Goal: Task Accomplishment & Management: Complete application form

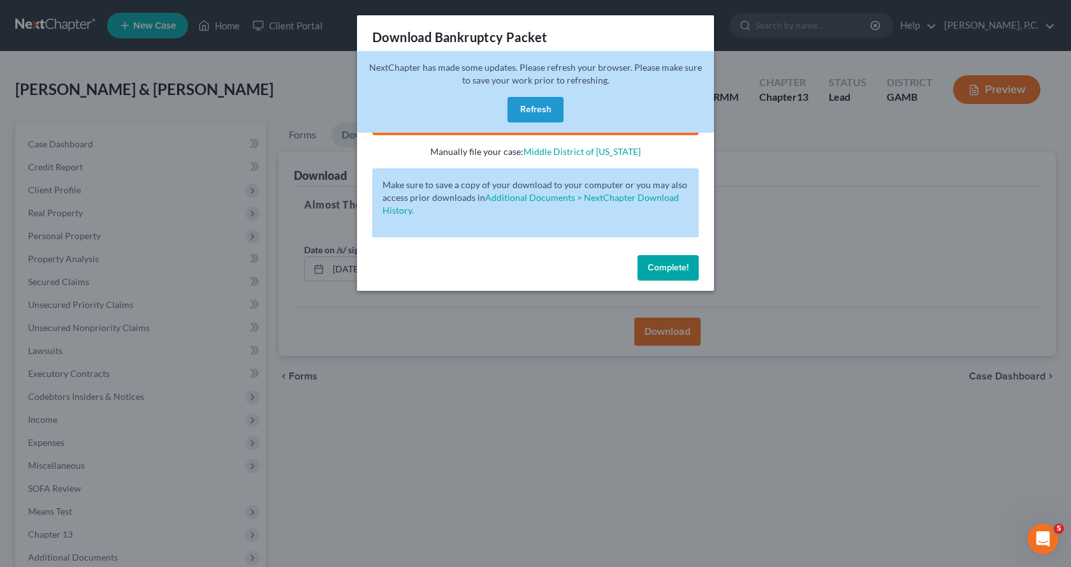
click at [674, 259] on button "Complete!" at bounding box center [667, 267] width 61 height 25
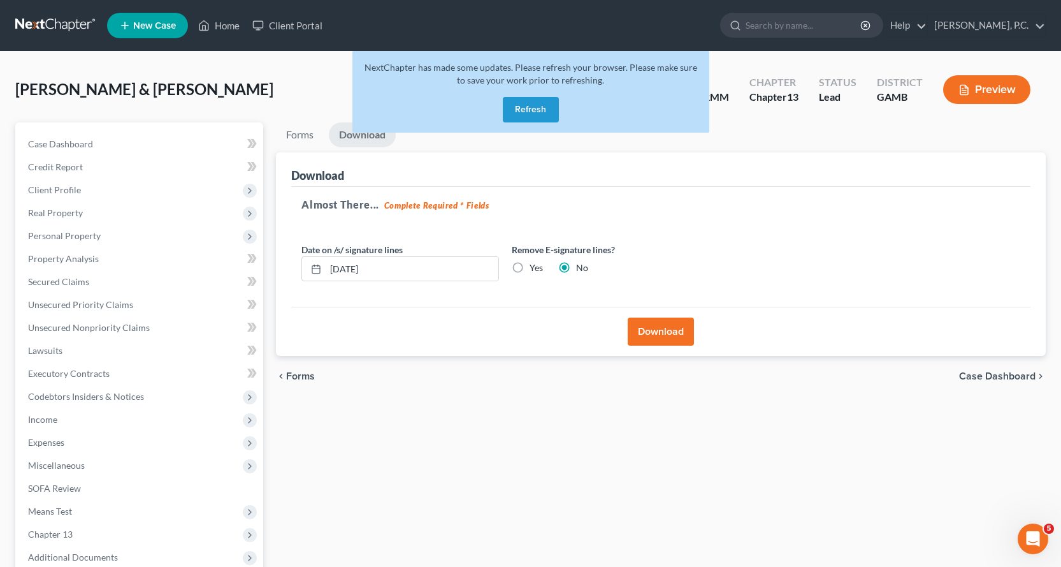
click at [529, 110] on button "Refresh" at bounding box center [531, 109] width 56 height 25
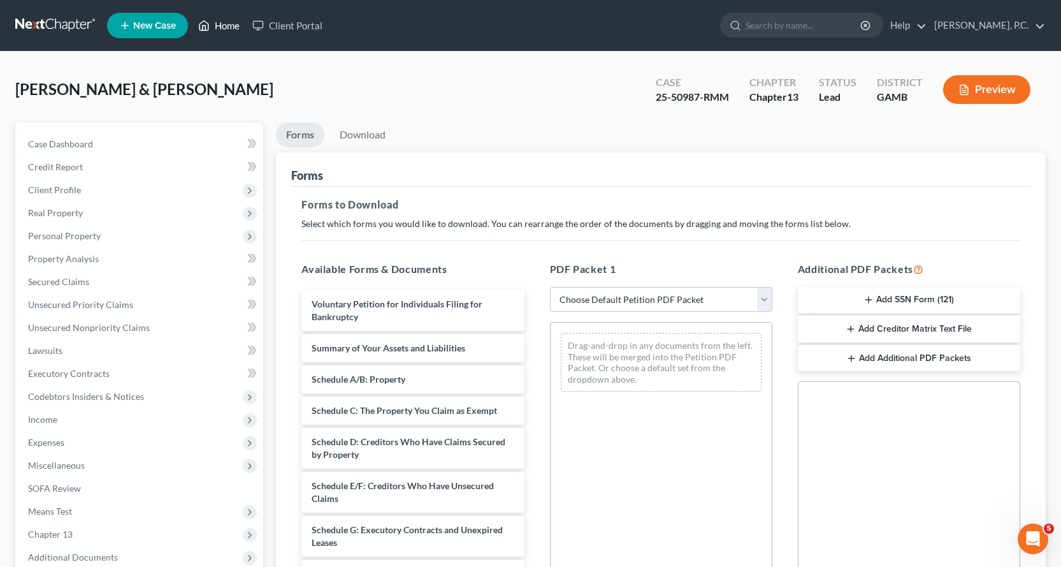
click at [229, 26] on link "Home" at bounding box center [219, 25] width 54 height 23
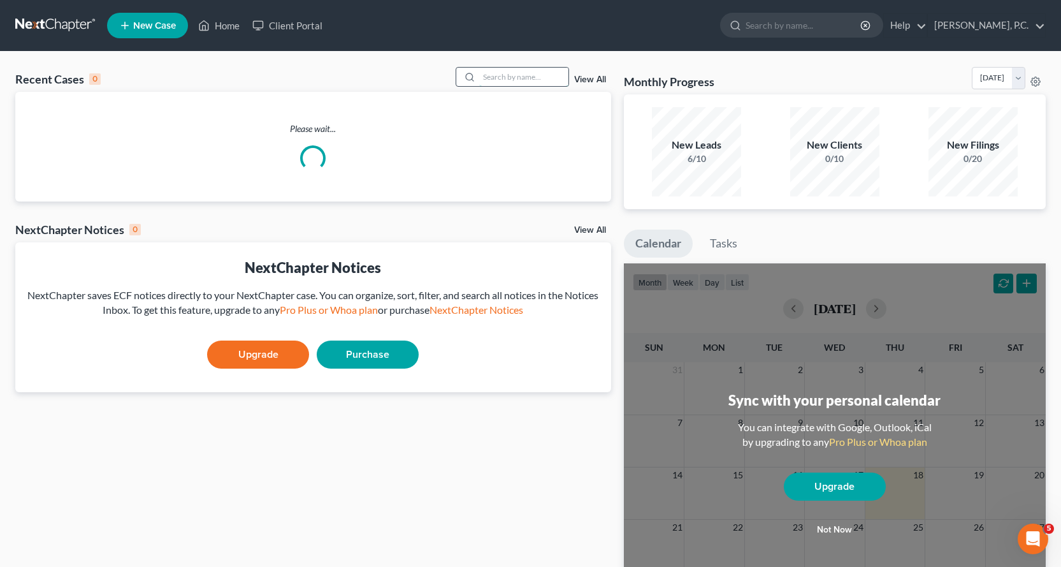
click at [513, 76] on input "search" at bounding box center [523, 77] width 89 height 18
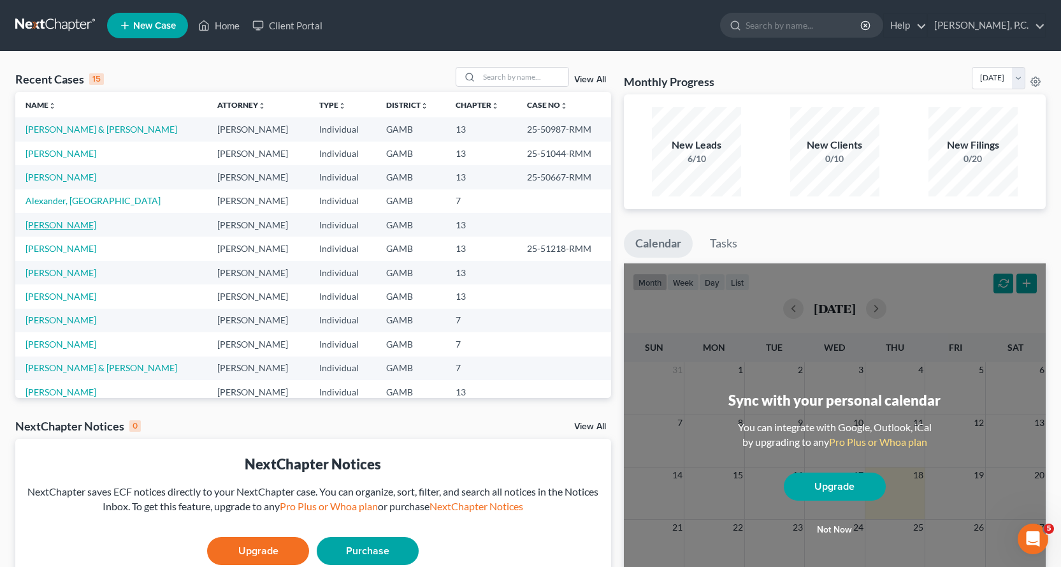
click at [69, 222] on link "[PERSON_NAME]" at bounding box center [60, 224] width 71 height 11
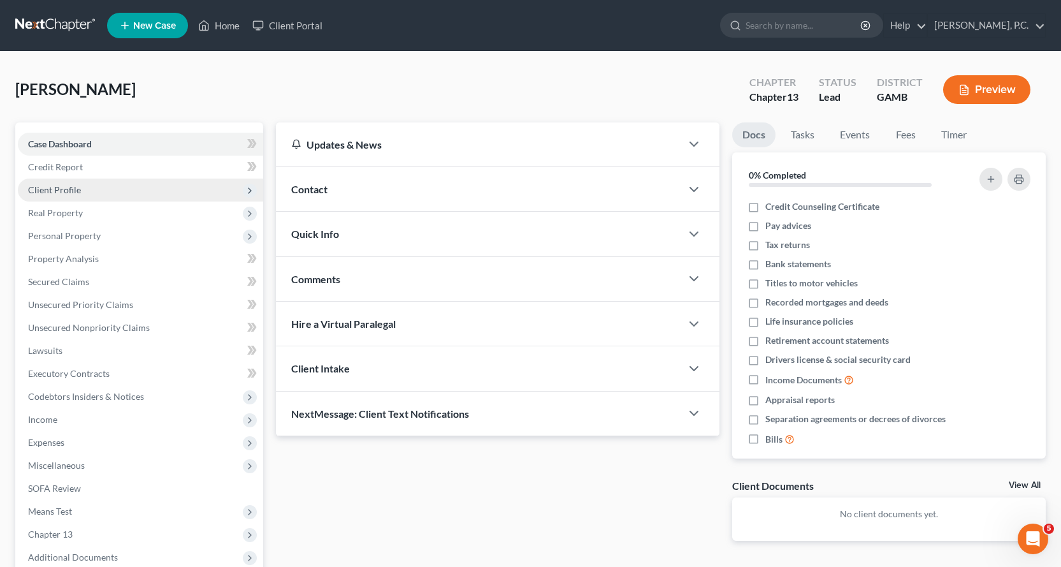
click at [70, 189] on span "Client Profile" at bounding box center [54, 189] width 53 height 11
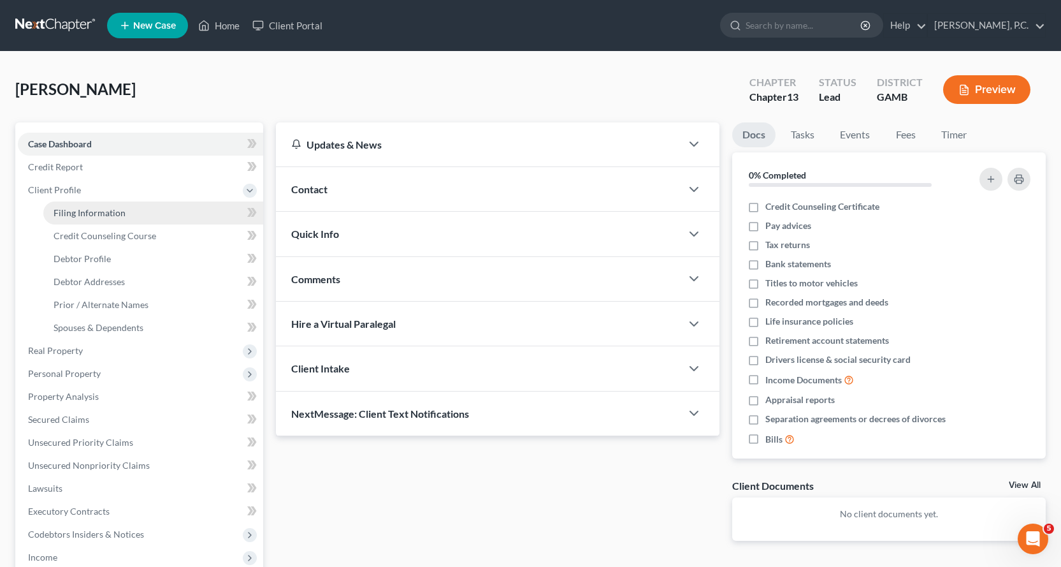
click at [94, 212] on span "Filing Information" at bounding box center [90, 212] width 72 height 11
select select "1"
select select "0"
select select "3"
select select "10"
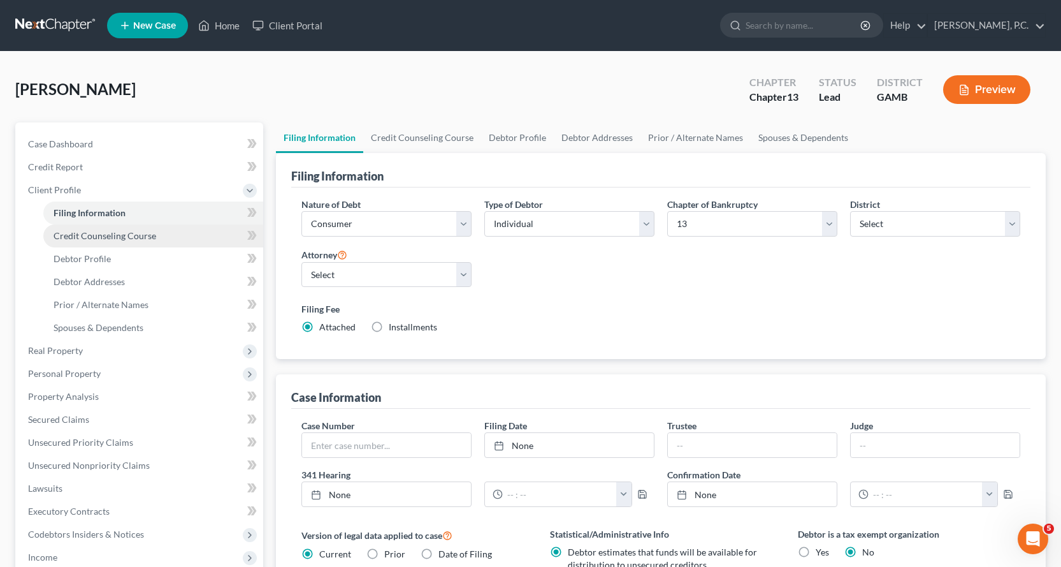
click at [105, 235] on span "Credit Counseling Course" at bounding box center [105, 235] width 103 height 11
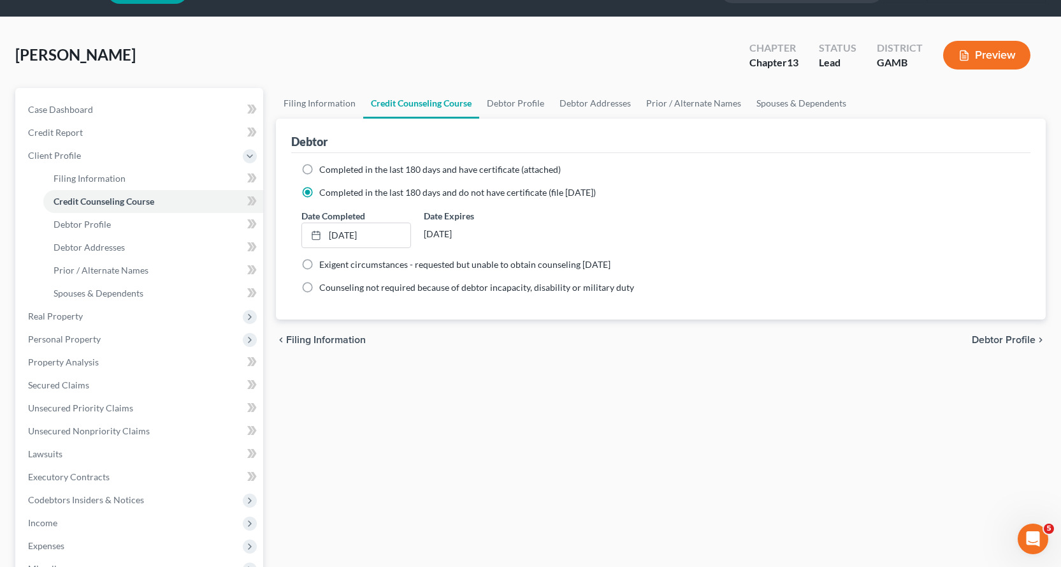
scroll to position [64, 0]
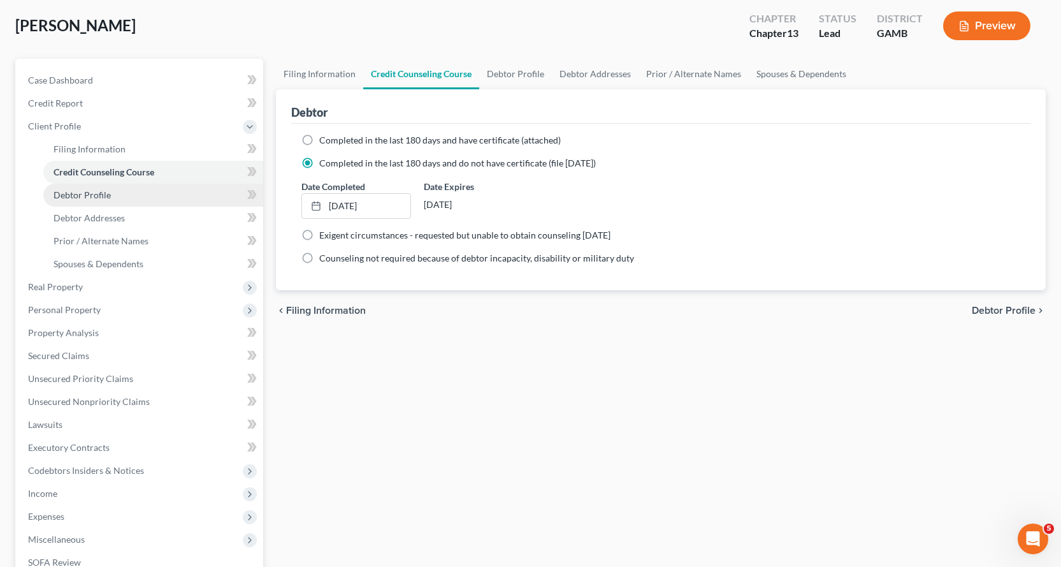
click at [96, 194] on span "Debtor Profile" at bounding box center [82, 194] width 57 height 11
select select "4"
select select "3"
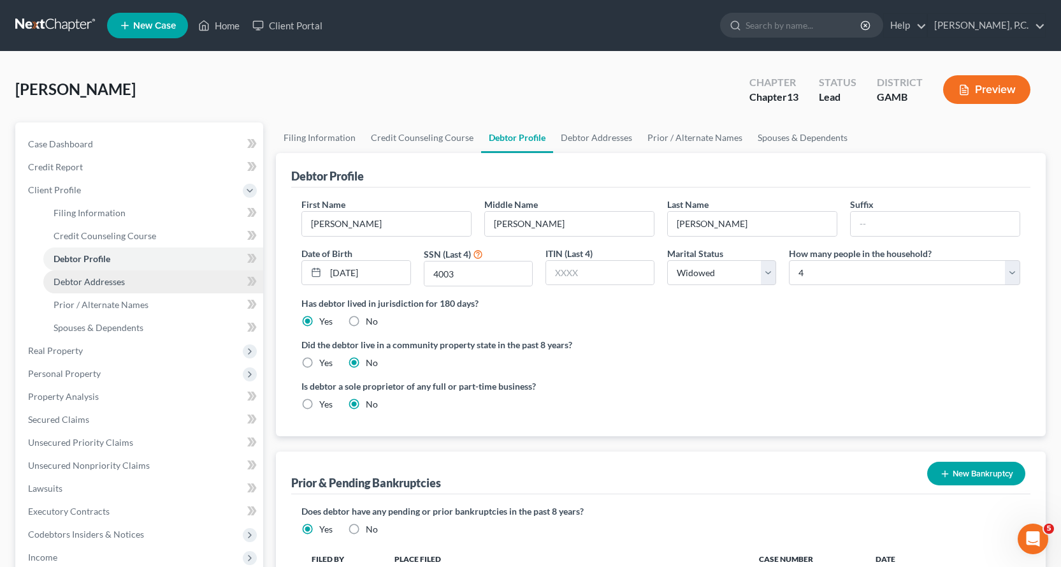
click at [99, 280] on span "Debtor Addresses" at bounding box center [89, 281] width 71 height 11
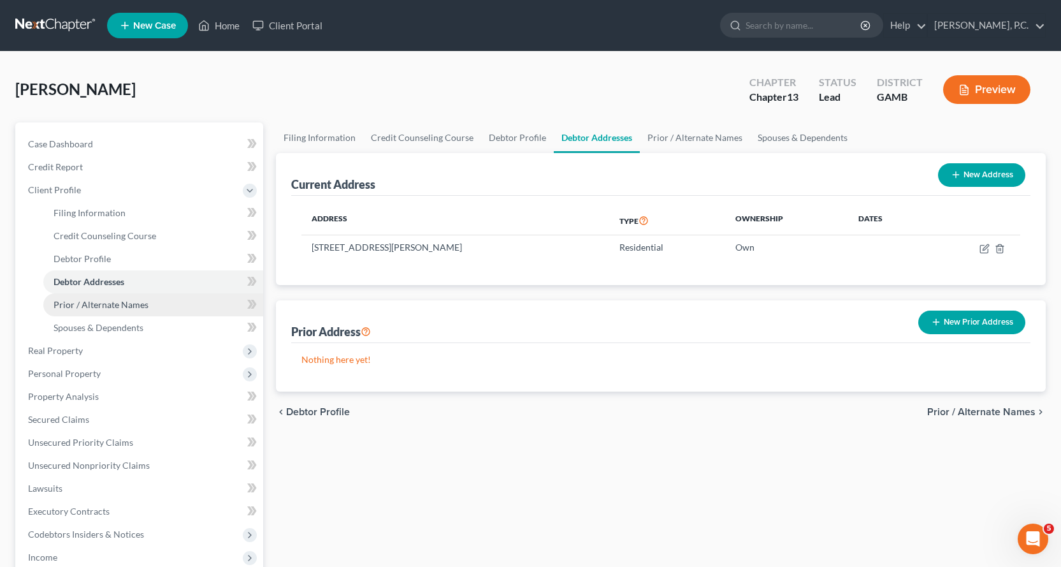
click at [96, 301] on span "Prior / Alternate Names" at bounding box center [101, 304] width 95 height 11
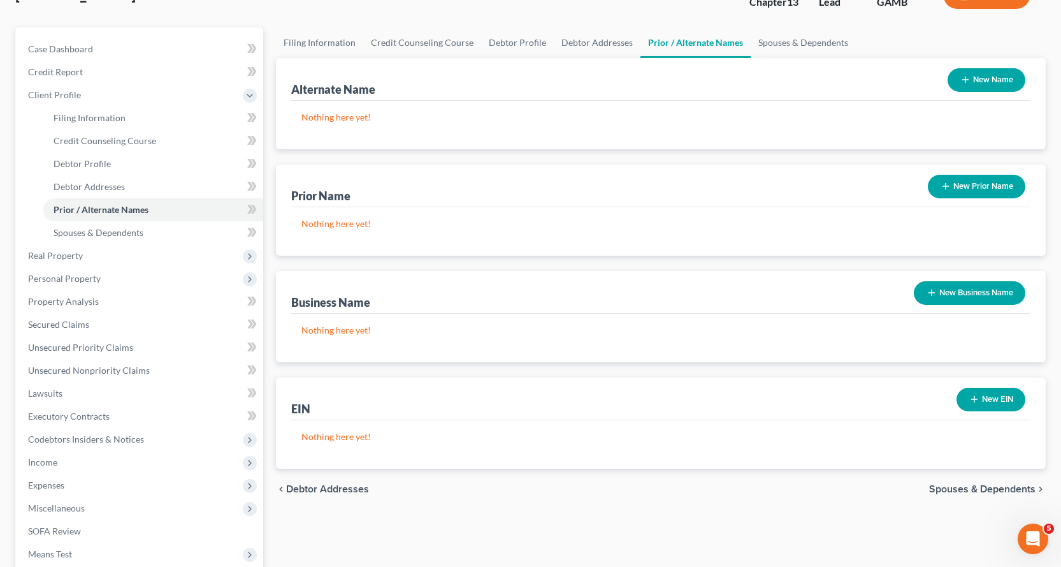
scroll to position [80, 0]
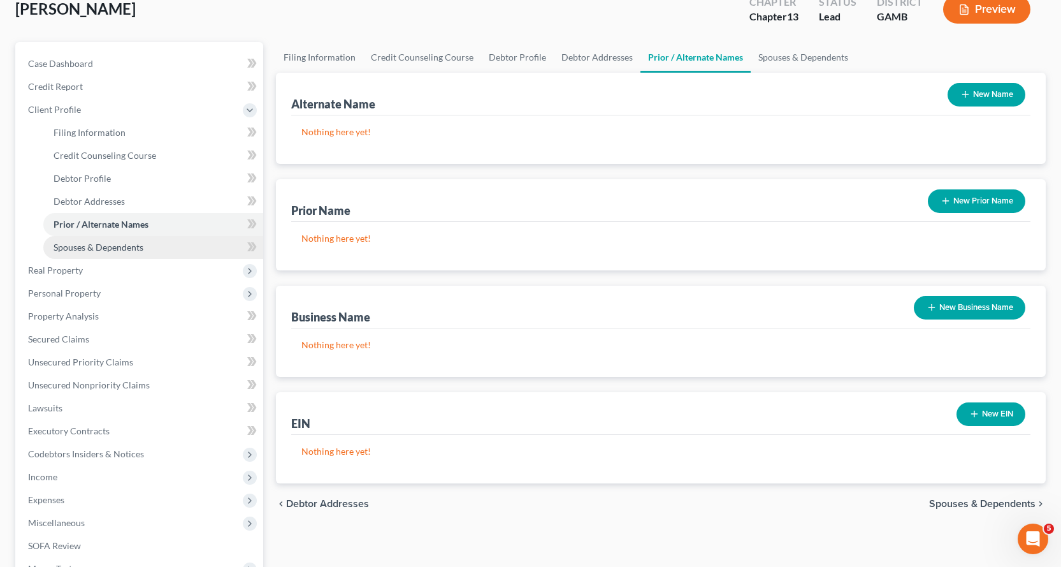
click at [116, 240] on link "Spouses & Dependents" at bounding box center [153, 247] width 220 height 23
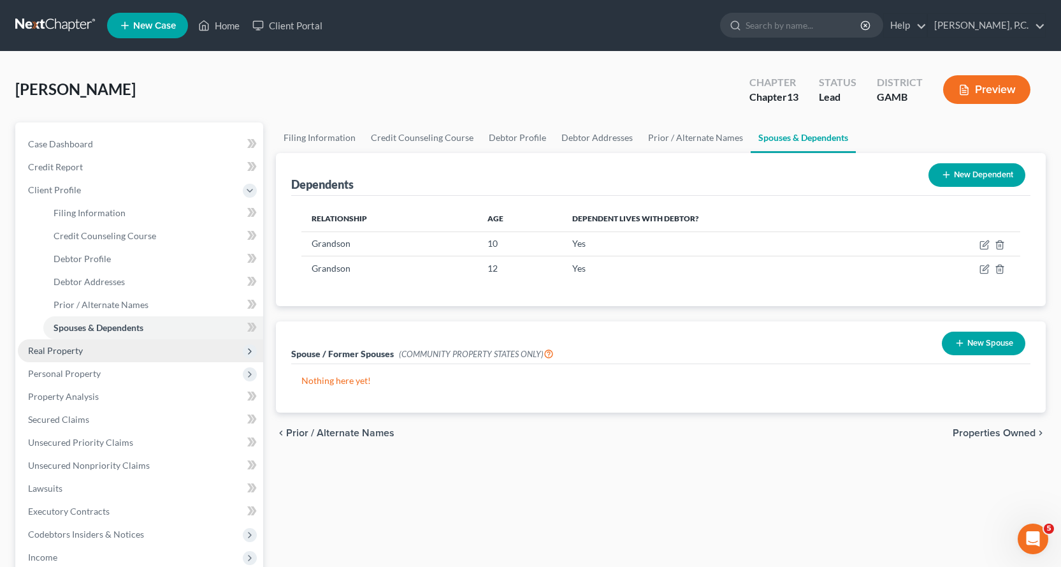
click at [57, 351] on span "Real Property" at bounding box center [55, 350] width 55 height 11
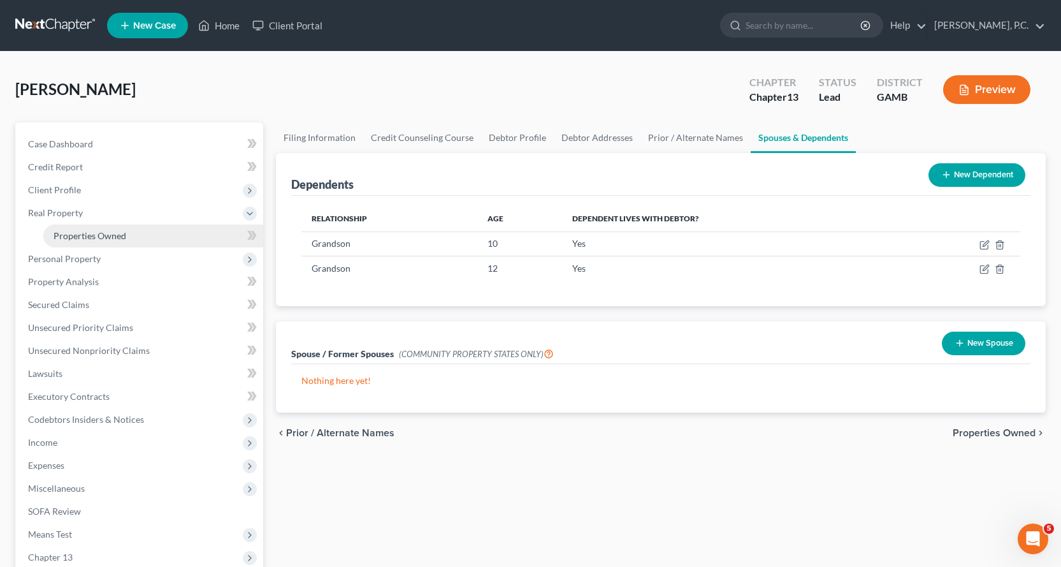
click at [75, 238] on span "Properties Owned" at bounding box center [90, 235] width 73 height 11
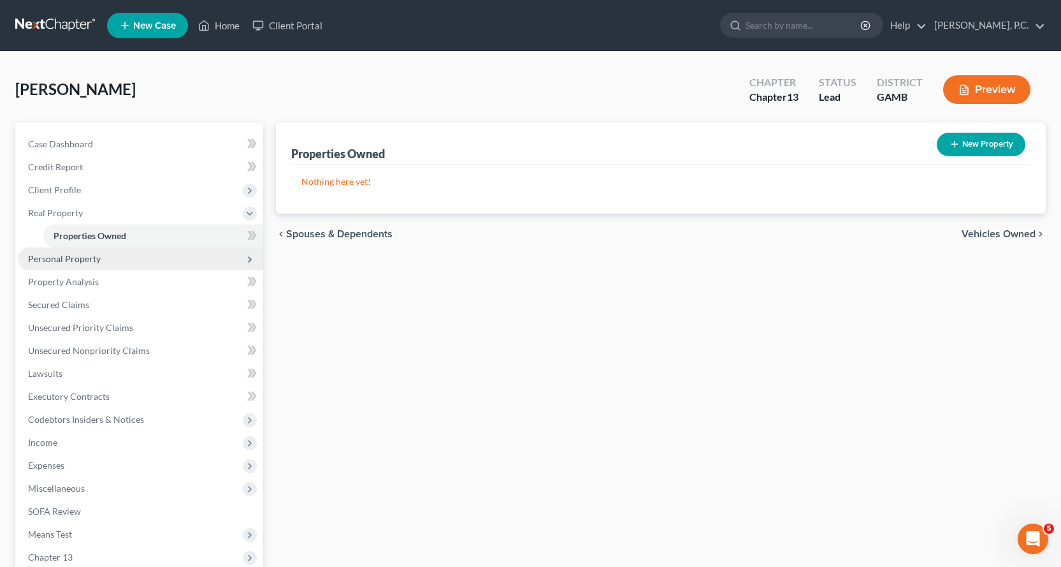
click at [88, 260] on span "Personal Property" at bounding box center [64, 258] width 73 height 11
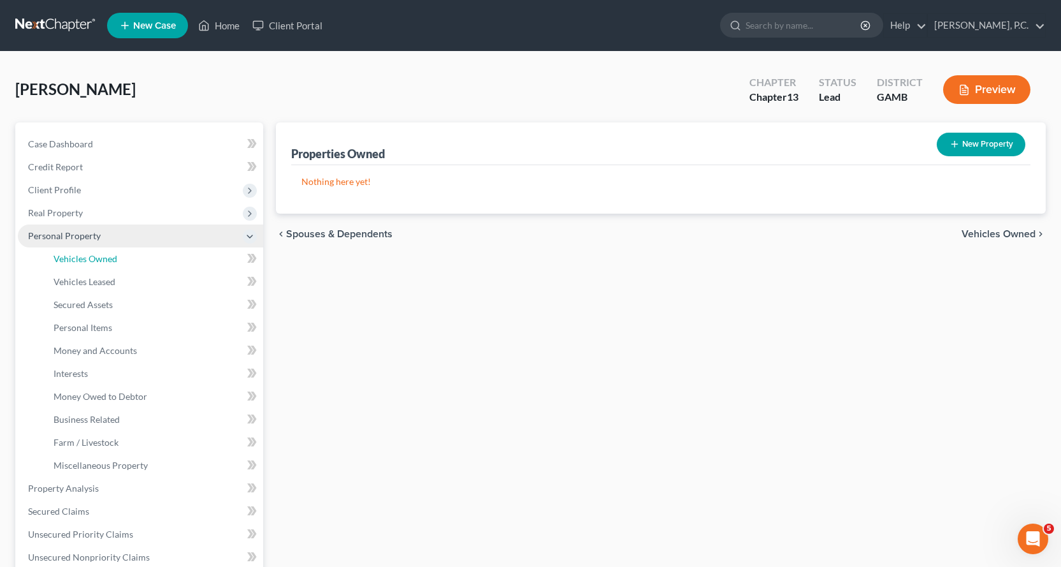
click at [88, 260] on span "Vehicles Owned" at bounding box center [86, 258] width 64 height 11
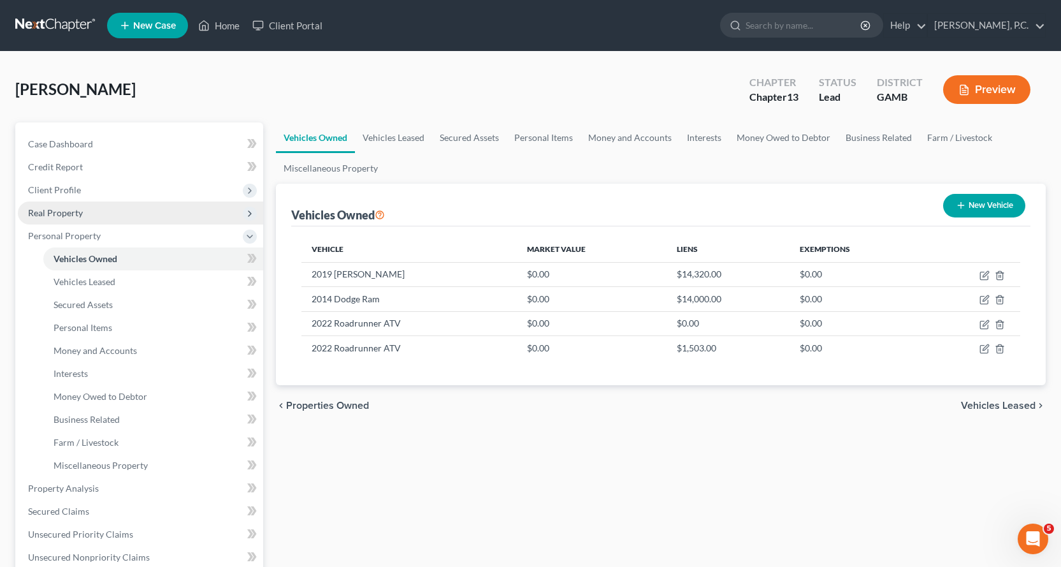
click at [71, 212] on span "Real Property" at bounding box center [55, 212] width 55 height 11
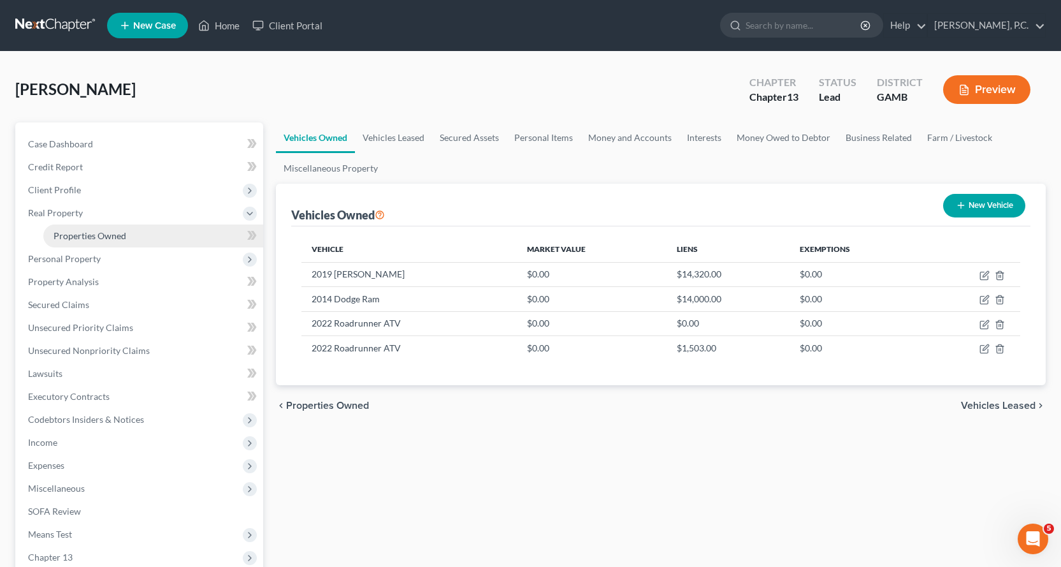
click at [103, 233] on span "Properties Owned" at bounding box center [90, 235] width 73 height 11
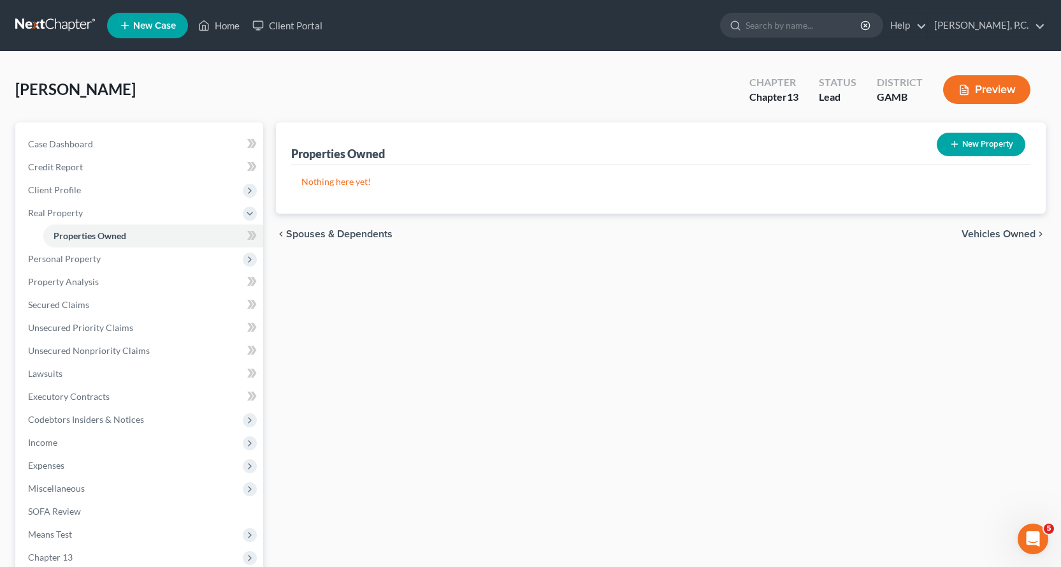
click at [974, 140] on button "New Property" at bounding box center [981, 145] width 89 height 24
select select "10"
select select "0"
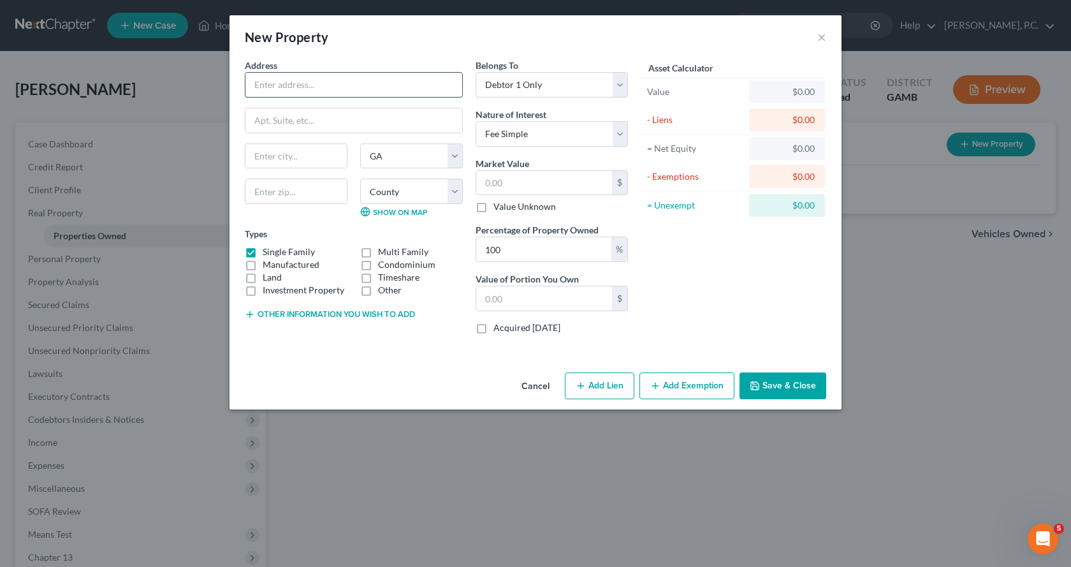
click at [277, 89] on input "text" at bounding box center [353, 85] width 217 height 24
click at [270, 83] on input "text" at bounding box center [353, 85] width 217 height 24
type input "628 Andrews Road"
type input "Knoxville"
type input "31050"
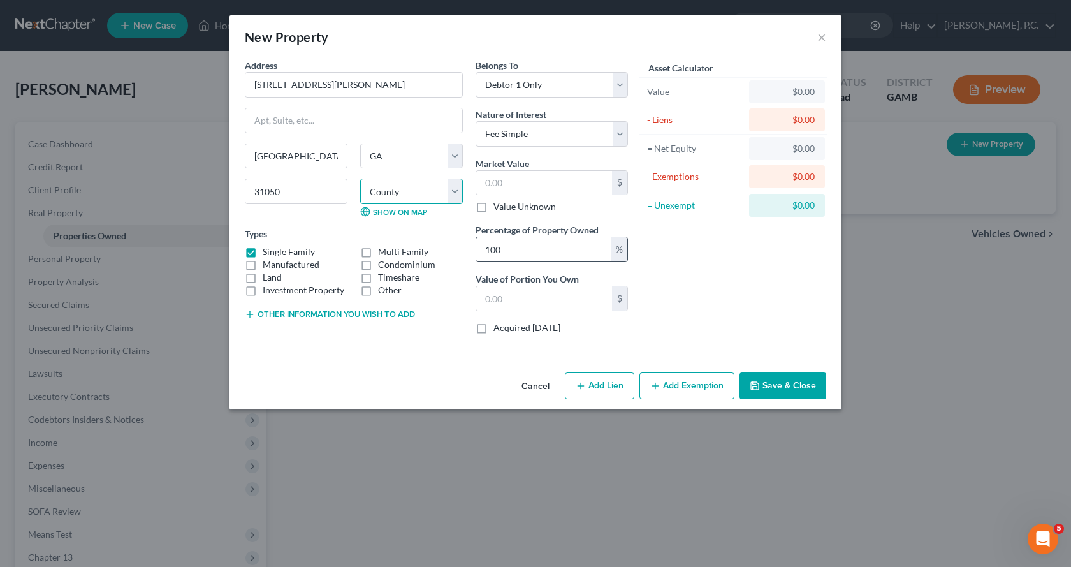
select select "38"
click at [378, 291] on label "Other" at bounding box center [390, 290] width 24 height 13
click at [383, 291] on input "Other" at bounding box center [387, 288] width 8 height 8
checkbox input "true"
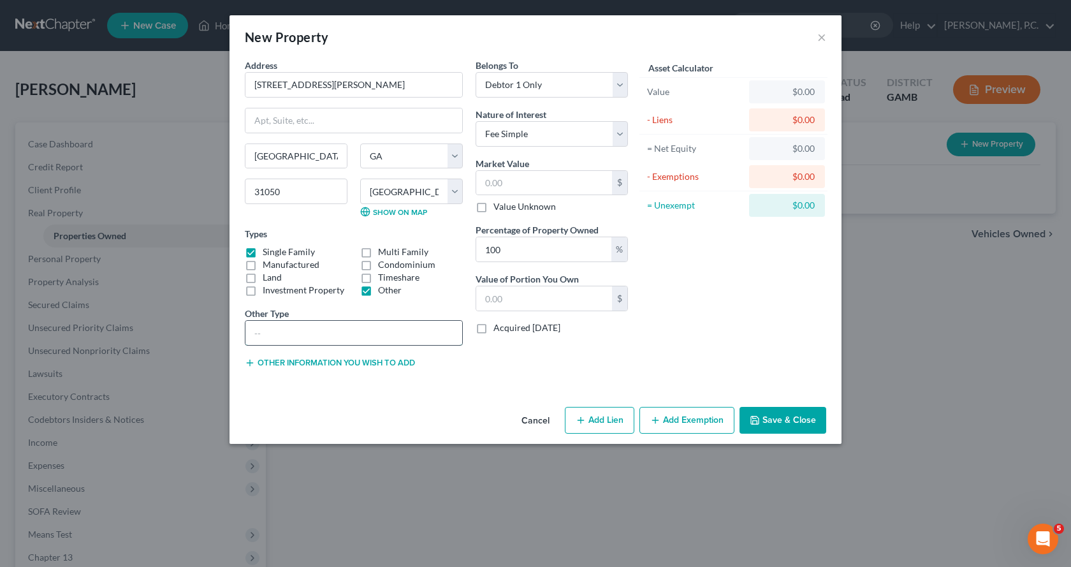
click at [333, 330] on input "text" at bounding box center [353, 333] width 217 height 24
type input "m"
type input "Mobile home and 6.05 acres"
click at [523, 183] on input "text" at bounding box center [544, 183] width 136 height 24
type input "6"
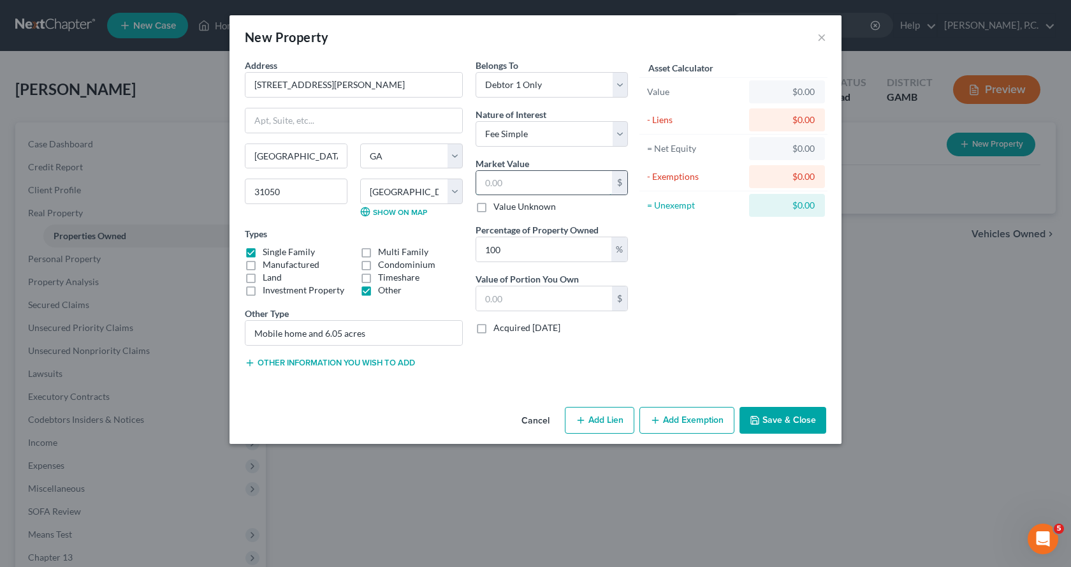
type input "6.00"
type input "62"
type input "62.00"
type input "624"
type input "624.00"
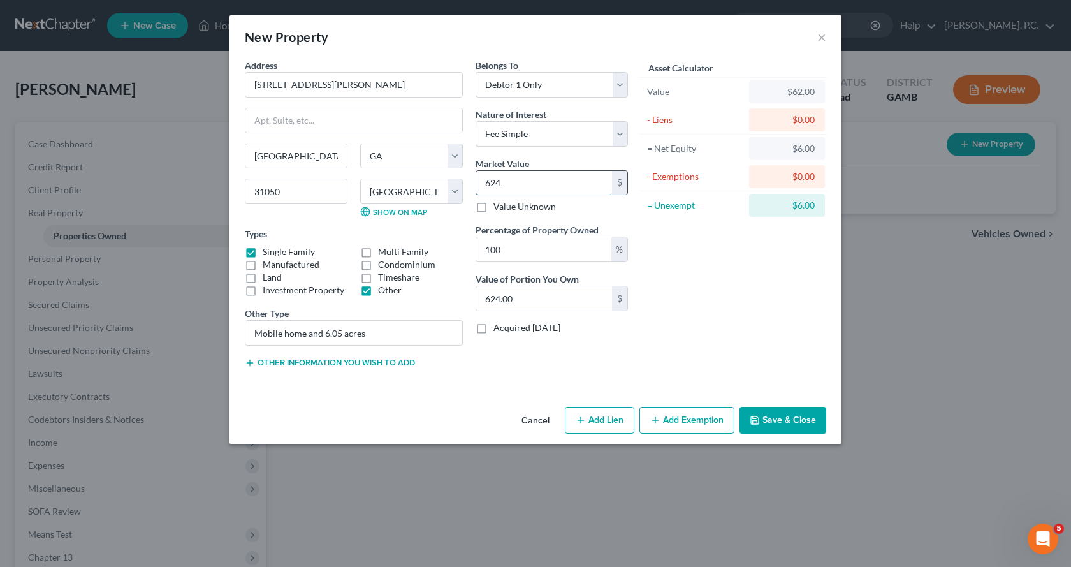
type input "6240"
type input "6,240.00"
type input "6,2401"
type input "62,401.00"
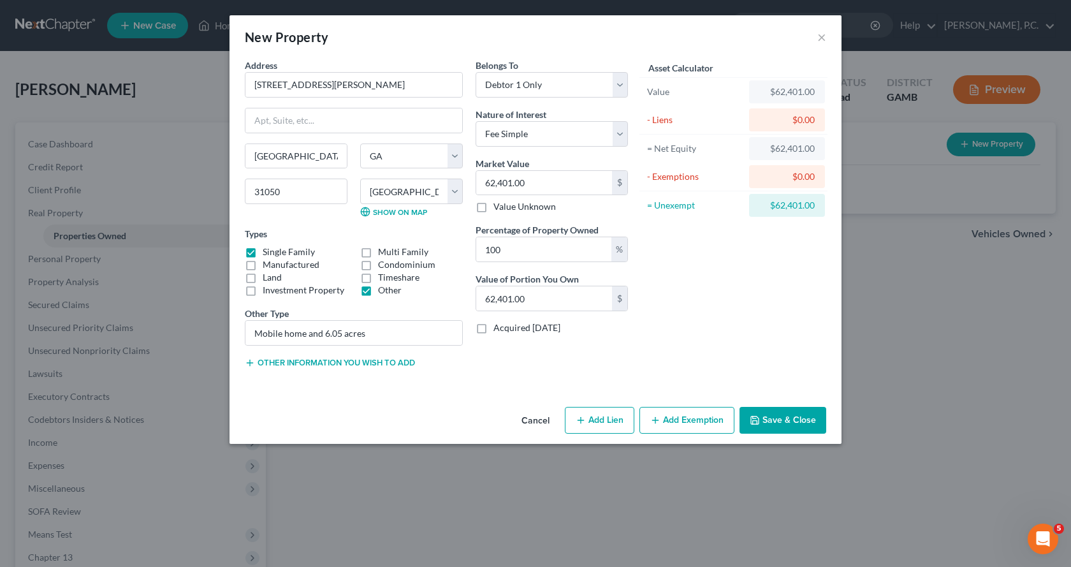
click at [770, 419] on button "Save & Close" at bounding box center [782, 420] width 87 height 27
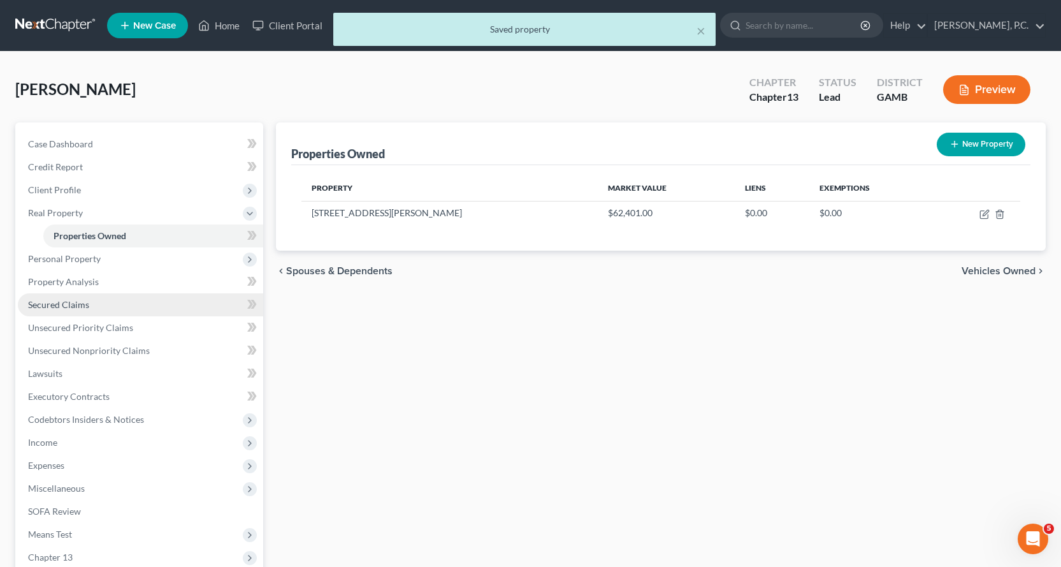
click at [64, 300] on span "Secured Claims" at bounding box center [58, 304] width 61 height 11
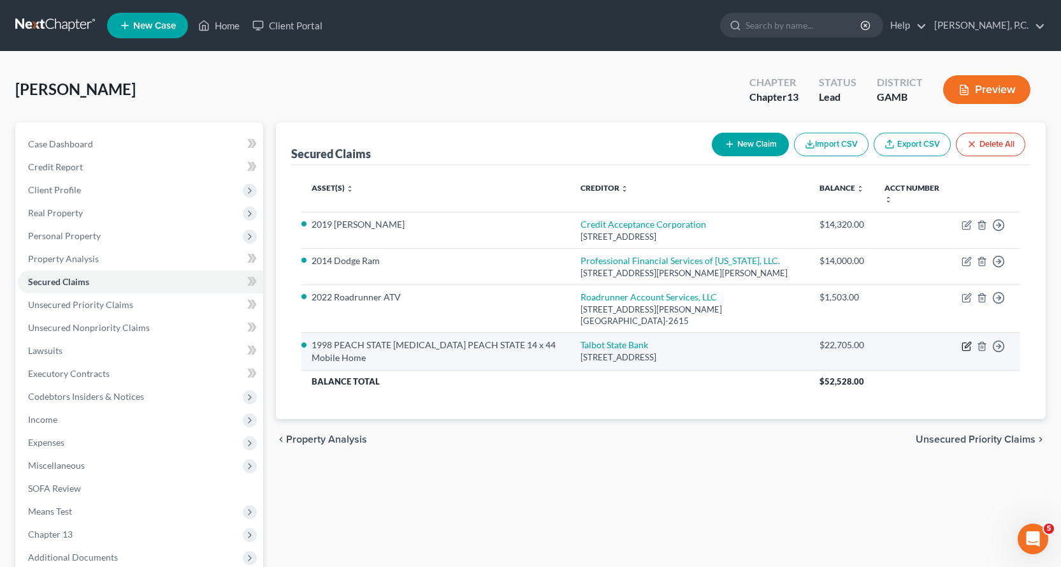
click at [967, 342] on icon "button" at bounding box center [968, 345] width 6 height 6
select select "10"
select select "4"
select select "2"
select select "0"
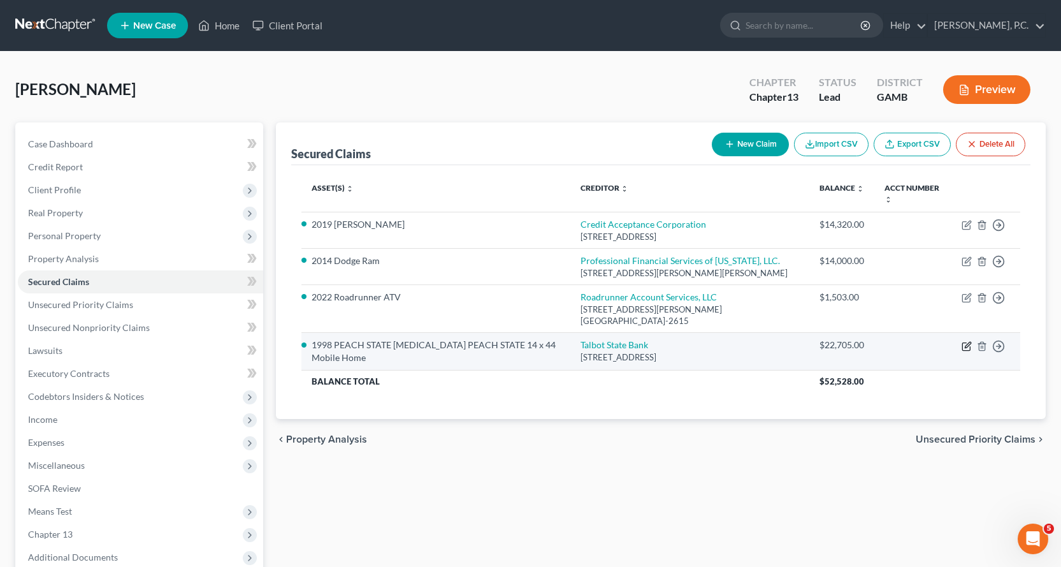
select select "0"
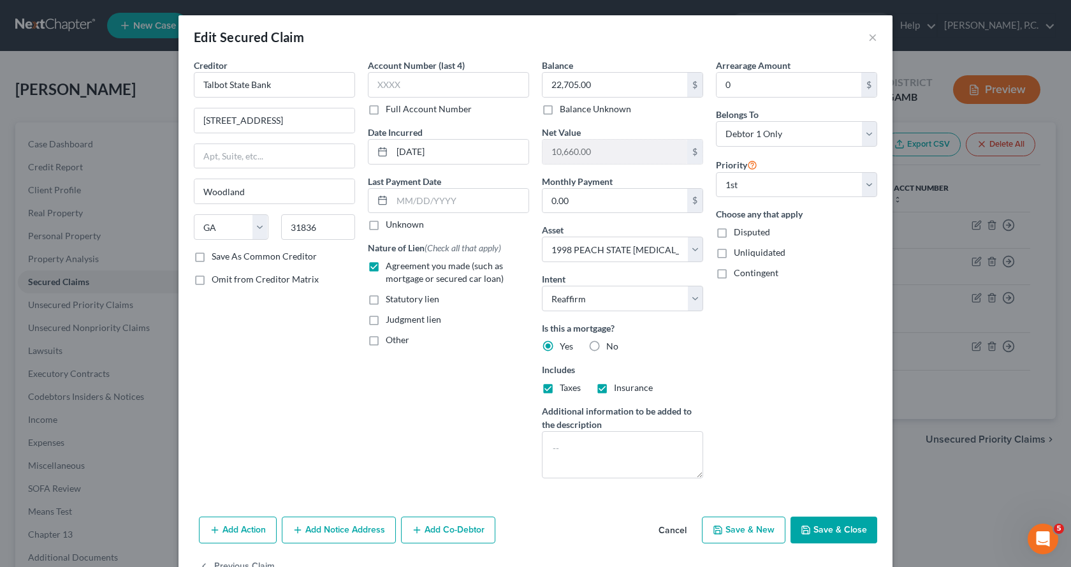
click at [212, 256] on label "Save As Common Creditor" at bounding box center [264, 256] width 105 height 13
click at [217, 256] on input "Save As Common Creditor" at bounding box center [221, 254] width 8 height 8
click at [809, 527] on button "Save & Close" at bounding box center [833, 529] width 87 height 27
checkbox input "false"
select select
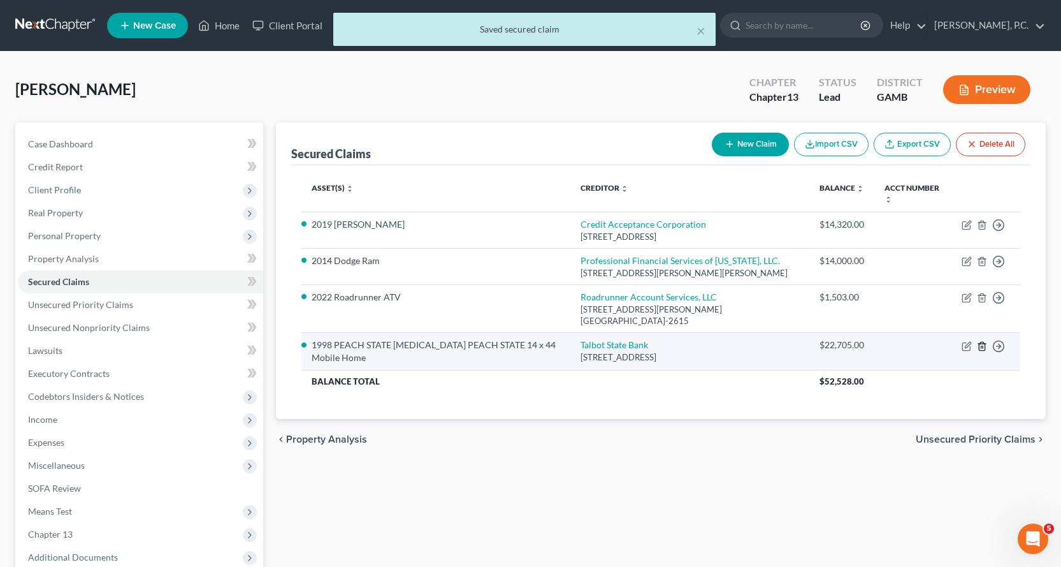
click at [982, 341] on icon "button" at bounding box center [982, 346] width 10 height 10
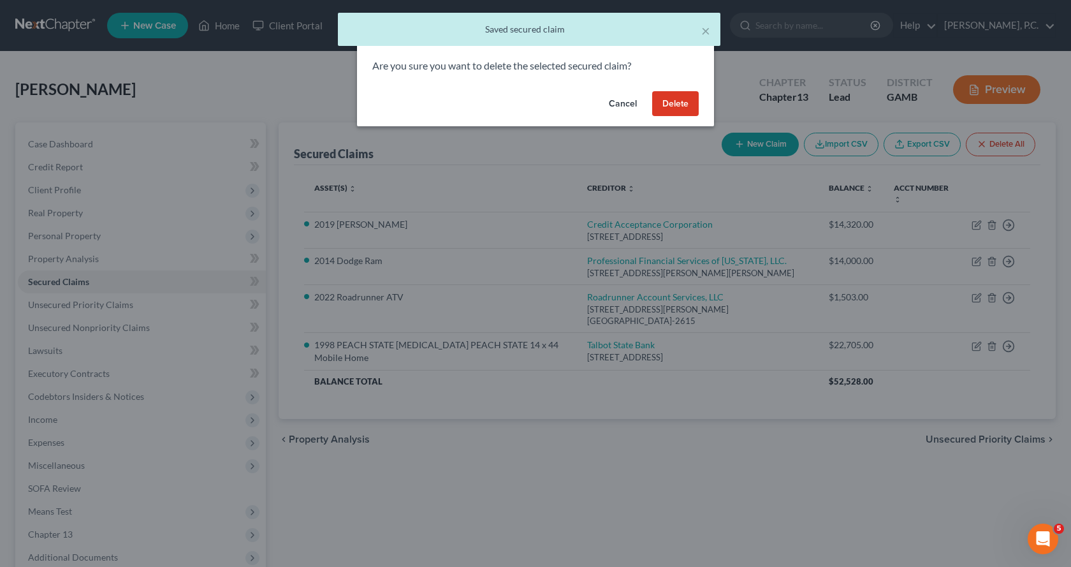
click at [681, 100] on button "Delete" at bounding box center [675, 103] width 47 height 25
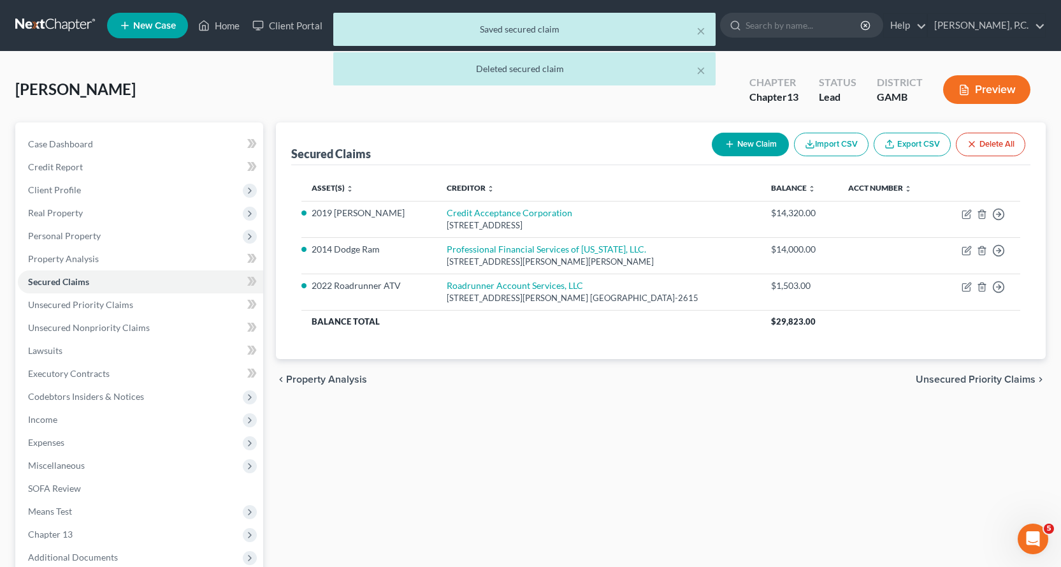
click at [756, 147] on button "New Claim" at bounding box center [750, 145] width 77 height 24
select select "0"
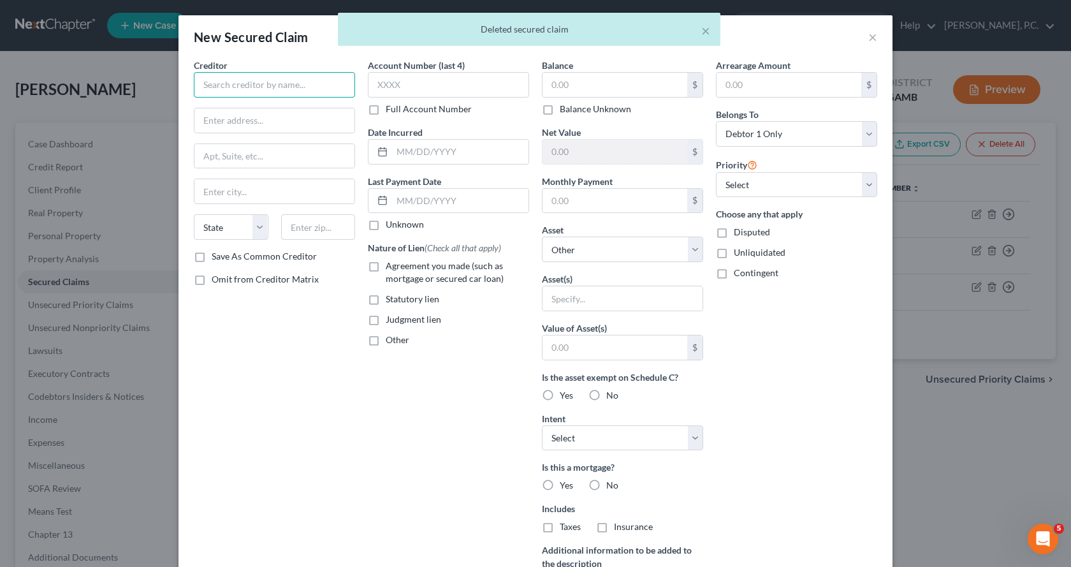
click at [217, 84] on input "text" at bounding box center [274, 84] width 161 height 25
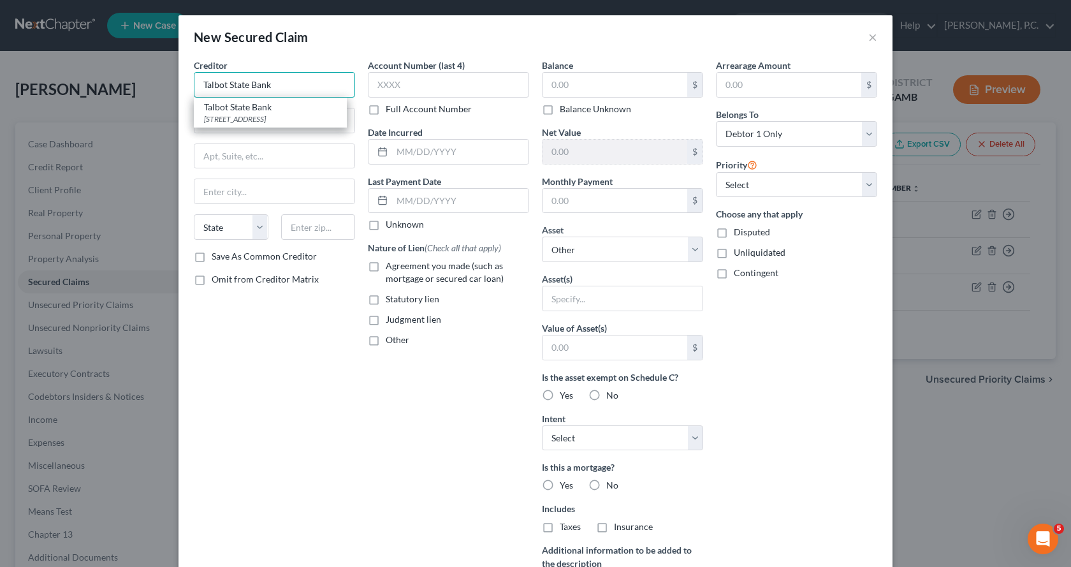
click at [307, 89] on input "Talbot State Bank" at bounding box center [274, 84] width 161 height 25
type input "Talbot State Bank"
click at [236, 113] on div "76 E Main Street, Woodland, GA 31836" at bounding box center [270, 118] width 133 height 11
type input "76 E Main Street"
type input "Woodland"
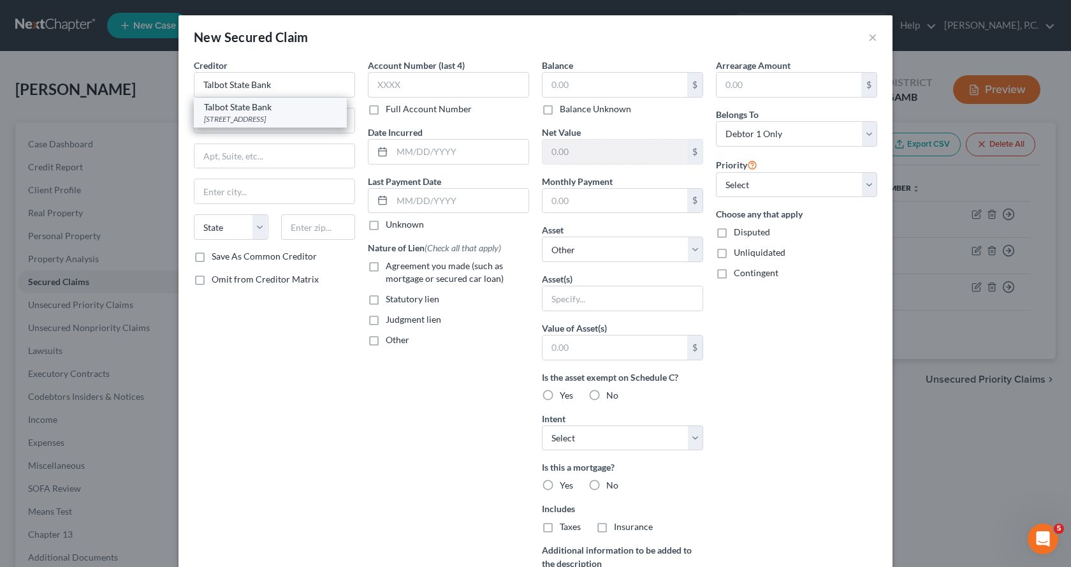
select select "10"
type input "31836"
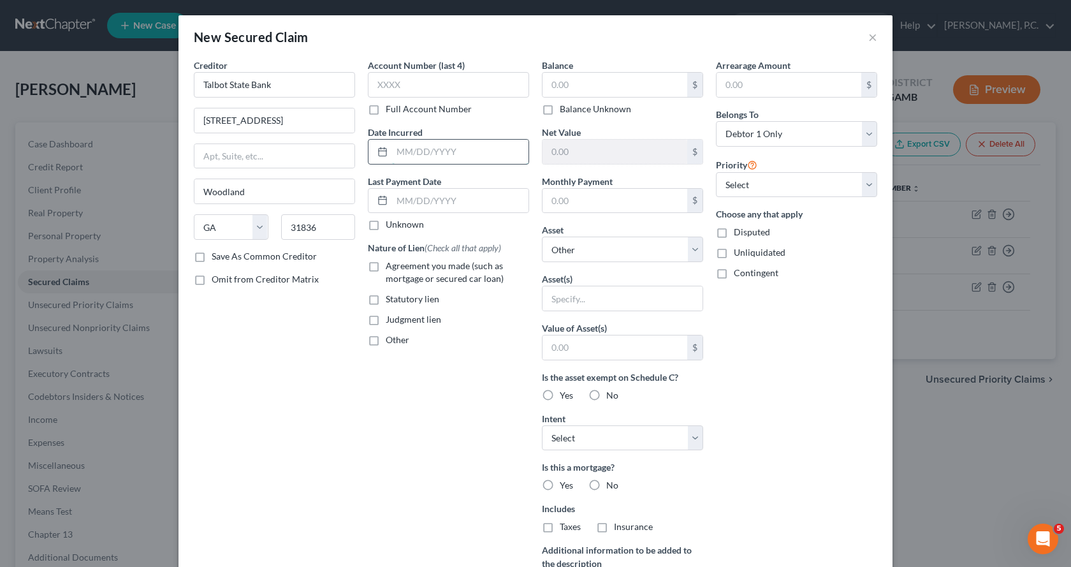
click at [412, 142] on input "text" at bounding box center [460, 152] width 136 height 24
type input "4/5/2024"
click at [449, 402] on div "Account Number (last 4) Full Account Number Date Incurred 4/5/2024 Last Payment…" at bounding box center [448, 343] width 174 height 569
click at [686, 252] on select "Select Other Multiple Assets 628 Andrews Road - $62401.0 2019 Kia Sorrento - $0…" at bounding box center [622, 248] width 161 height 25
select select "2"
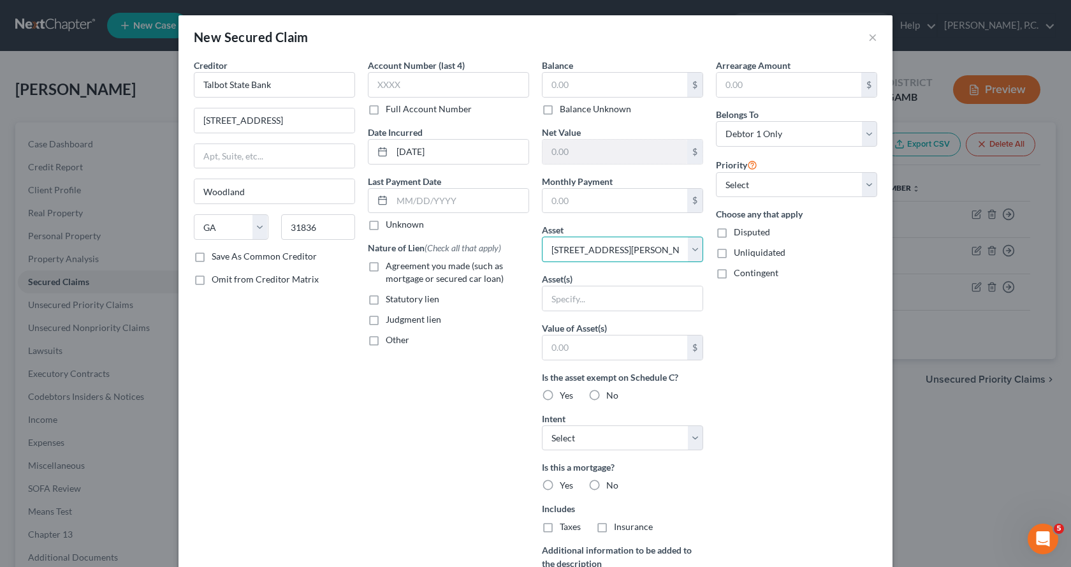
click at [542, 236] on select "Select Other Multiple Assets 628 Andrews Road - $62401.0 2019 Kia Sorrento - $0…" at bounding box center [622, 248] width 161 height 25
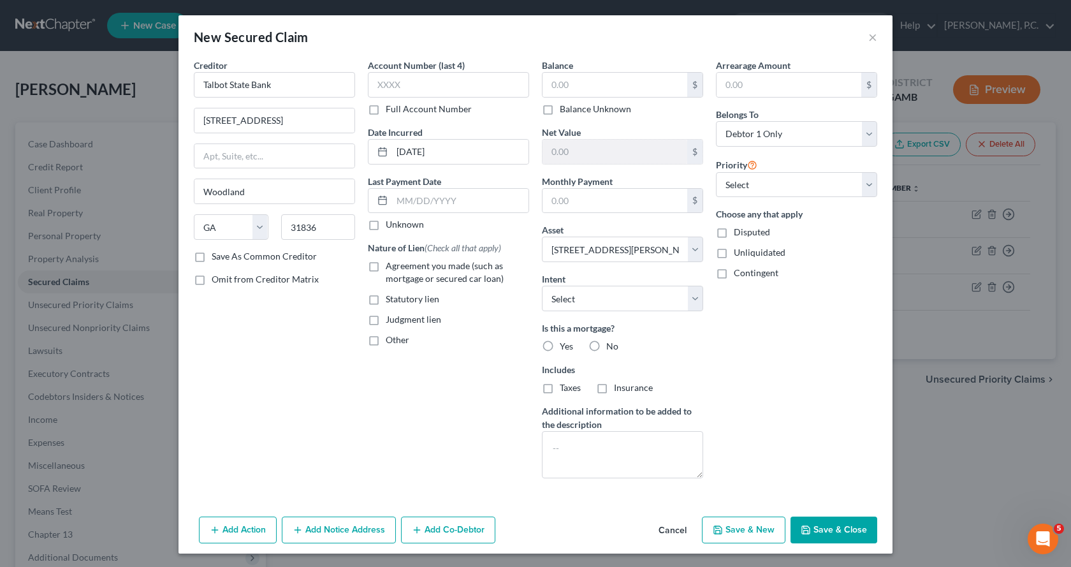
click at [560, 345] on label "Yes" at bounding box center [566, 346] width 13 height 13
click at [565, 345] on input "Yes" at bounding box center [569, 344] width 8 height 8
radio input "true"
click at [560, 388] on label "Taxes" at bounding box center [570, 387] width 21 height 13
click at [565, 388] on input "Taxes" at bounding box center [569, 385] width 8 height 8
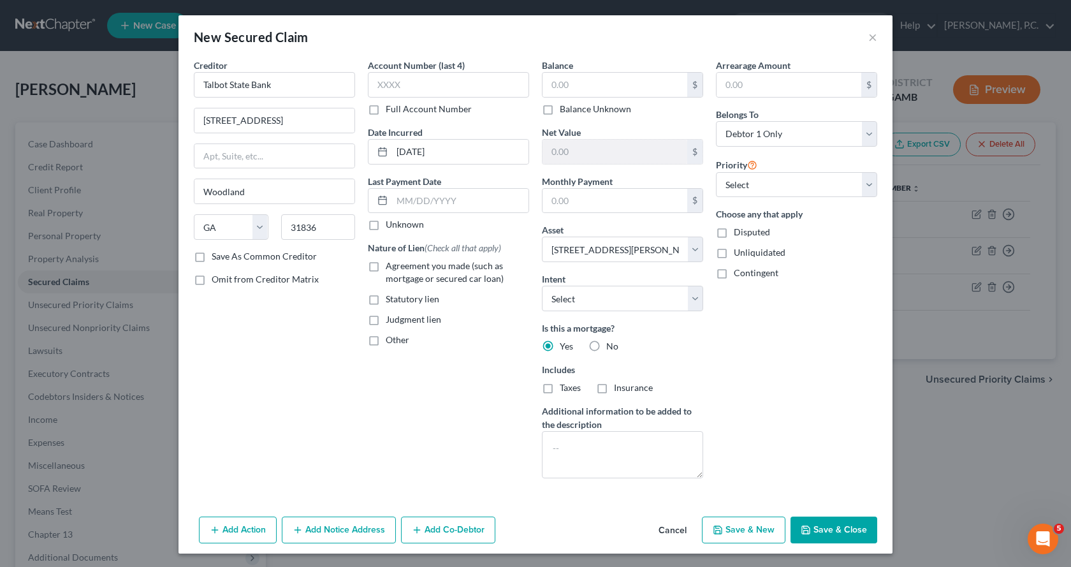
checkbox input "true"
click at [614, 389] on label "Insurance" at bounding box center [633, 387] width 39 height 13
click at [619, 389] on input "Insurance" at bounding box center [623, 385] width 8 height 8
checkbox input "true"
click at [575, 201] on input "text" at bounding box center [614, 201] width 145 height 24
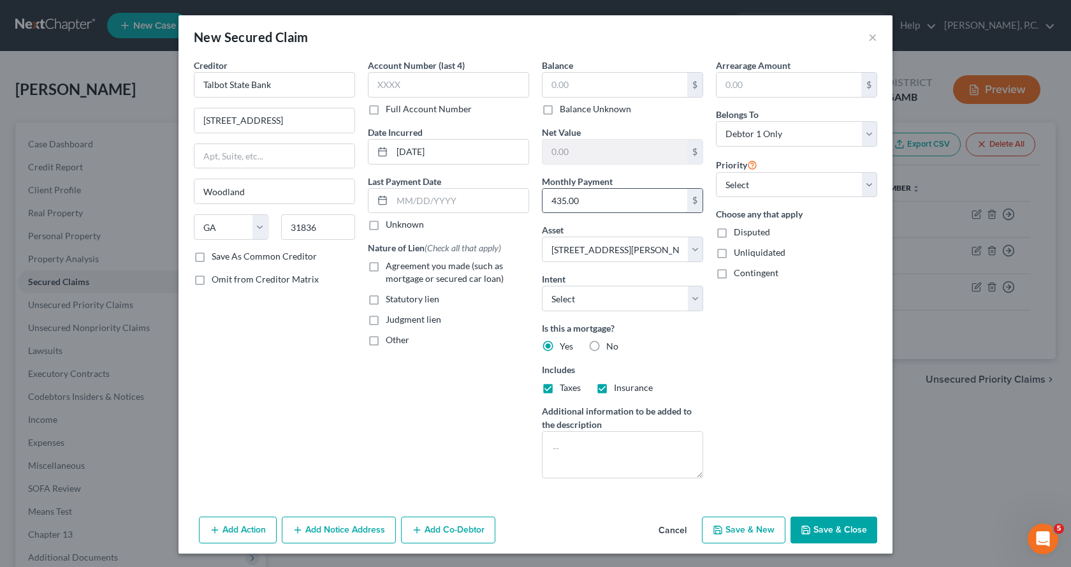
type input "435.00"
click at [386, 266] on label "Agreement you made (such as mortgage or secured car loan)" at bounding box center [457, 271] width 143 height 25
click at [391, 266] on input "Agreement you made (such as mortgage or secured car loan)" at bounding box center [395, 263] width 8 height 8
checkbox input "true"
click at [848, 525] on button "Save & Close" at bounding box center [833, 529] width 87 height 27
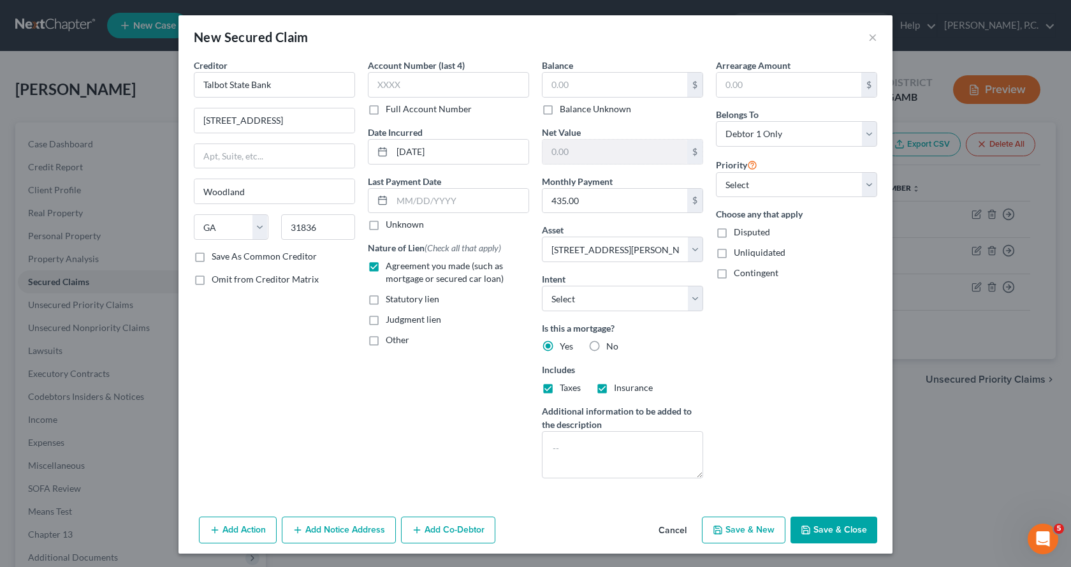
select select
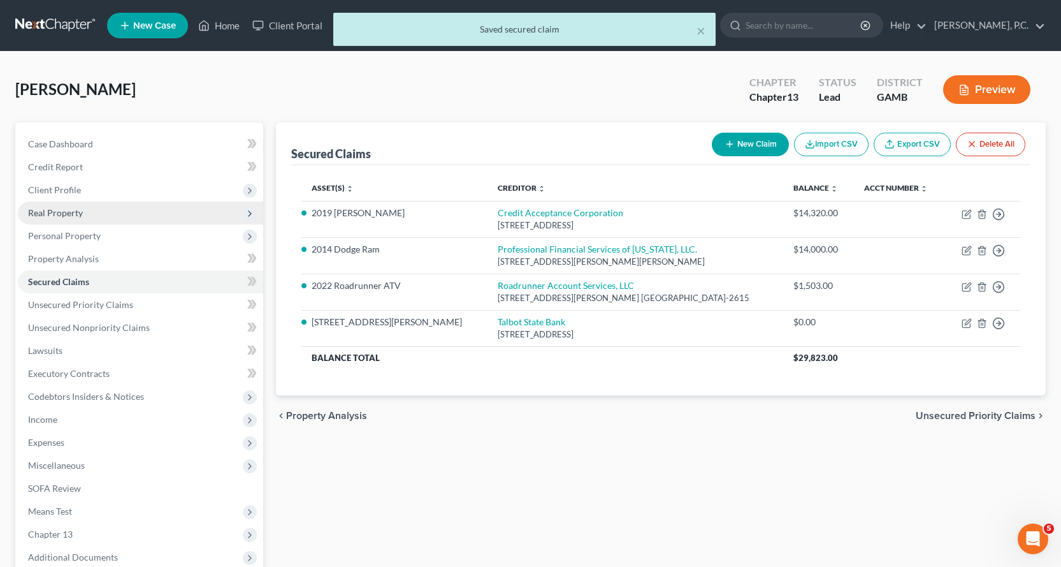
click at [53, 211] on span "Real Property" at bounding box center [55, 212] width 55 height 11
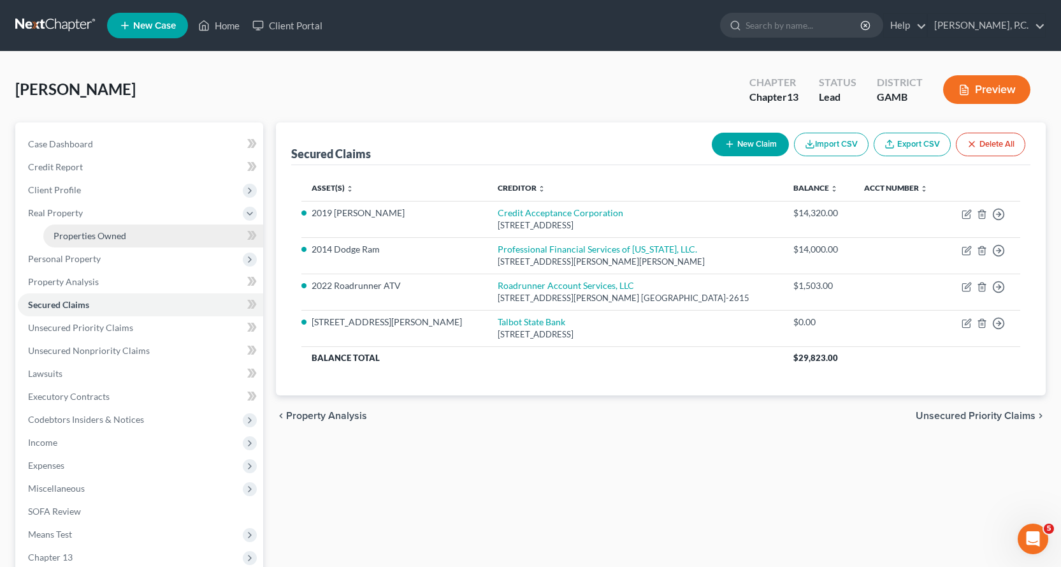
click at [107, 235] on span "Properties Owned" at bounding box center [90, 235] width 73 height 11
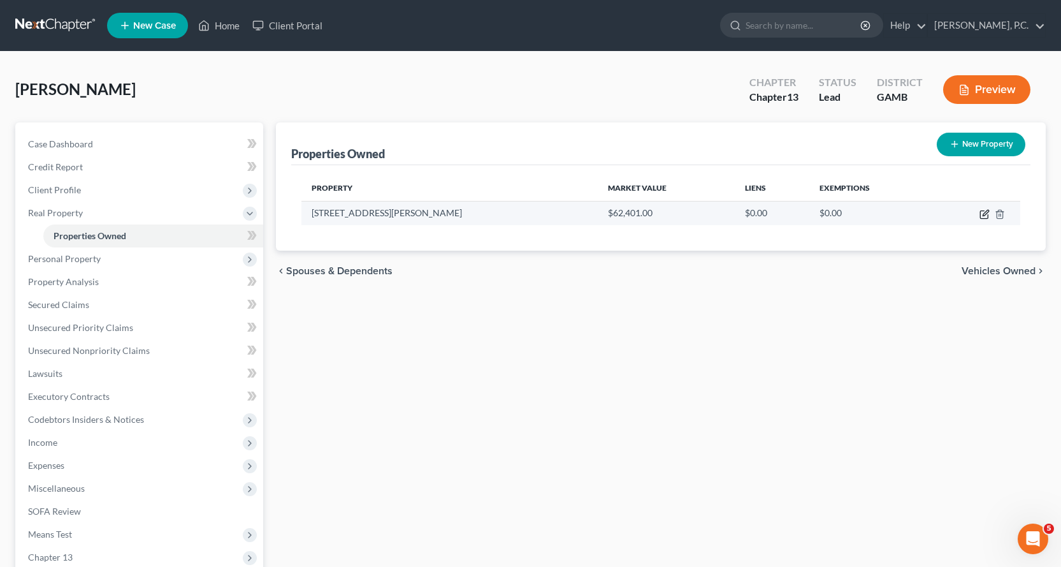
click at [983, 211] on icon "button" at bounding box center [984, 215] width 8 height 8
select select "10"
select select "38"
select select "0"
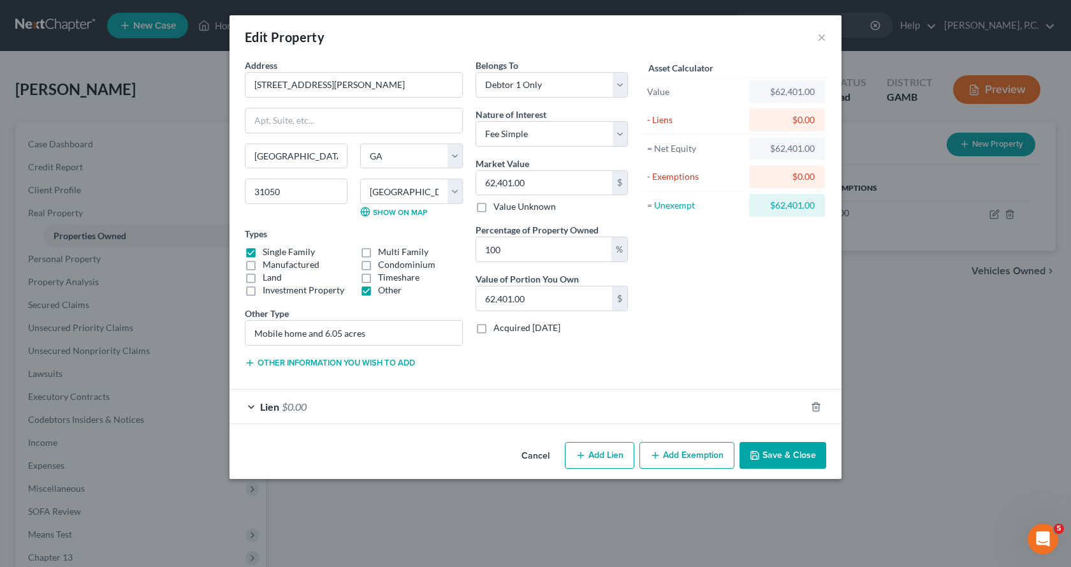
click at [775, 453] on button "Save & Close" at bounding box center [782, 455] width 87 height 27
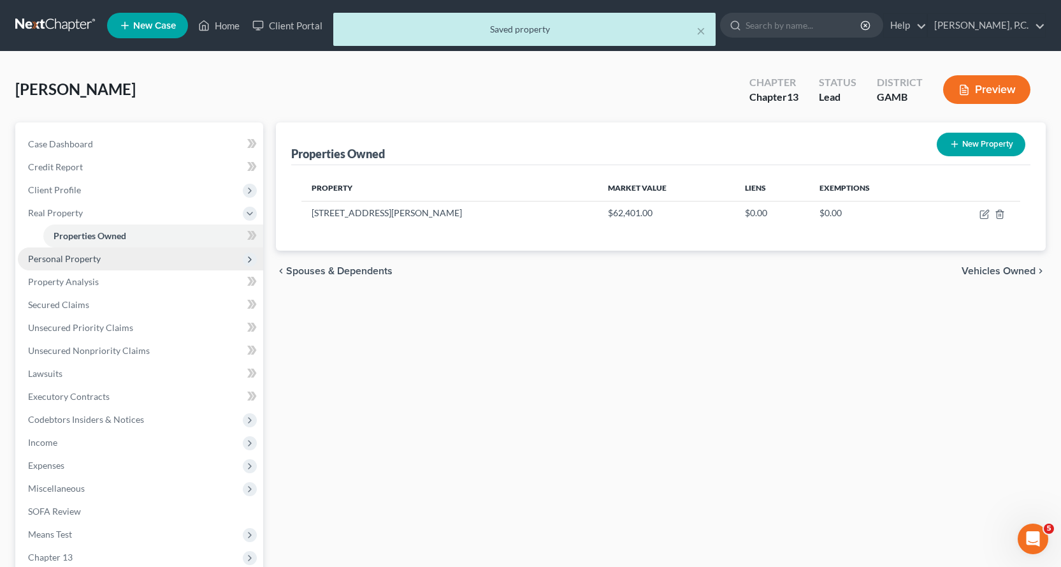
click at [54, 255] on span "Personal Property" at bounding box center [64, 258] width 73 height 11
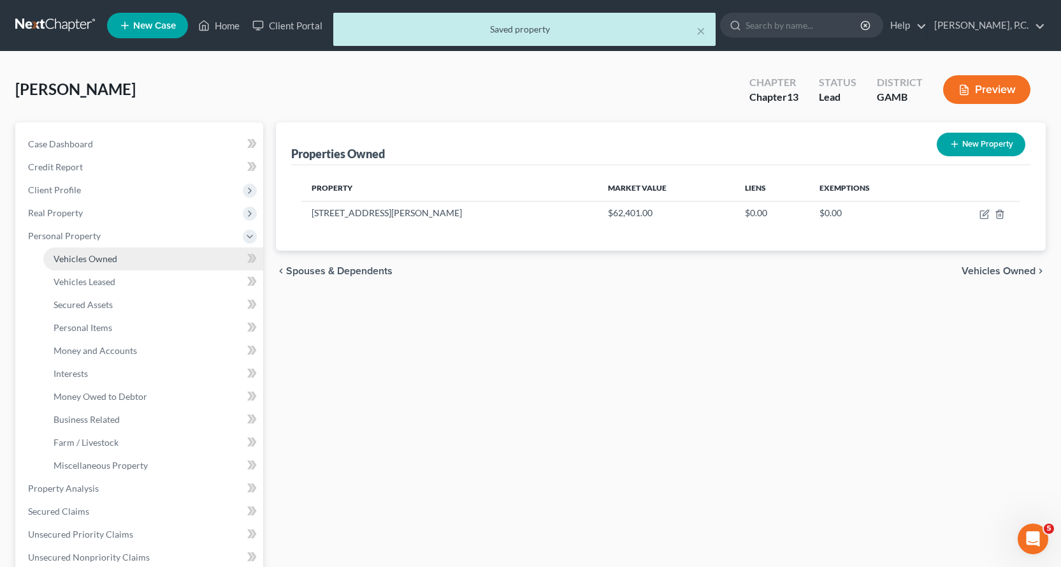
click at [92, 261] on span "Vehicles Owned" at bounding box center [86, 258] width 64 height 11
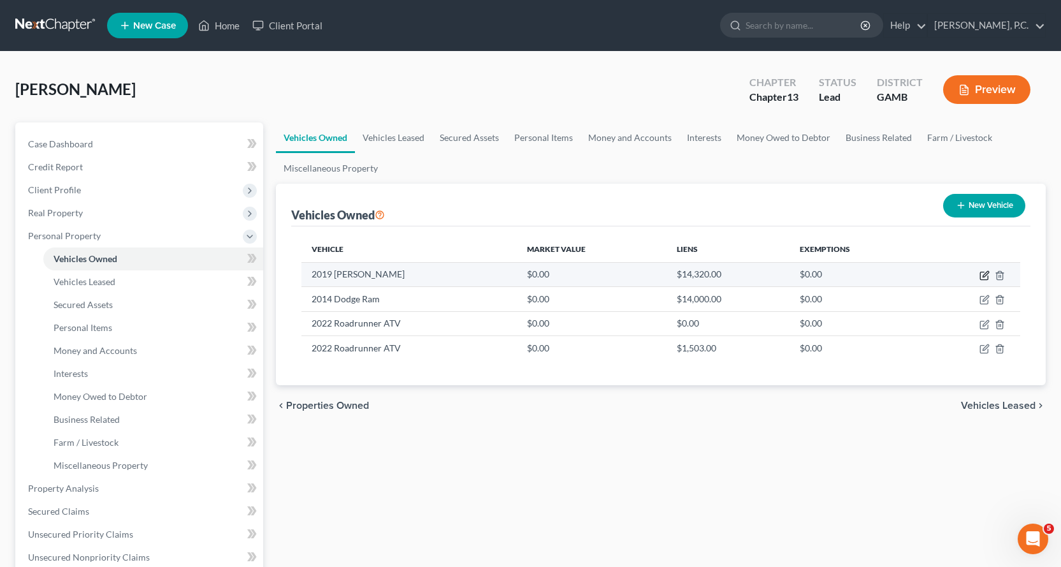
click at [988, 274] on icon "button" at bounding box center [985, 275] width 10 height 10
select select "0"
select select "7"
select select "2"
select select "0"
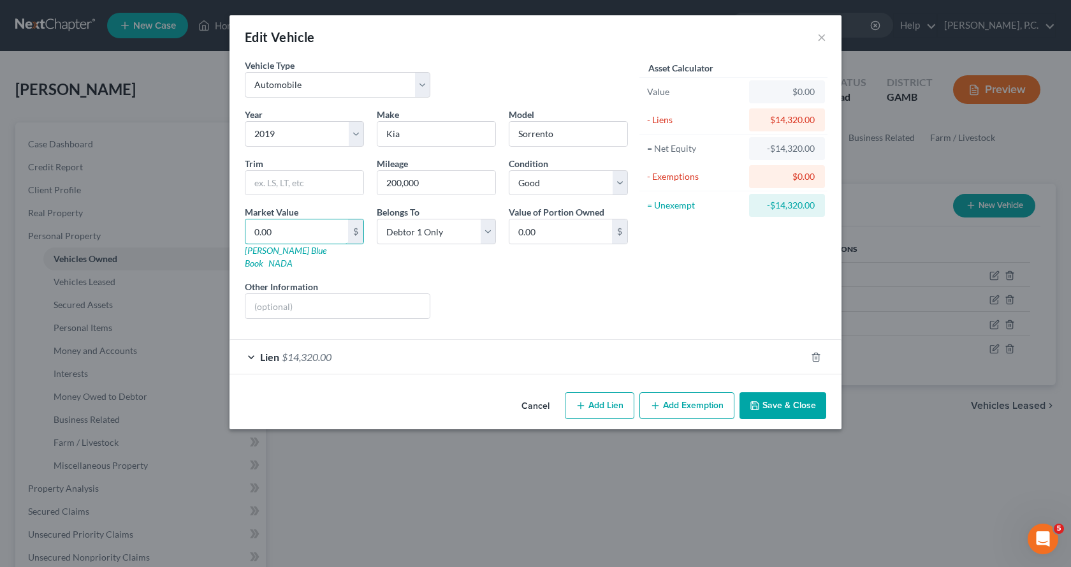
type input "1"
type input "1.00"
type input "10"
type input "10.00"
type input "100"
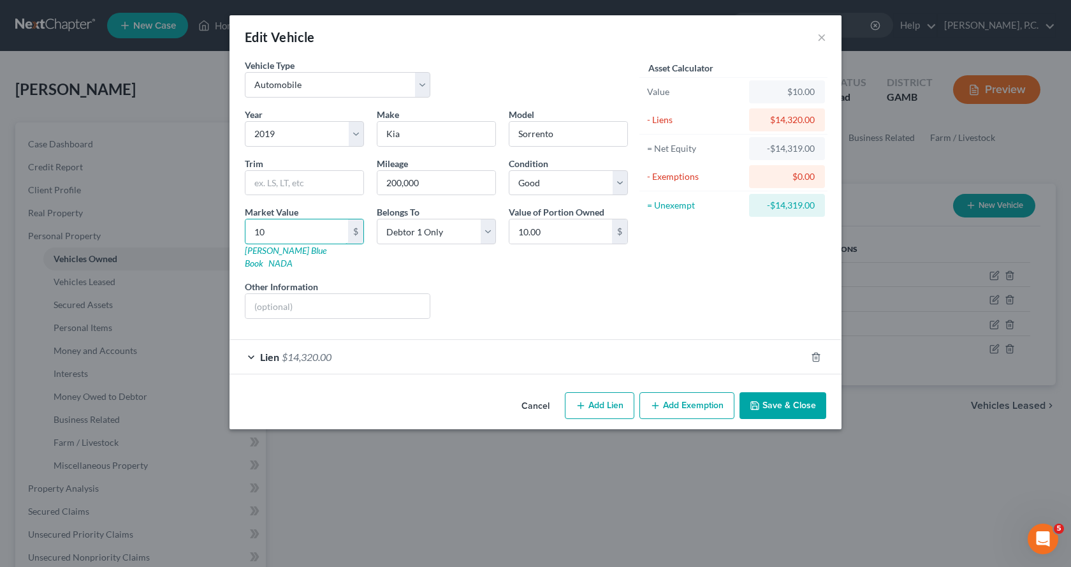
type input "100.00"
type input "1000"
type input "1,000.00"
type input "1,0000"
type input "10,000.00"
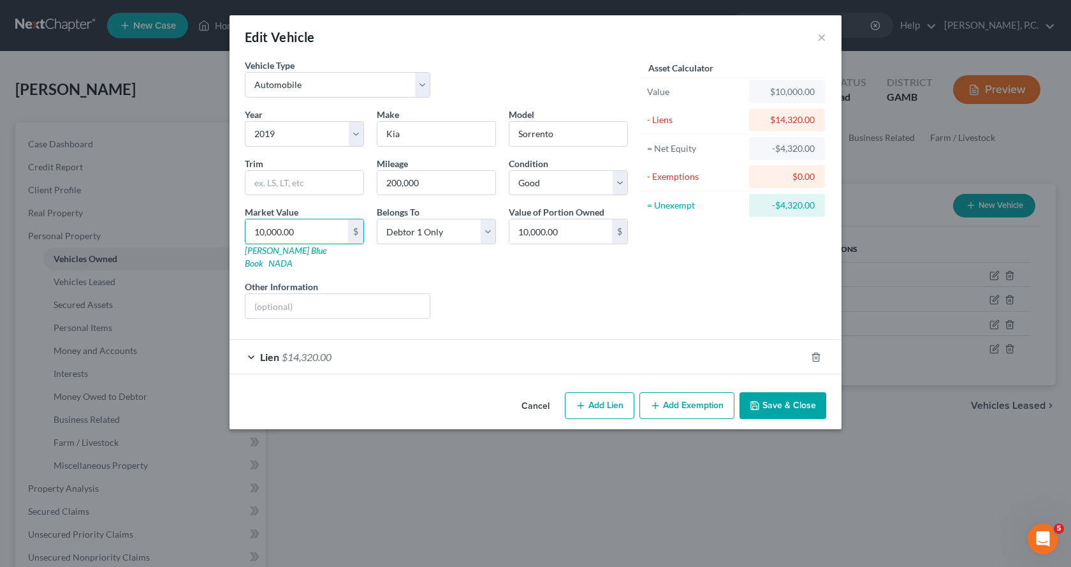
type input "10,000.00"
click at [781, 392] on button "Save & Close" at bounding box center [782, 405] width 87 height 27
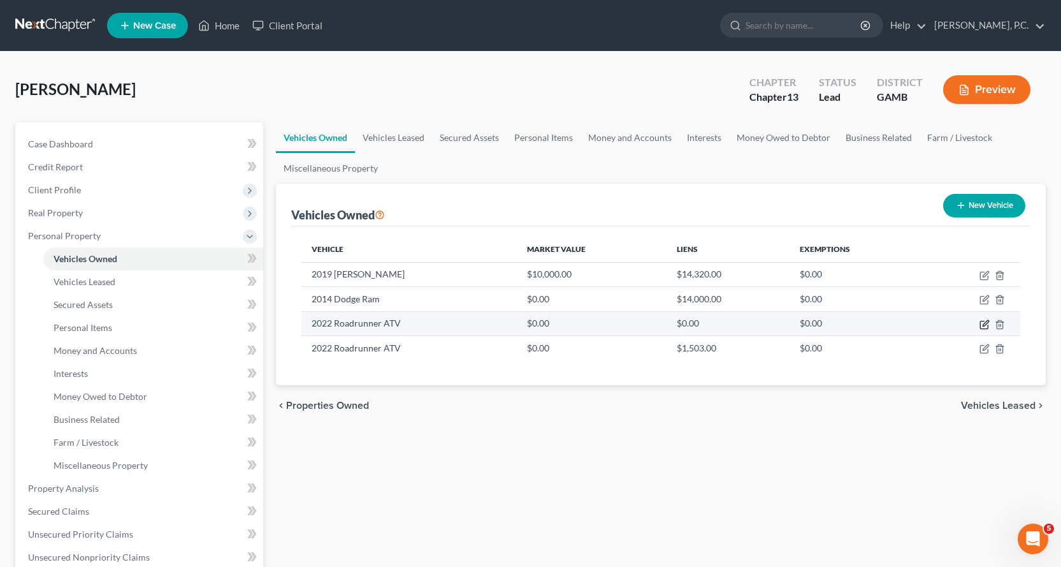
click at [986, 324] on icon "button" at bounding box center [986, 323] width 6 height 6
select select "0"
select select "4"
select select "2"
select select "0"
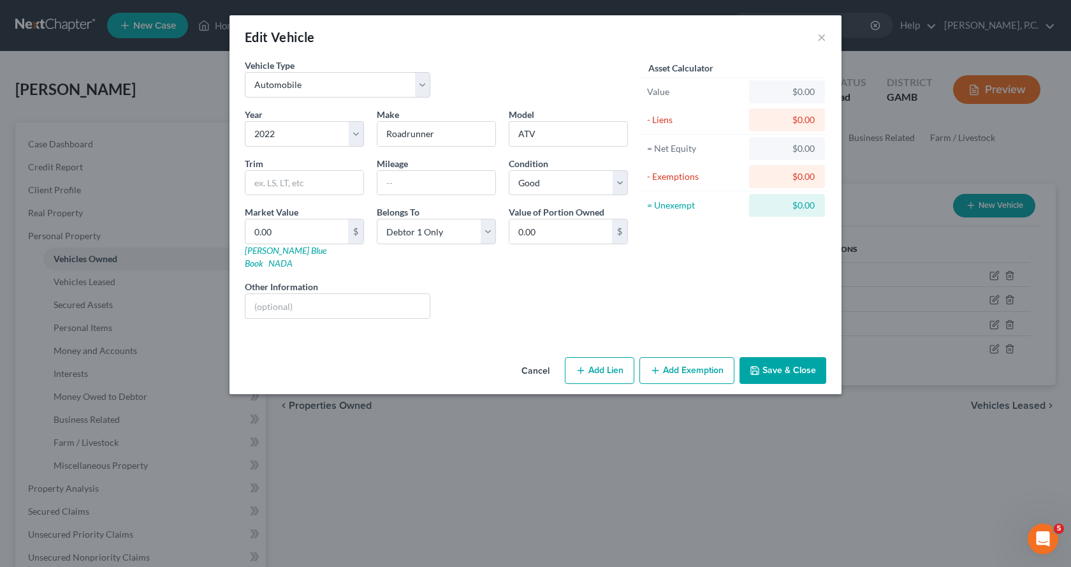
click at [781, 358] on button "Save & Close" at bounding box center [782, 370] width 87 height 27
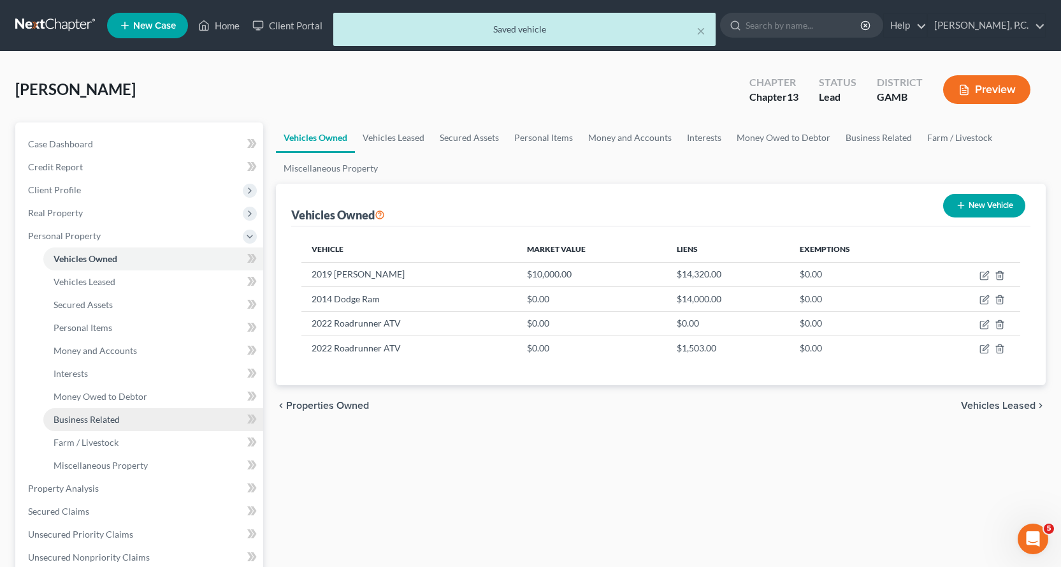
scroll to position [64, 0]
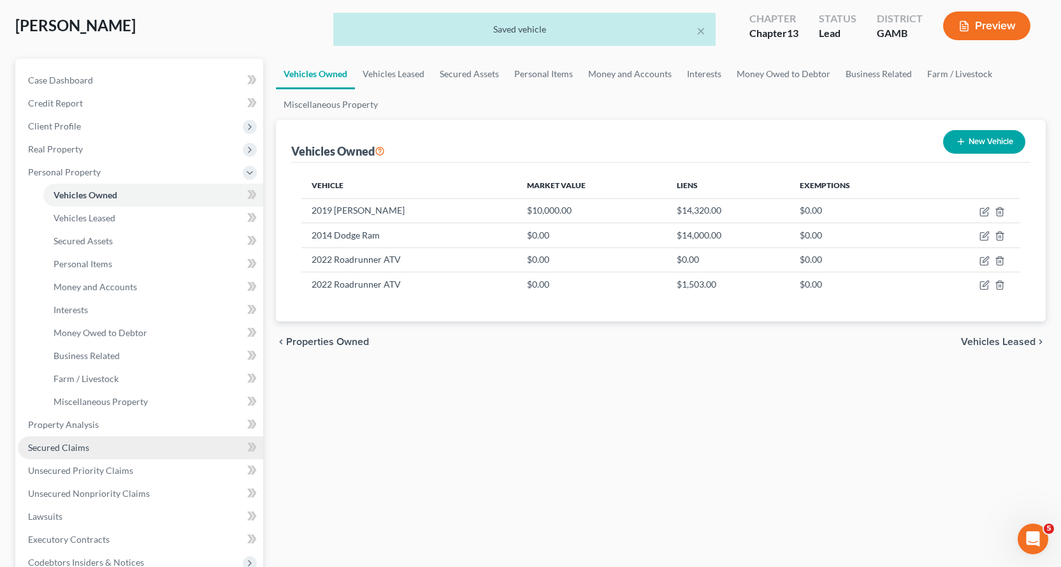
click at [55, 447] on span "Secured Claims" at bounding box center [58, 447] width 61 height 11
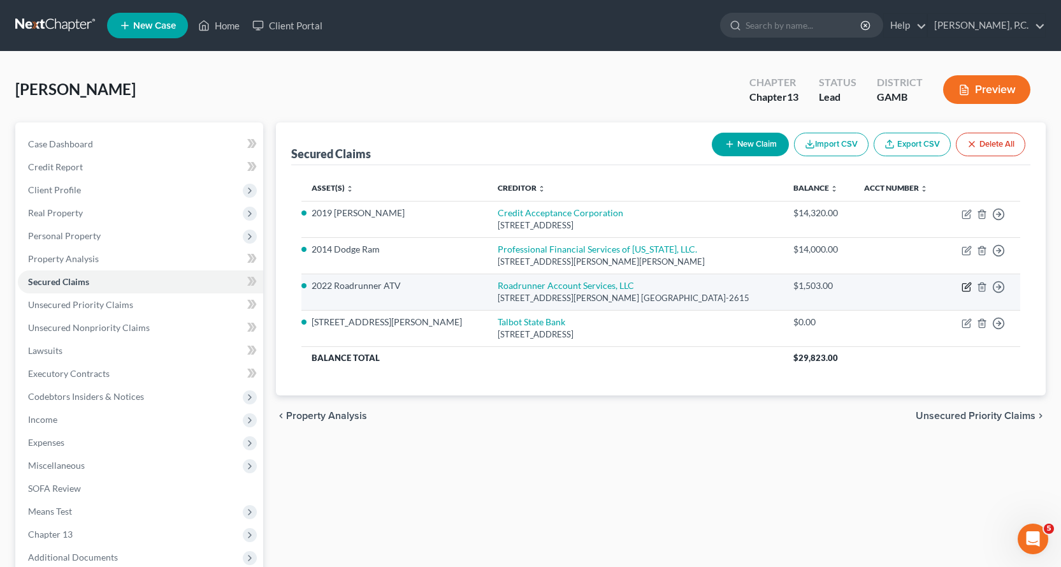
click at [967, 286] on icon "button" at bounding box center [968, 285] width 6 height 6
select select "45"
select select "2"
select select "0"
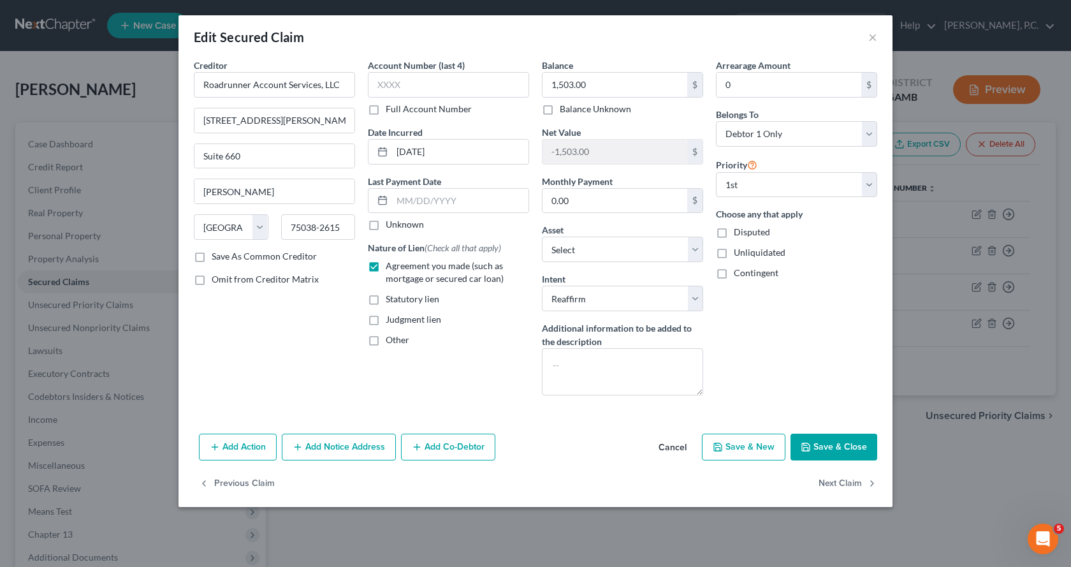
click at [837, 444] on button "Save & Close" at bounding box center [833, 446] width 87 height 27
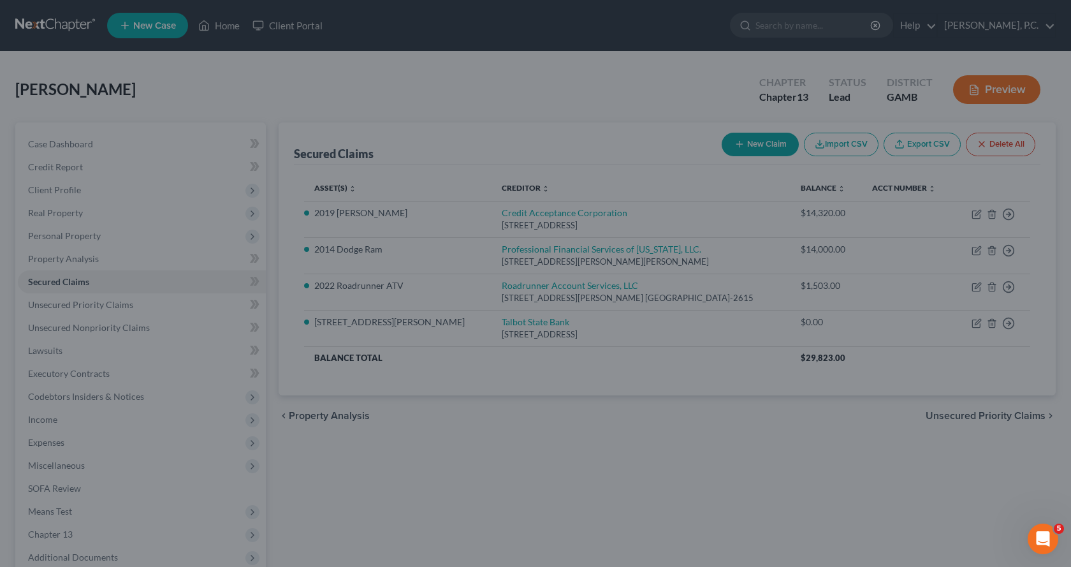
select select "8"
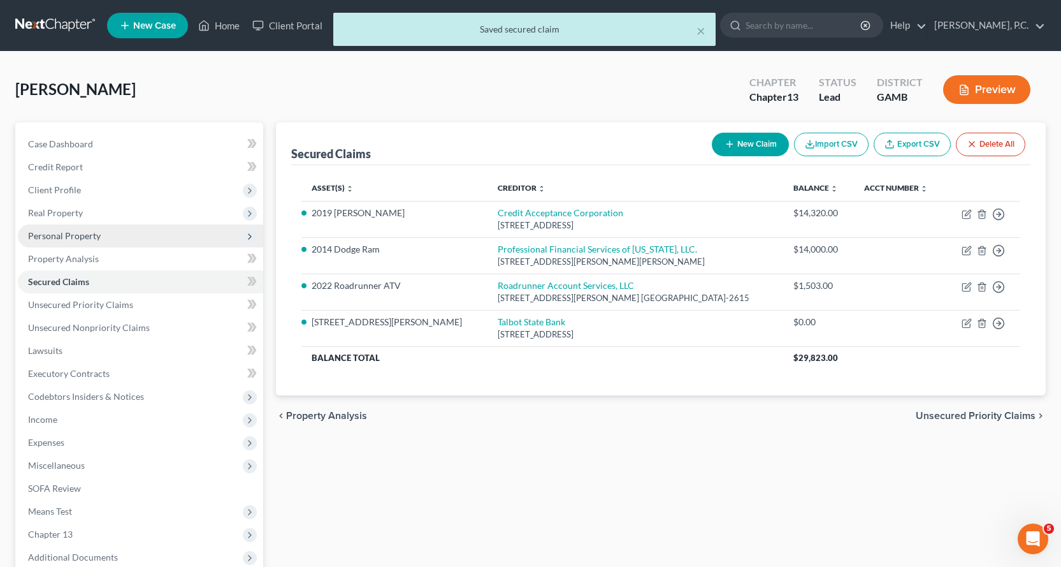
click at [87, 233] on span "Personal Property" at bounding box center [64, 235] width 73 height 11
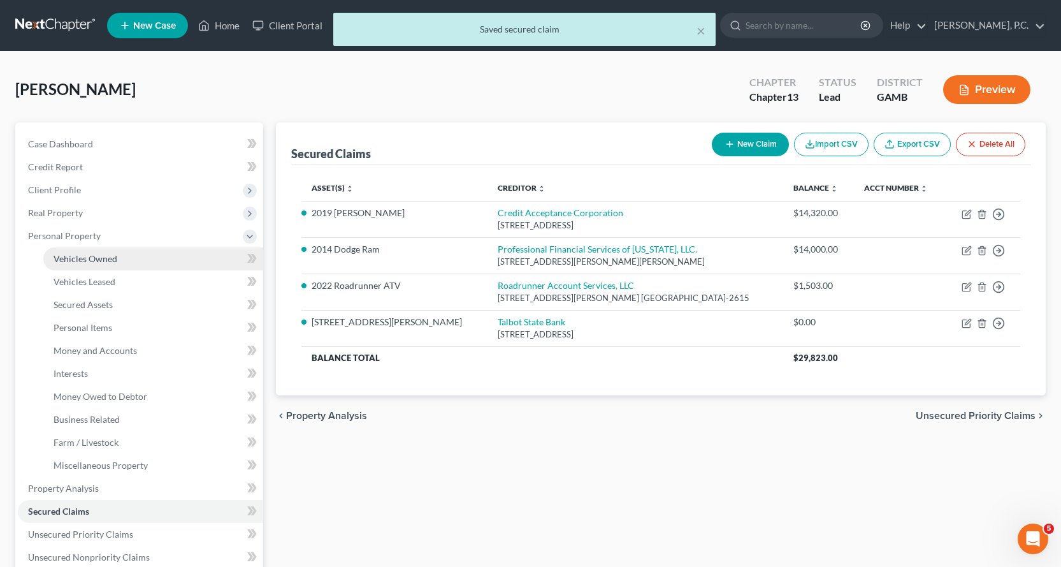
click at [101, 257] on span "Vehicles Owned" at bounding box center [86, 258] width 64 height 11
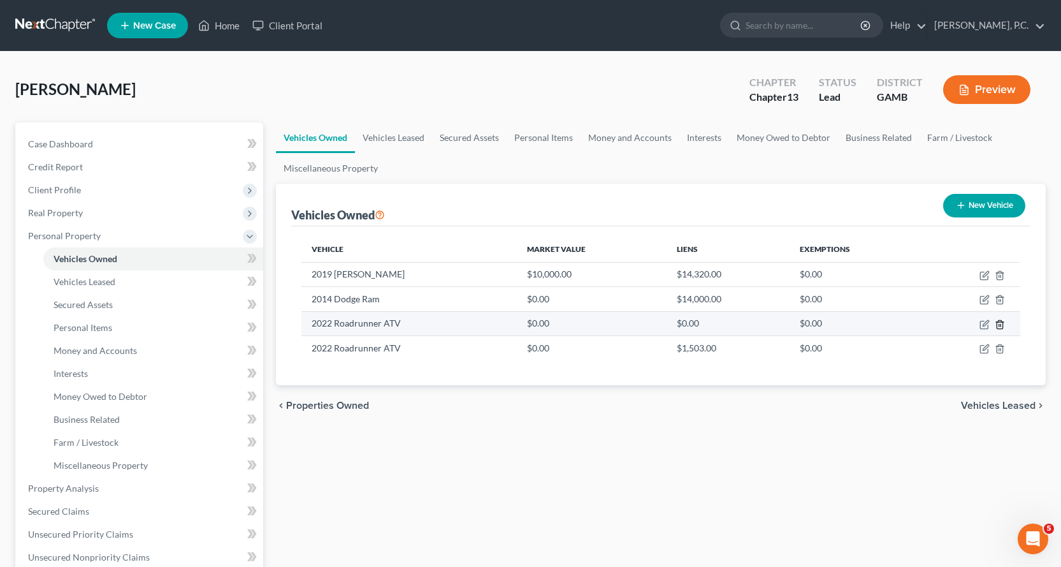
click at [1001, 324] on line "button" at bounding box center [1001, 325] width 0 height 3
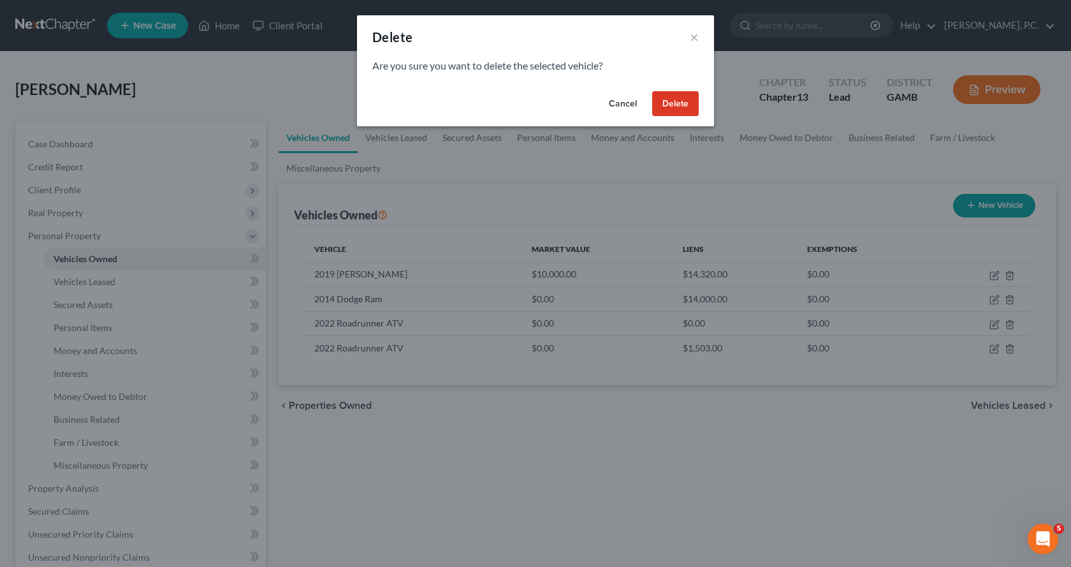
click at [675, 104] on button "Delete" at bounding box center [675, 103] width 47 height 25
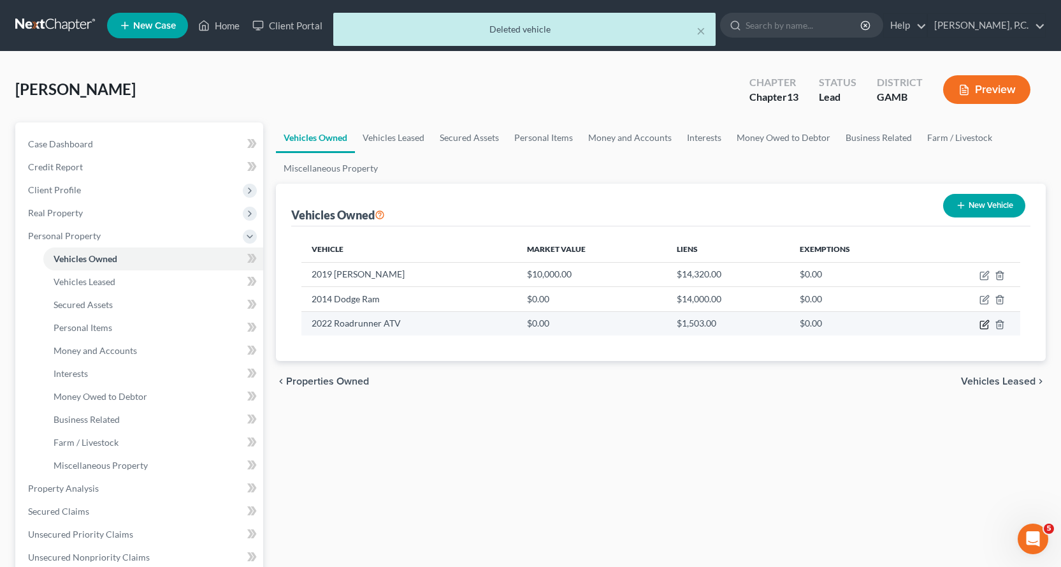
click at [983, 325] on icon "button" at bounding box center [986, 323] width 6 height 6
select select "6"
select select "4"
select select "1"
select select "0"
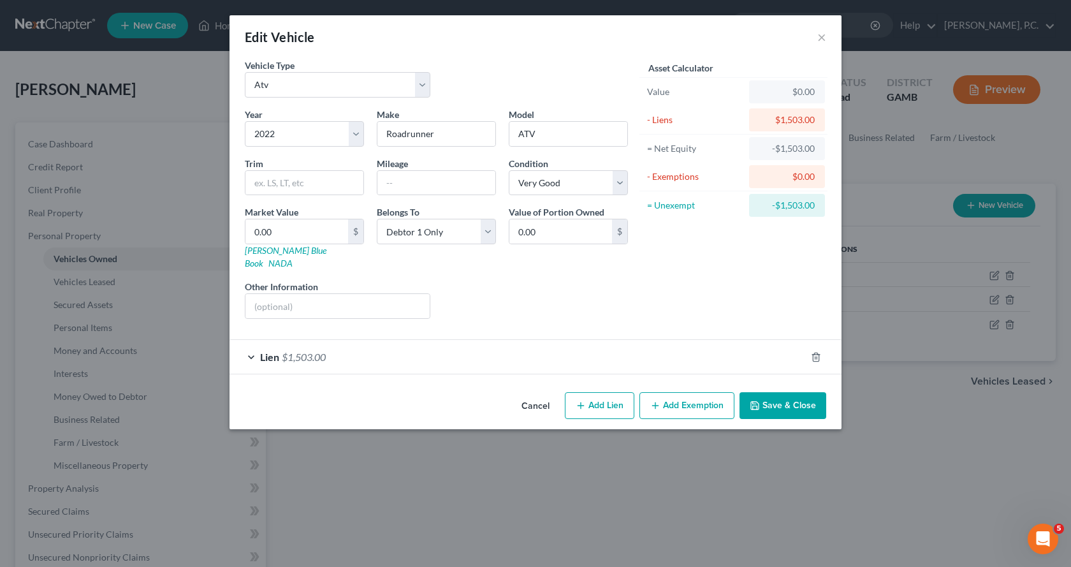
click at [795, 400] on button "Save & Close" at bounding box center [782, 405] width 87 height 27
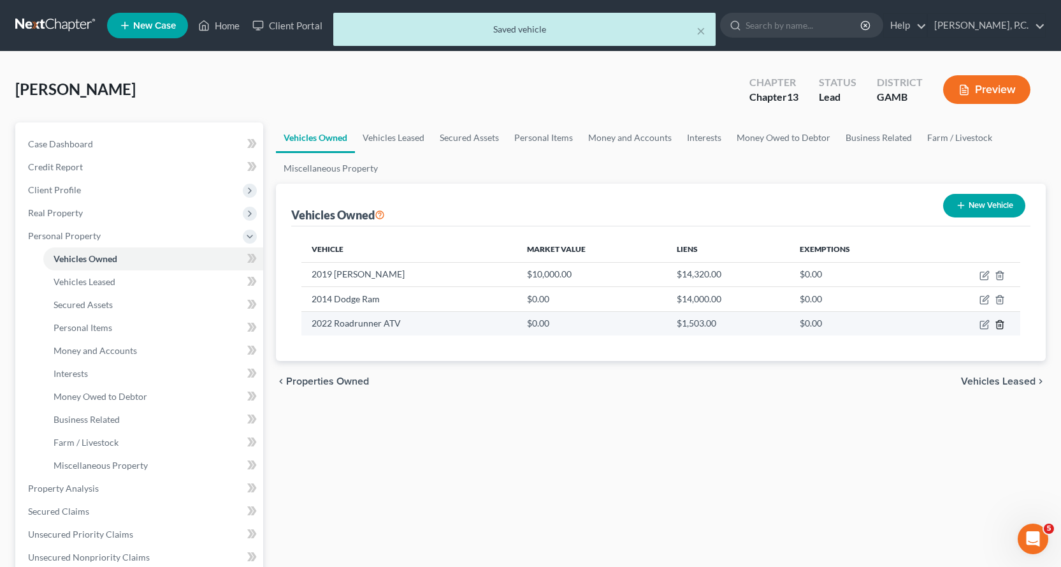
click at [998, 325] on icon "button" at bounding box center [1000, 324] width 10 height 10
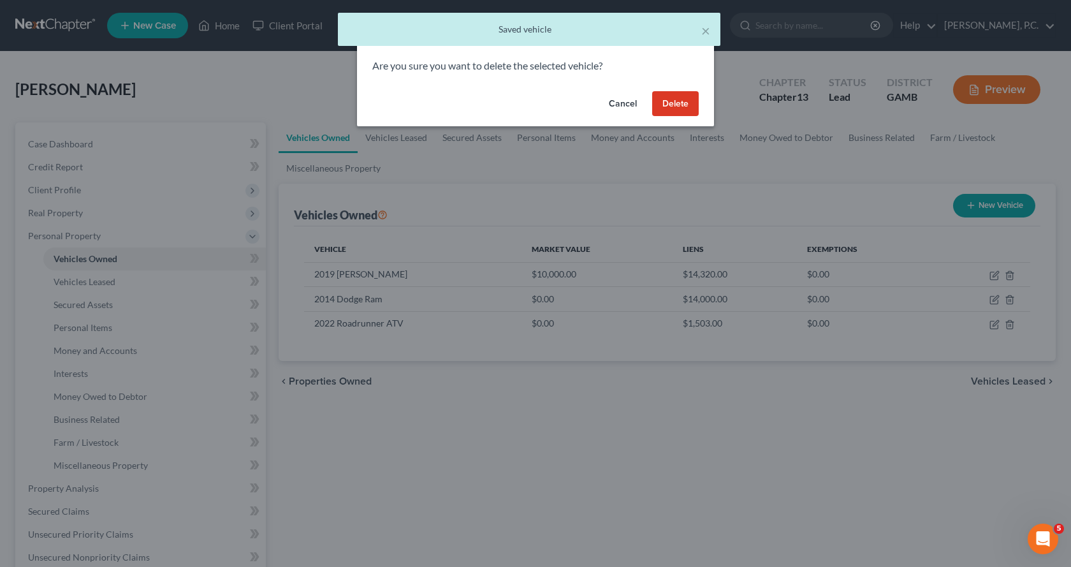
click at [674, 102] on button "Delete" at bounding box center [675, 103] width 47 height 25
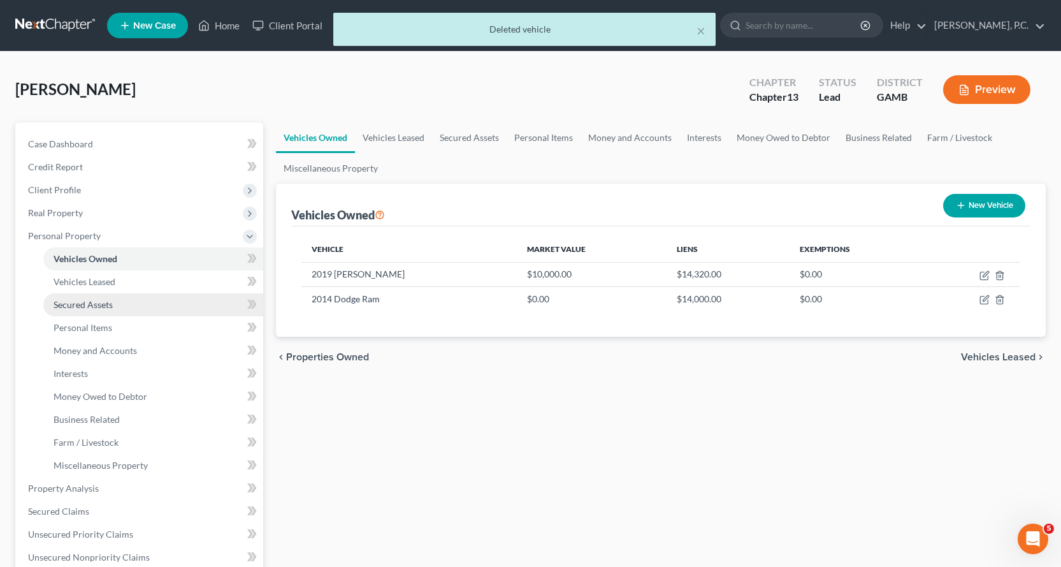
click at [105, 303] on span "Secured Assets" at bounding box center [83, 304] width 59 height 11
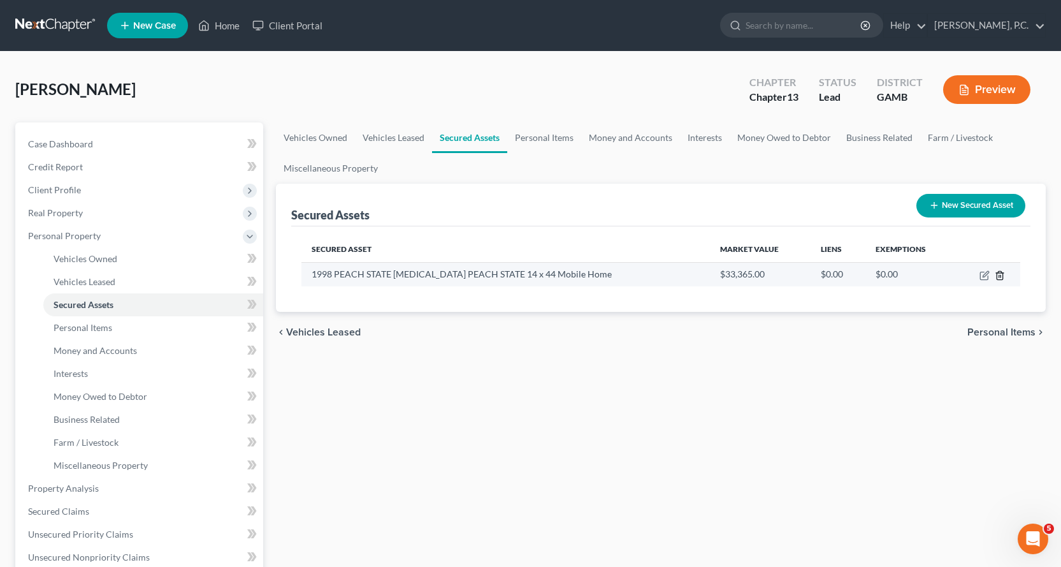
click at [1002, 277] on icon "button" at bounding box center [1000, 275] width 10 height 10
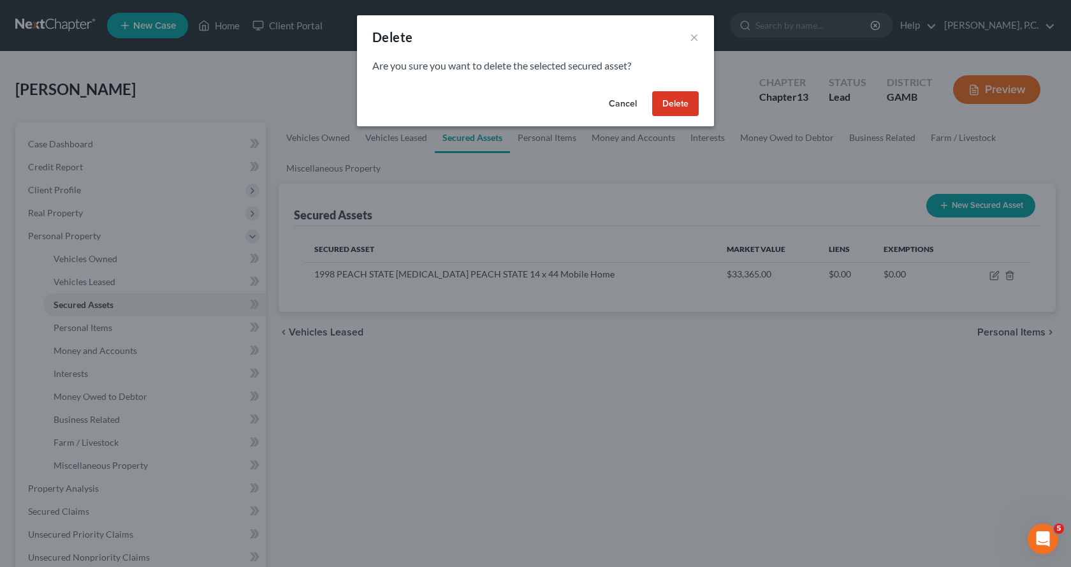
click at [668, 107] on button "Delete" at bounding box center [675, 103] width 47 height 25
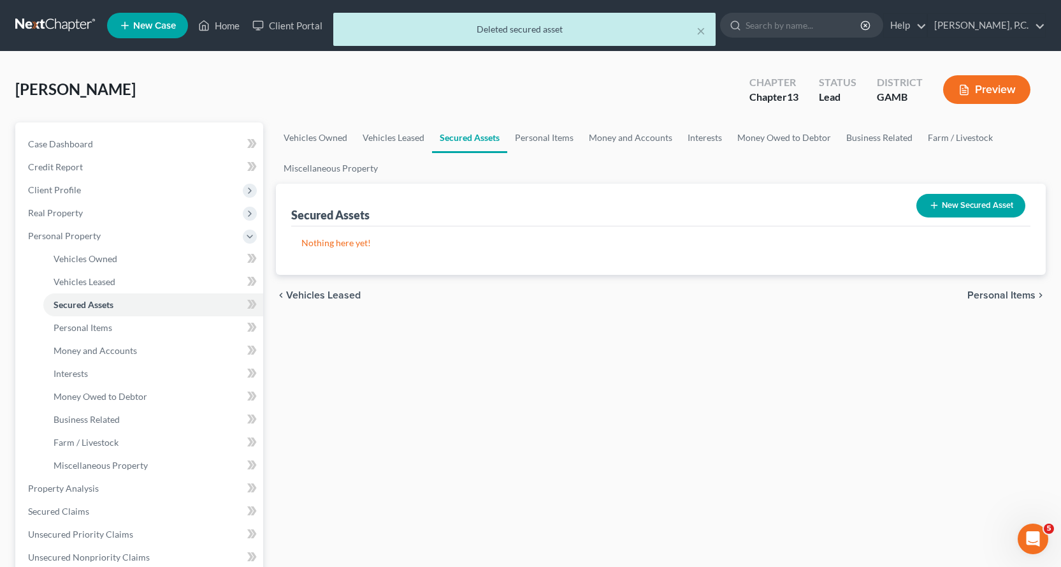
click at [959, 205] on button "New Secured Asset" at bounding box center [971, 206] width 109 height 24
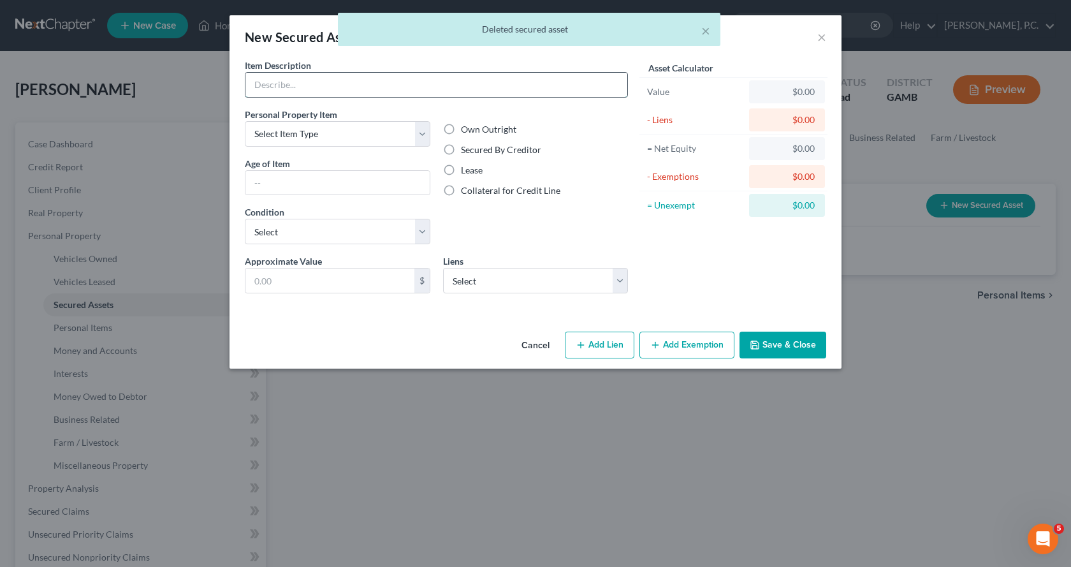
click at [274, 81] on input "text" at bounding box center [436, 85] width 382 height 24
type input "2"
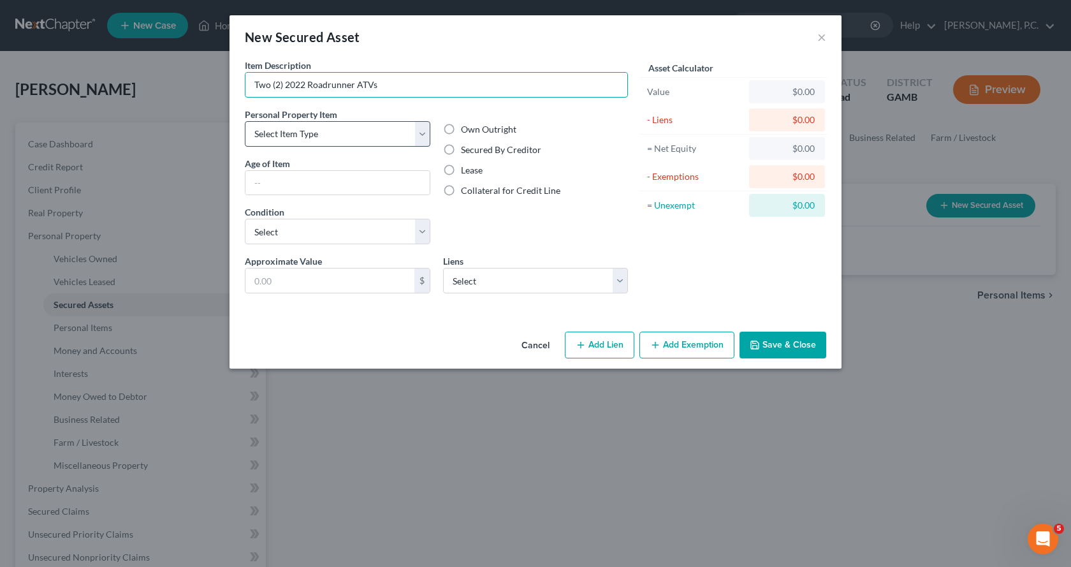
type input "Two (2) 2022 Roadrunner ATVs"
click at [421, 131] on select "Select Item Type Clothing Collectibles Of Value Electronics Firearms Household …" at bounding box center [337, 133] width 185 height 25
select select "other"
click at [245, 121] on select "Select Item Type Clothing Collectibles Of Value Electronics Firearms Household …" at bounding box center [337, 133] width 185 height 25
click at [305, 181] on input "text" at bounding box center [337, 183] width 184 height 24
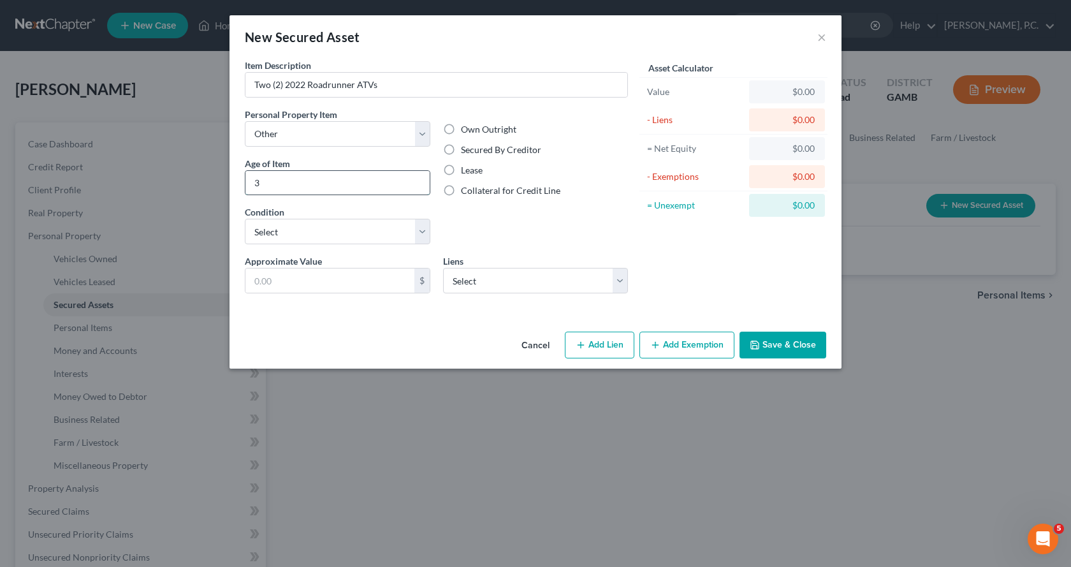
type input "3 years"
click at [367, 233] on select "Select Excellent Very Good Good Fair Poor" at bounding box center [337, 231] width 185 height 25
select select "3"
click at [245, 219] on select "Select Excellent Very Good Good Fair Poor" at bounding box center [337, 231] width 185 height 25
drag, startPoint x: 310, startPoint y: 282, endPoint x: 331, endPoint y: 261, distance: 29.7
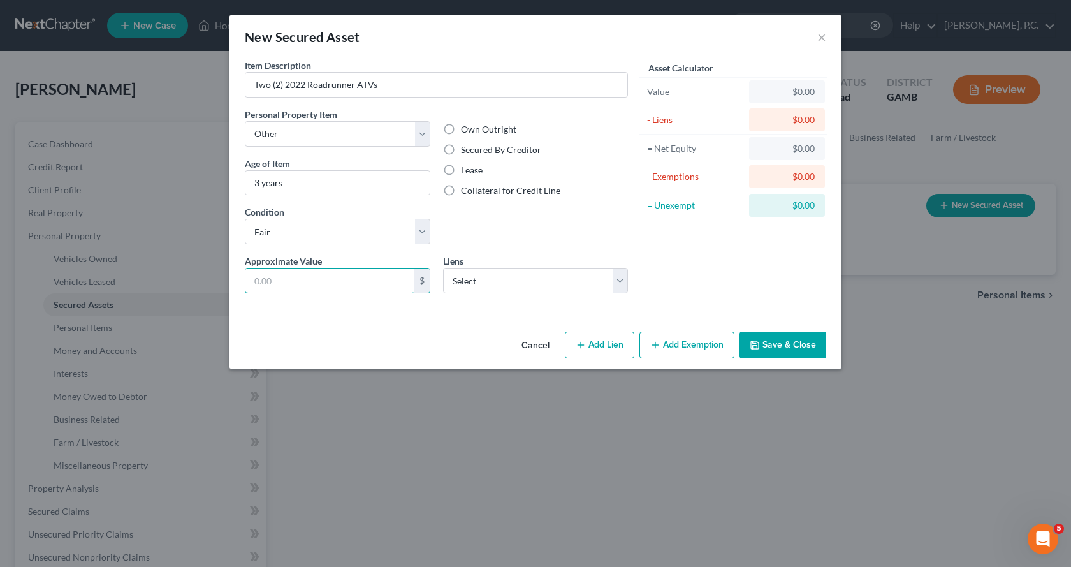
click at [314, 279] on input "text" at bounding box center [329, 280] width 169 height 24
type input "7,000.00"
click at [461, 149] on label "Secured By Creditor" at bounding box center [501, 149] width 80 height 13
click at [466, 149] on input "Secured By Creditor" at bounding box center [470, 147] width 8 height 8
radio input "true"
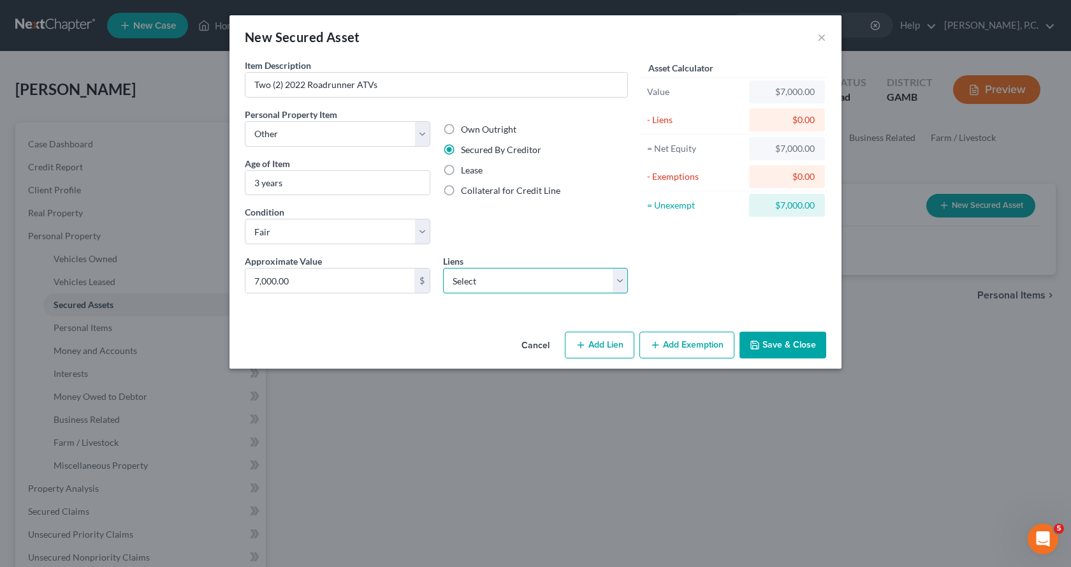
click at [623, 283] on select "Select Roadrunner Account Services, LLC - $1,503.00" at bounding box center [535, 280] width 185 height 25
select select "45"
select select "0"
select select "2"
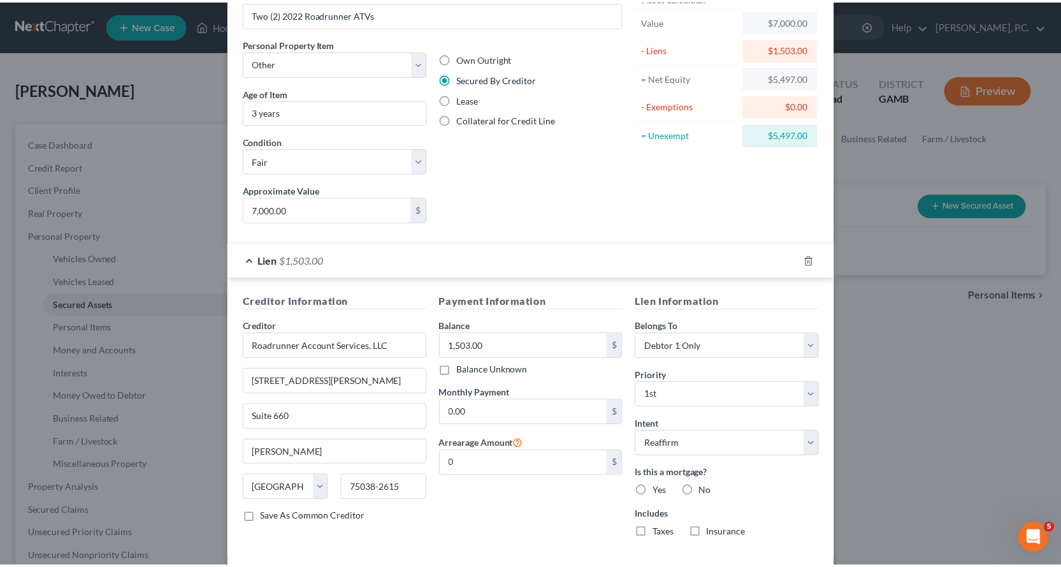
scroll to position [133, 0]
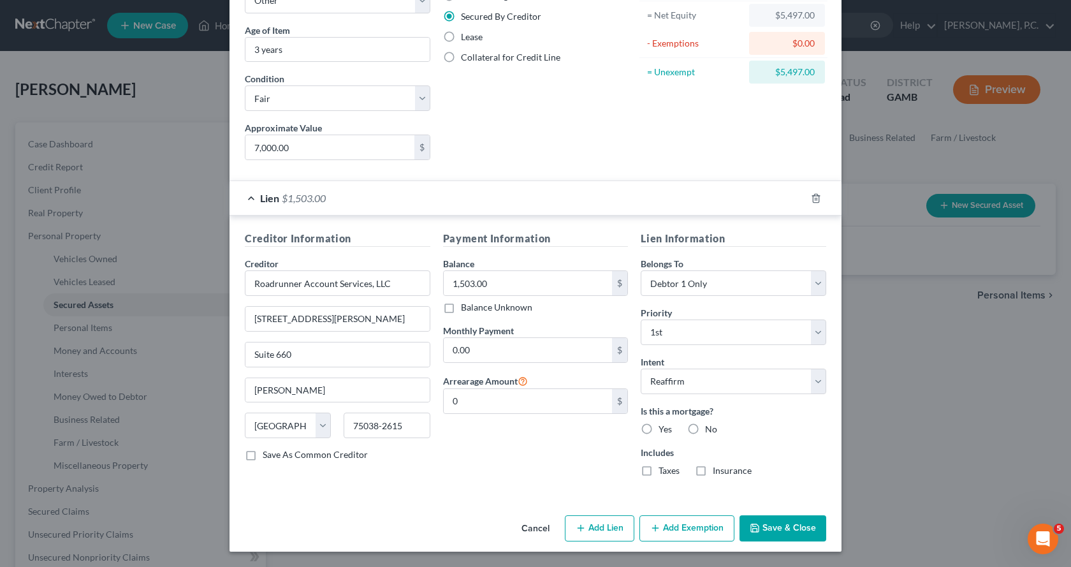
click at [780, 525] on button "Save & Close" at bounding box center [782, 528] width 87 height 27
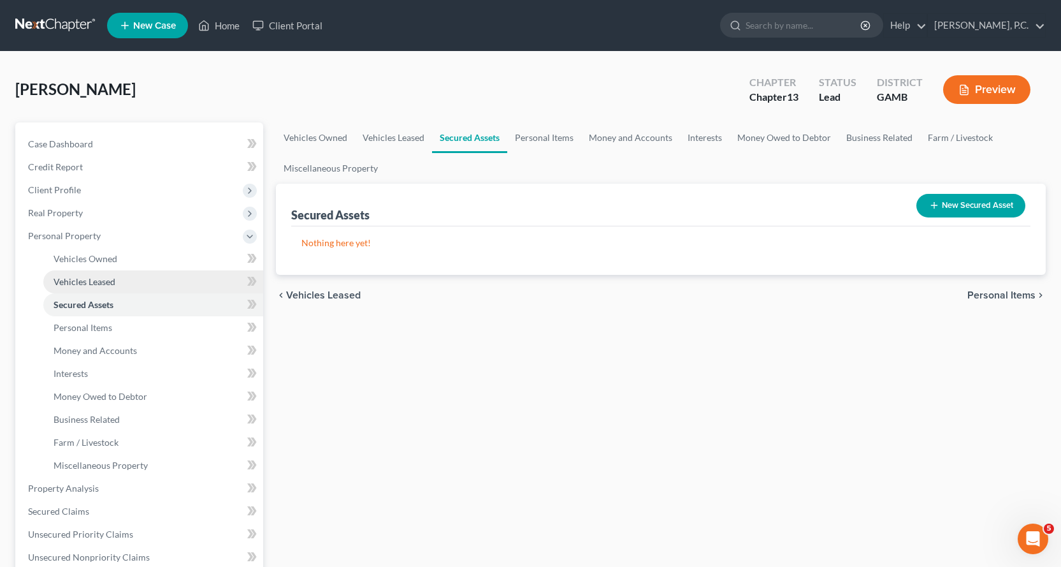
click at [101, 276] on link "Vehicles Leased" at bounding box center [153, 281] width 220 height 23
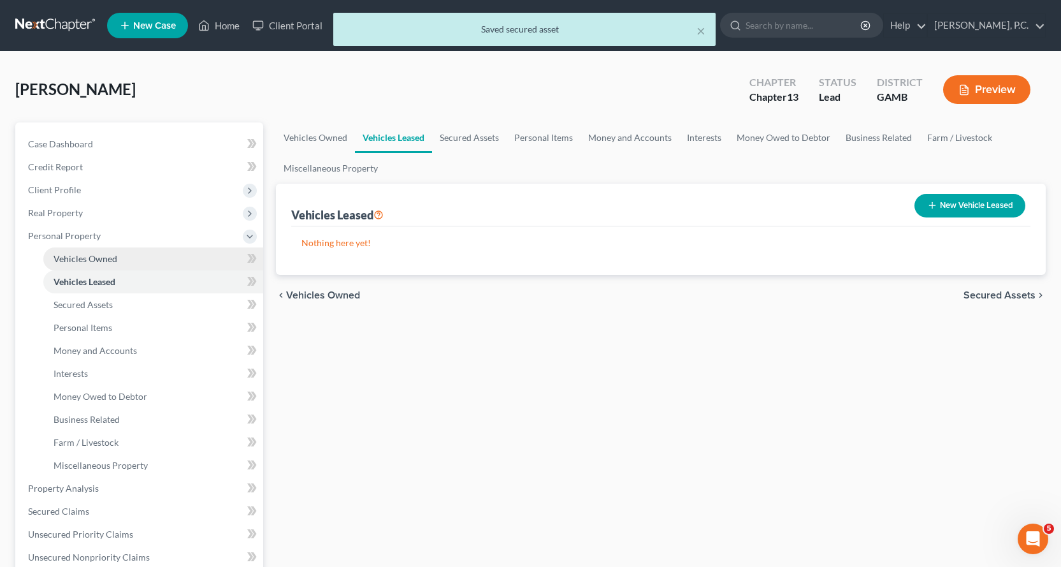
click at [80, 256] on span "Vehicles Owned" at bounding box center [86, 258] width 64 height 11
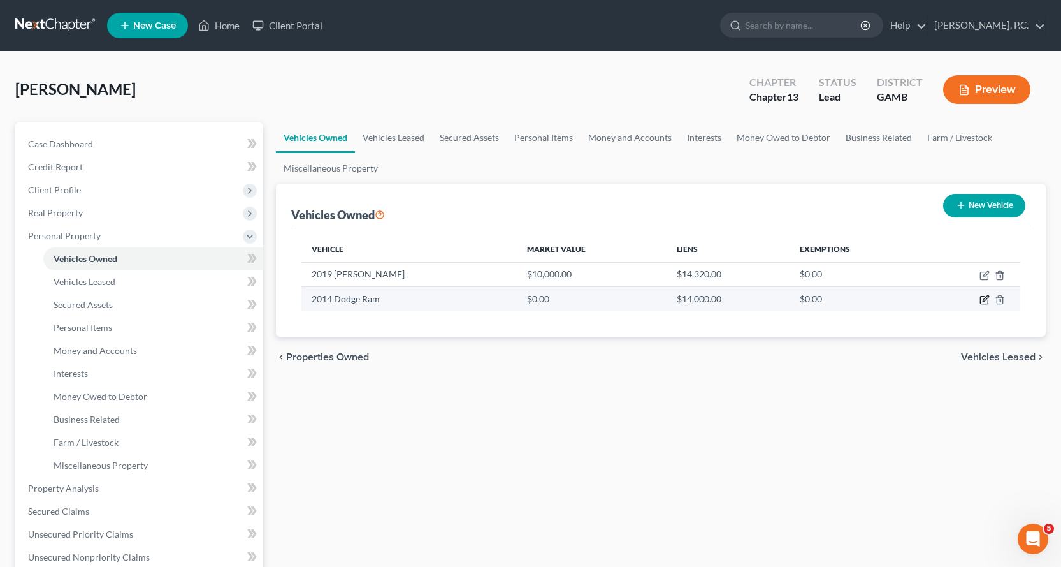
click at [984, 300] on icon "button" at bounding box center [986, 299] width 6 height 6
select select "0"
select select "12"
select select "0"
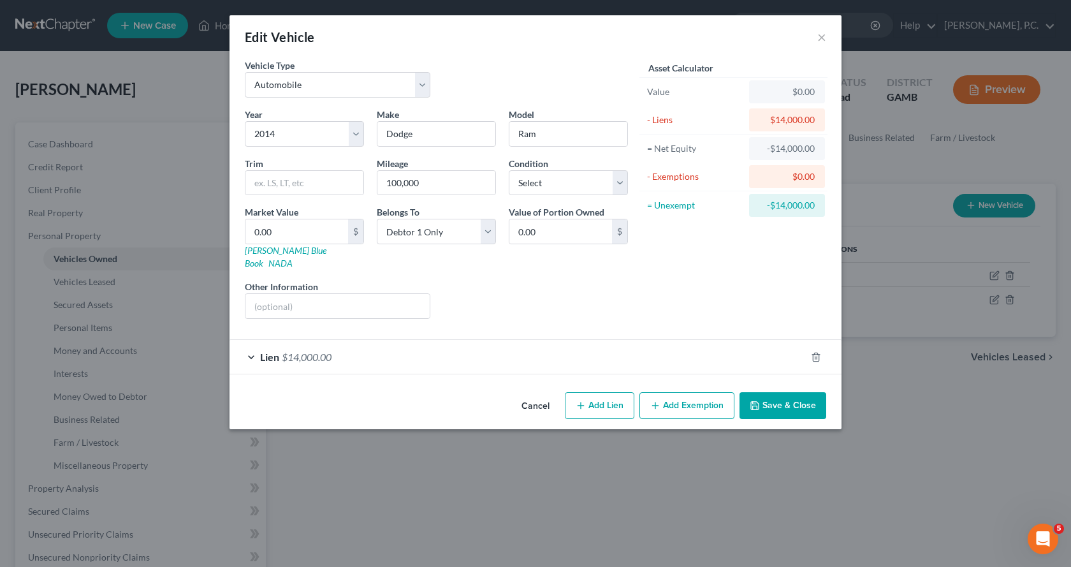
click at [809, 392] on button "Save & Close" at bounding box center [782, 405] width 87 height 27
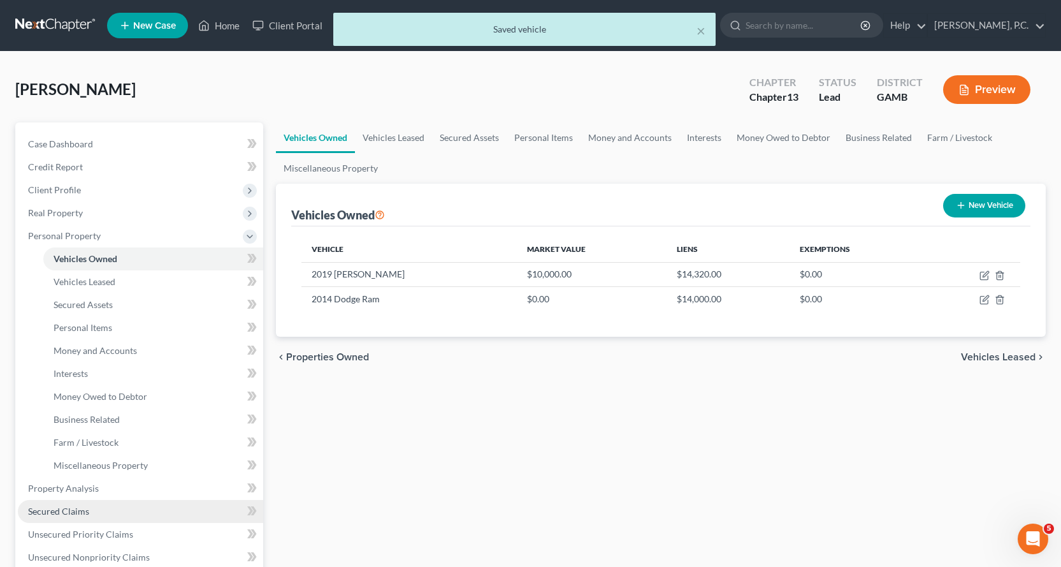
click at [67, 508] on span "Secured Claims" at bounding box center [58, 510] width 61 height 11
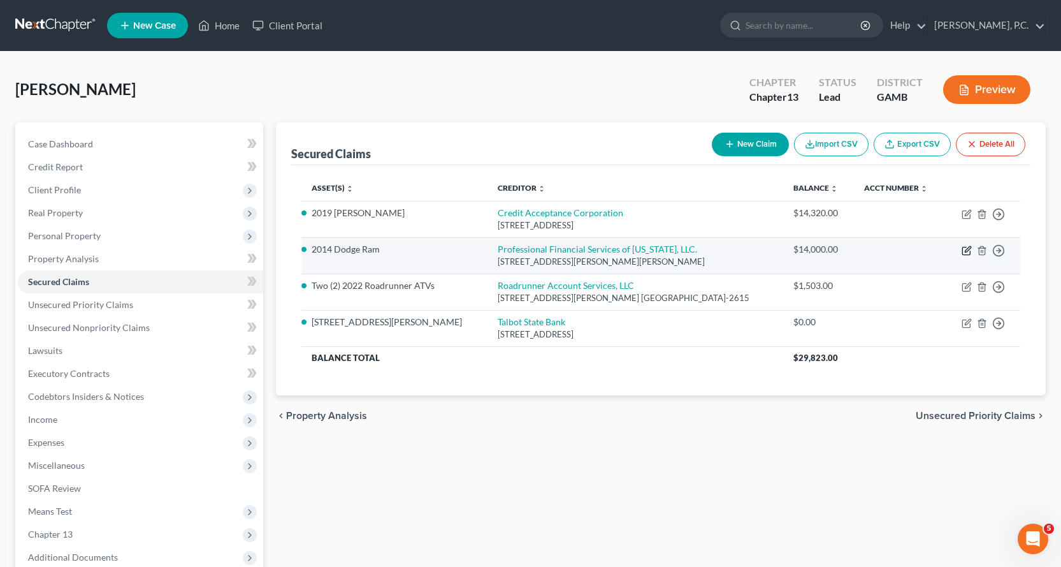
click at [964, 247] on icon "button" at bounding box center [966, 251] width 8 height 8
select select "10"
select select "6"
select select "2"
select select "0"
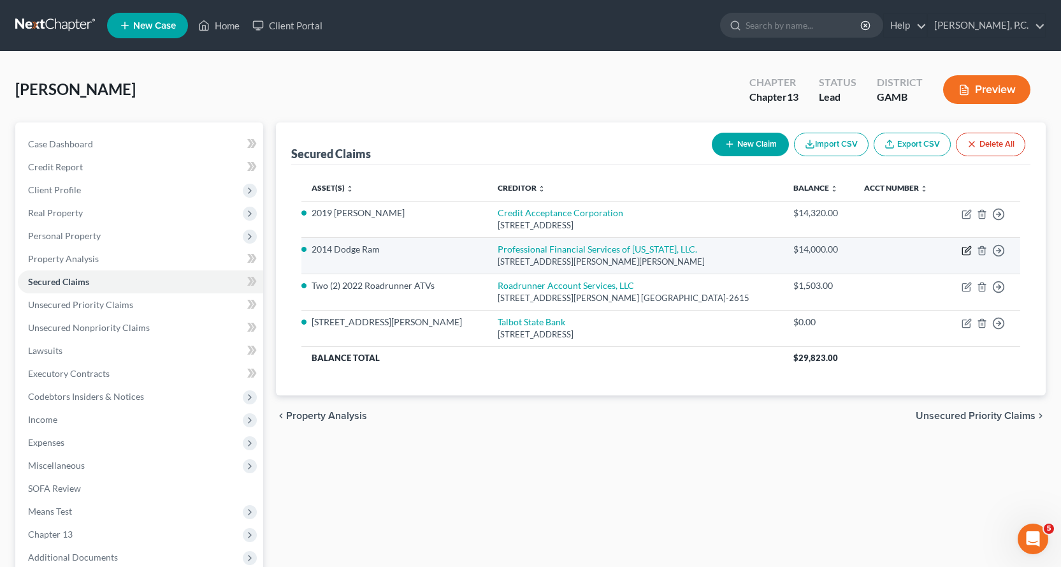
select select "0"
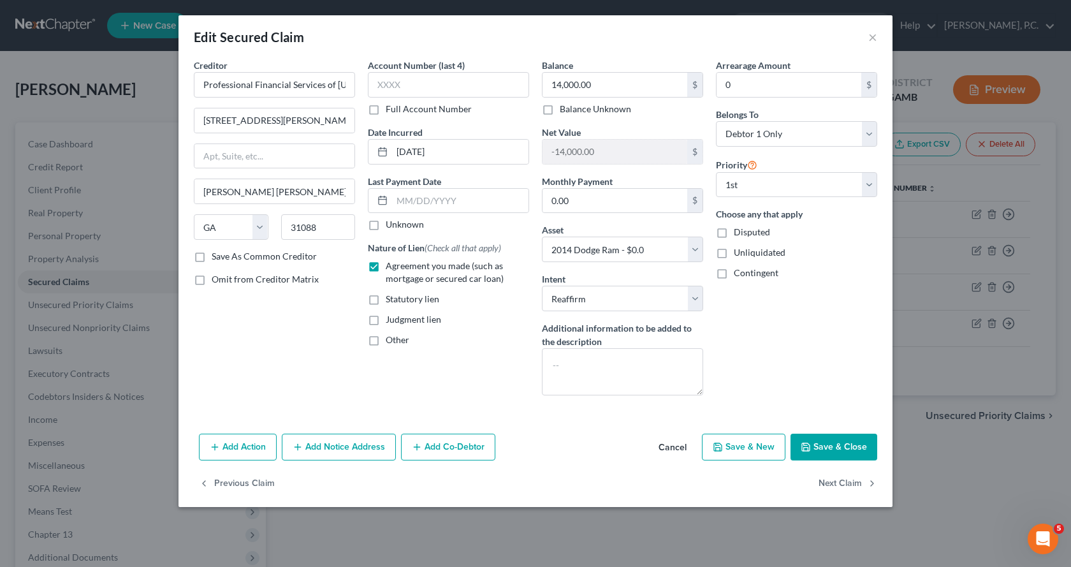
click at [847, 448] on button "Save & Close" at bounding box center [833, 446] width 87 height 27
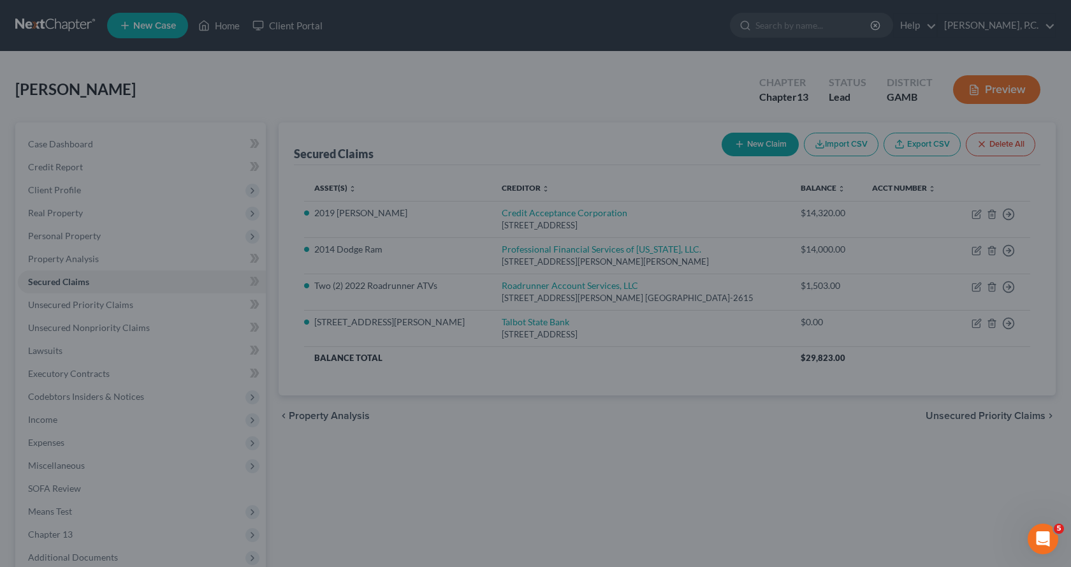
select select "6"
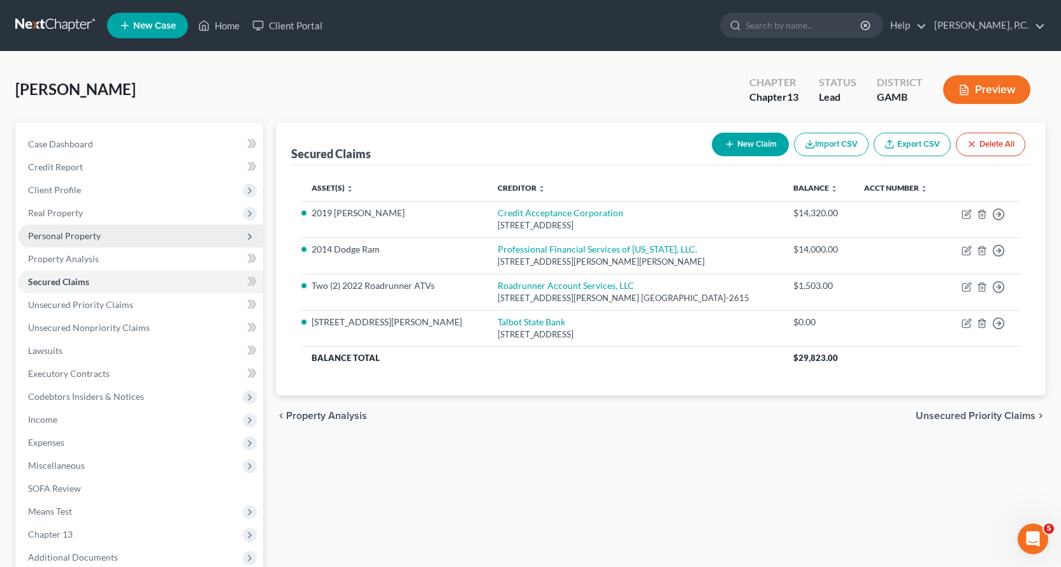
click at [66, 232] on span "Personal Property" at bounding box center [64, 235] width 73 height 11
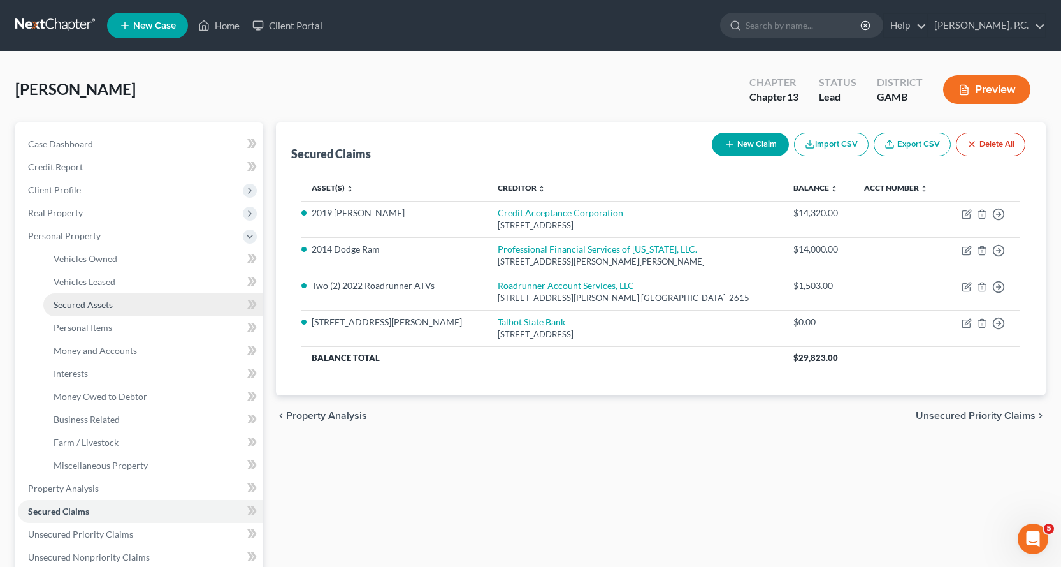
click at [92, 306] on span "Secured Assets" at bounding box center [83, 304] width 59 height 11
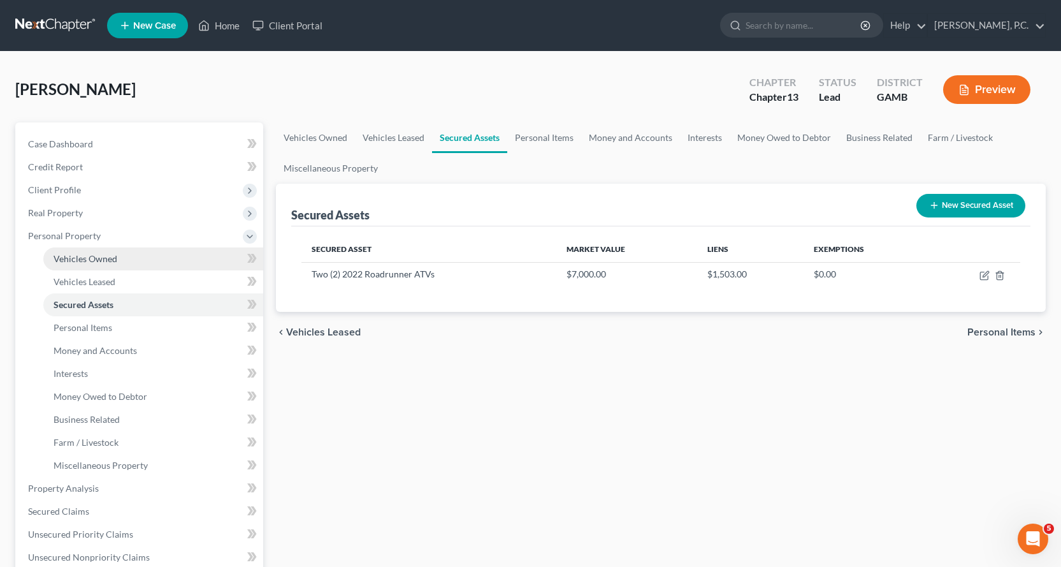
click at [99, 259] on span "Vehicles Owned" at bounding box center [86, 258] width 64 height 11
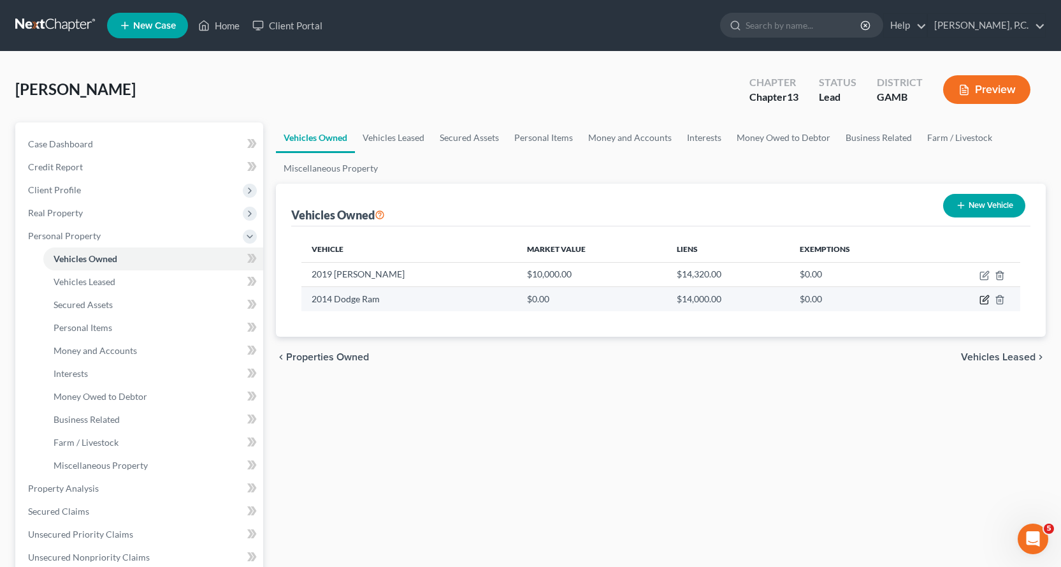
click at [985, 298] on icon "button" at bounding box center [986, 299] width 6 height 6
select select "0"
select select "12"
select select "0"
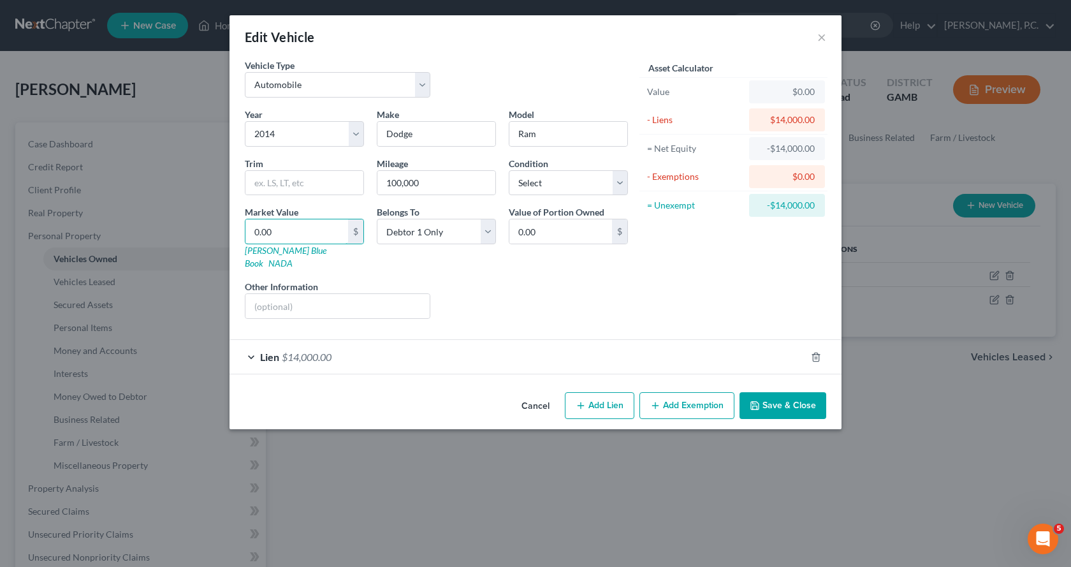
type input "1"
type input "1.00"
type input "14"
type input "14.00"
type input "140"
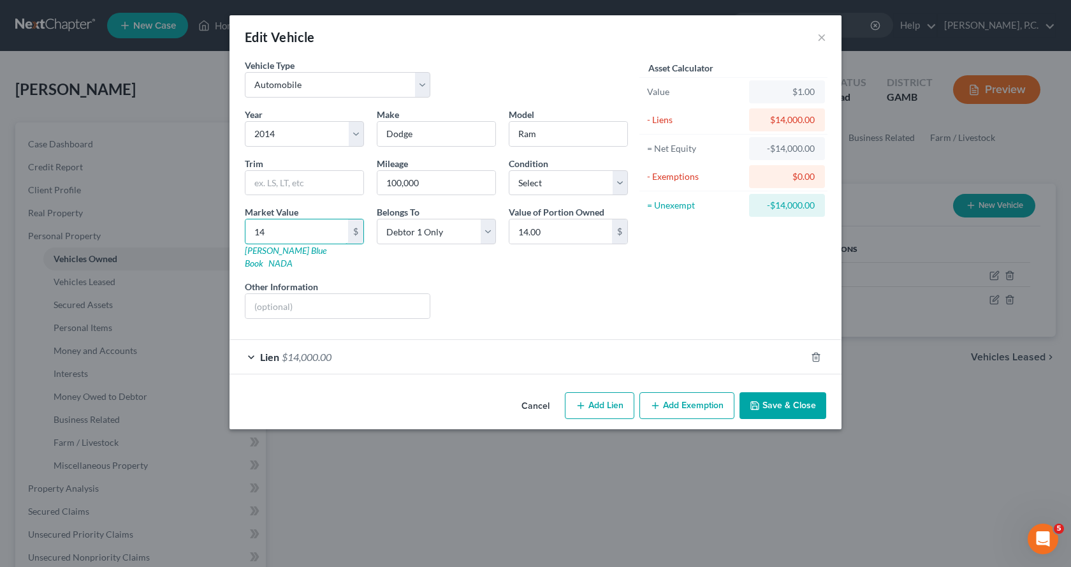
type input "140.00"
type input "1400"
type input "1,400.00"
type input "1,4000"
type input "14,000.00"
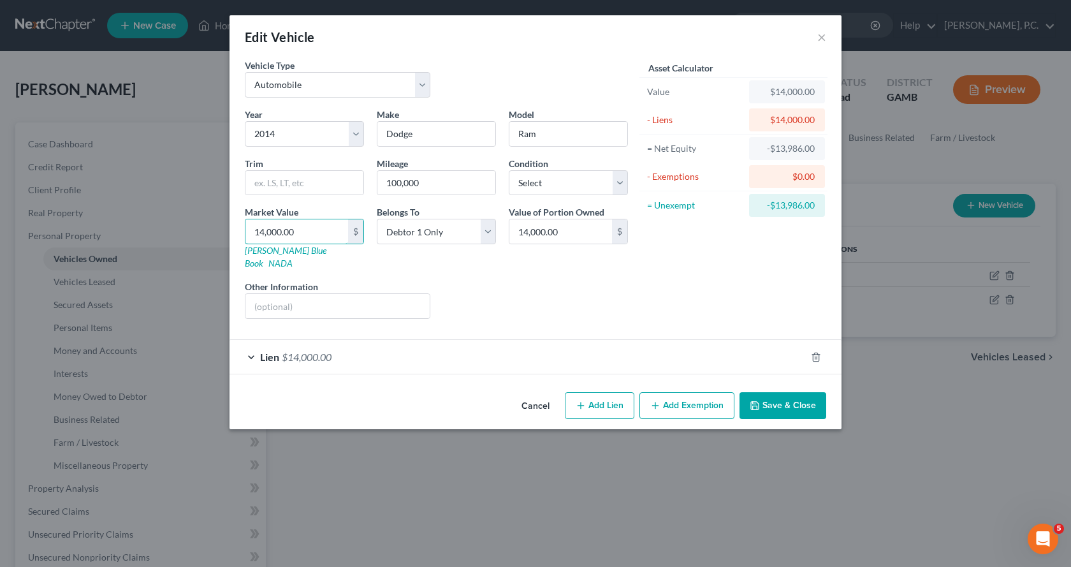
type input "14,000.00"
click at [614, 178] on select "Select Excellent Very Good Good Fair Poor" at bounding box center [568, 182] width 119 height 25
select select "2"
click at [509, 170] on select "Select Excellent Very Good Good Fair Poor" at bounding box center [568, 182] width 119 height 25
click at [777, 395] on button "Save & Close" at bounding box center [782, 405] width 87 height 27
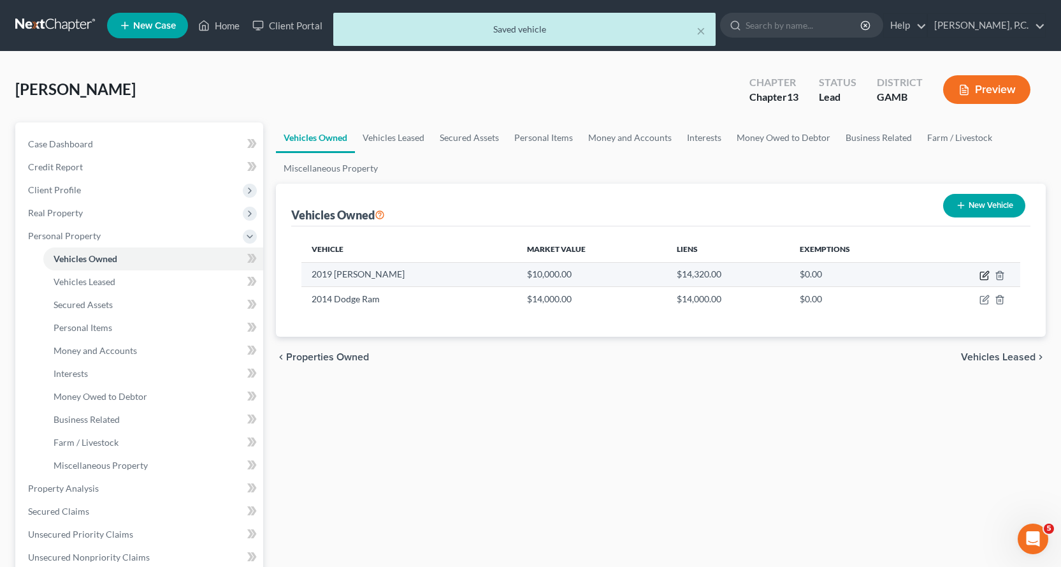
click at [982, 273] on icon "button" at bounding box center [985, 275] width 10 height 10
select select "0"
select select "7"
select select "2"
select select "0"
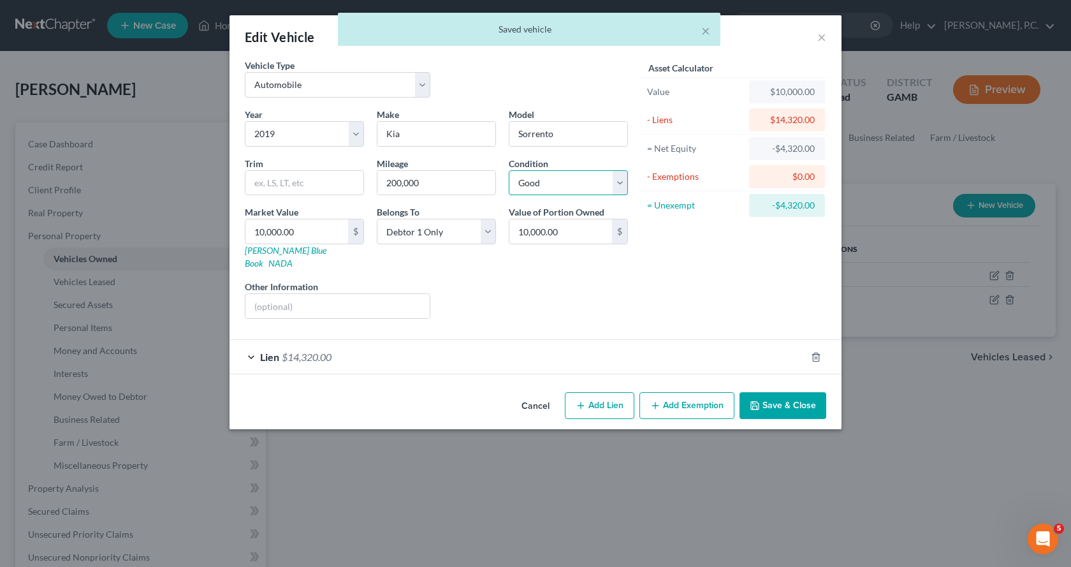
click at [622, 183] on select "Select Excellent Very Good Good Fair Poor" at bounding box center [568, 182] width 119 height 25
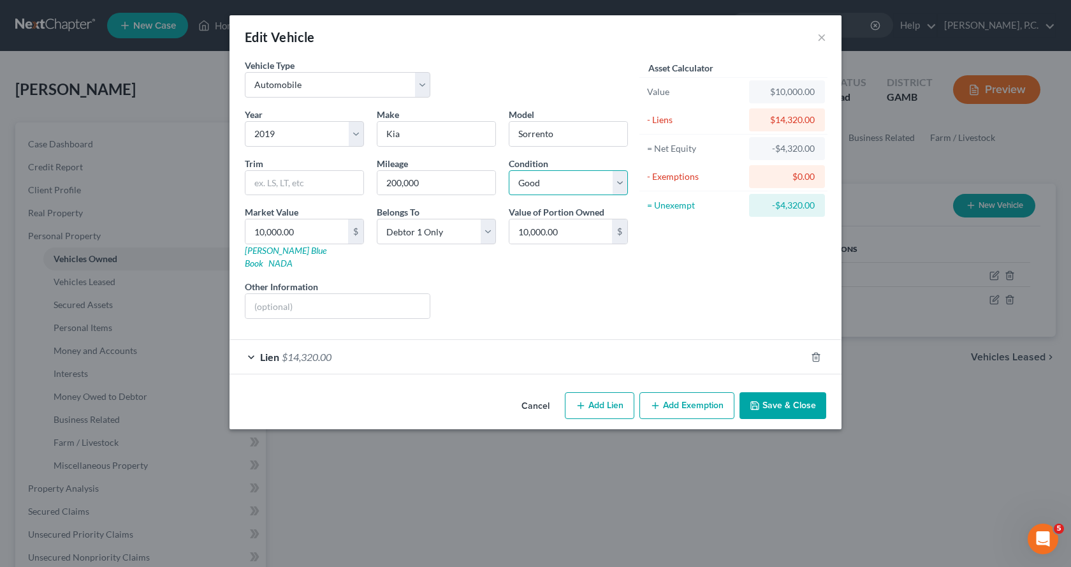
select select "3"
click at [509, 170] on select "Select Excellent Very Good Good Fair Poor" at bounding box center [568, 182] width 119 height 25
click at [788, 392] on button "Save & Close" at bounding box center [782, 405] width 87 height 27
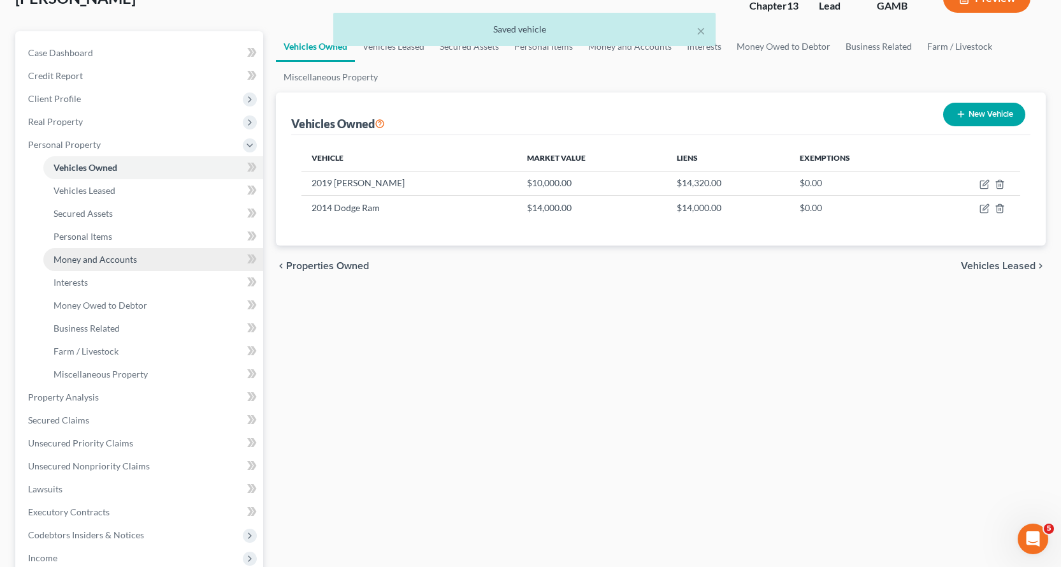
scroll to position [127, 0]
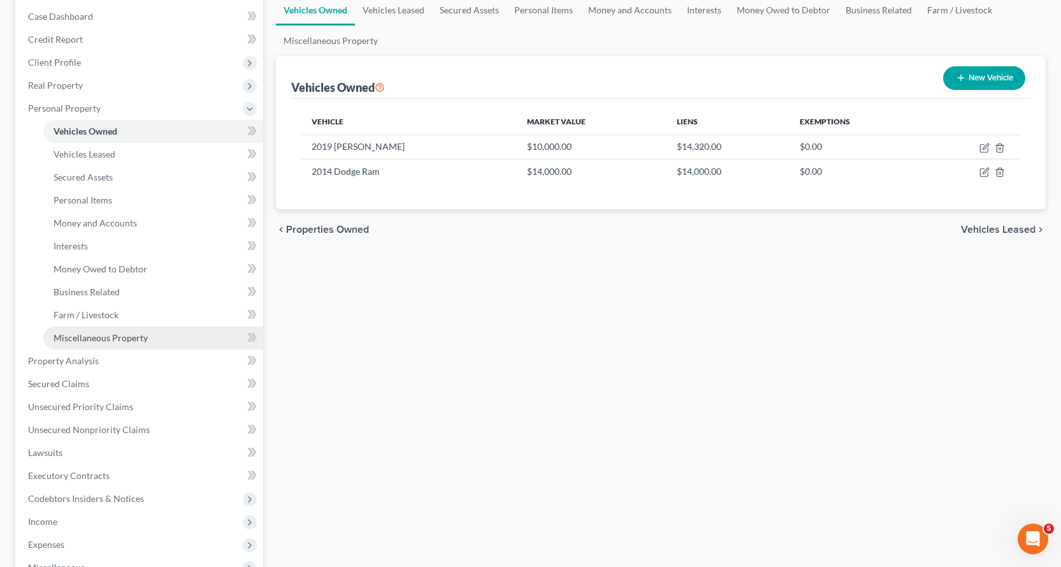
click at [117, 335] on span "Miscellaneous Property" at bounding box center [101, 337] width 94 height 11
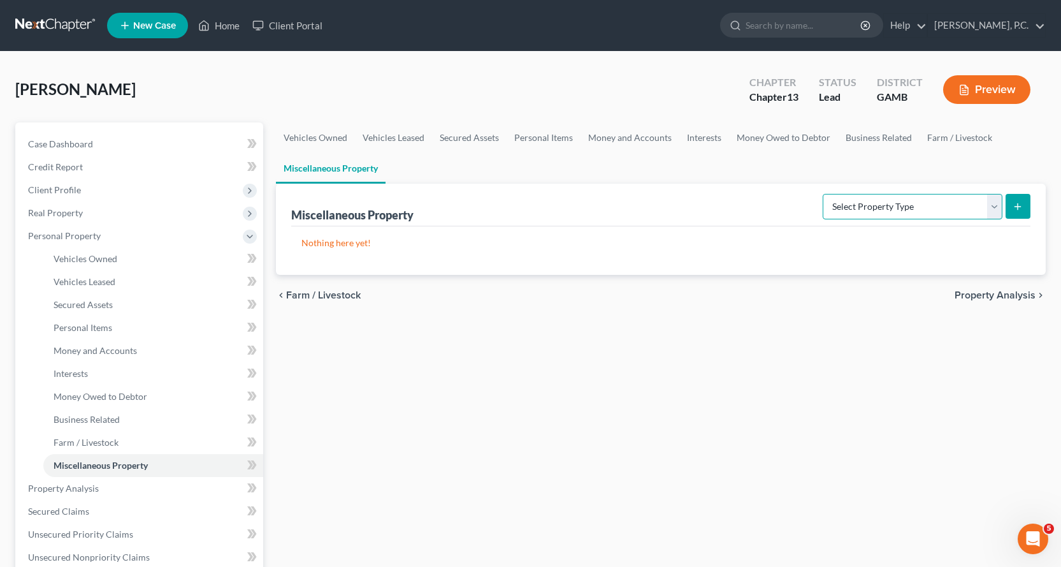
click at [997, 203] on select "Select Property Type Assigned for Creditor Benefit Within 1 Year Holding for An…" at bounding box center [913, 206] width 180 height 25
click at [925, 431] on div "Vehicles Owned Vehicles Leased Secured Assets Personal Items Money and Accounts…" at bounding box center [661, 501] width 783 height 759
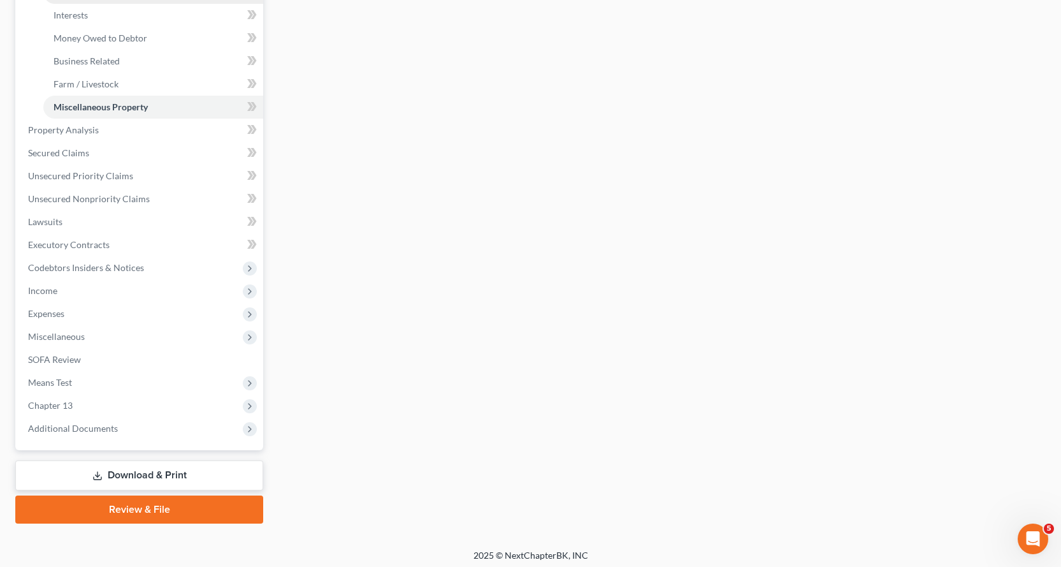
scroll to position [363, 0]
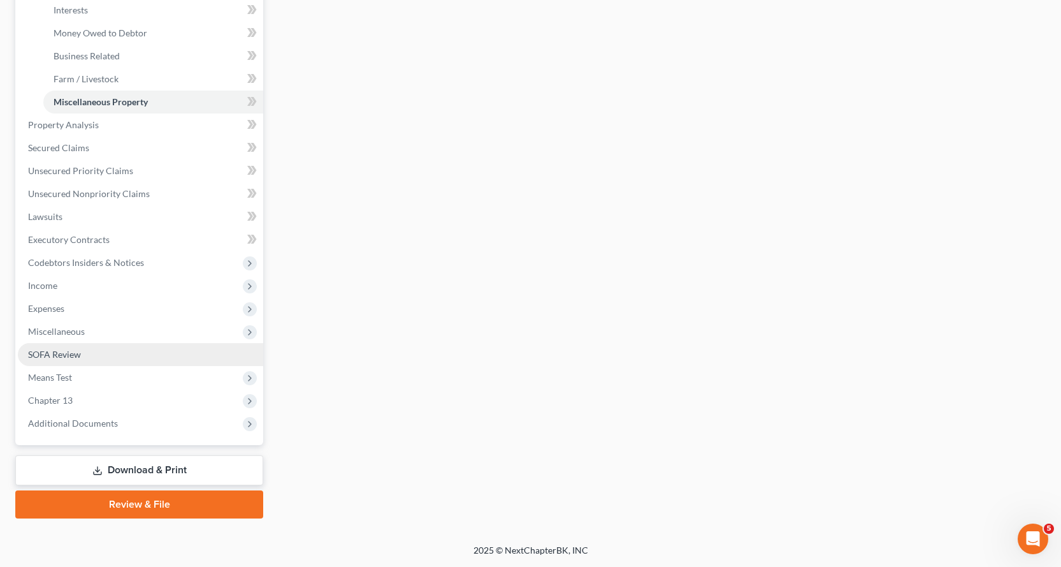
click at [56, 354] on span "SOFA Review" at bounding box center [54, 354] width 53 height 11
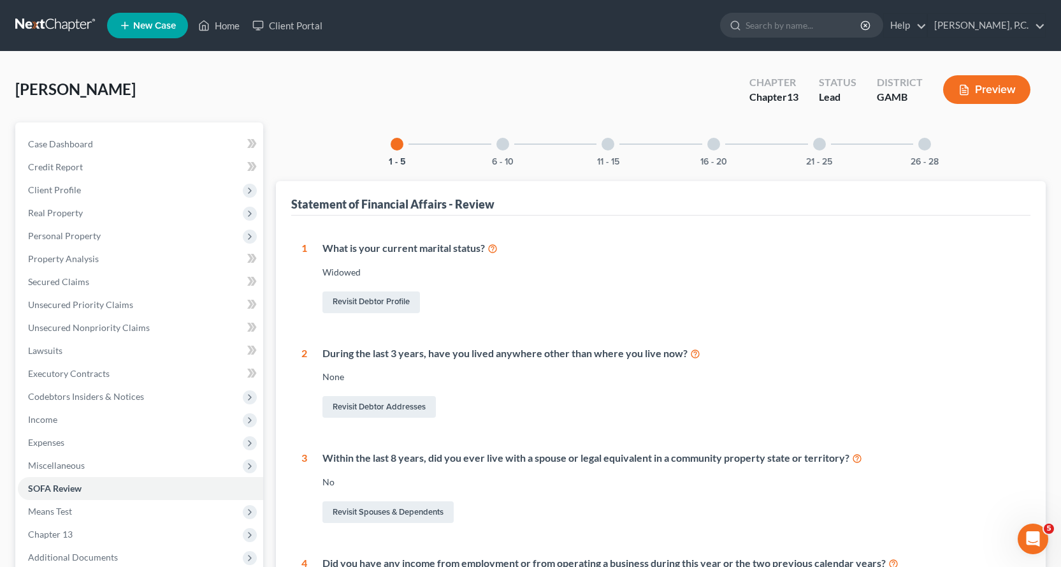
click at [504, 142] on div at bounding box center [502, 144] width 13 height 13
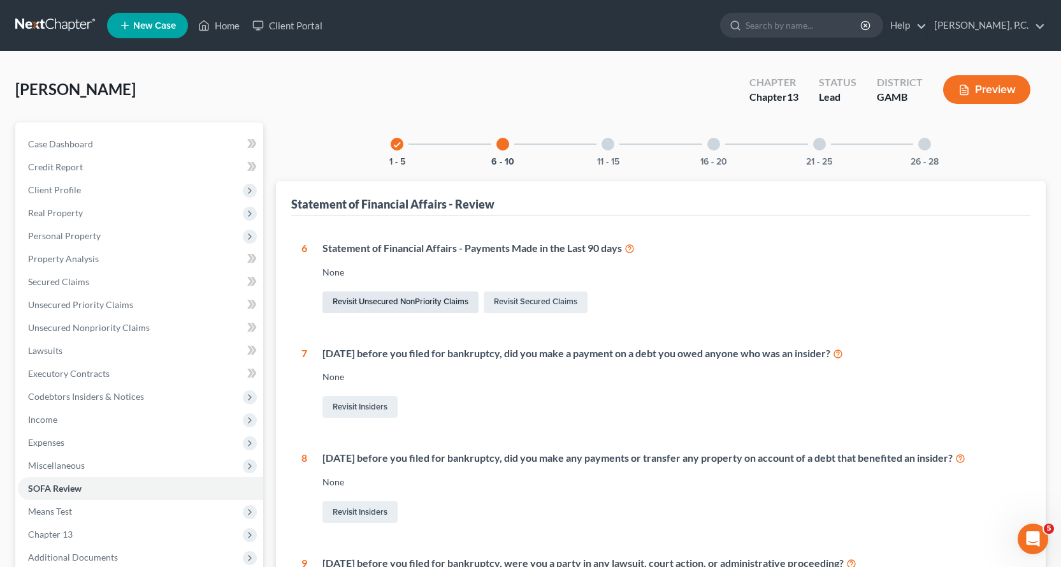
click at [423, 298] on link "Revisit Unsecured NonPriority Claims" at bounding box center [400, 302] width 156 height 22
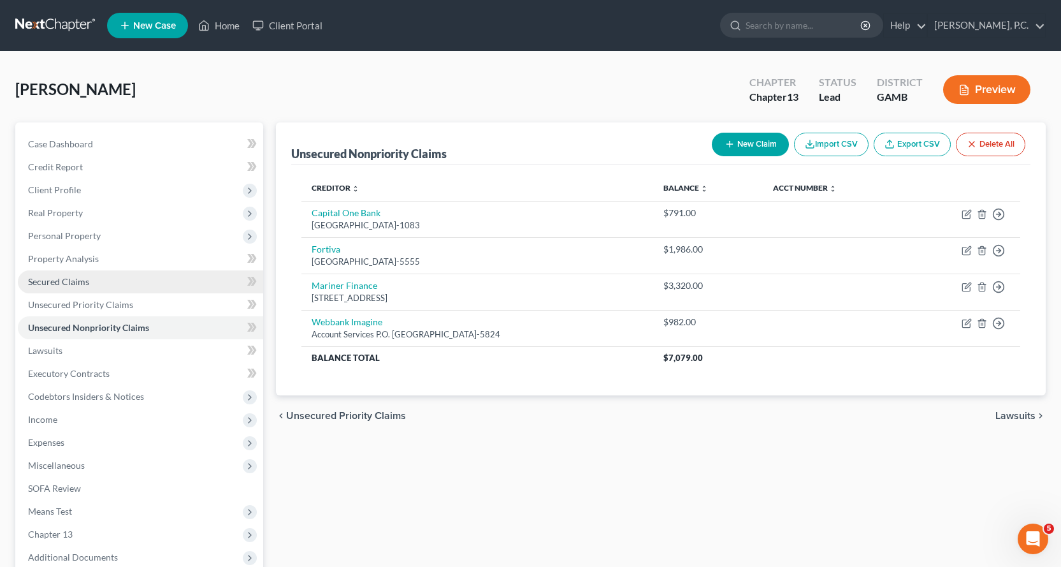
click at [76, 280] on span "Secured Claims" at bounding box center [58, 281] width 61 height 11
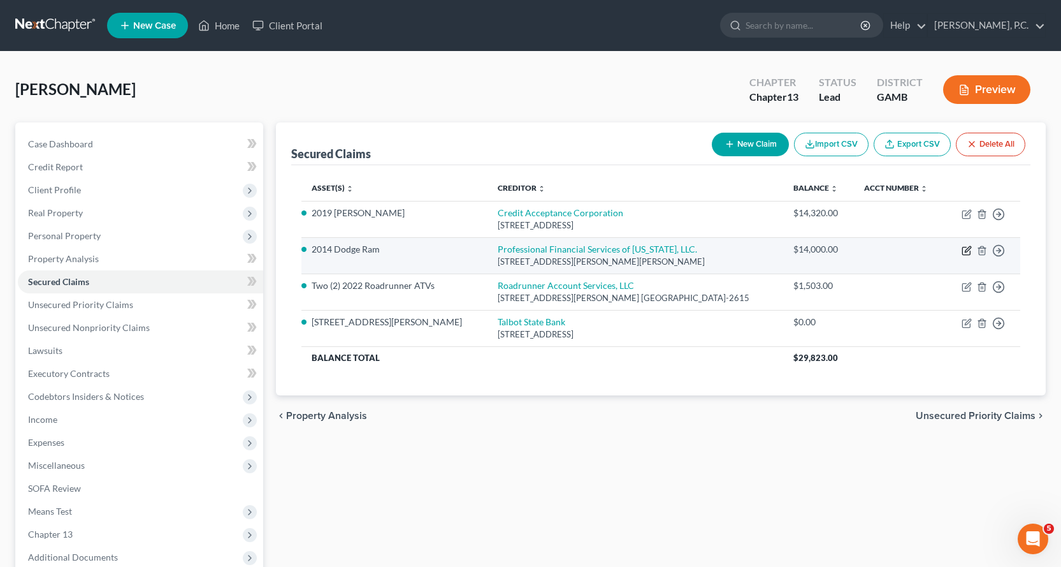
click at [965, 248] on icon "button" at bounding box center [967, 250] width 10 height 10
select select "10"
select select "6"
select select "2"
select select "0"
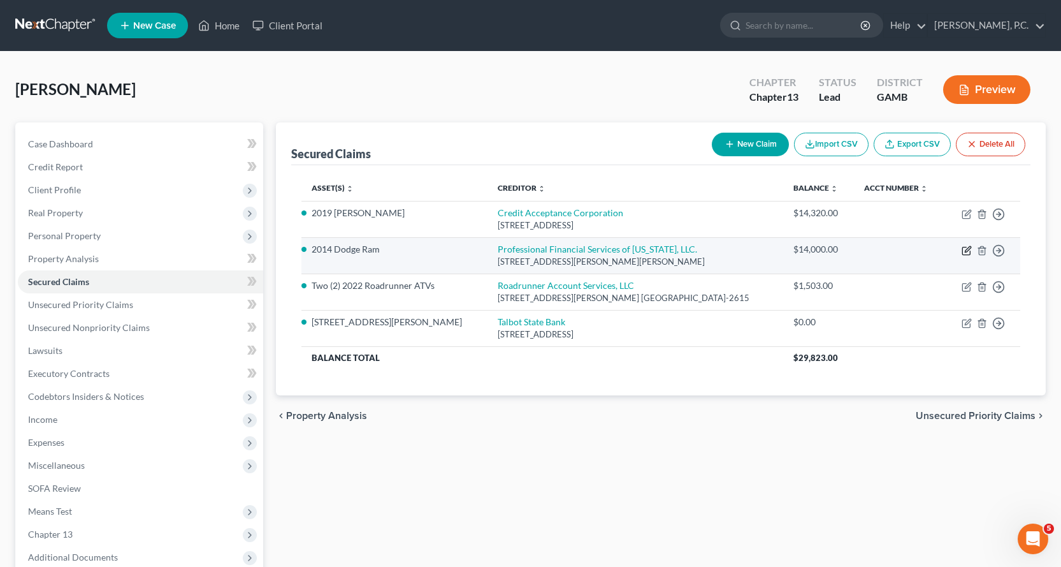
select select "0"
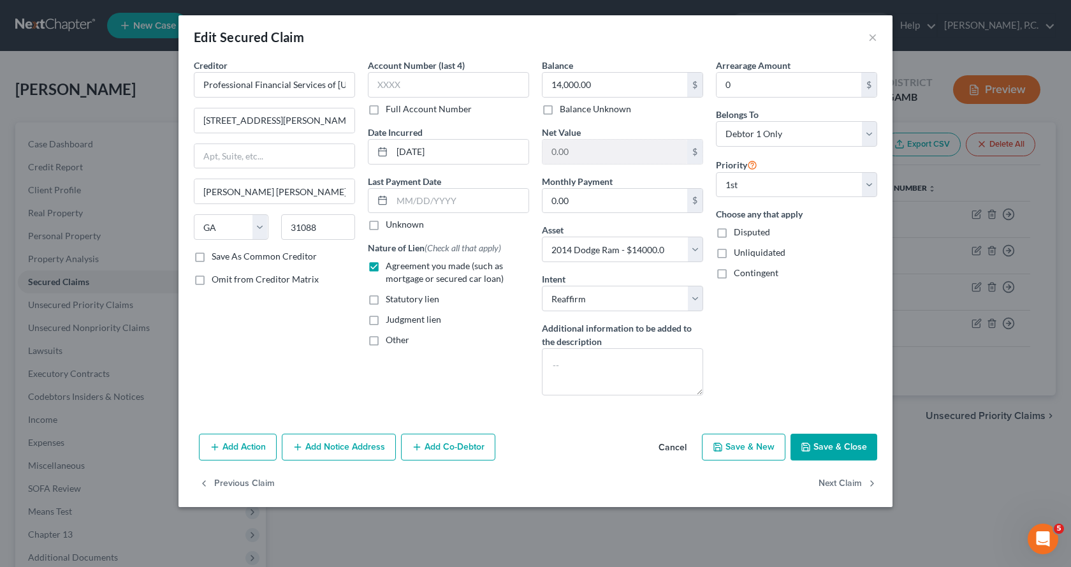
click at [240, 444] on button "Add Action" at bounding box center [238, 446] width 78 height 27
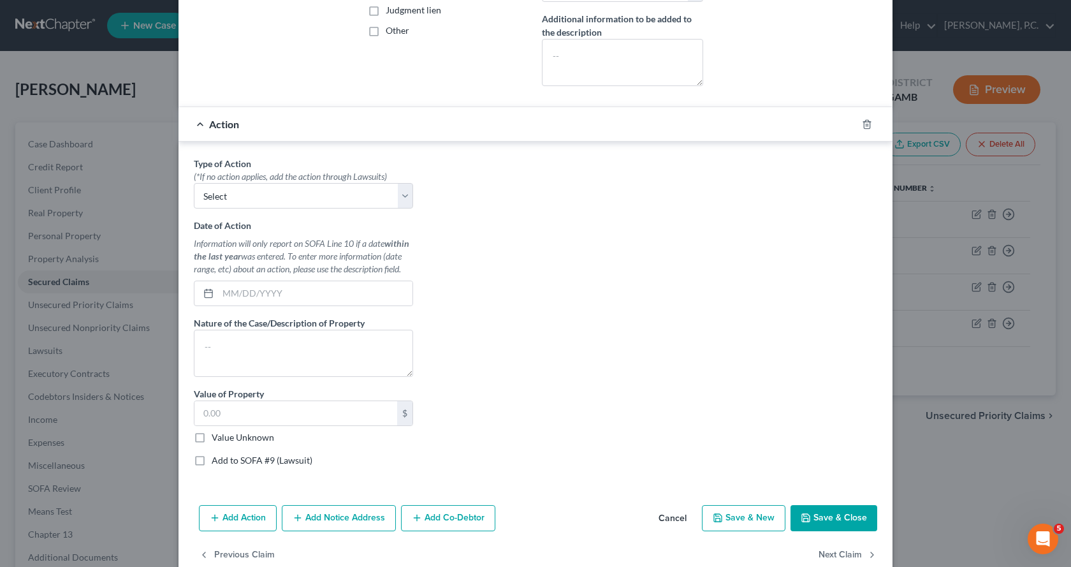
scroll to position [319, 0]
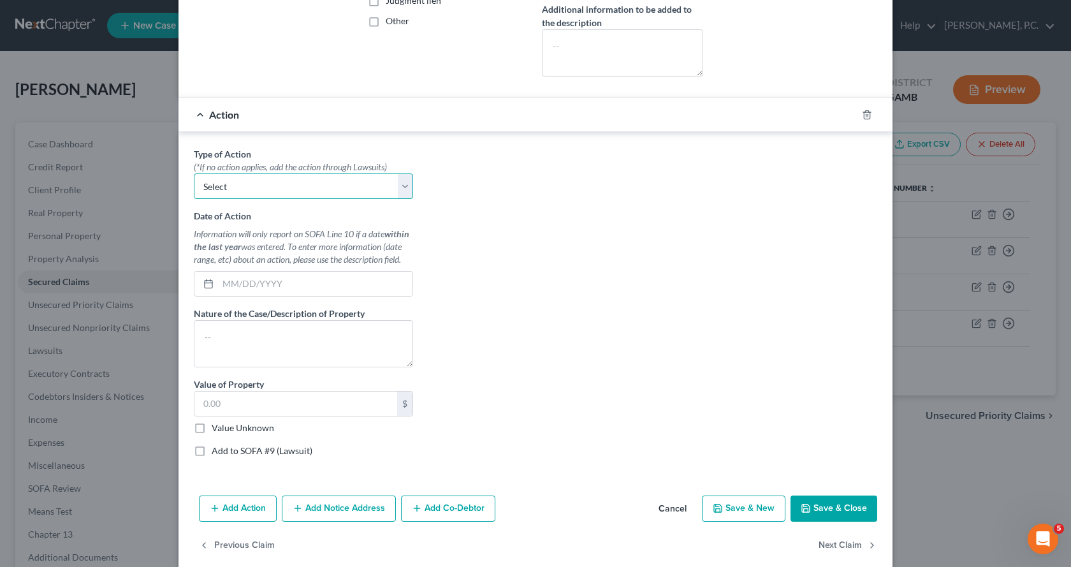
click at [394, 187] on select "Select Repossession Garnishment Foreclosure Personal Injury Attached, Seized, O…" at bounding box center [303, 185] width 219 height 25
click at [607, 242] on div "Type of Action * (*If no action applies, add the action through Lawsuits) Selec…" at bounding box center [535, 306] width 696 height 319
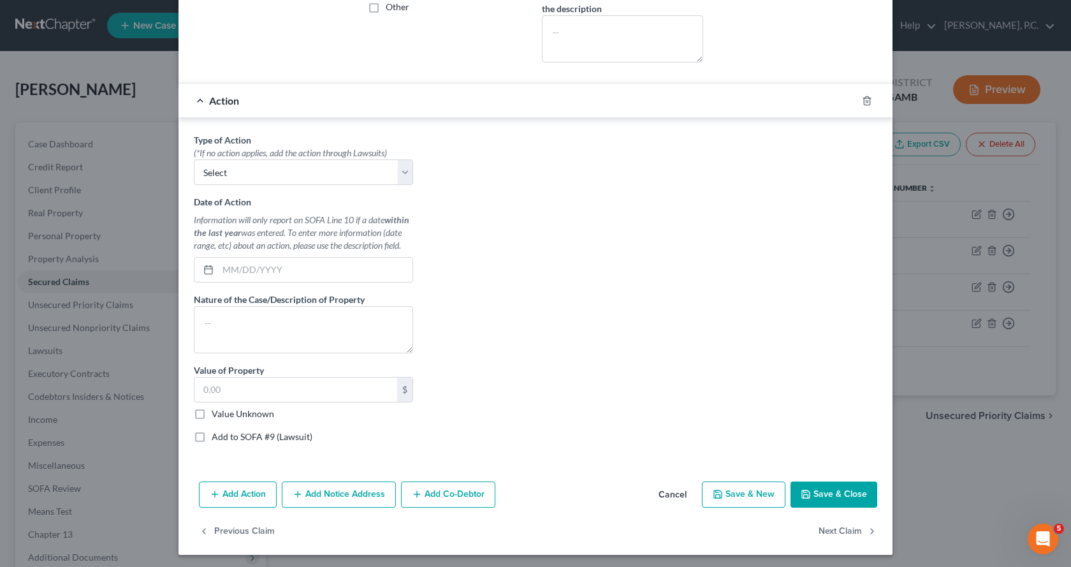
scroll to position [336, 0]
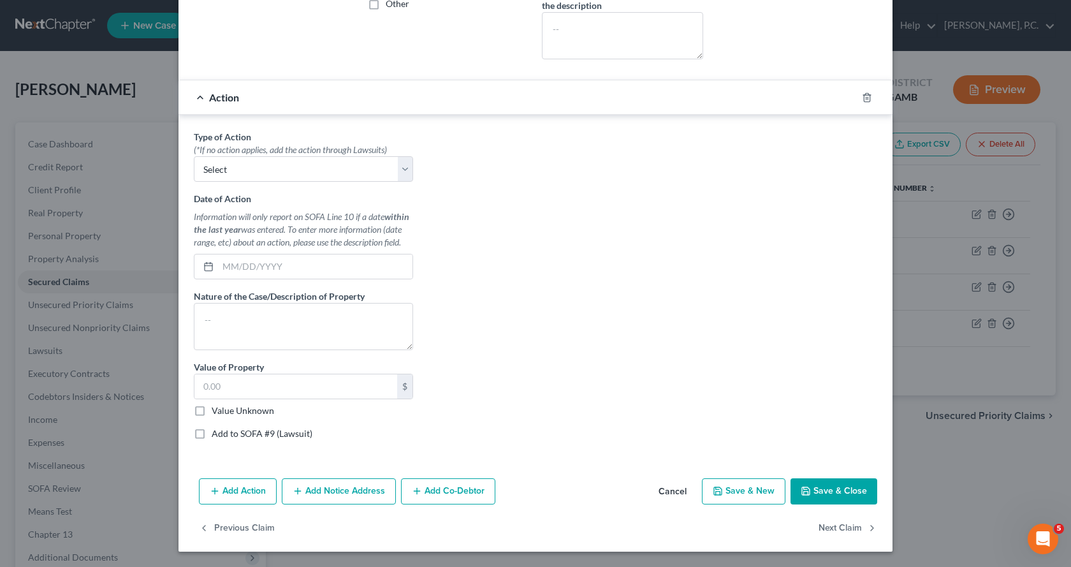
click at [830, 489] on button "Save & Close" at bounding box center [833, 491] width 87 height 27
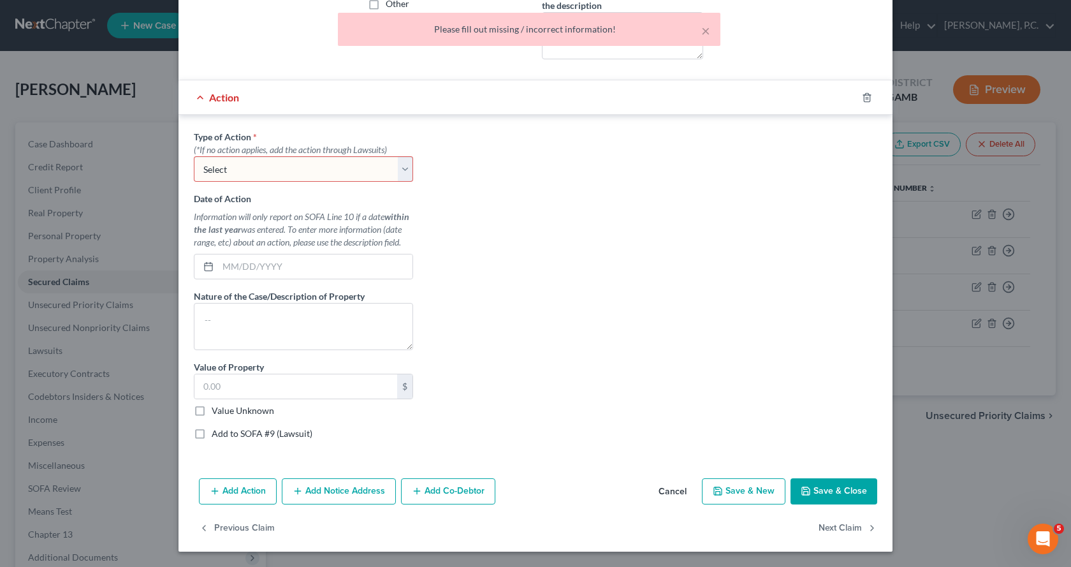
scroll to position [272, 0]
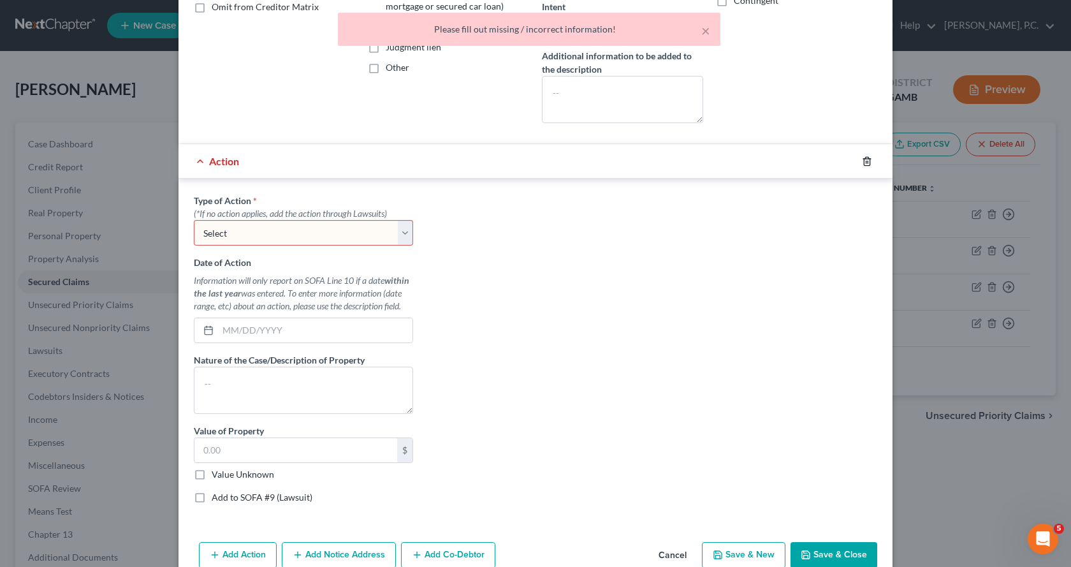
click at [866, 160] on icon "button" at bounding box center [867, 161] width 10 height 10
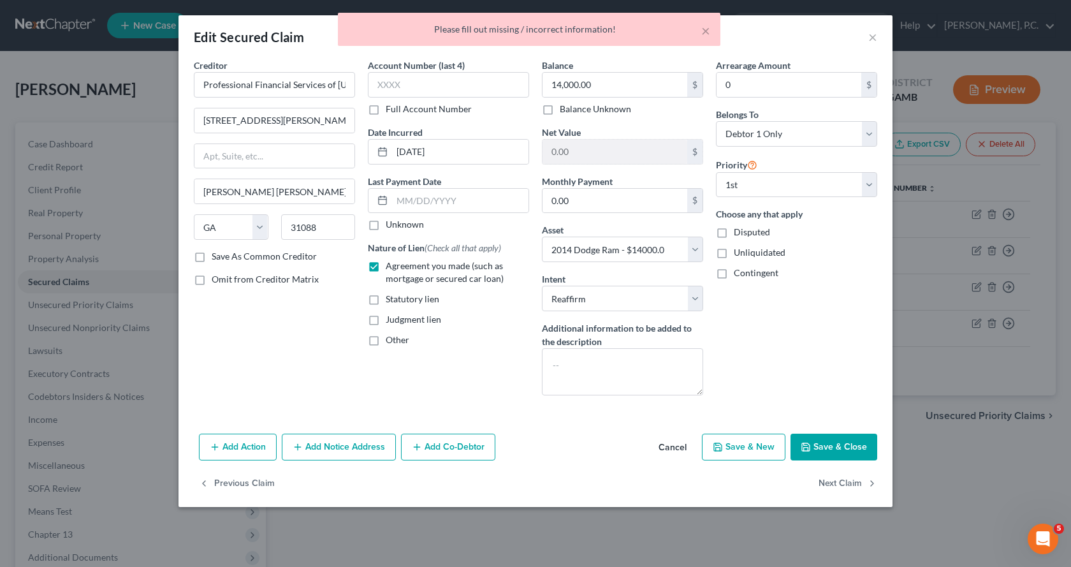
scroll to position [0, 0]
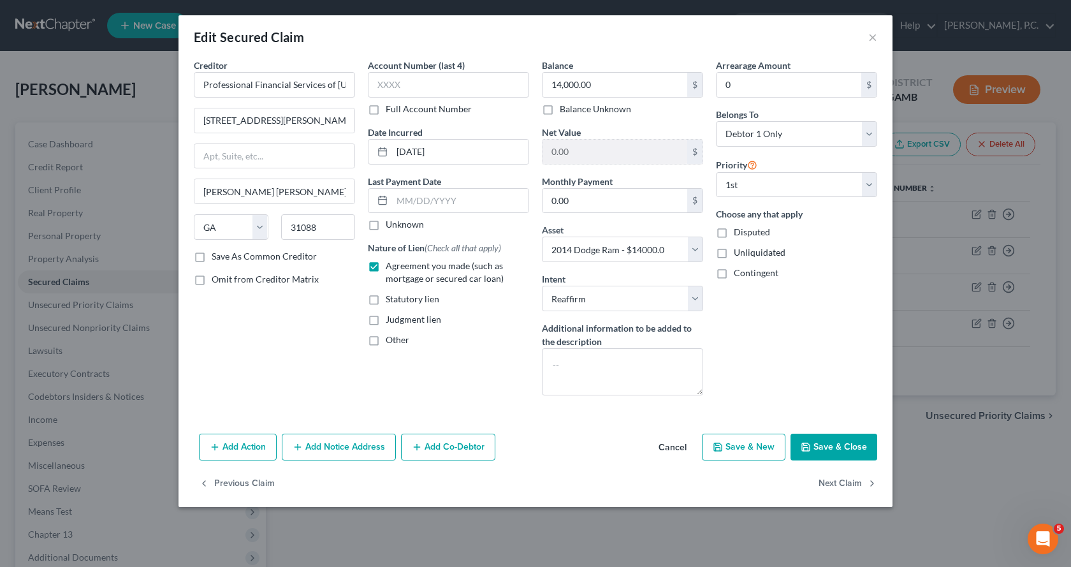
drag, startPoint x: 782, startPoint y: 511, endPoint x: 690, endPoint y: 532, distance: 94.6
click at [690, 532] on div "Edit Secured Claim × Creditor * Professional Financial Services of Georgia, LLC…" at bounding box center [535, 283] width 1071 height 567
drag, startPoint x: 846, startPoint y: 444, endPoint x: 838, endPoint y: 446, distance: 7.8
click at [845, 444] on button "Save & Close" at bounding box center [833, 446] width 87 height 27
select select
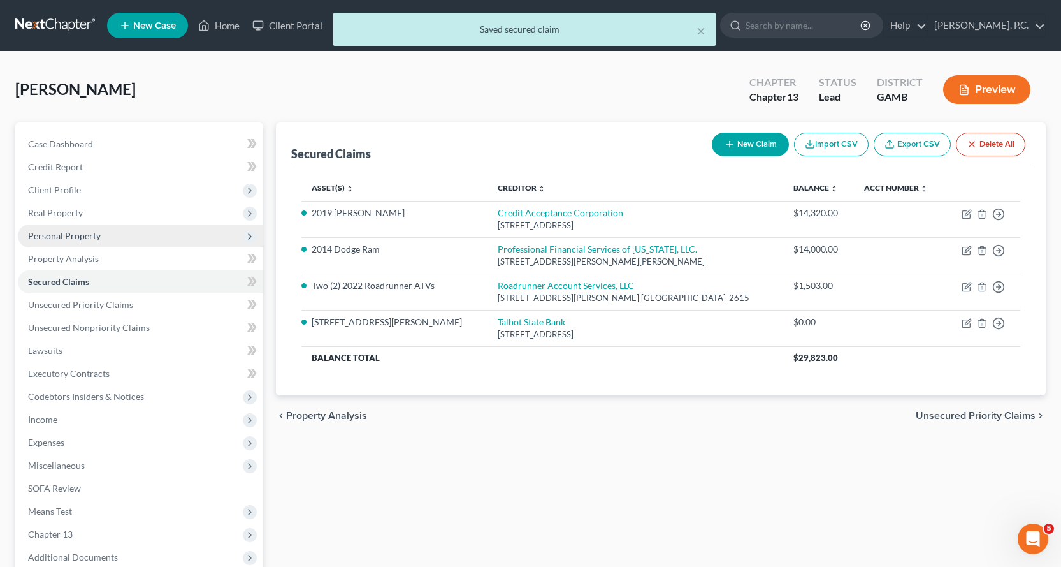
click at [75, 238] on span "Personal Property" at bounding box center [64, 235] width 73 height 11
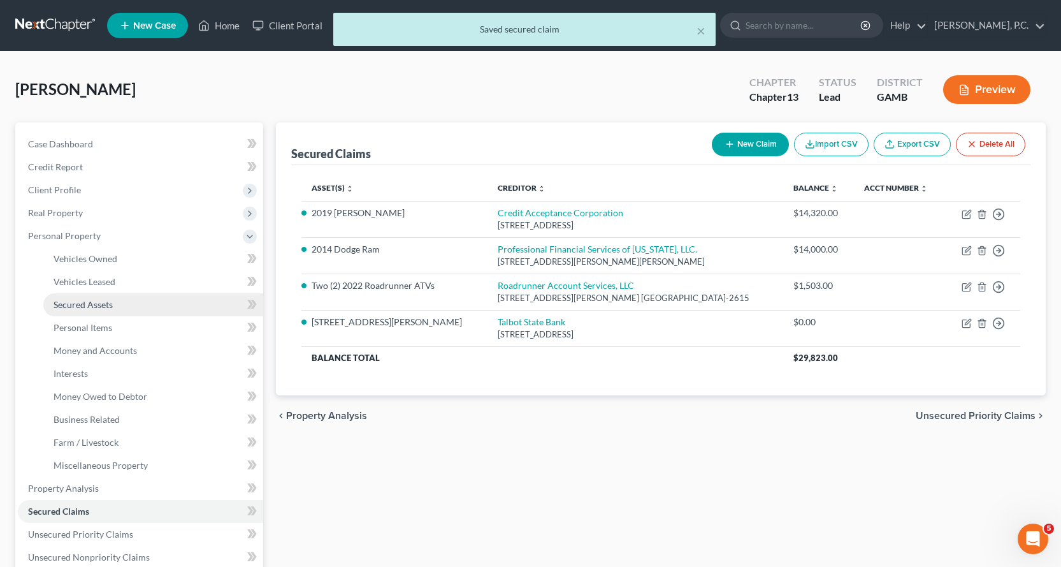
click at [89, 302] on span "Secured Assets" at bounding box center [83, 304] width 59 height 11
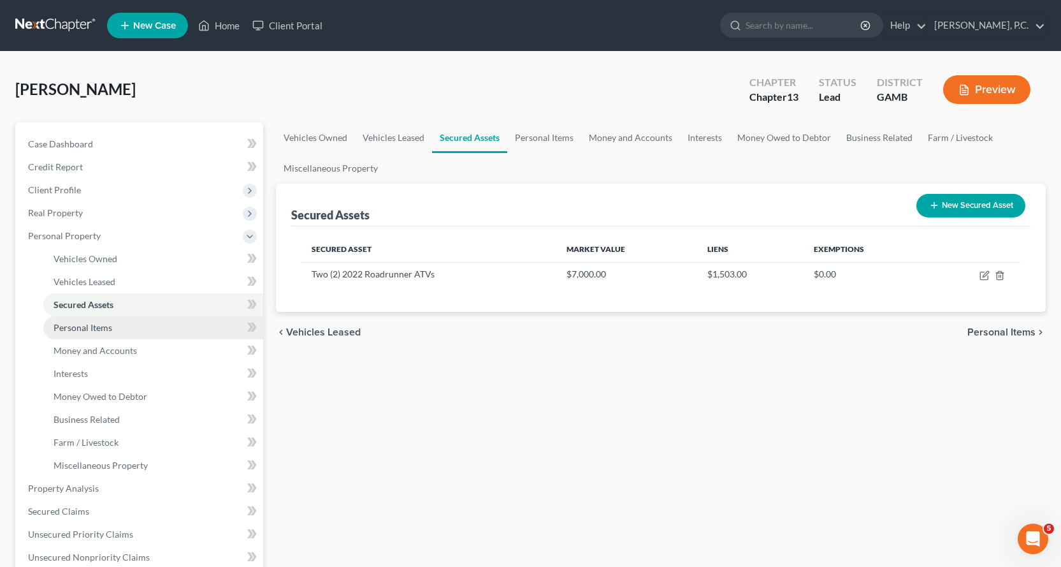
click at [91, 326] on span "Personal Items" at bounding box center [83, 327] width 59 height 11
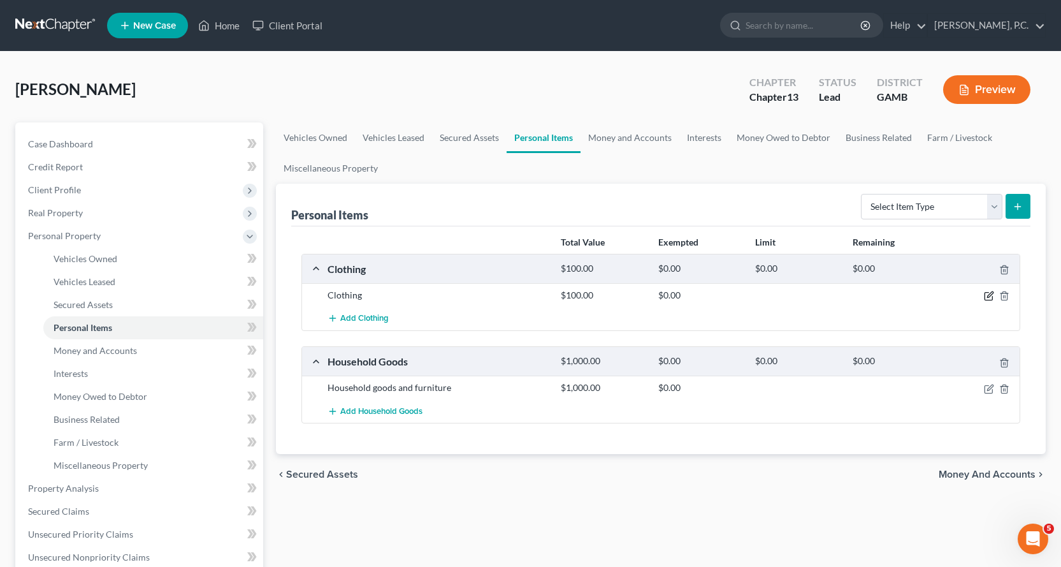
click at [989, 297] on icon "button" at bounding box center [990, 295] width 6 height 6
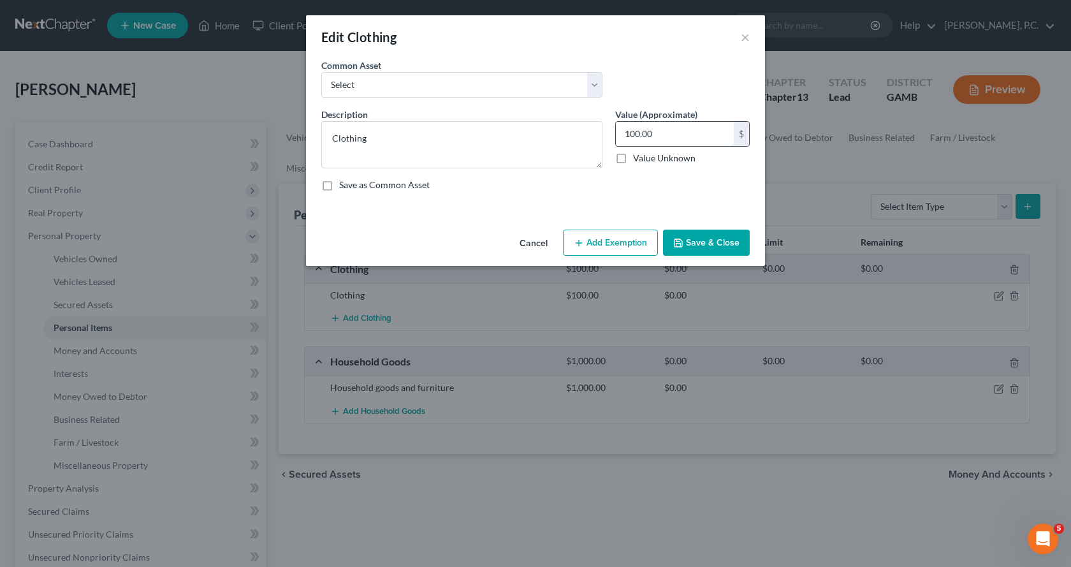
click at [691, 131] on input "100.00" at bounding box center [675, 134] width 118 height 24
type input "150.00"
click at [612, 243] on button "Add Exemption" at bounding box center [610, 242] width 95 height 27
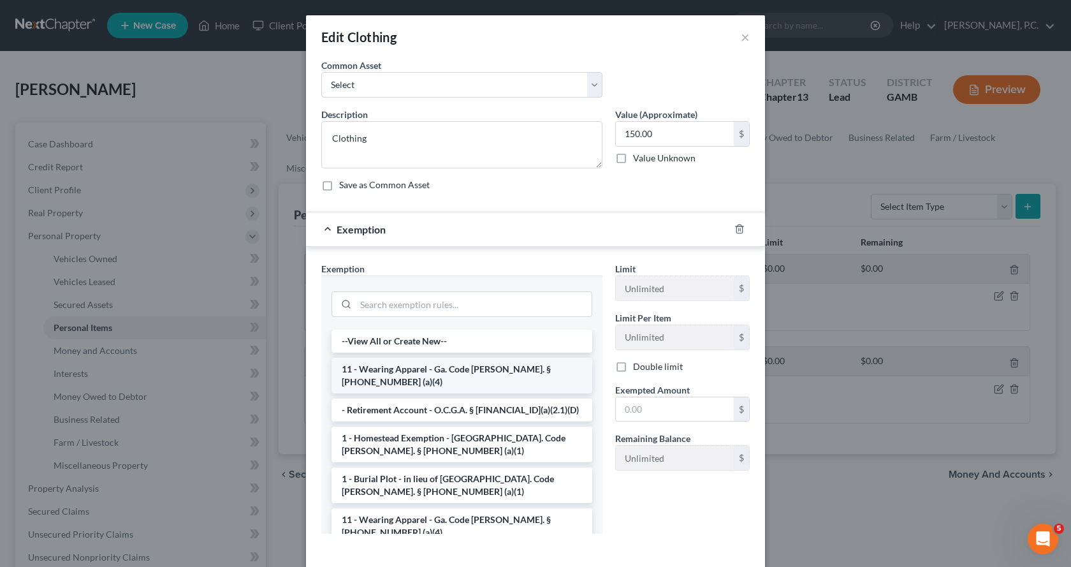
click at [442, 366] on li "11 - Wearing Apparel - Ga. Code Ann. § 44-13-100 (a)(4)" at bounding box center [461, 376] width 261 height 36
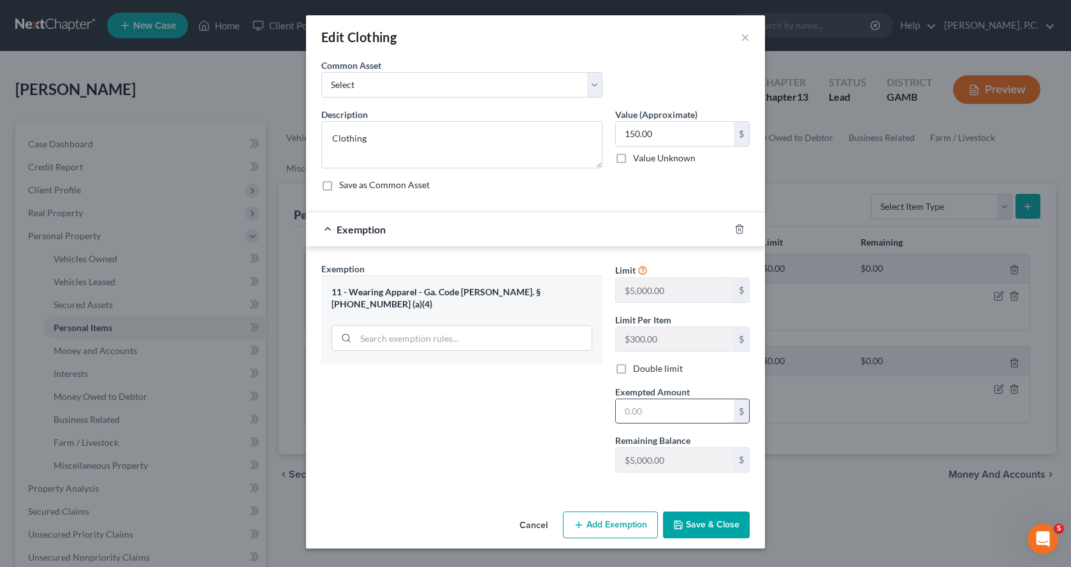
drag, startPoint x: 674, startPoint y: 414, endPoint x: 681, endPoint y: 412, distance: 6.5
click at [681, 412] on input "text" at bounding box center [675, 411] width 118 height 24
type input "150.00"
click at [712, 517] on button "Save & Close" at bounding box center [706, 524] width 87 height 27
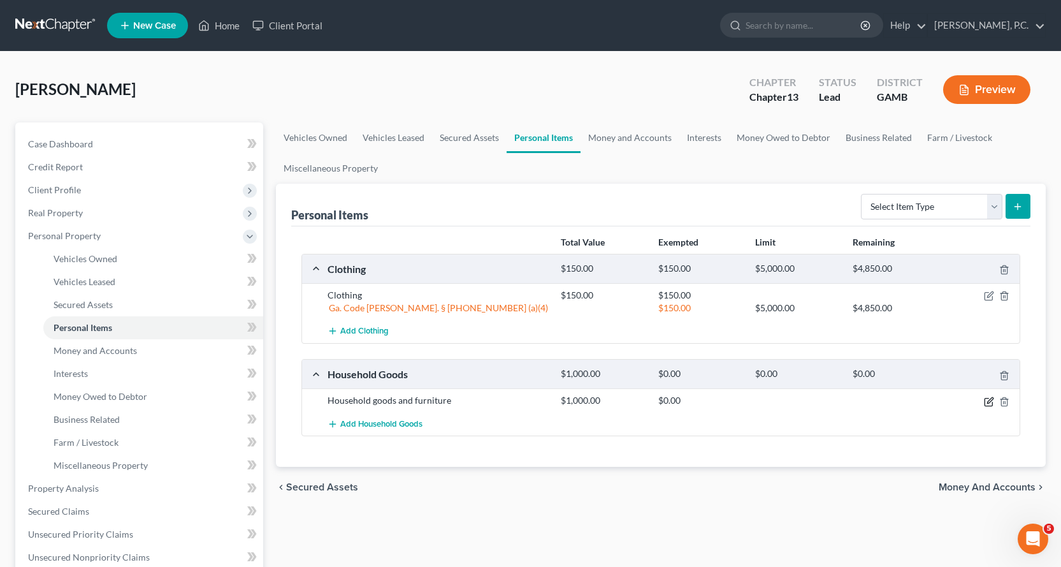
click at [988, 400] on icon "button" at bounding box center [989, 401] width 10 height 10
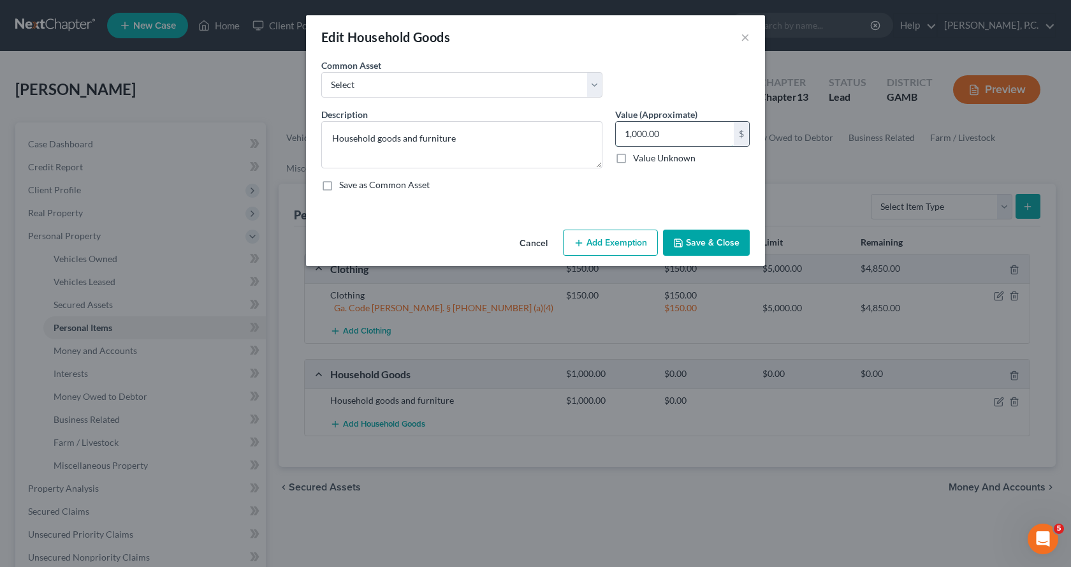
click at [692, 137] on input "1,000.00" at bounding box center [675, 134] width 118 height 24
type input "1,200.00"
click at [628, 241] on button "Add Exemption" at bounding box center [610, 242] width 95 height 27
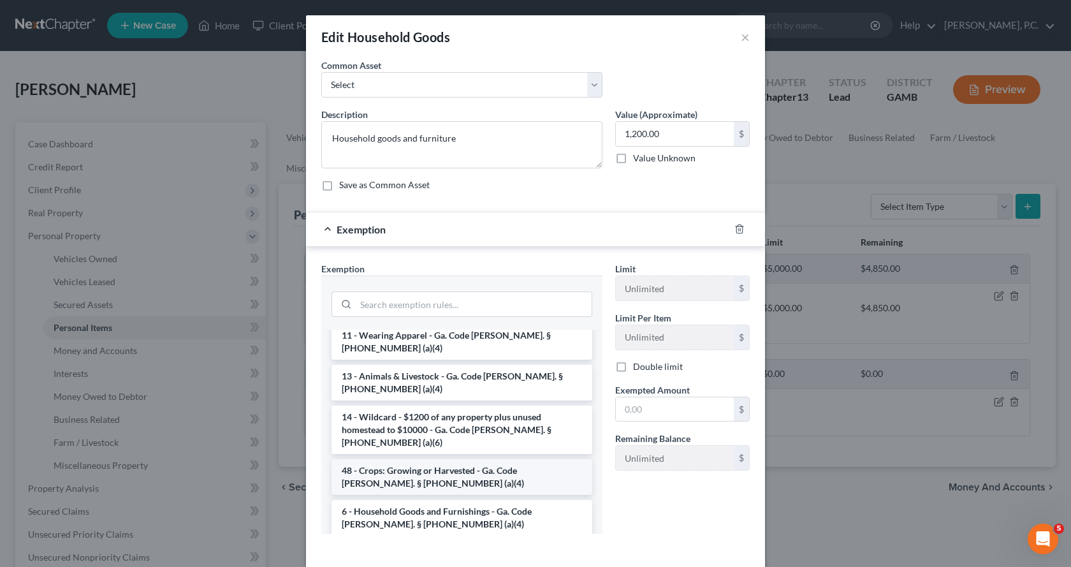
scroll to position [64, 0]
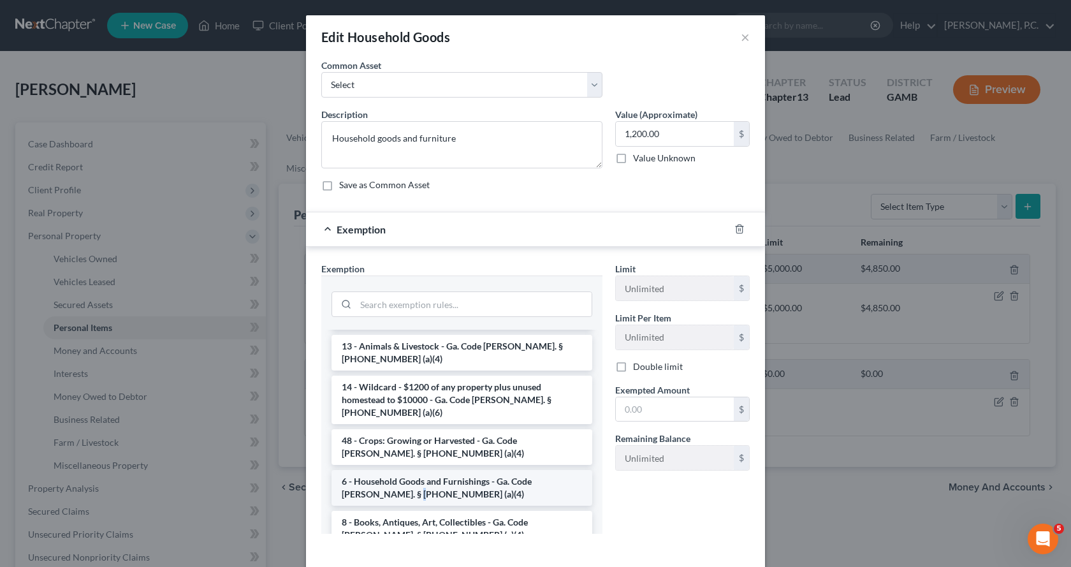
click at [368, 470] on li "6 - Household Goods and Furnishings - Ga. Code Ann. § 44-13-100 (a)(4)" at bounding box center [461, 488] width 261 height 36
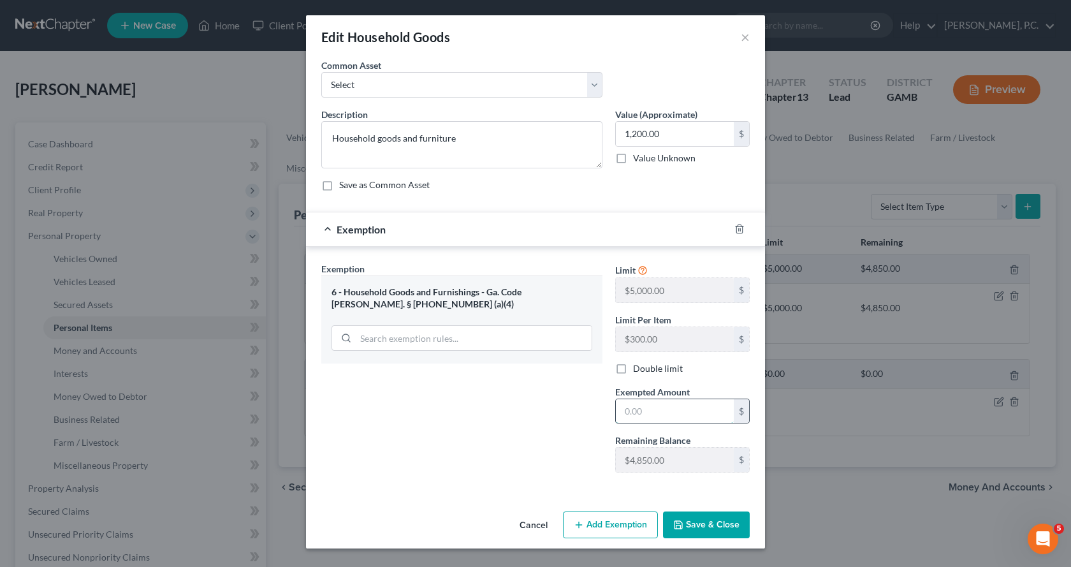
drag, startPoint x: 691, startPoint y: 410, endPoint x: 711, endPoint y: 407, distance: 20.6
click at [711, 407] on input "text" at bounding box center [675, 411] width 118 height 24
type input "1,200.00"
click at [704, 521] on button "Save & Close" at bounding box center [706, 524] width 87 height 27
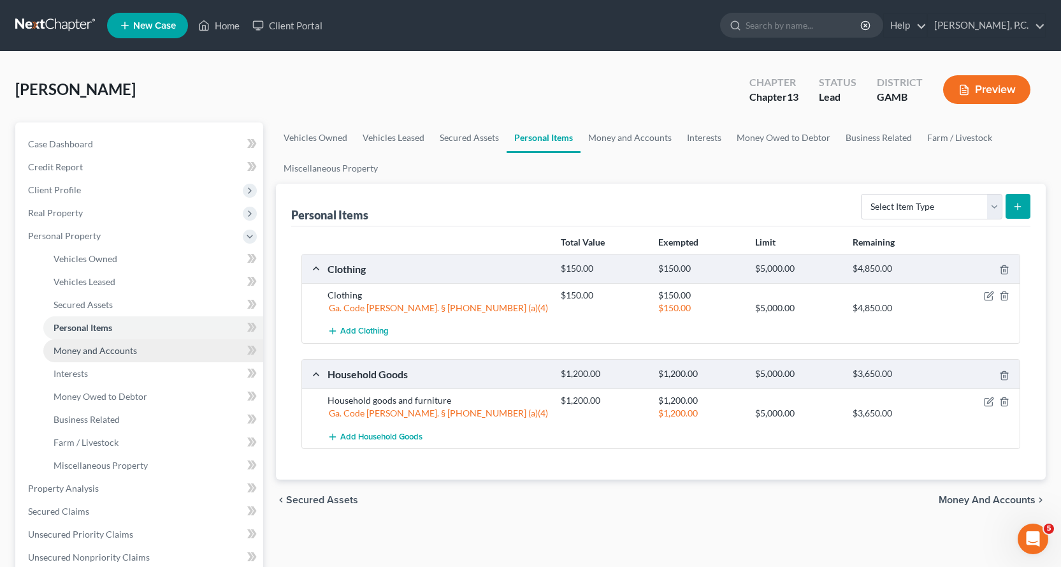
click at [118, 350] on span "Money and Accounts" at bounding box center [95, 350] width 83 height 11
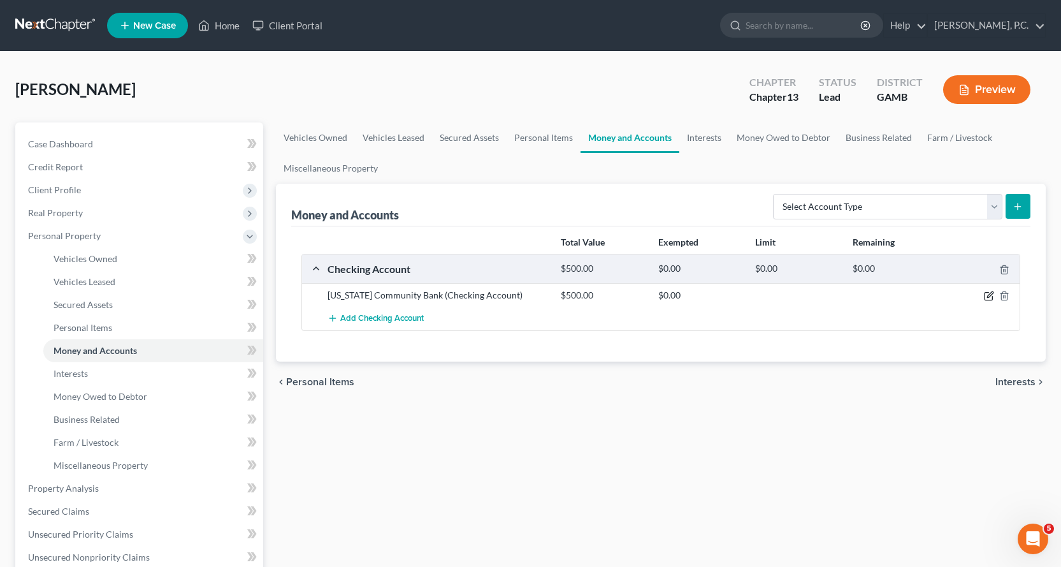
click at [990, 295] on icon "button" at bounding box center [989, 296] width 10 height 10
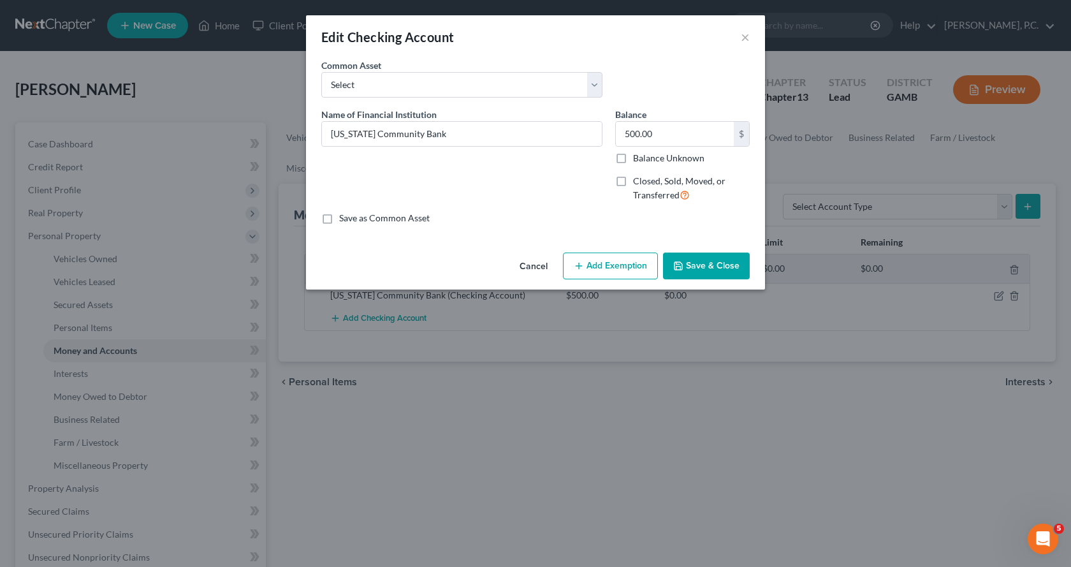
click at [631, 266] on button "Add Exemption" at bounding box center [610, 265] width 95 height 27
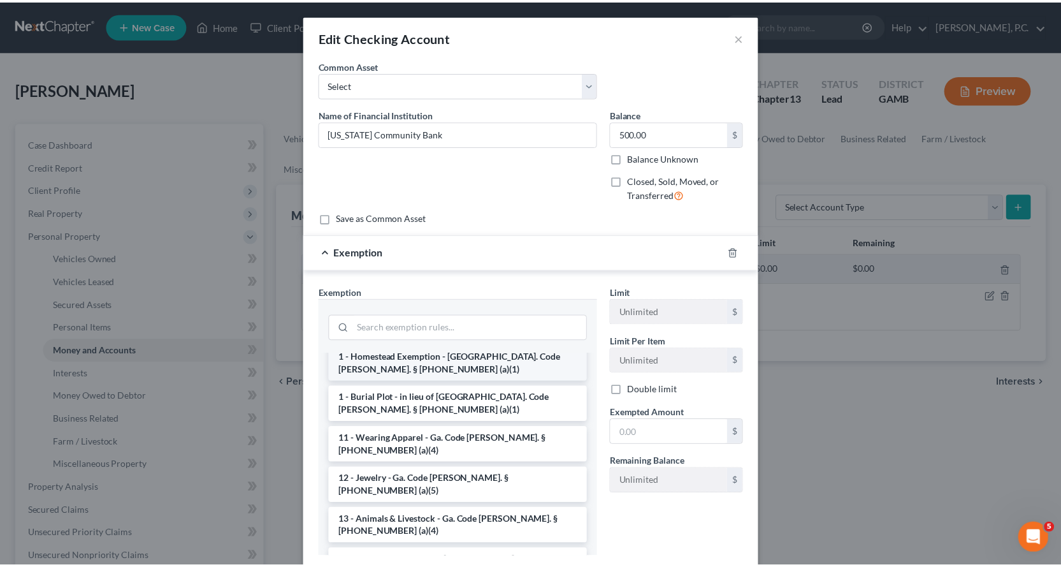
scroll to position [127, 0]
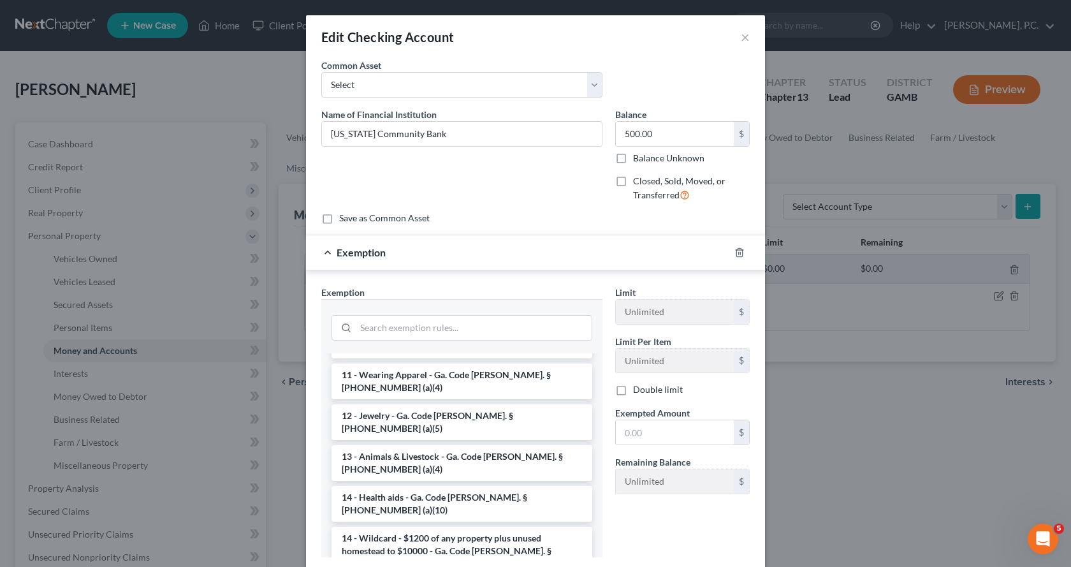
drag, startPoint x: 437, startPoint y: 511, endPoint x: 538, endPoint y: 475, distance: 107.4
click at [440, 526] on li "14 - Wildcard - $1200 of any property plus unused homestead to $10000 - Ga. Cod…" at bounding box center [461, 550] width 261 height 48
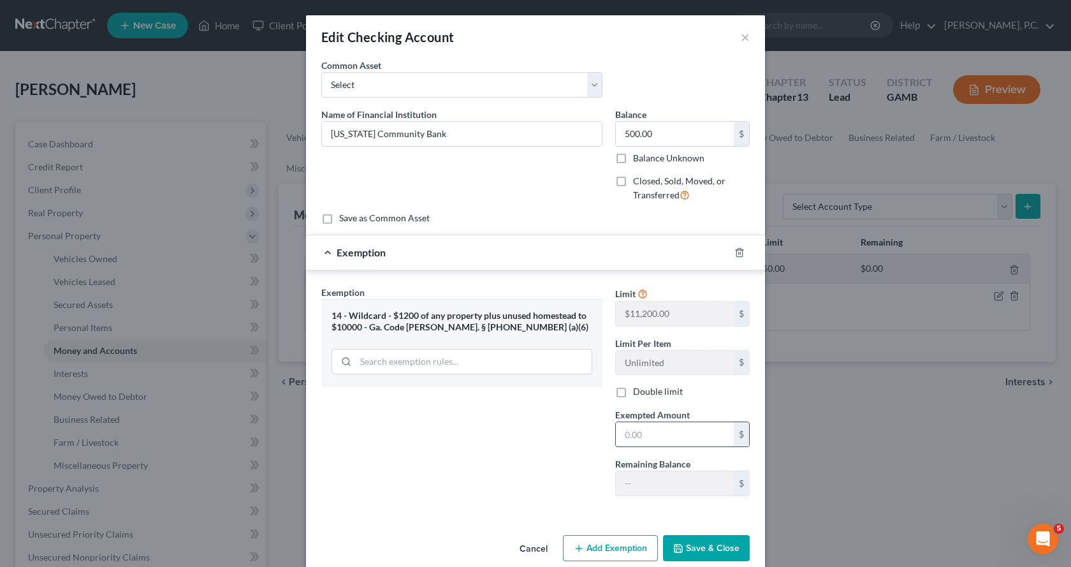
click at [677, 425] on input "text" at bounding box center [675, 434] width 118 height 24
type input "500.00"
click at [696, 551] on button "Save & Close" at bounding box center [706, 548] width 87 height 27
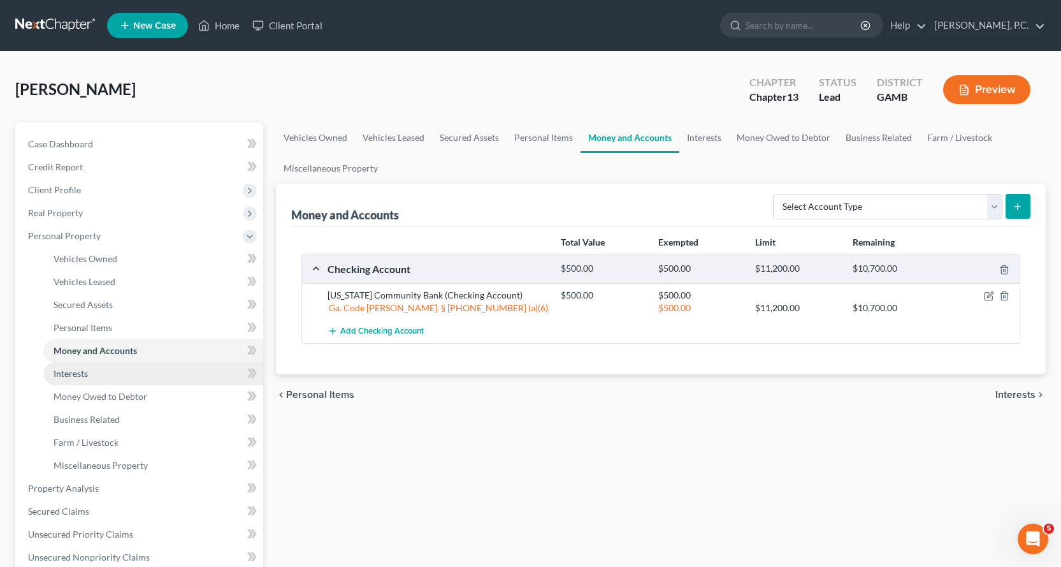
click at [67, 373] on span "Interests" at bounding box center [71, 373] width 34 height 11
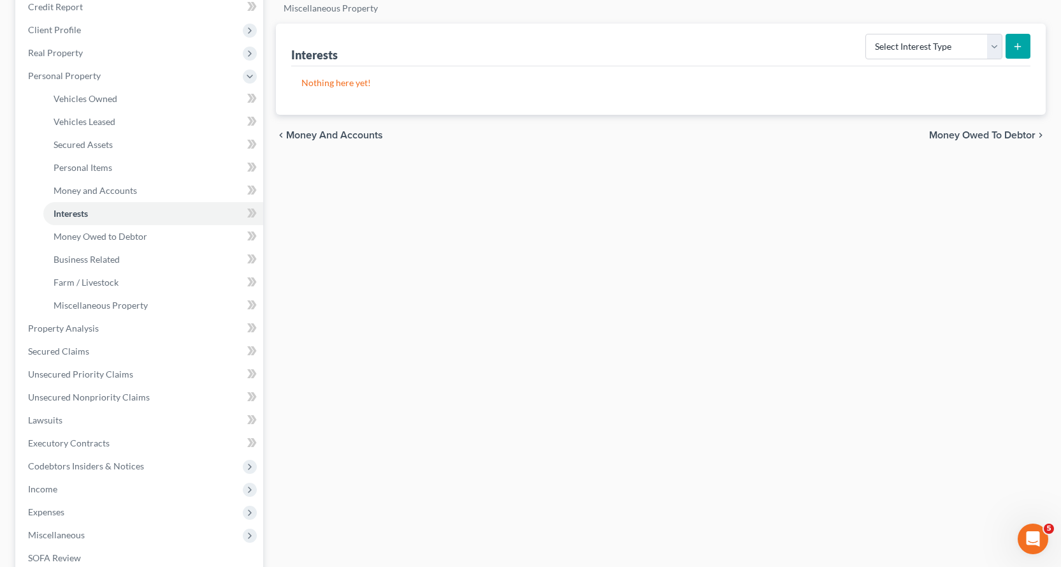
scroll to position [191, 0]
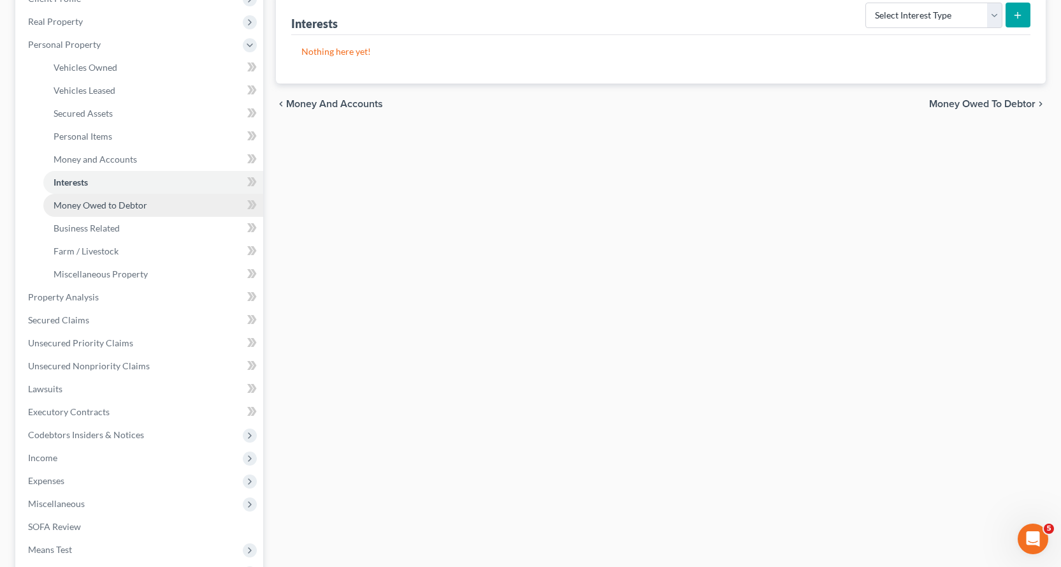
click at [98, 206] on span "Money Owed to Debtor" at bounding box center [101, 204] width 94 height 11
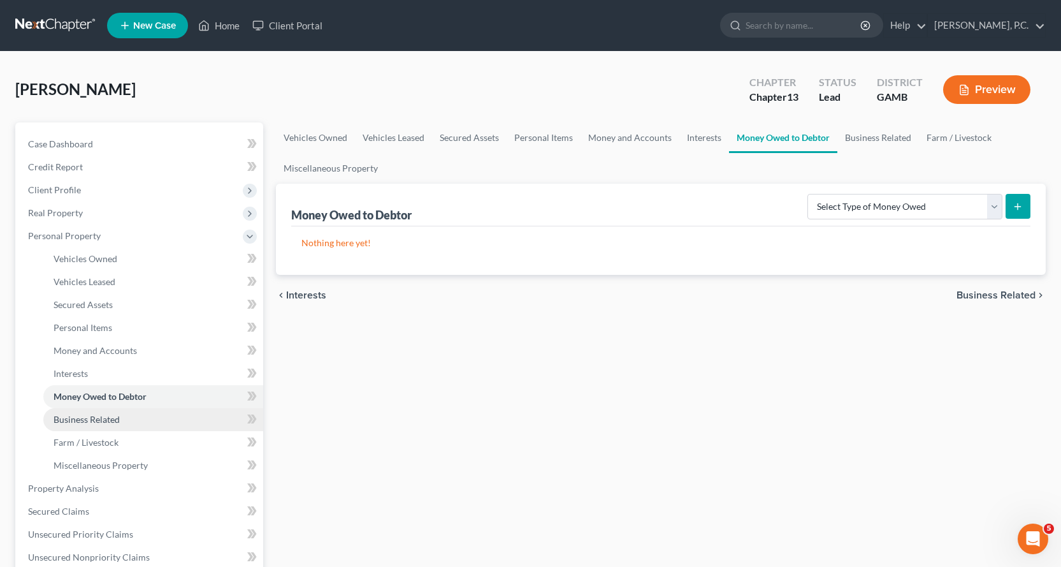
click at [81, 418] on span "Business Related" at bounding box center [87, 419] width 66 height 11
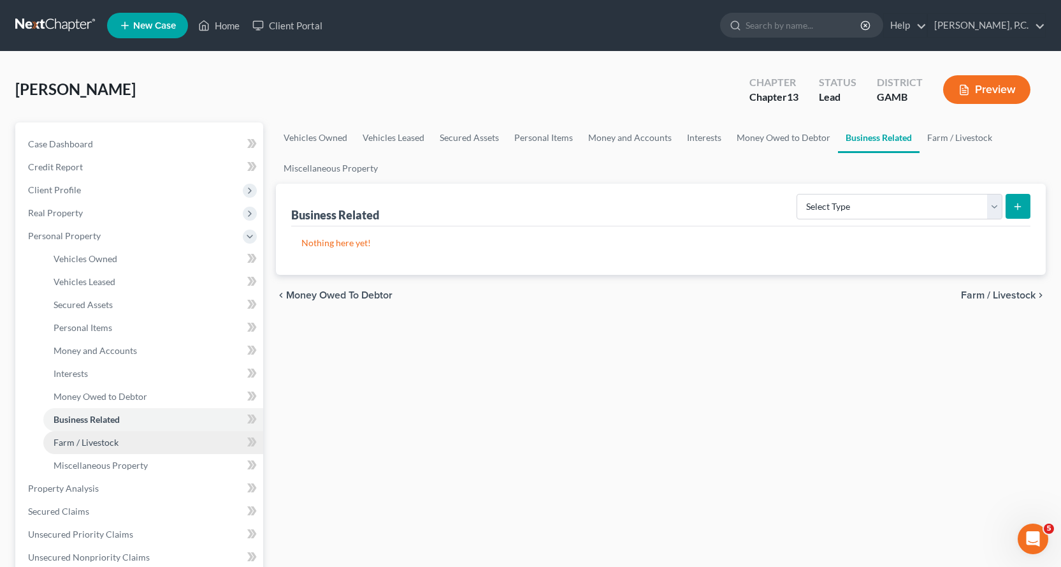
click at [84, 442] on span "Farm / Livestock" at bounding box center [86, 442] width 65 height 11
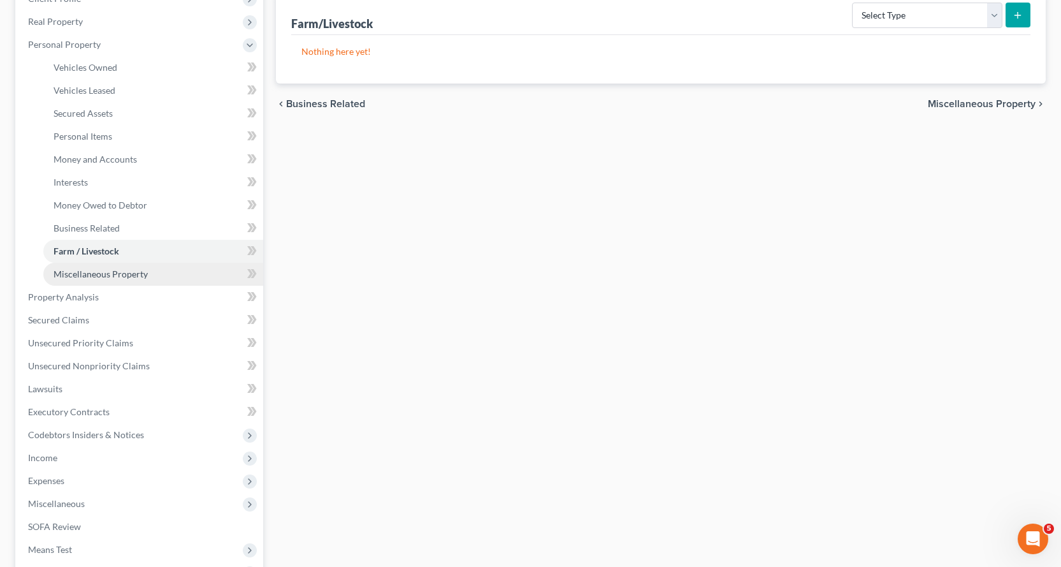
click at [80, 275] on span "Miscellaneous Property" at bounding box center [101, 273] width 94 height 11
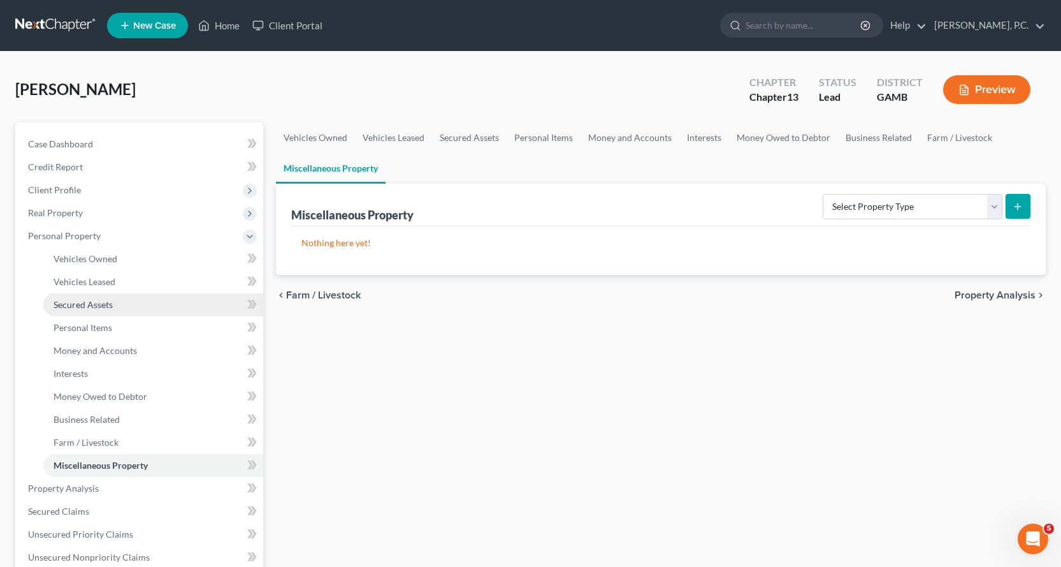
click at [101, 304] on span "Secured Assets" at bounding box center [83, 304] width 59 height 11
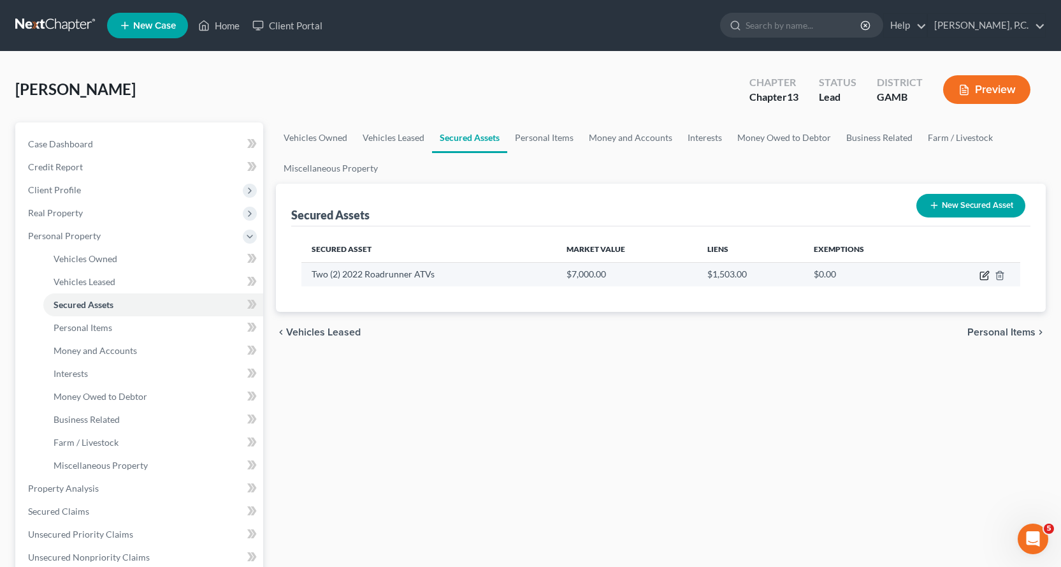
click at [983, 276] on icon "button" at bounding box center [986, 274] width 6 height 6
select select "other"
select select "3"
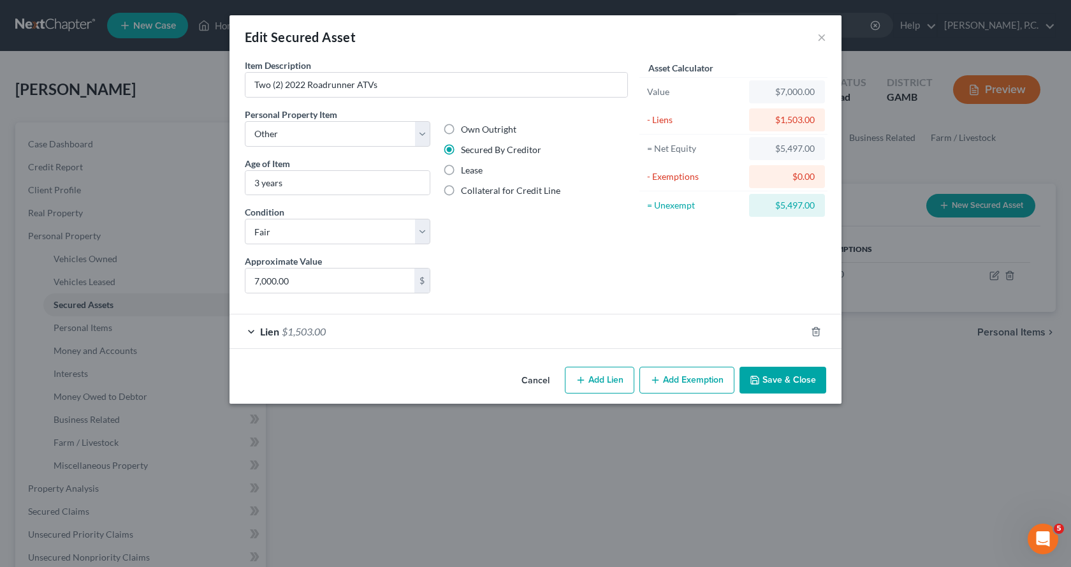
click at [681, 375] on button "Add Exemption" at bounding box center [686, 379] width 95 height 27
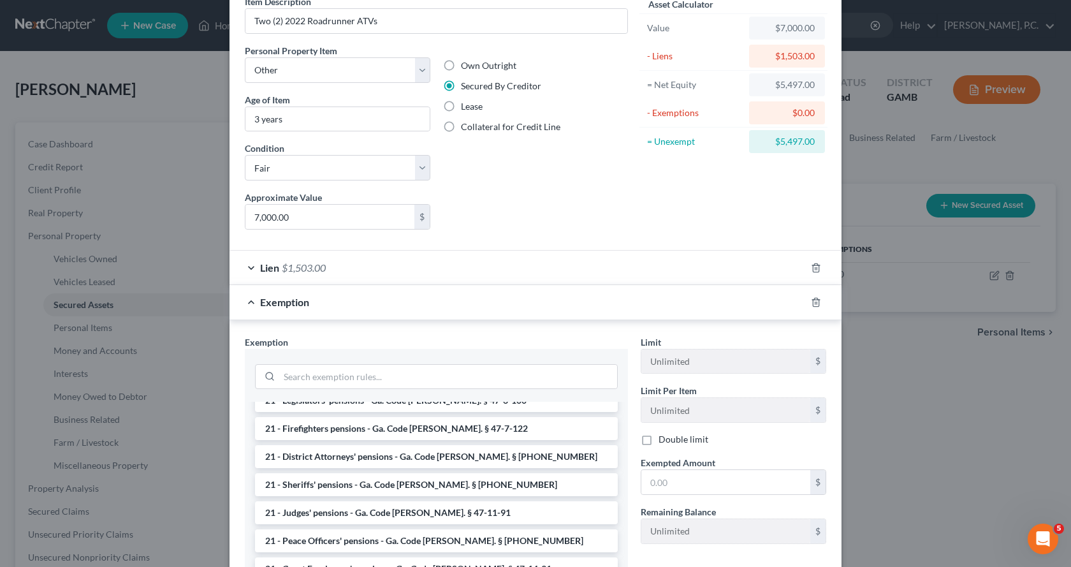
scroll to position [765, 0]
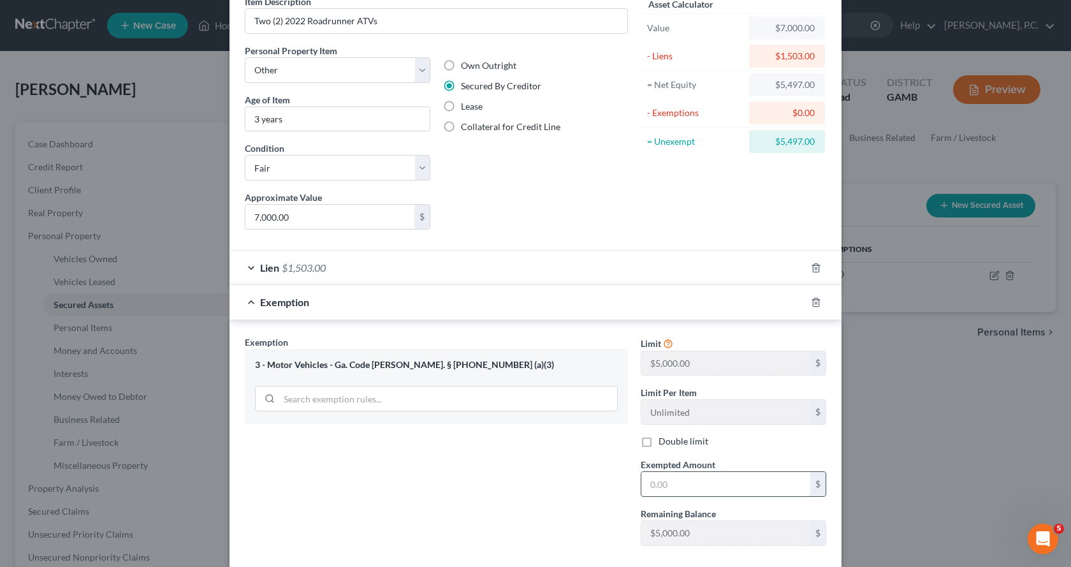
drag, startPoint x: 713, startPoint y: 482, endPoint x: 732, endPoint y: 482, distance: 19.8
click at [723, 482] on input "text" at bounding box center [725, 484] width 169 height 24
type input "5,000.00"
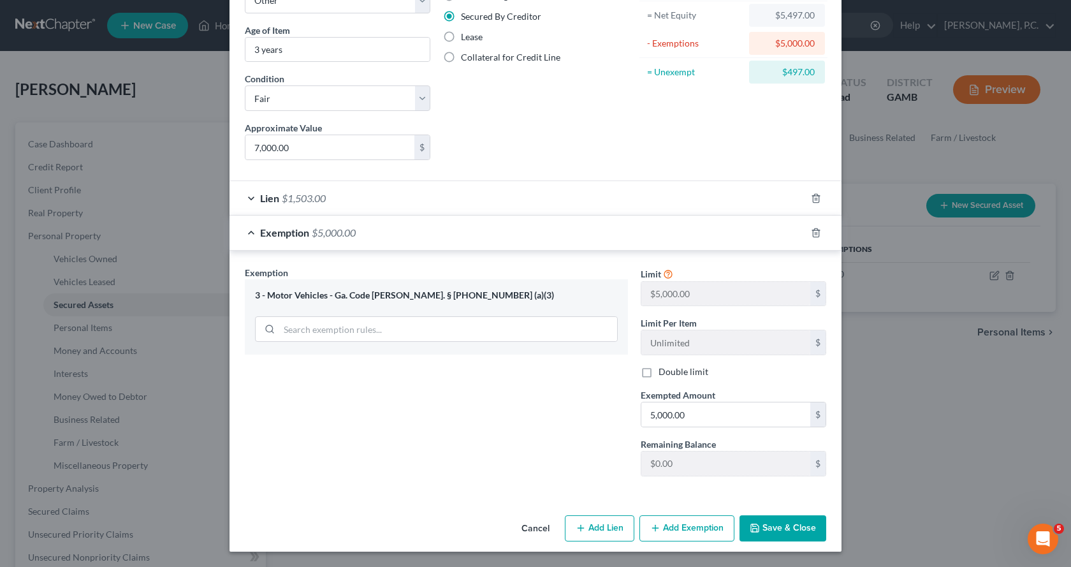
click at [673, 531] on button "Add Exemption" at bounding box center [686, 528] width 95 height 27
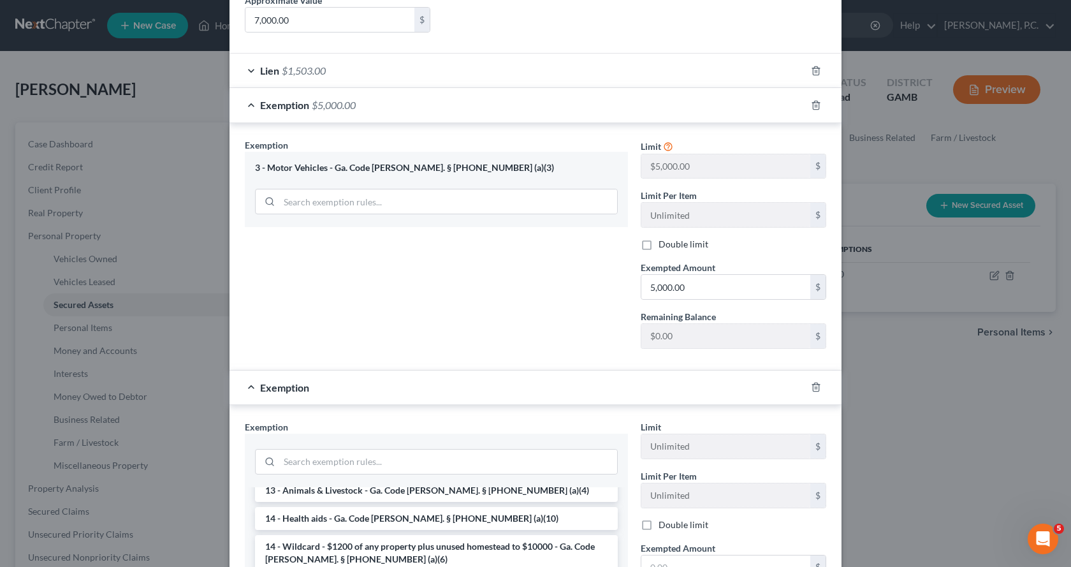
scroll to position [255, 0]
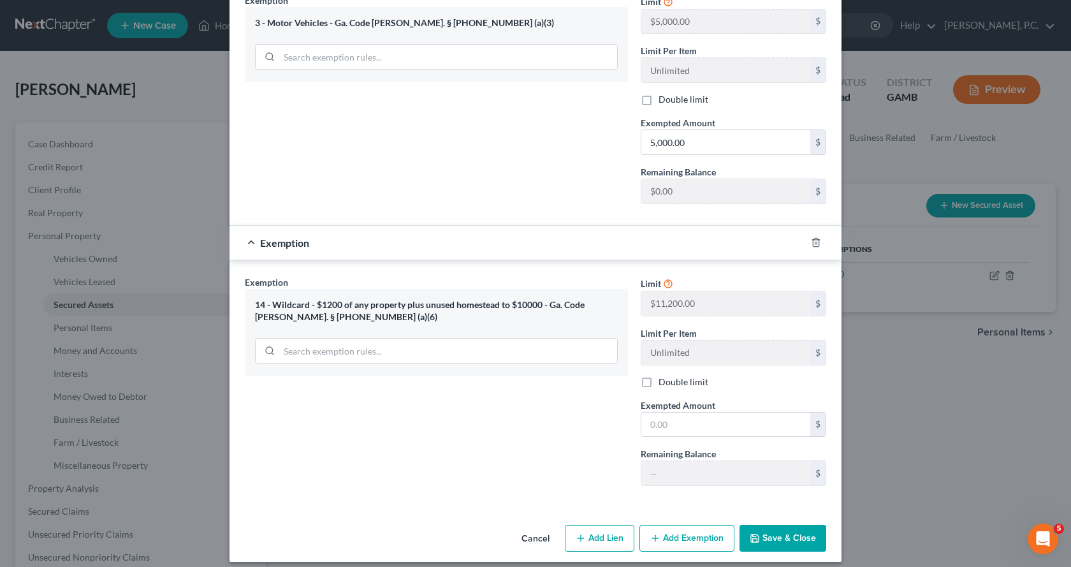
scroll to position [416, 0]
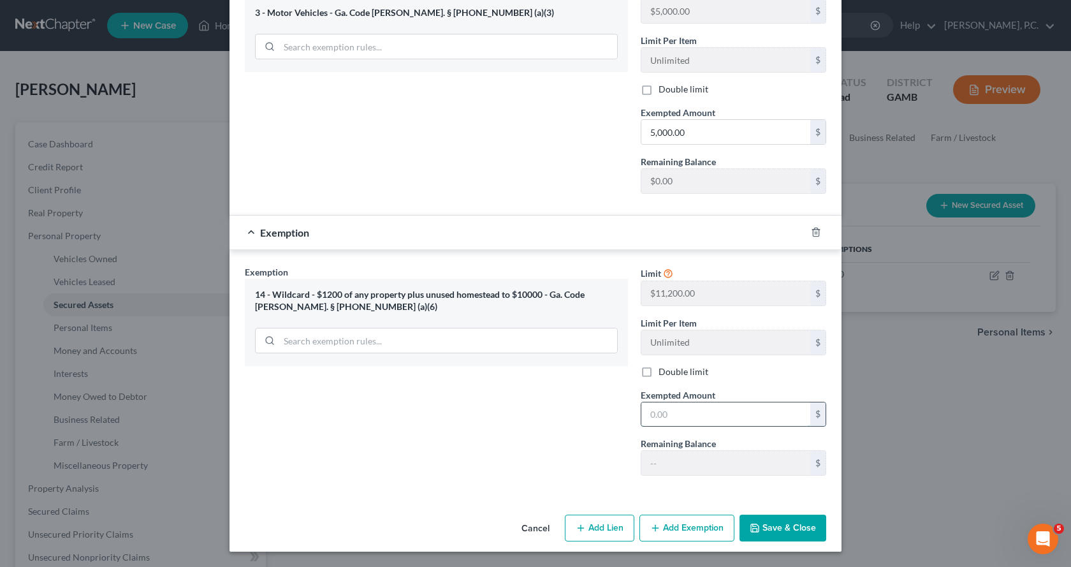
click at [693, 419] on input "text" at bounding box center [725, 414] width 169 height 24
type input "497.00"
click at [792, 525] on button "Save & Close" at bounding box center [782, 527] width 87 height 27
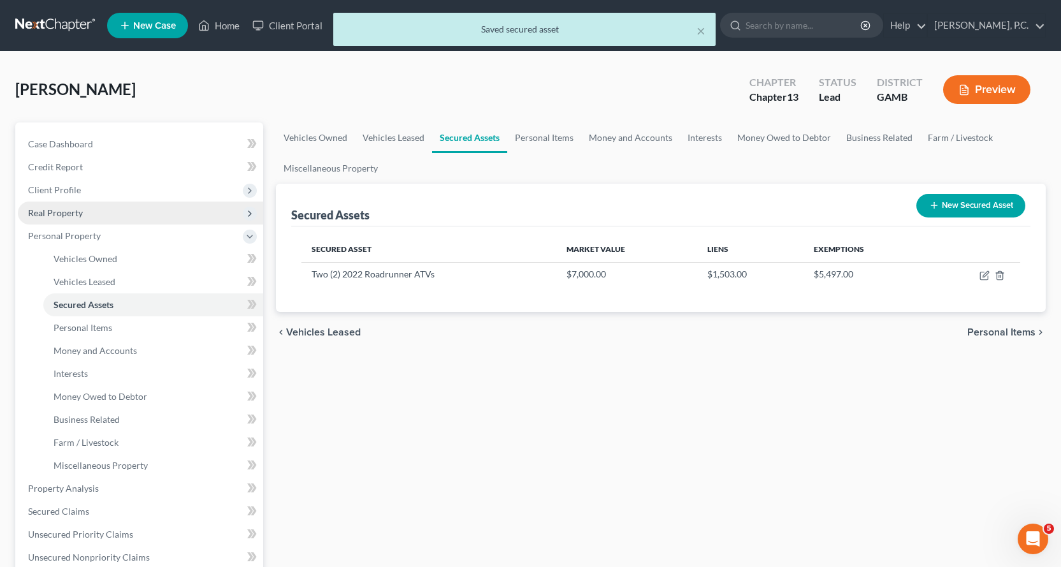
click at [65, 211] on span "Real Property" at bounding box center [55, 212] width 55 height 11
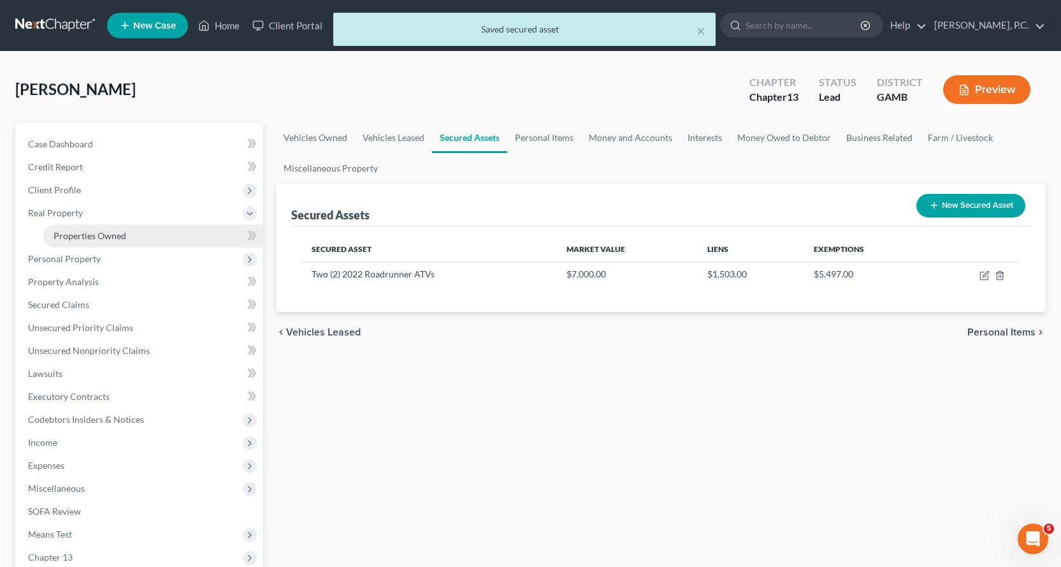
click at [115, 230] on span "Properties Owned" at bounding box center [90, 235] width 73 height 11
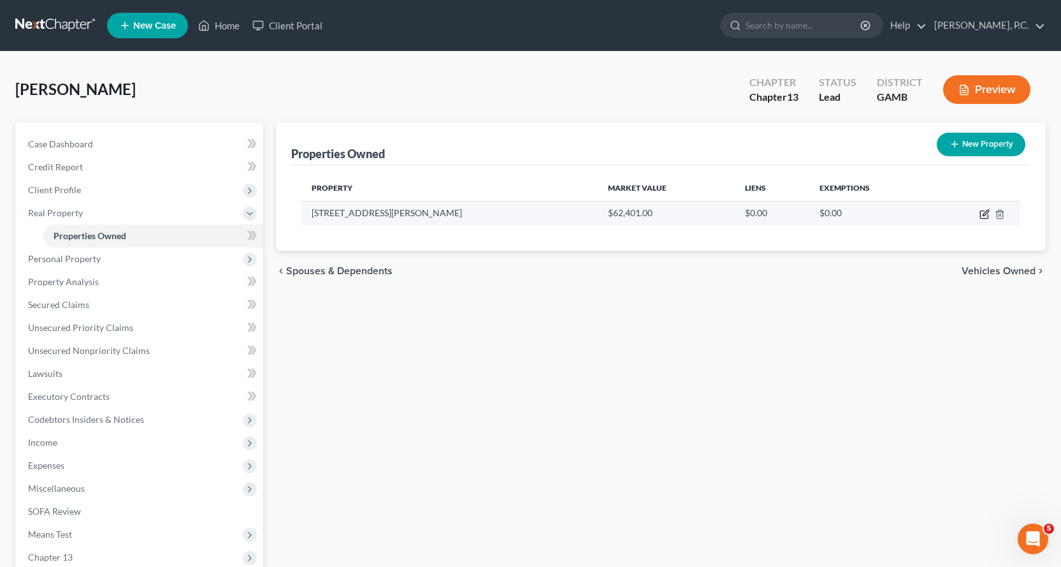
click at [987, 214] on icon "button" at bounding box center [985, 214] width 10 height 10
select select "10"
select select "38"
select select "0"
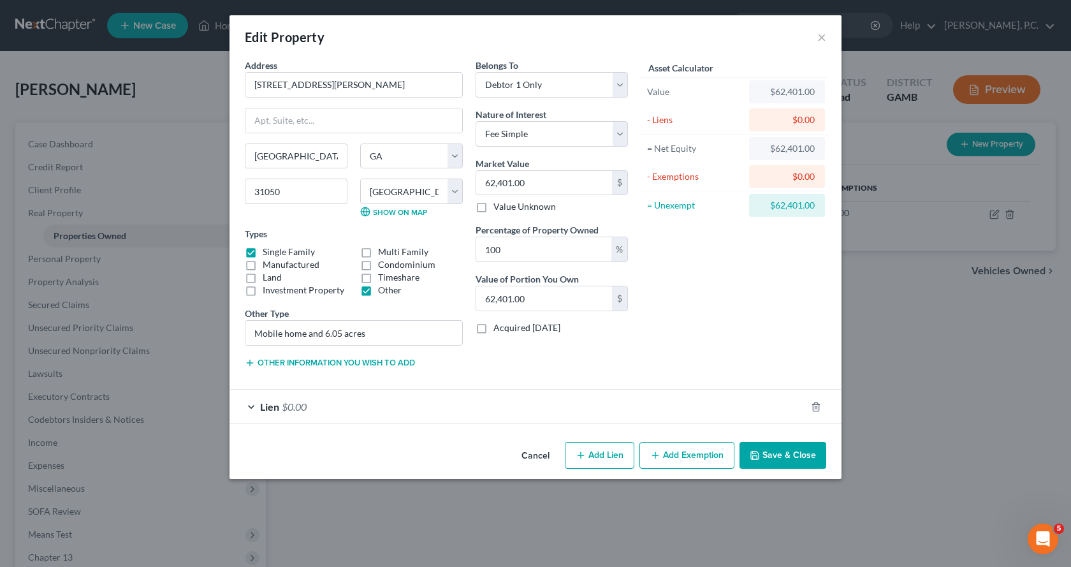
click at [255, 403] on div "Lien $0.00" at bounding box center [517, 406] width 576 height 34
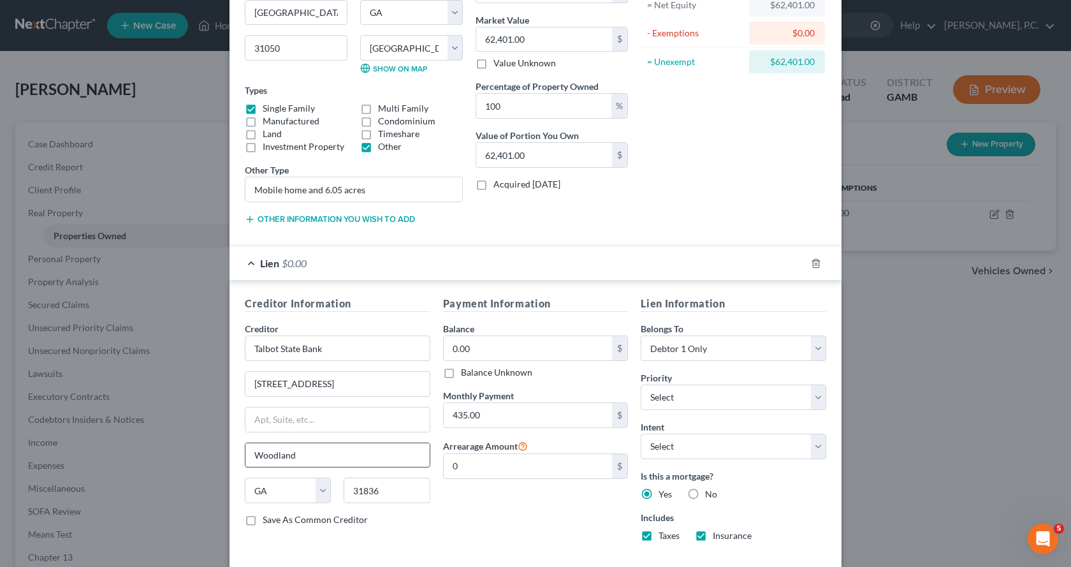
scroll to position [191, 0]
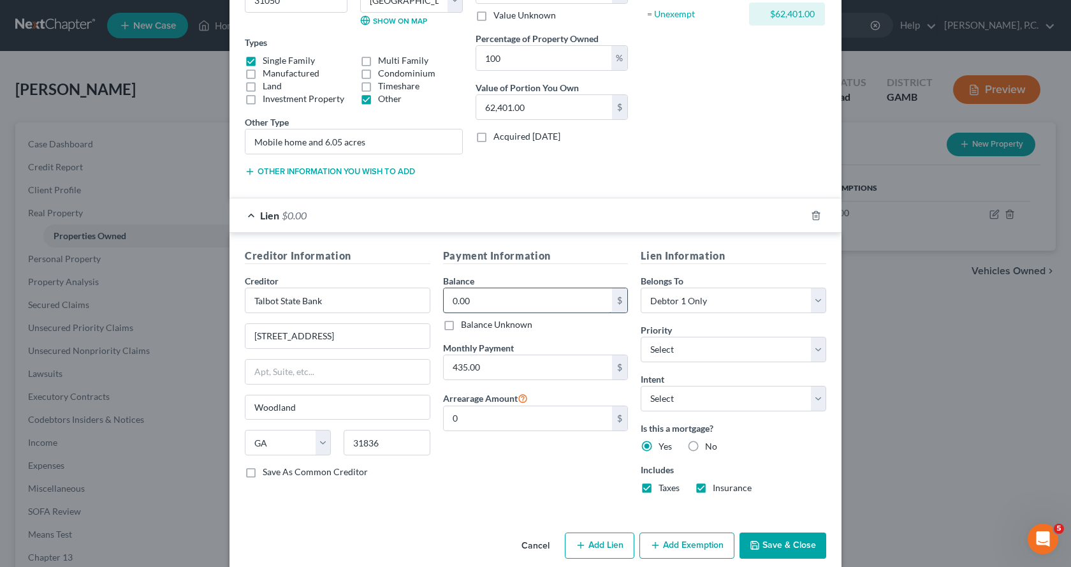
click at [500, 295] on input "0.00" at bounding box center [528, 300] width 169 height 24
type input "22,705.00"
click at [807, 348] on select "Select 1st 2nd 3rd 4th 5th 6th 7th 8th 9th 10th 11th 12th 13th 14th 15th 16th 1…" at bounding box center [733, 349] width 185 height 25
select select "0"
click at [641, 337] on select "Select 1st 2nd 3rd 4th 5th 6th 7th 8th 9th 10th 11th 12th 13th 14th 15th 16th 1…" at bounding box center [733, 349] width 185 height 25
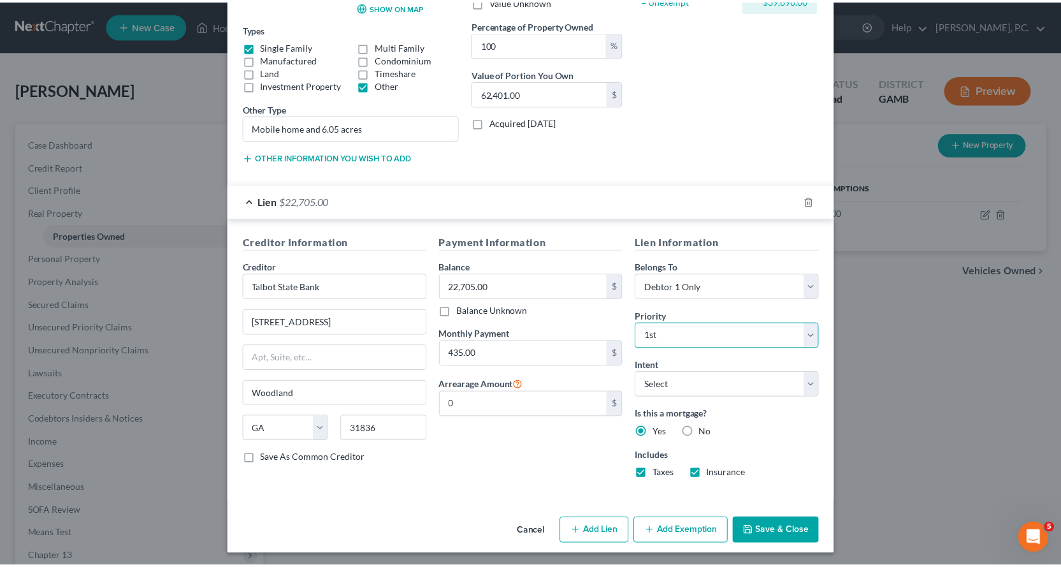
scroll to position [208, 0]
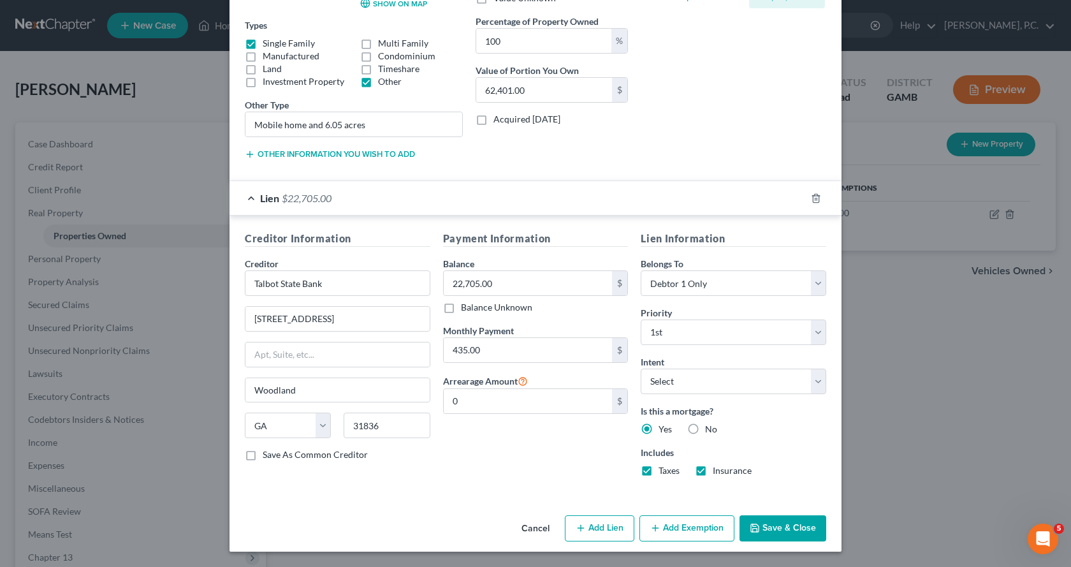
click at [774, 525] on button "Save & Close" at bounding box center [782, 528] width 87 height 27
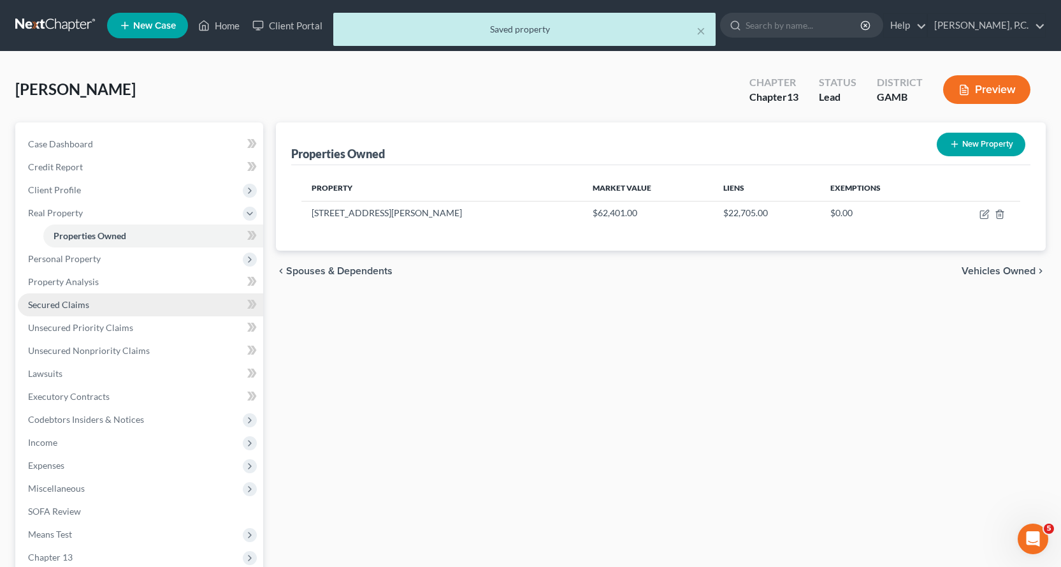
click at [65, 305] on span "Secured Claims" at bounding box center [58, 304] width 61 height 11
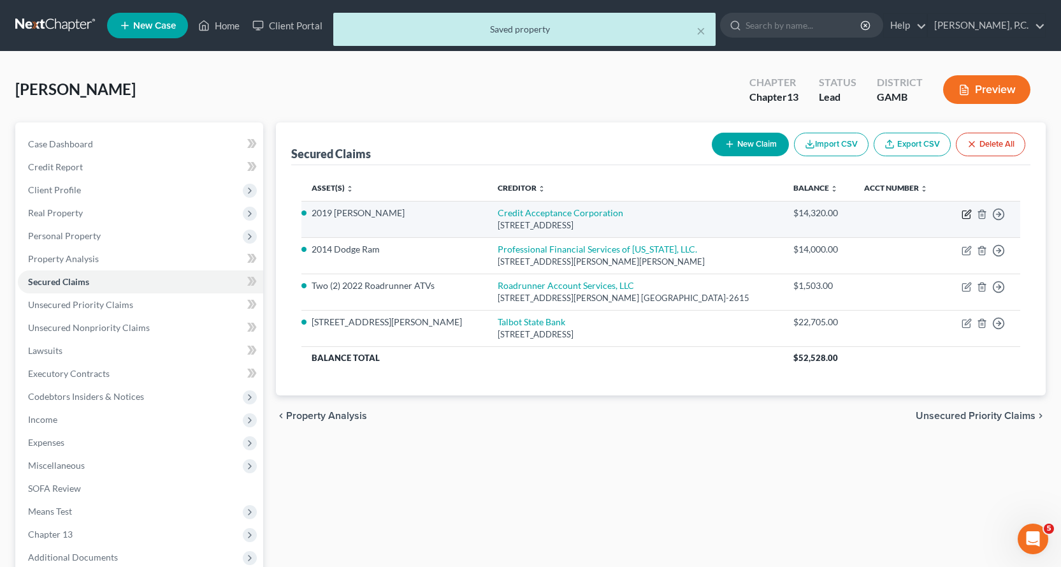
click at [967, 212] on icon "button" at bounding box center [968, 213] width 6 height 6
select select "23"
select select "4"
select select "2"
select select "0"
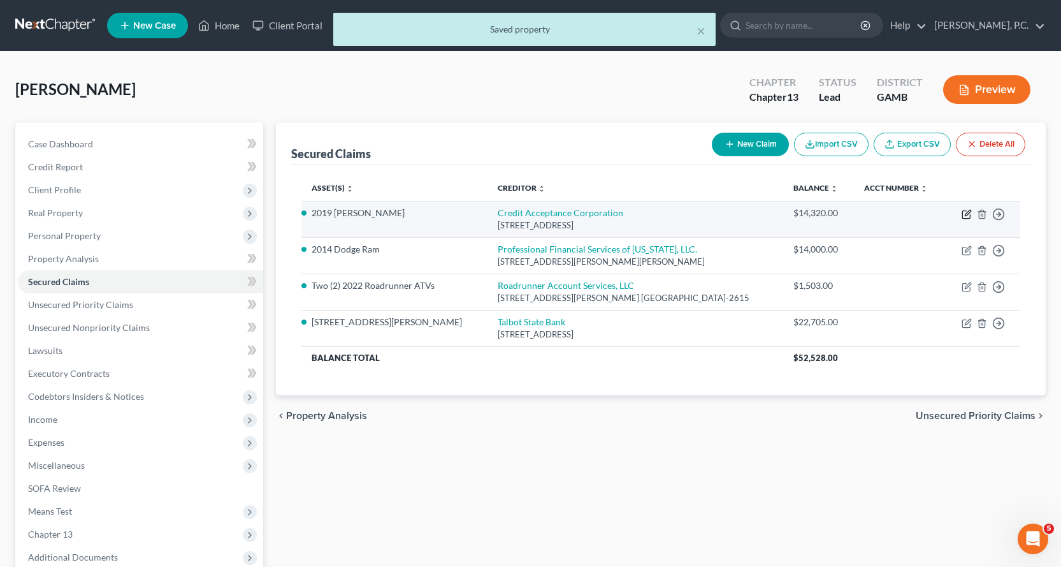
select select "0"
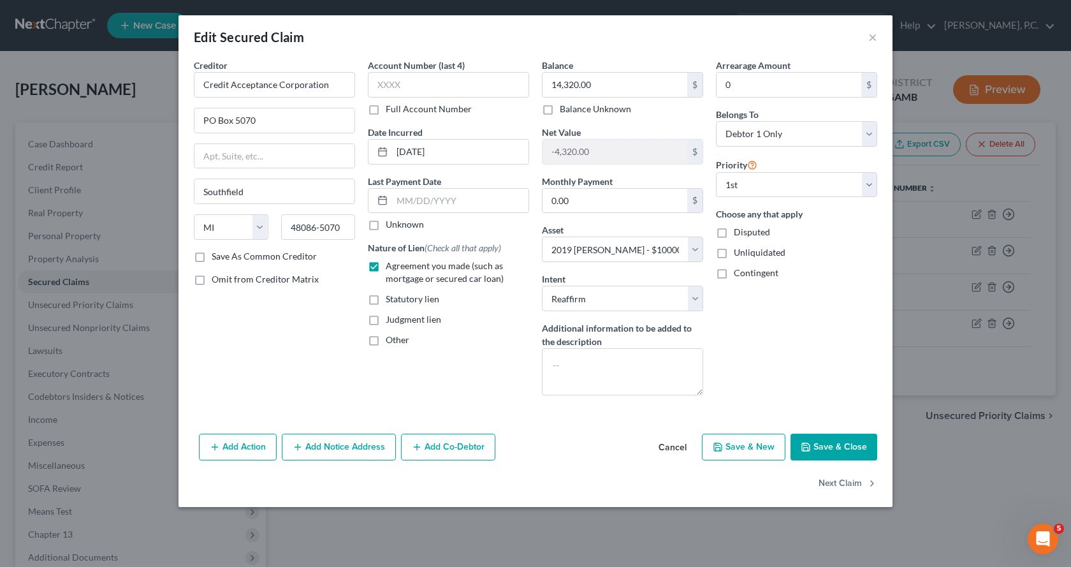
click at [829, 444] on button "Save & Close" at bounding box center [833, 446] width 87 height 27
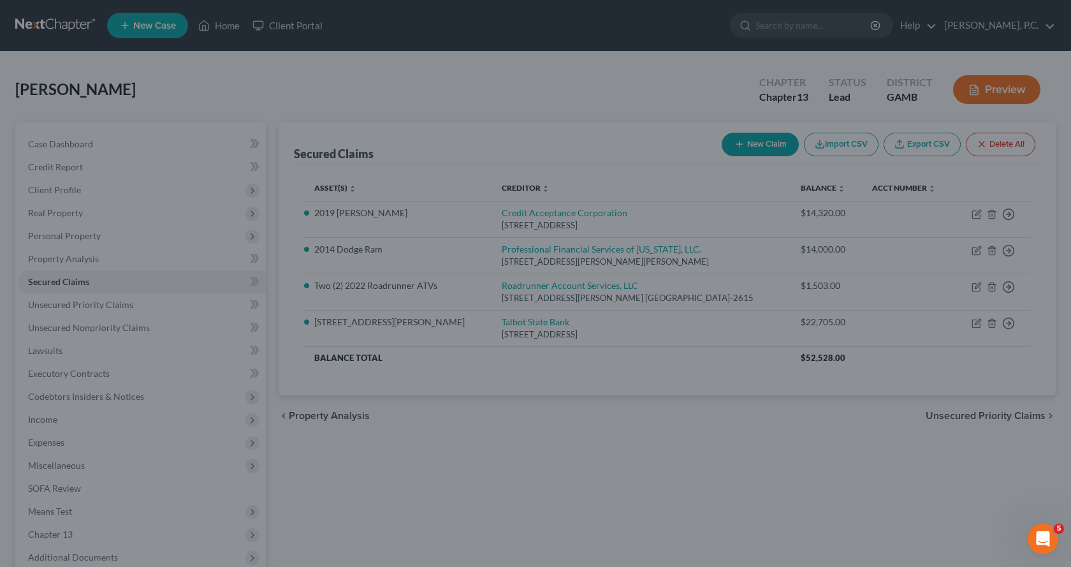
select select "4"
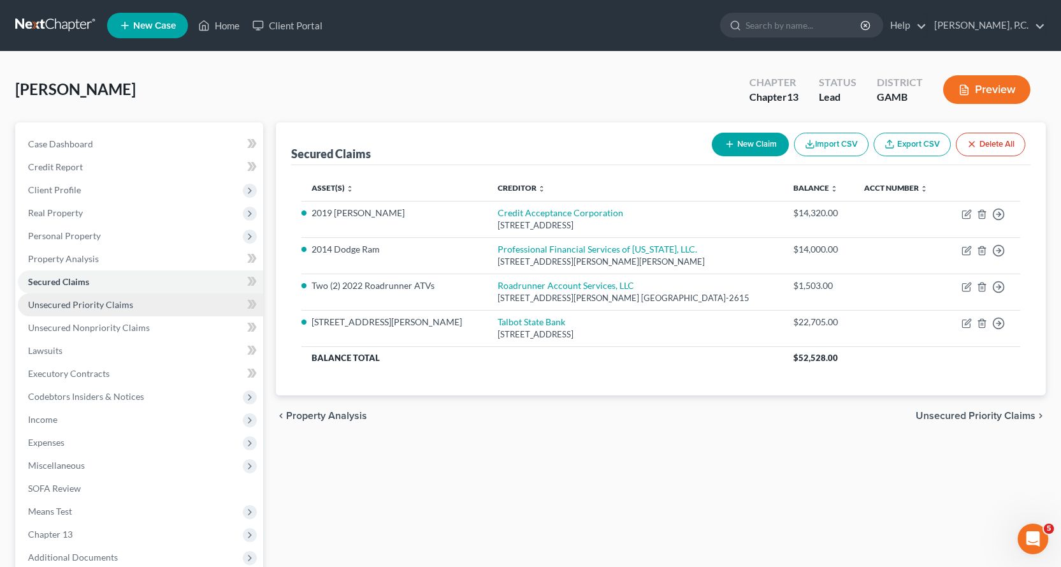
drag, startPoint x: 85, startPoint y: 300, endPoint x: 92, endPoint y: 302, distance: 7.5
click at [85, 301] on span "Unsecured Priority Claims" at bounding box center [80, 304] width 105 height 11
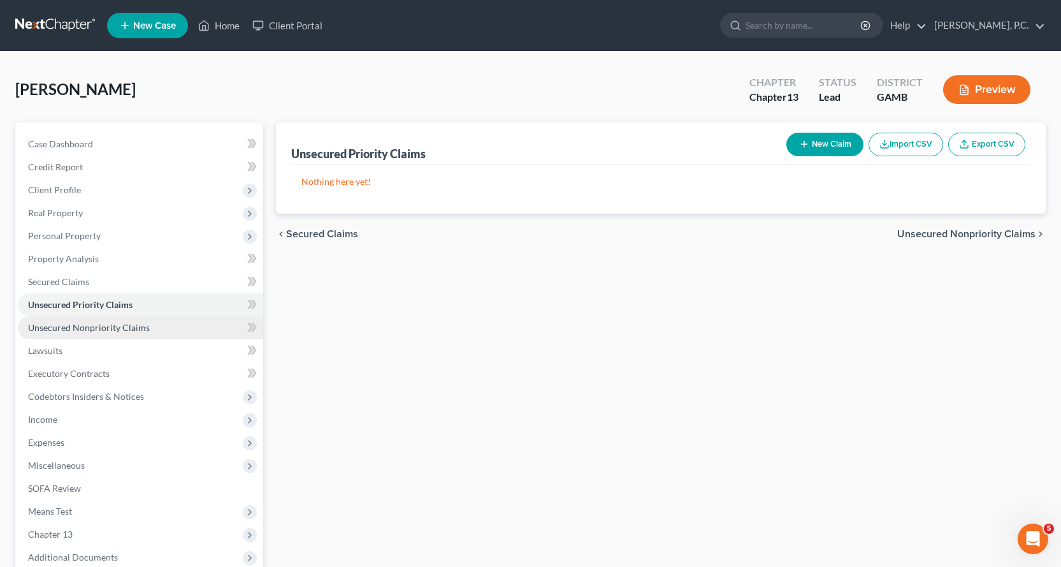
click at [85, 331] on span "Unsecured Nonpriority Claims" at bounding box center [89, 327] width 122 height 11
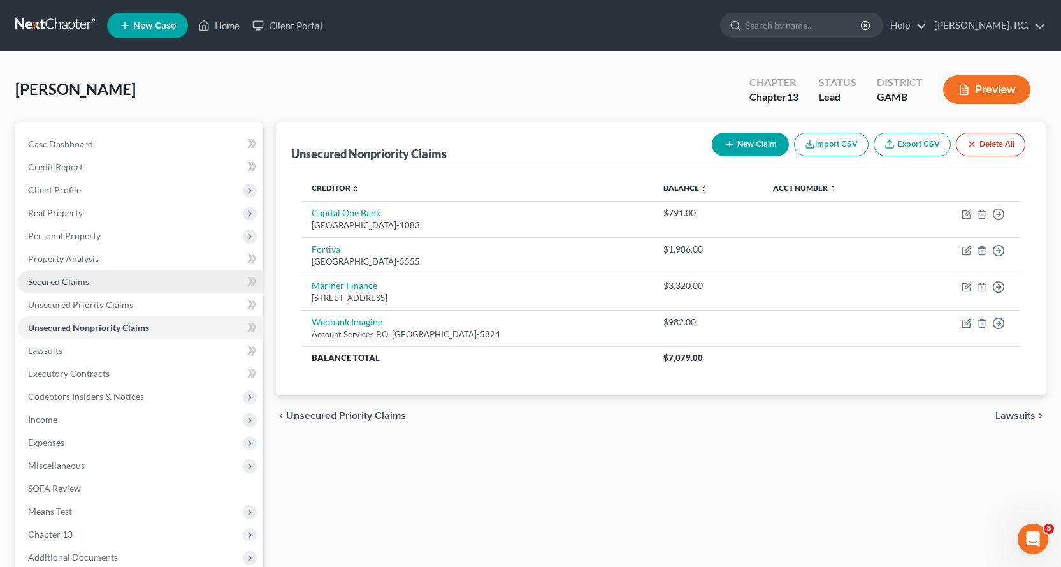
click at [59, 279] on span "Secured Claims" at bounding box center [58, 281] width 61 height 11
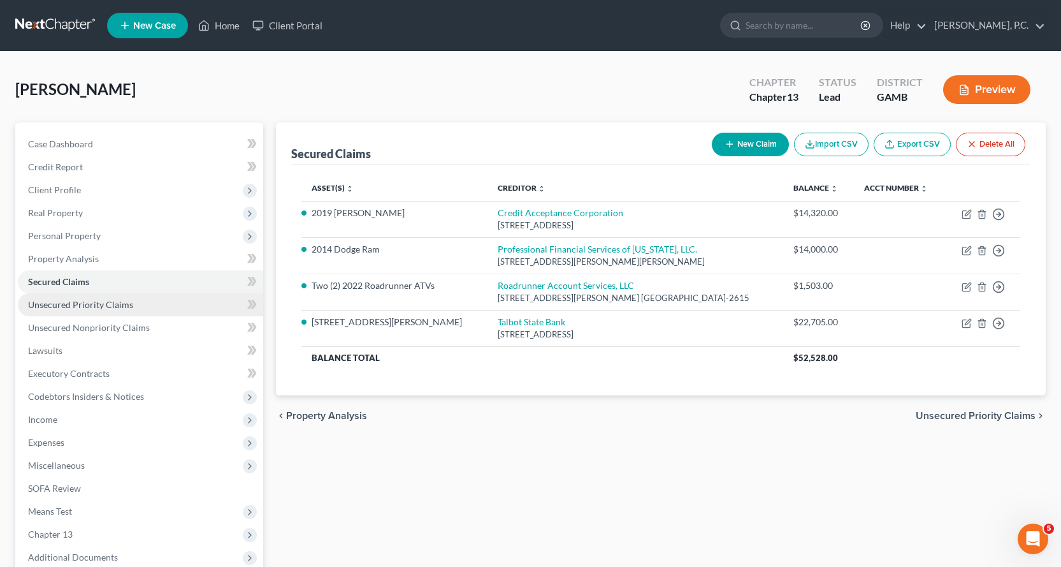
click at [87, 303] on span "Unsecured Priority Claims" at bounding box center [80, 304] width 105 height 11
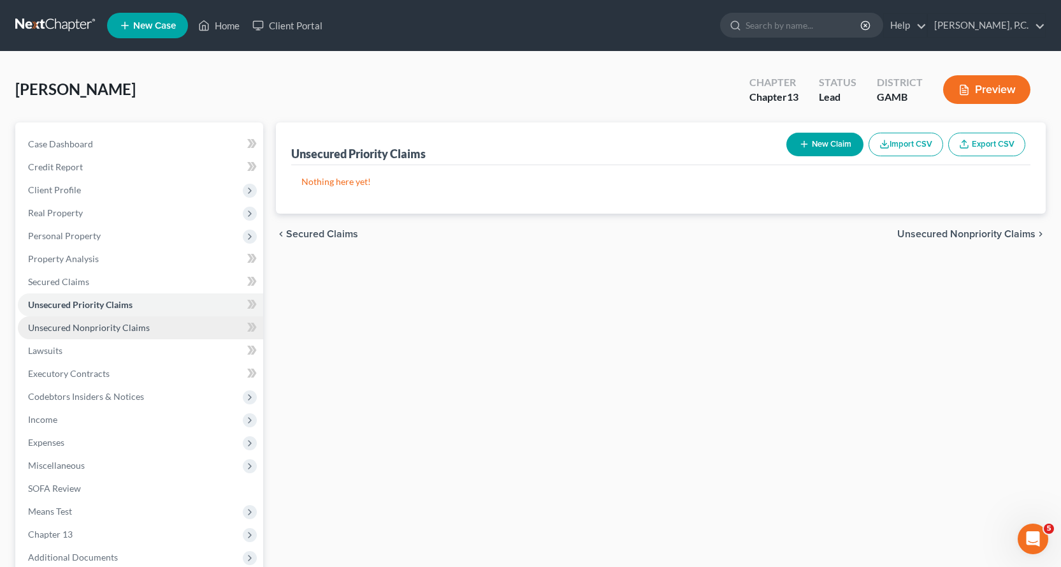
drag, startPoint x: 94, startPoint y: 323, endPoint x: 101, endPoint y: 325, distance: 7.9
click at [94, 323] on span "Unsecured Nonpriority Claims" at bounding box center [89, 327] width 122 height 11
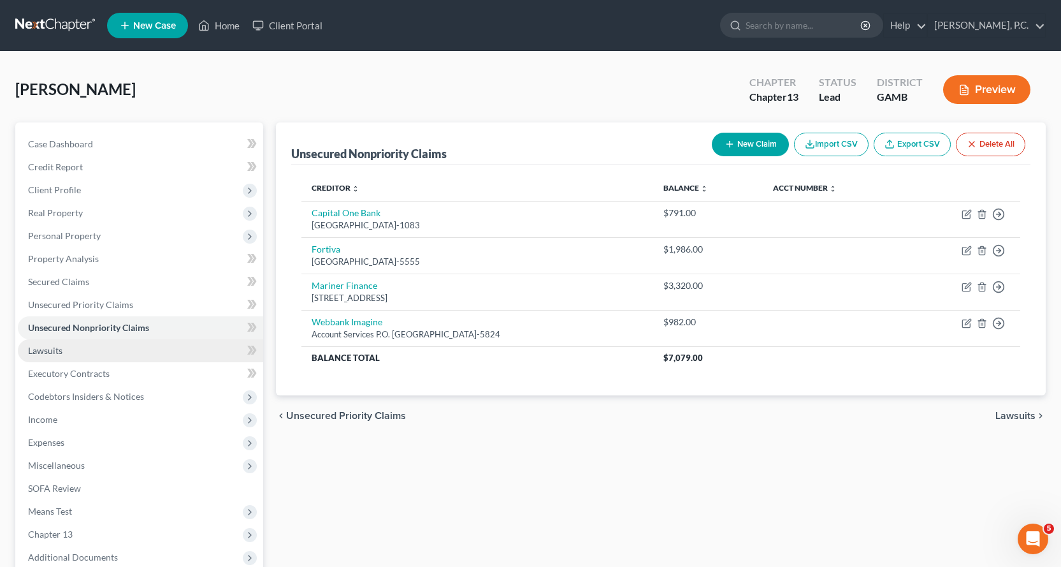
click at [48, 346] on span "Lawsuits" at bounding box center [45, 350] width 34 height 11
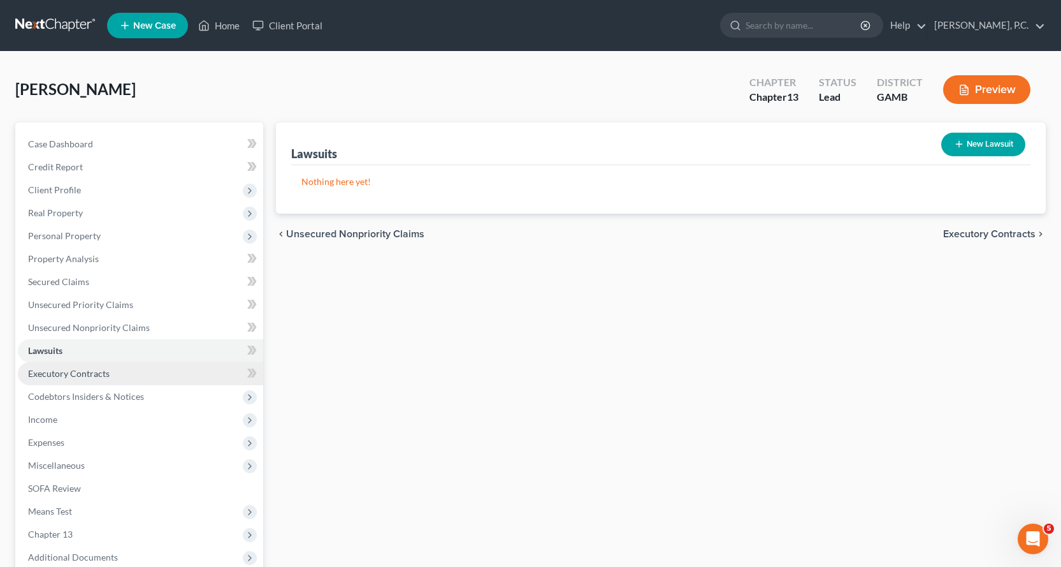
click at [62, 372] on span "Executory Contracts" at bounding box center [69, 373] width 82 height 11
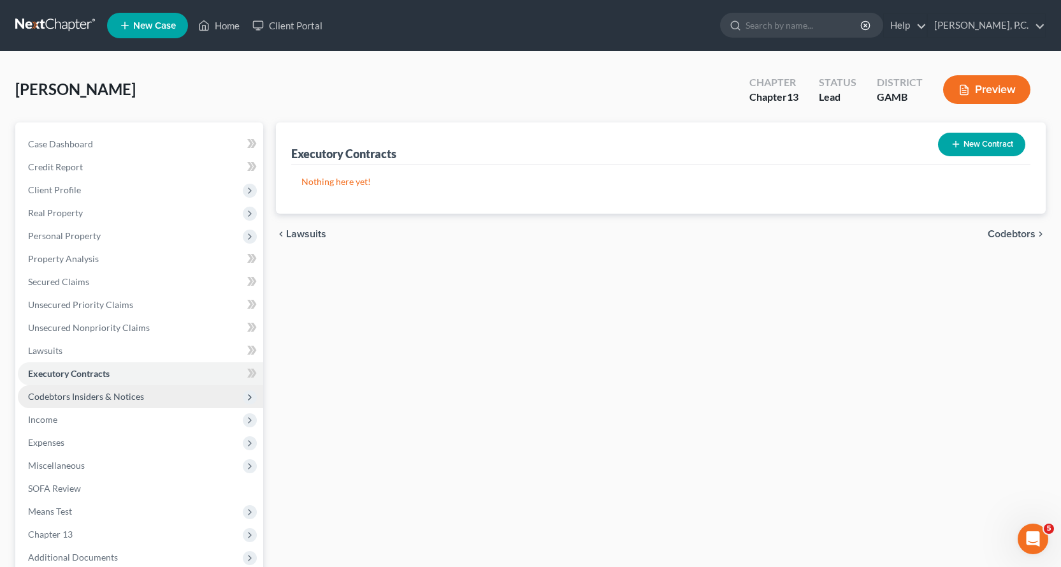
click at [66, 395] on span "Codebtors Insiders & Notices" at bounding box center [86, 396] width 116 height 11
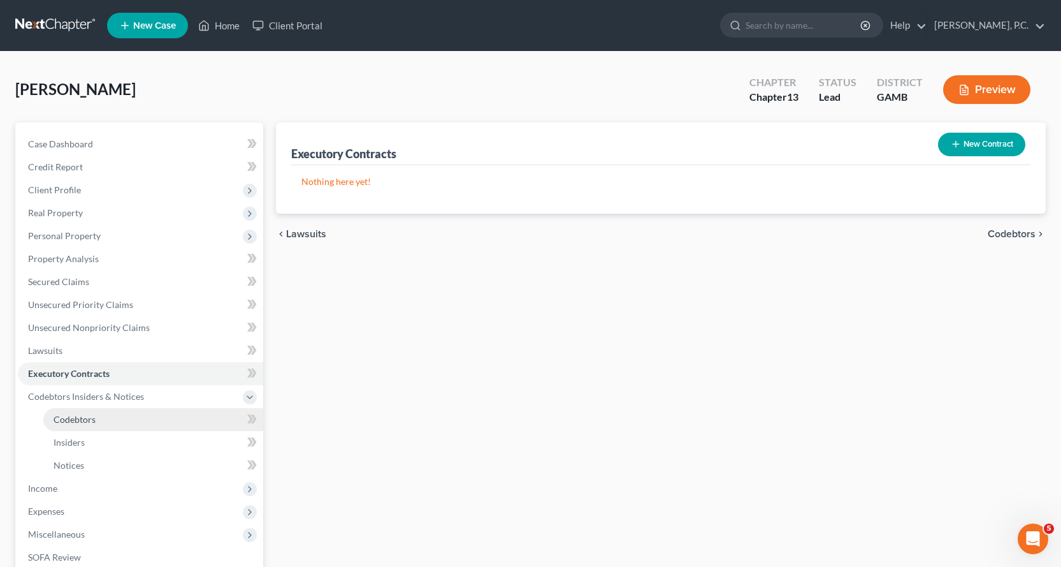
click at [83, 419] on span "Codebtors" at bounding box center [75, 419] width 42 height 11
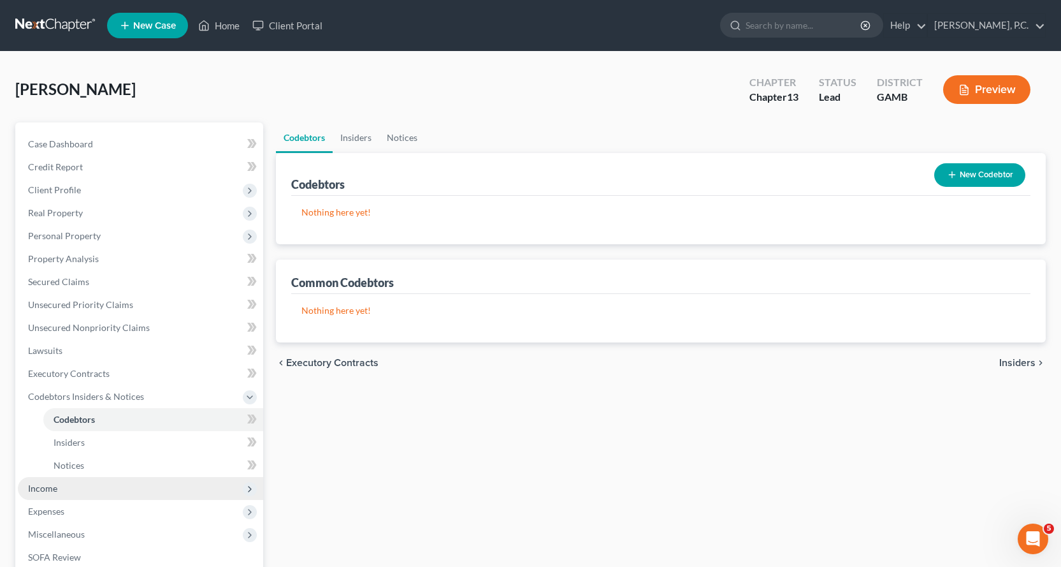
click at [43, 484] on span "Income" at bounding box center [42, 487] width 29 height 11
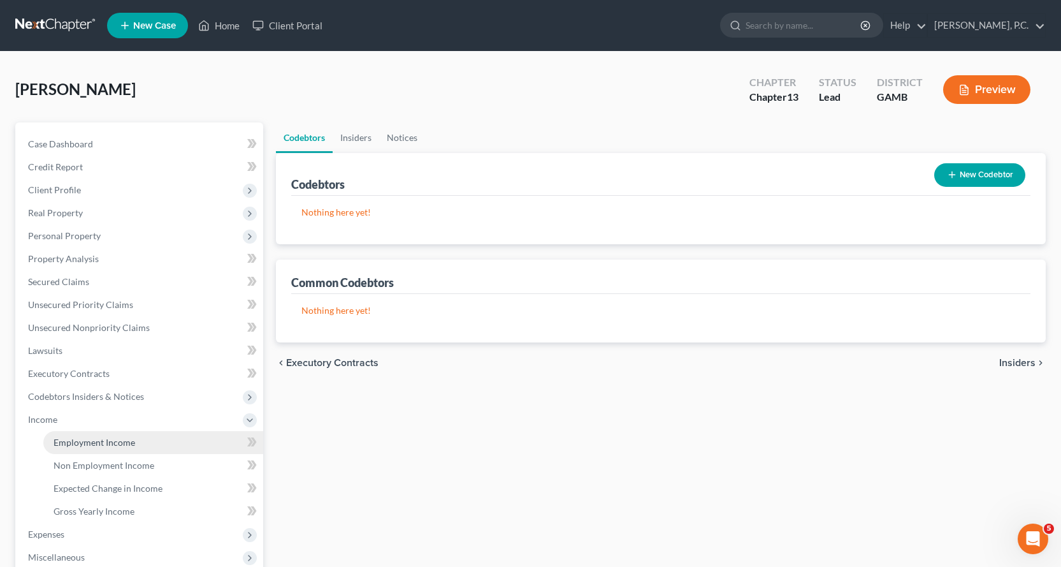
click at [90, 439] on span "Employment Income" at bounding box center [95, 442] width 82 height 11
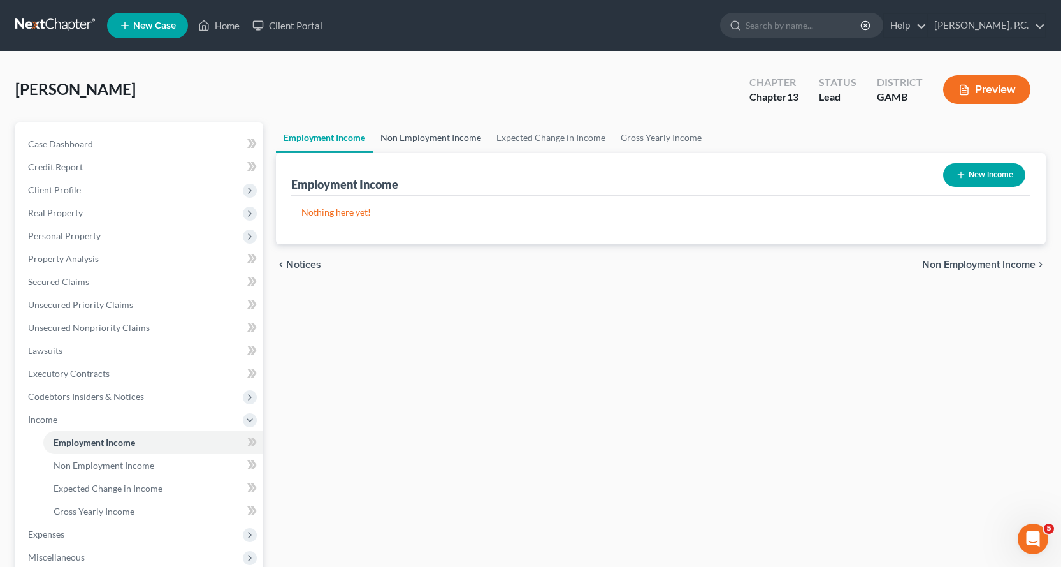
click at [455, 138] on link "Non Employment Income" at bounding box center [431, 137] width 116 height 31
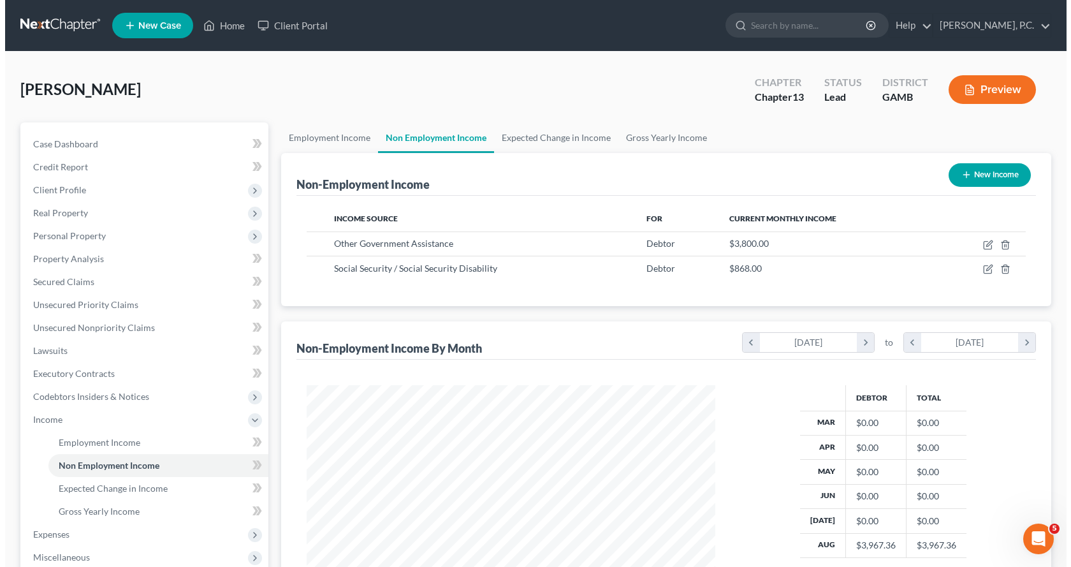
scroll to position [229, 434]
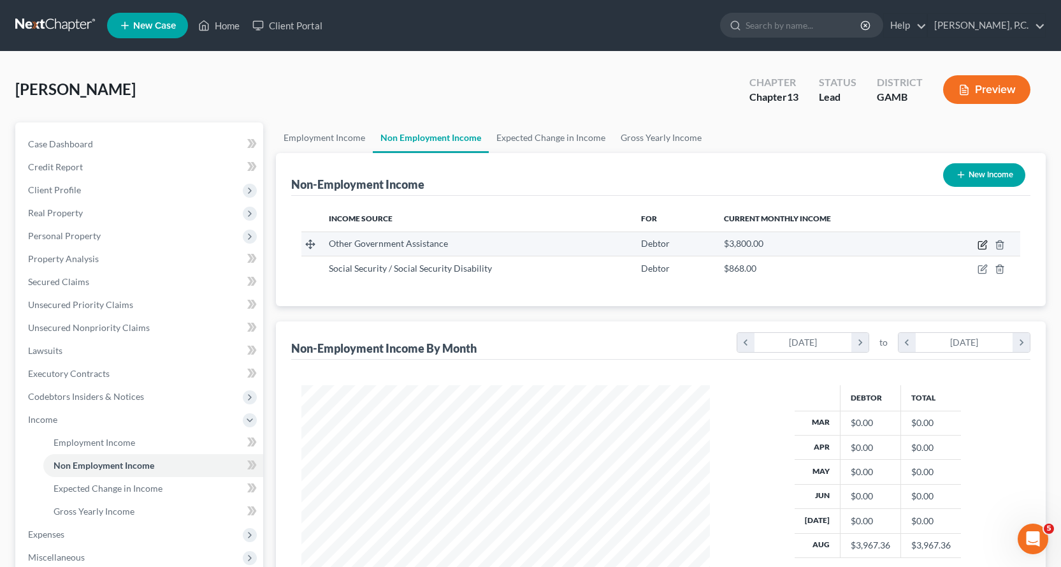
click at [983, 243] on icon "button" at bounding box center [984, 243] width 6 height 6
select select "5"
select select "0"
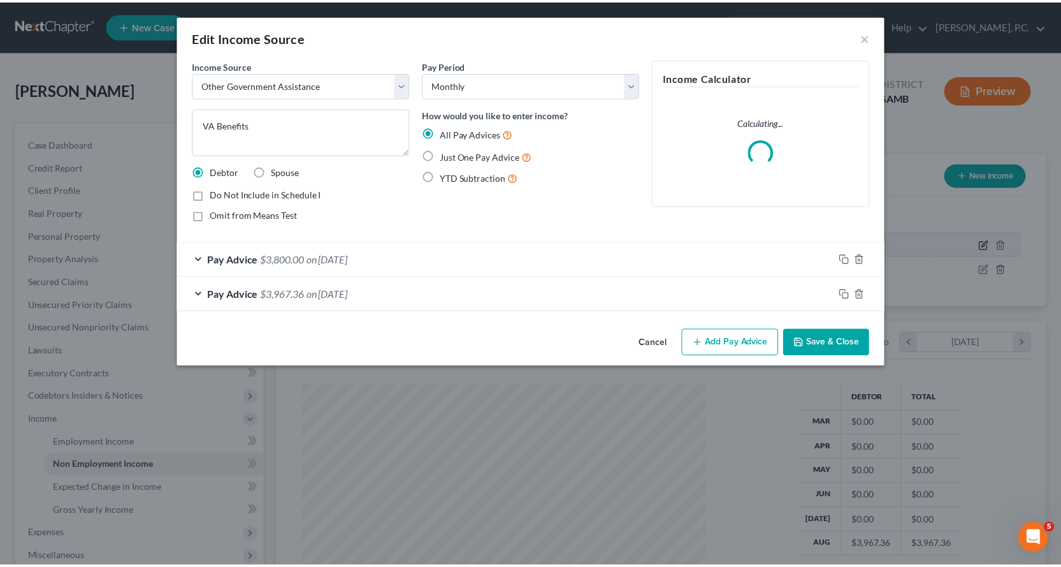
scroll to position [229, 438]
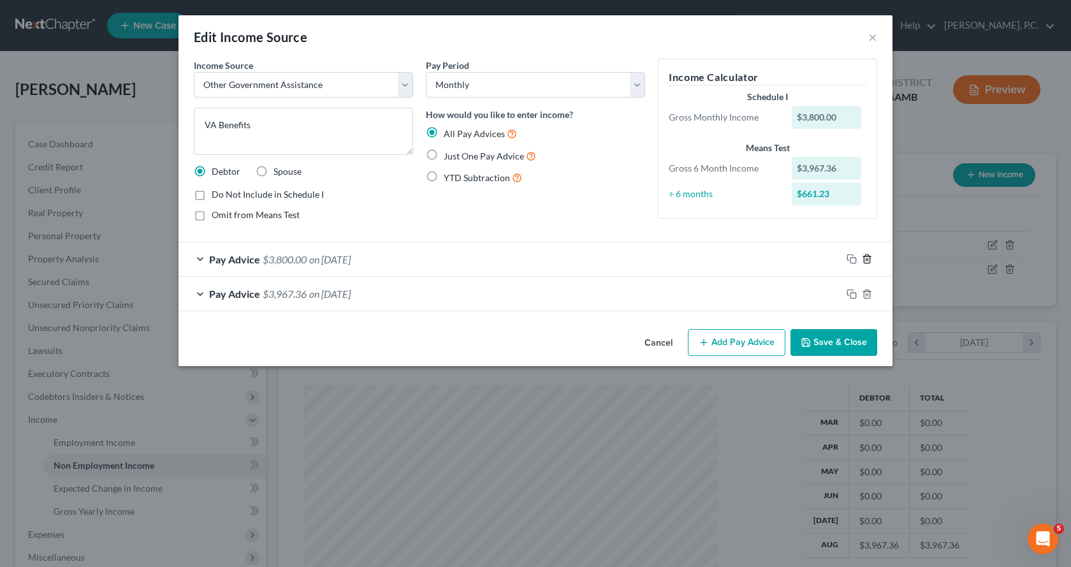
click at [867, 256] on polyline "button" at bounding box center [867, 256] width 8 height 0
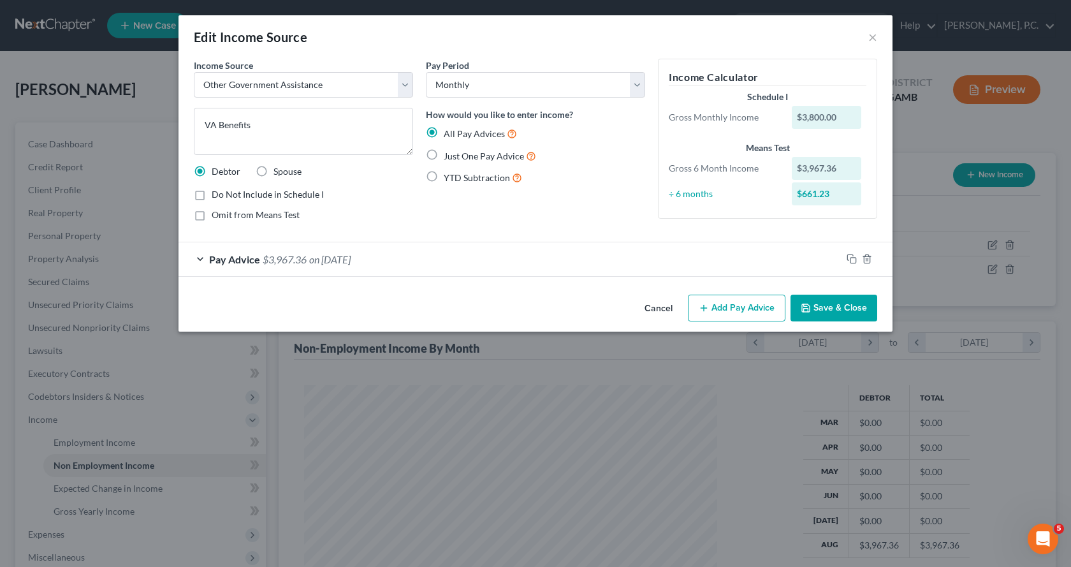
click at [444, 150] on label "Just One Pay Advice" at bounding box center [490, 156] width 92 height 15
click at [449, 150] on input "Just One Pay Advice" at bounding box center [453, 153] width 8 height 8
radio input "true"
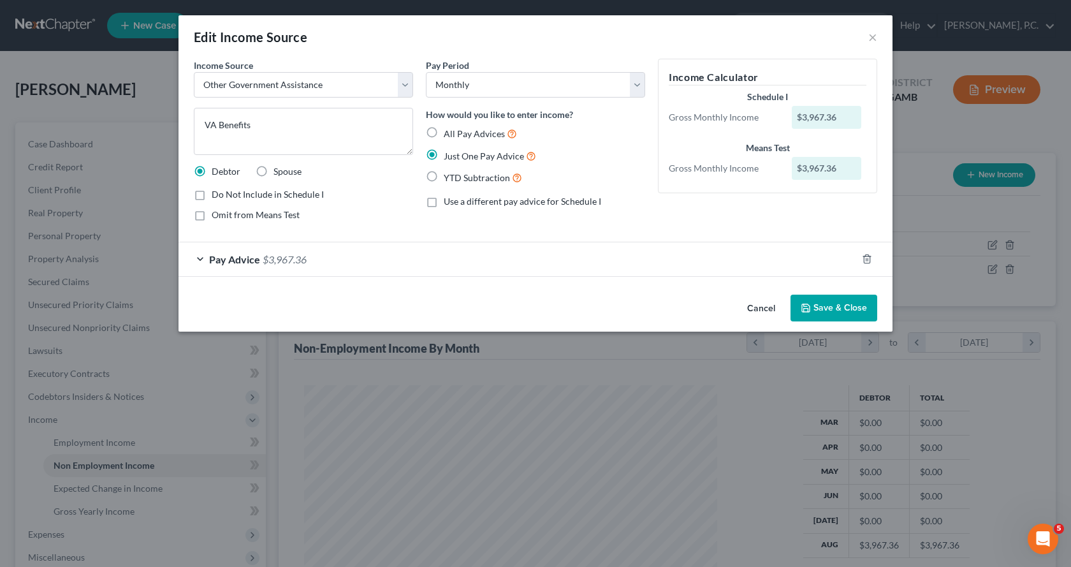
click at [836, 308] on button "Save & Close" at bounding box center [833, 307] width 87 height 27
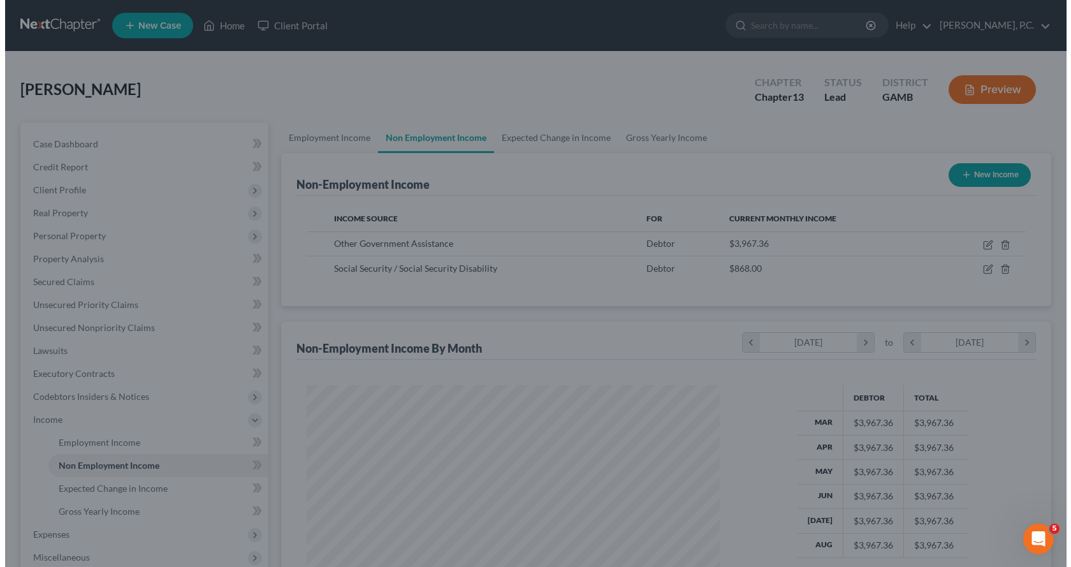
scroll to position [637116, 636910]
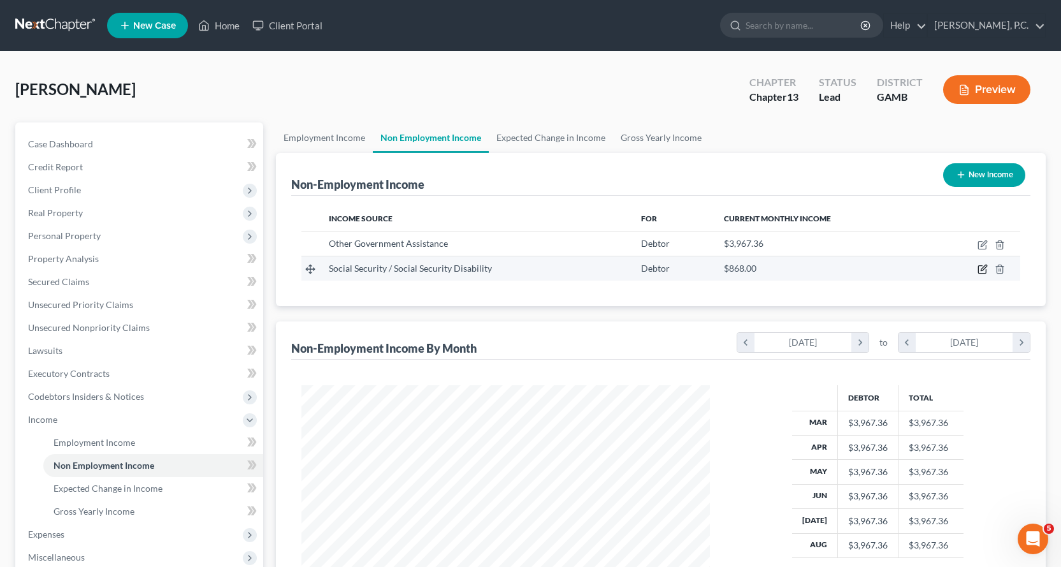
click at [982, 268] on icon "button" at bounding box center [983, 269] width 10 height 10
select select "4"
select select "0"
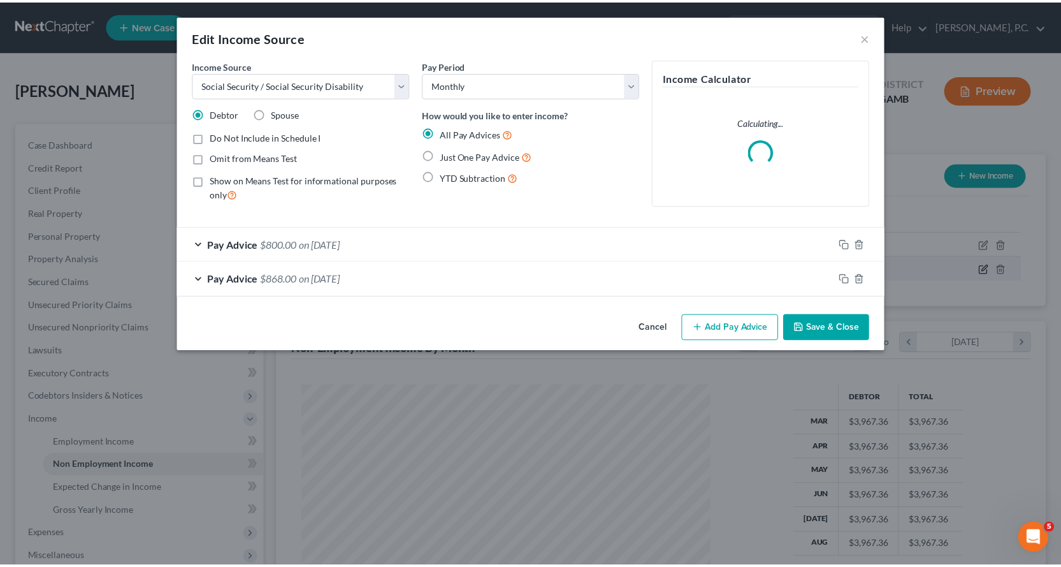
scroll to position [229, 438]
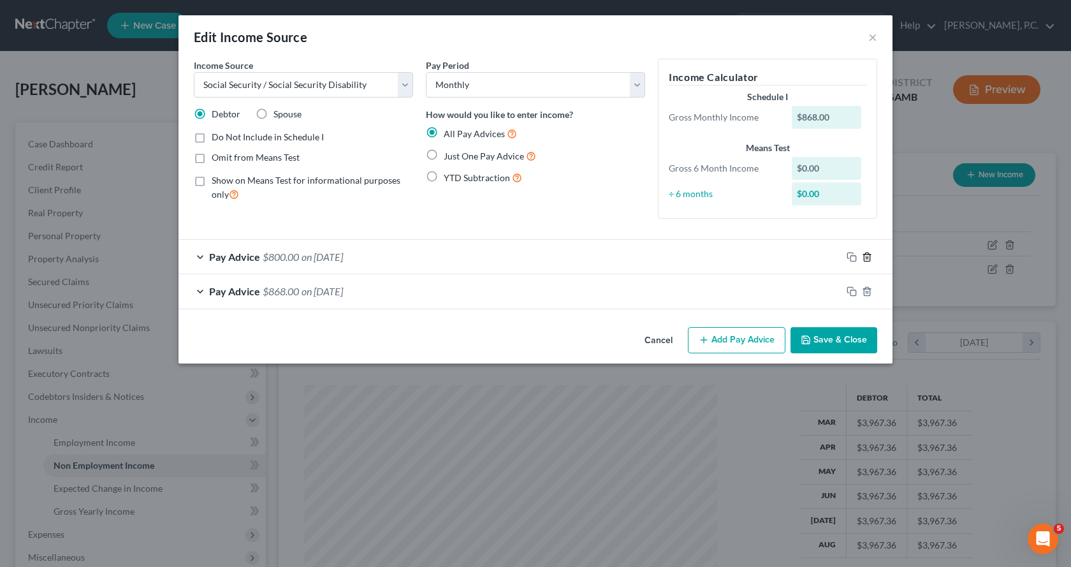
click at [867, 256] on icon "button" at bounding box center [867, 257] width 10 height 10
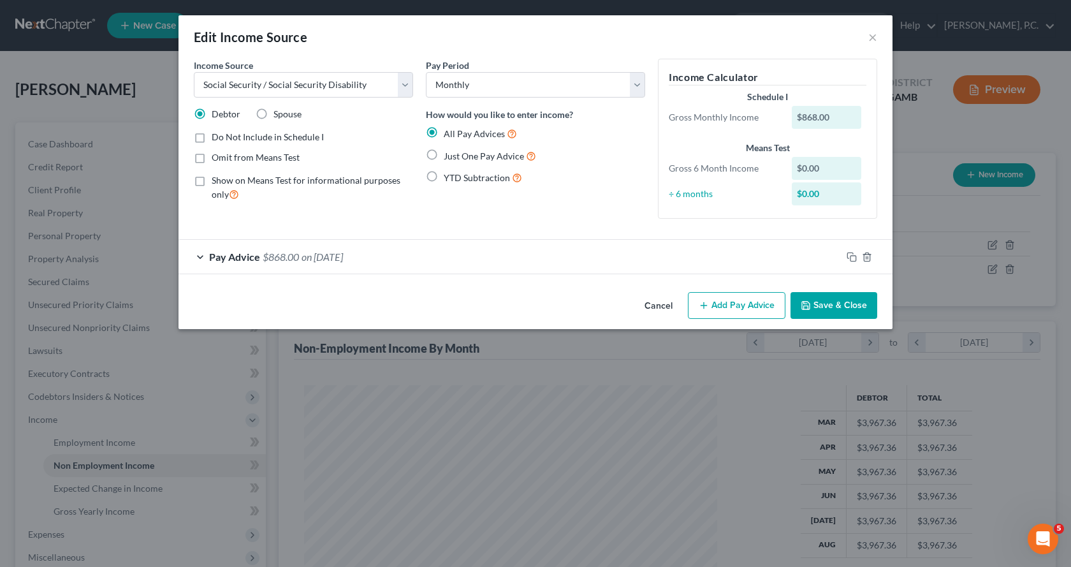
click at [444, 155] on label "Just One Pay Advice" at bounding box center [490, 156] width 92 height 15
click at [449, 155] on input "Just One Pay Advice" at bounding box center [453, 153] width 8 height 8
radio input "true"
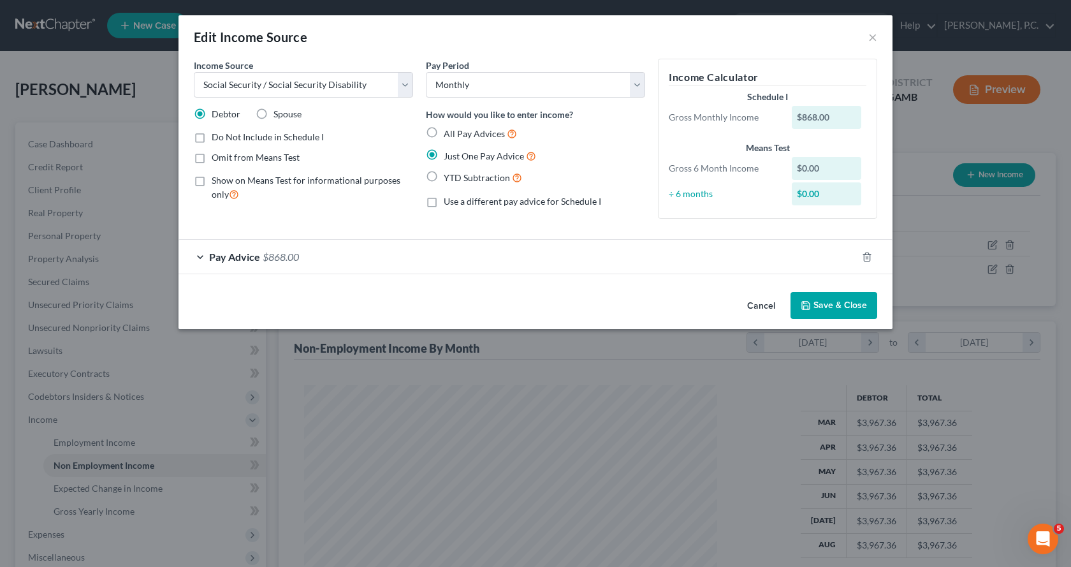
click at [829, 303] on button "Save & Close" at bounding box center [833, 305] width 87 height 27
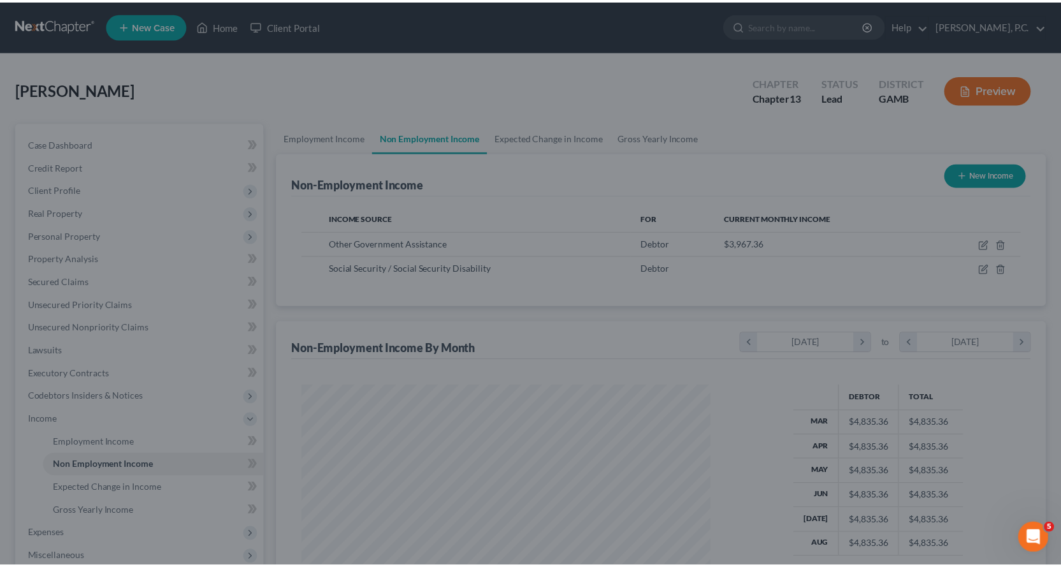
scroll to position [637116, 636910]
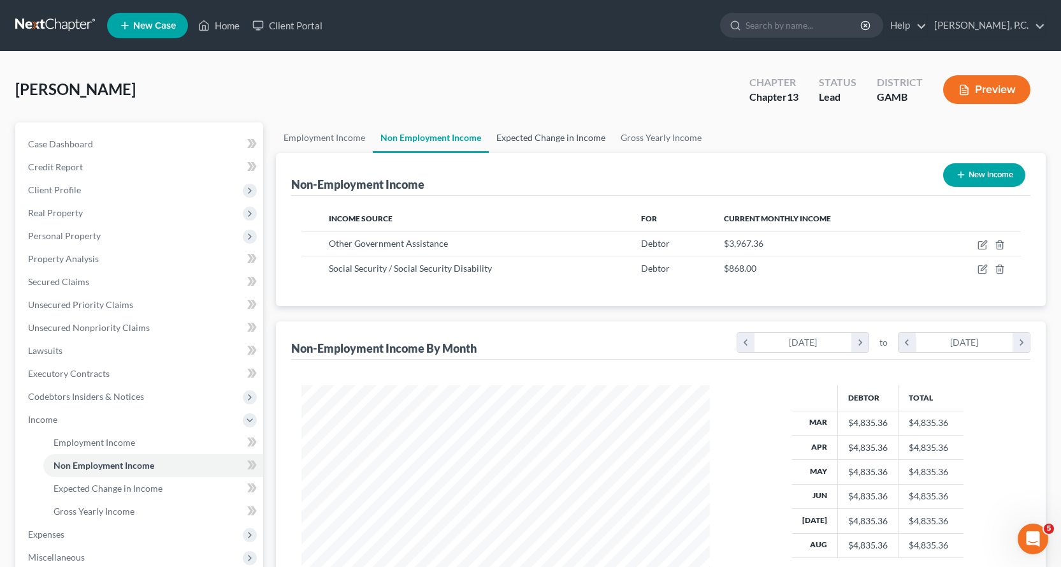
click at [553, 136] on link "Expected Change in Income" at bounding box center [551, 137] width 124 height 31
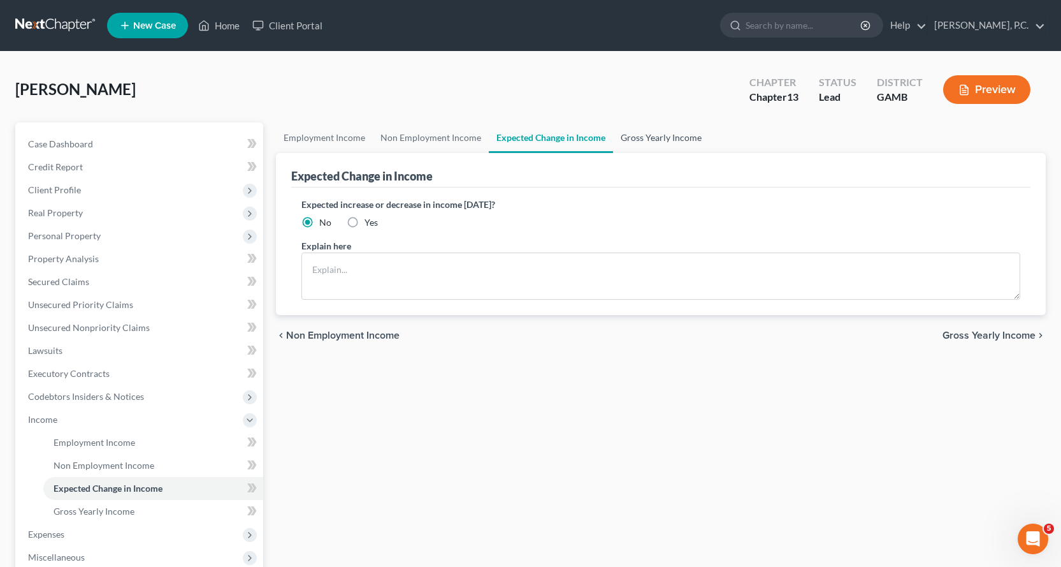
click at [663, 134] on link "Gross Yearly Income" at bounding box center [661, 137] width 96 height 31
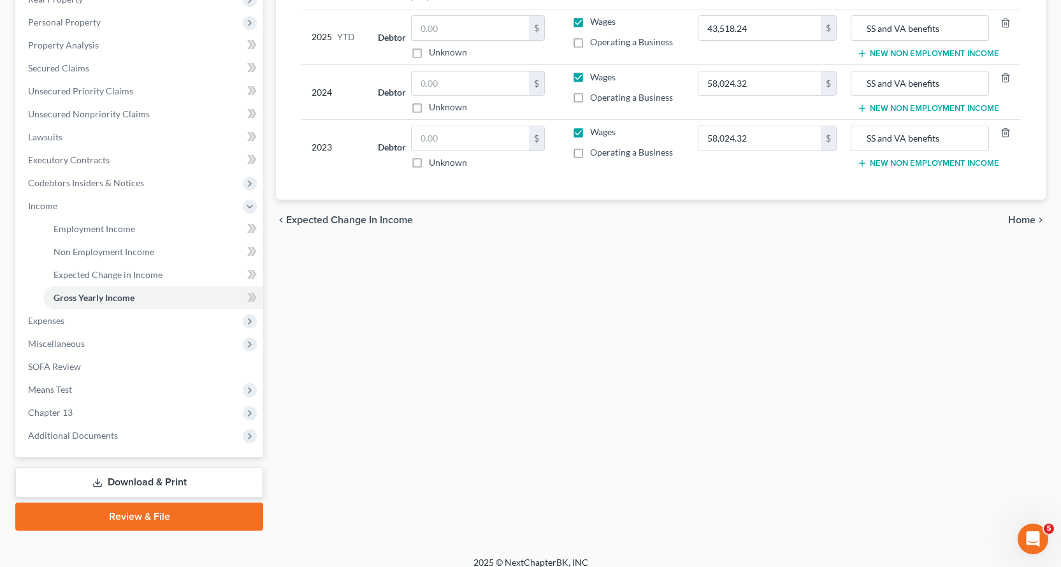
scroll to position [226, 0]
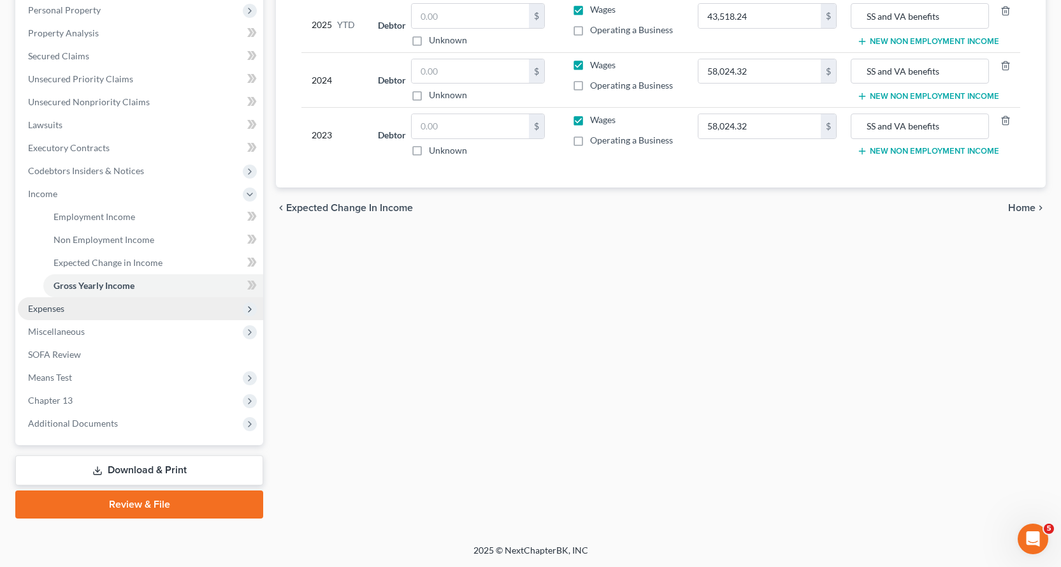
click at [45, 307] on span "Expenses" at bounding box center [46, 308] width 36 height 11
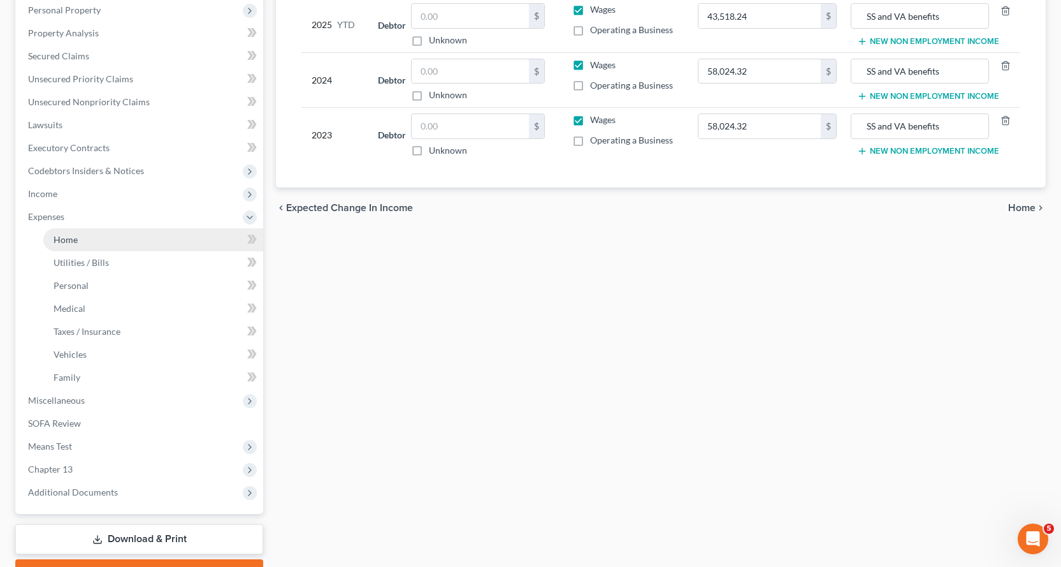
click at [61, 237] on span "Home" at bounding box center [66, 239] width 24 height 11
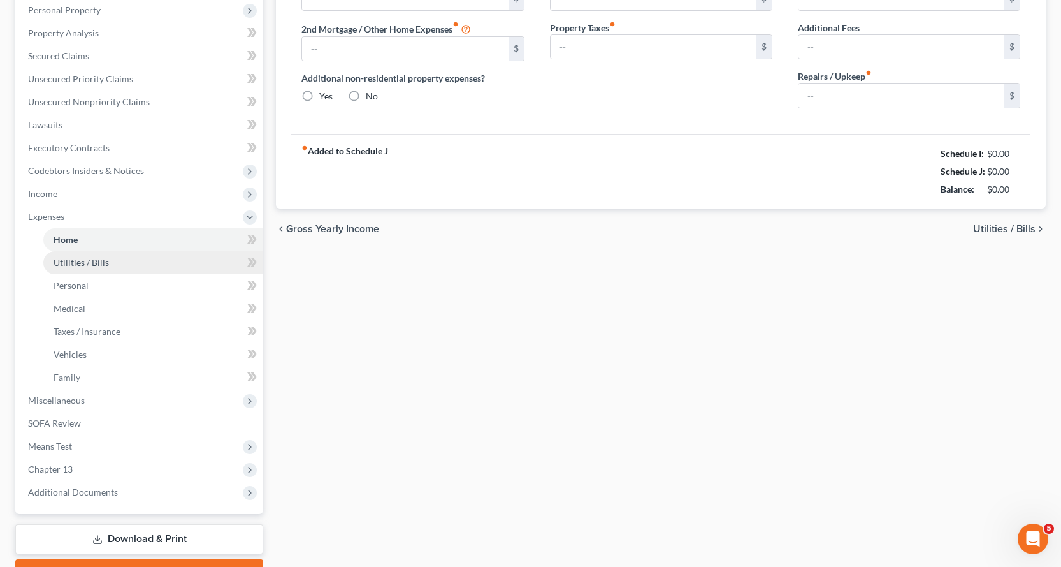
type input "0.00"
radio input "true"
type input "0.00"
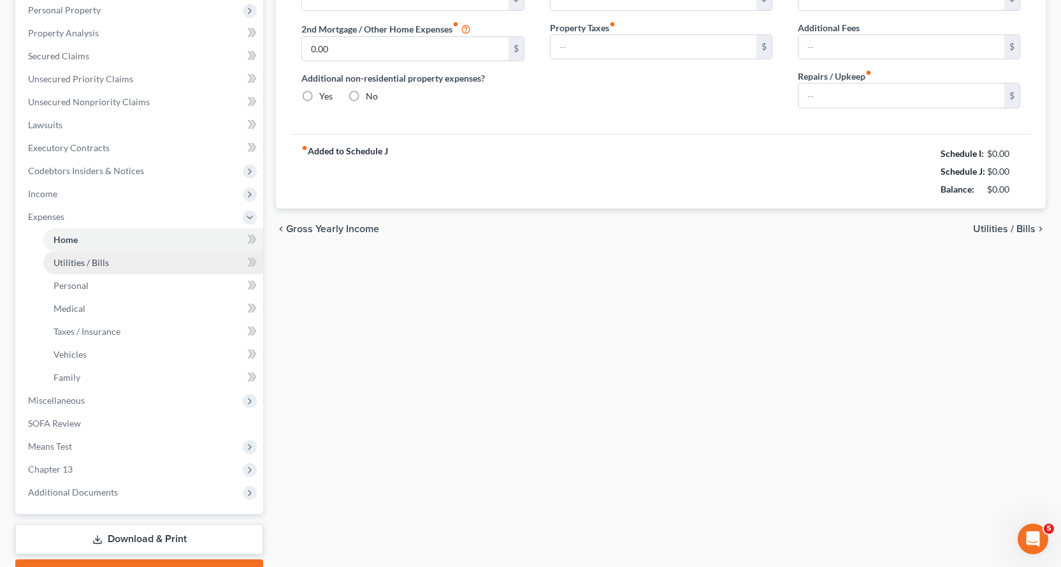
type input "0.00"
type input "200.00"
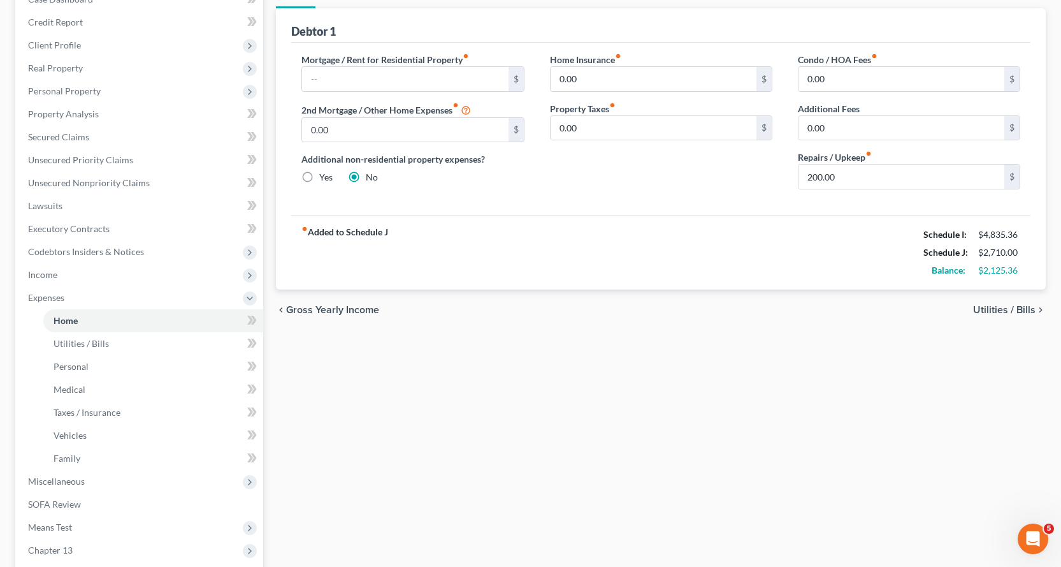
scroll to position [127, 0]
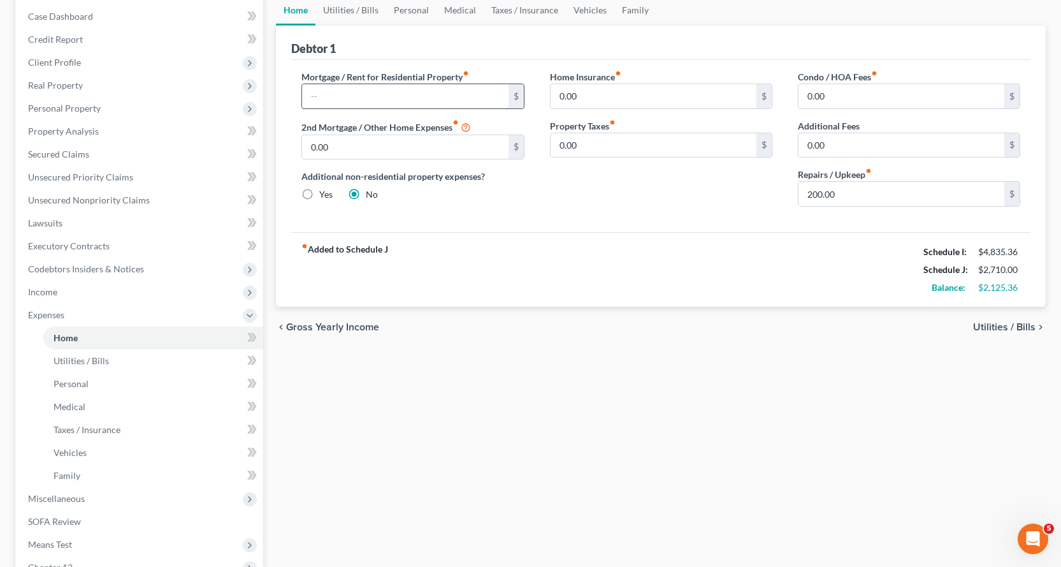
click at [355, 103] on input "text" at bounding box center [405, 96] width 206 height 24
type input "435.00"
click at [81, 359] on span "Utilities / Bills" at bounding box center [81, 360] width 55 height 11
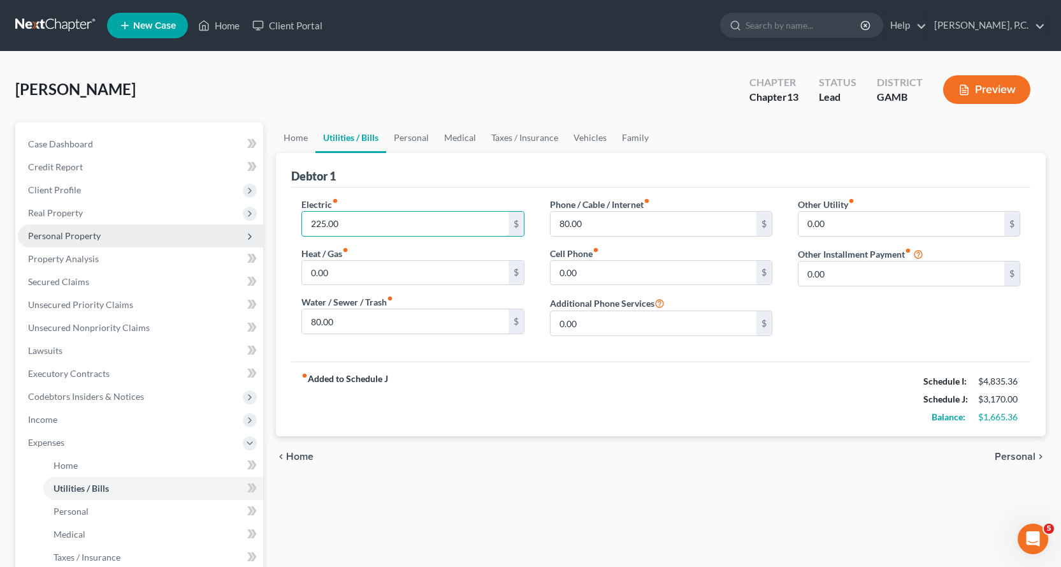
type input "225.00"
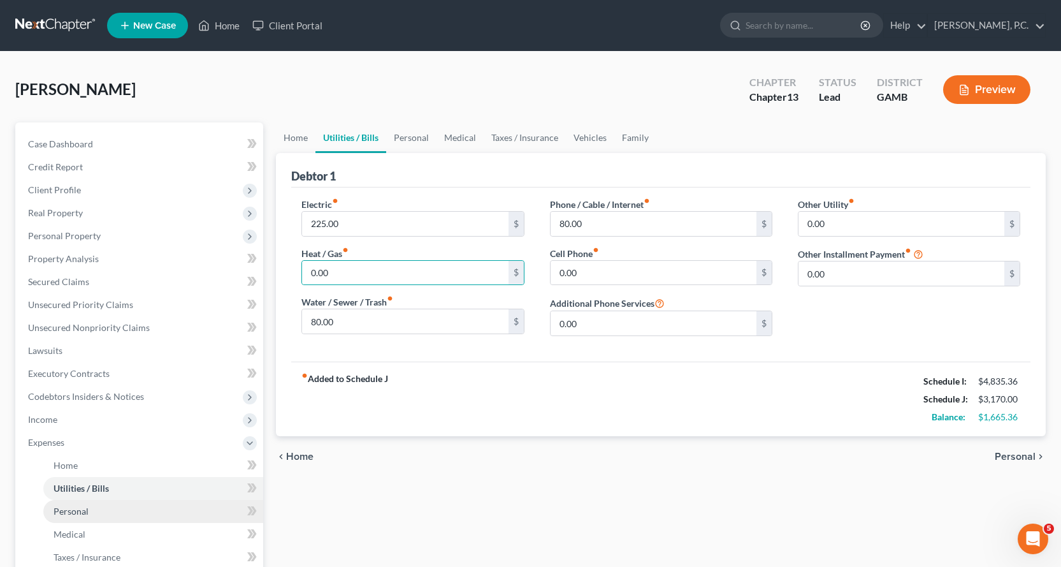
drag, startPoint x: 61, startPoint y: 508, endPoint x: 141, endPoint y: 502, distance: 79.9
click at [62, 508] on span "Personal" at bounding box center [71, 510] width 35 height 11
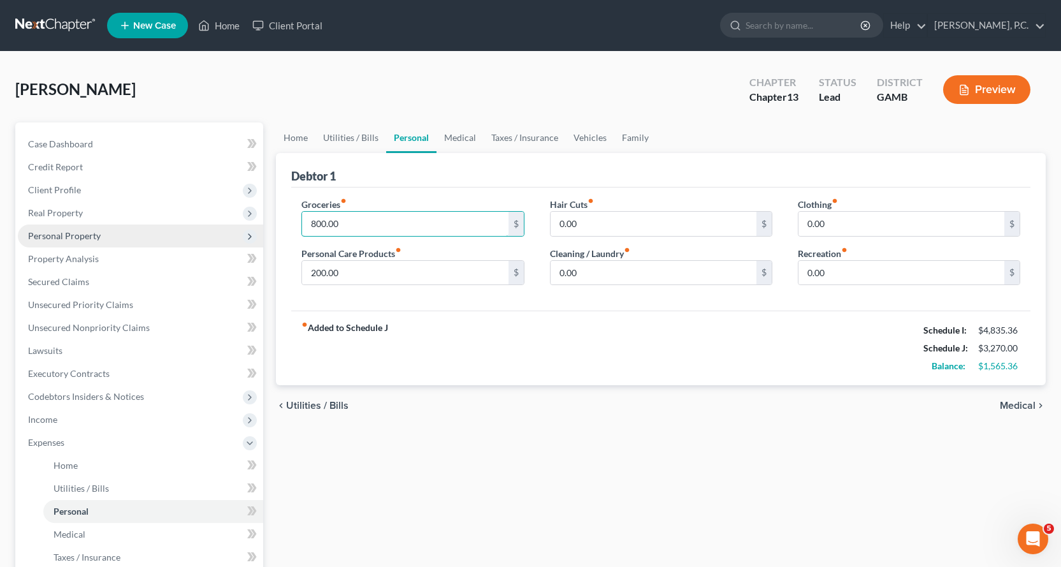
type input "800.00"
type input "100.00"
type input "50.00"
type input "150.00"
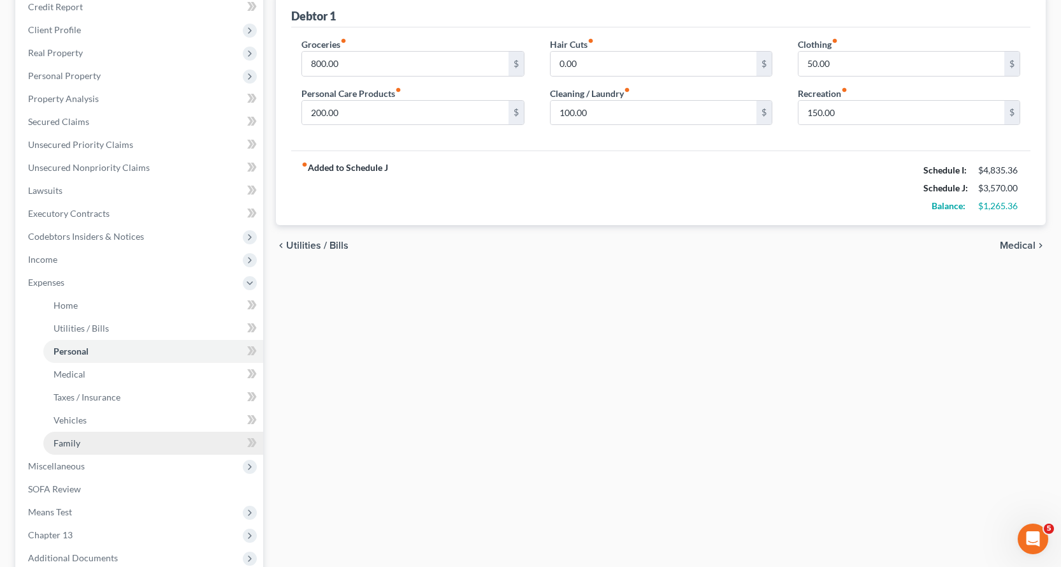
scroll to position [255, 0]
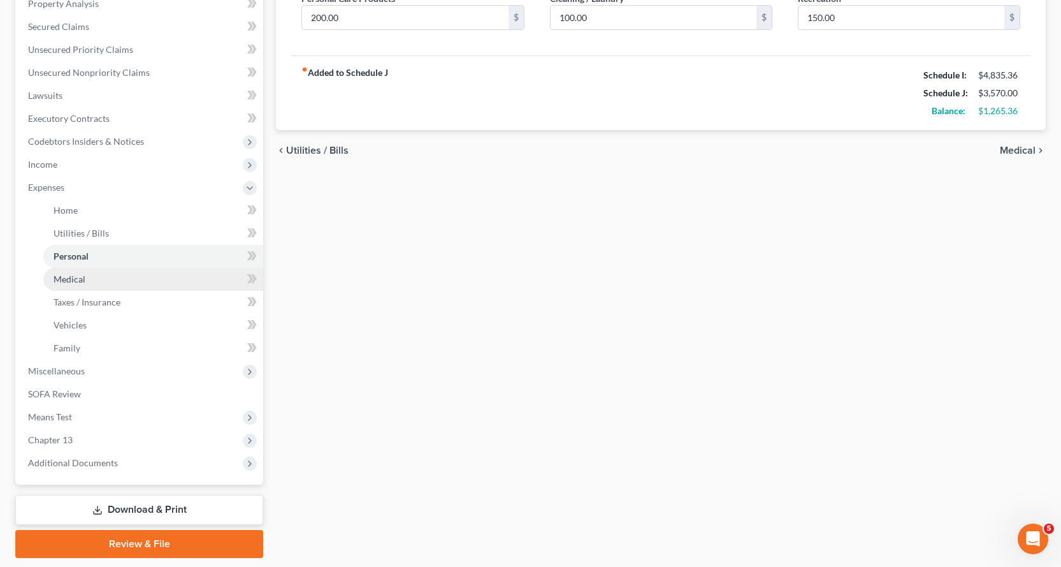
click at [64, 279] on span "Medical" at bounding box center [70, 278] width 32 height 11
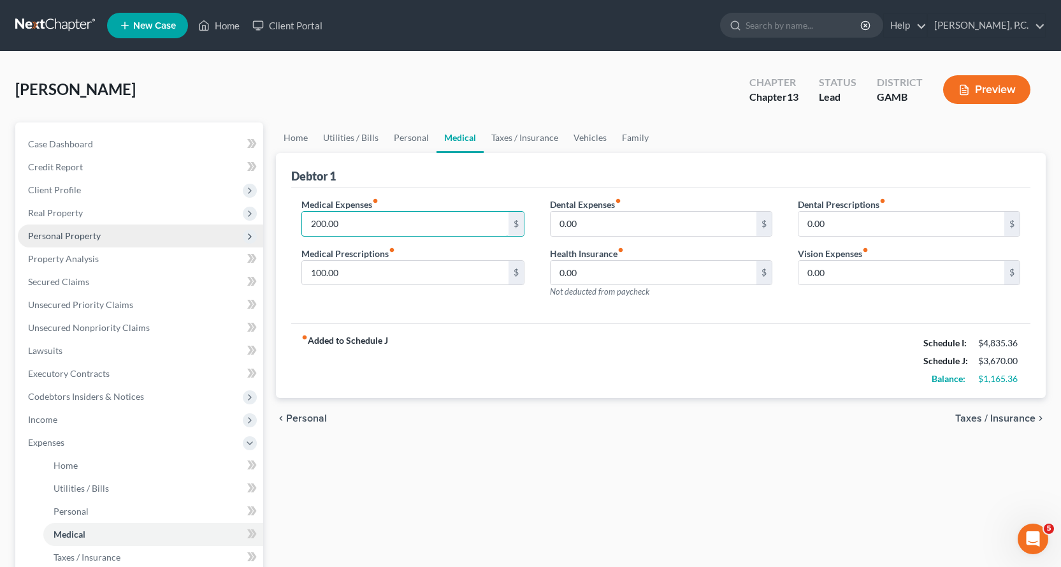
type input "200.00"
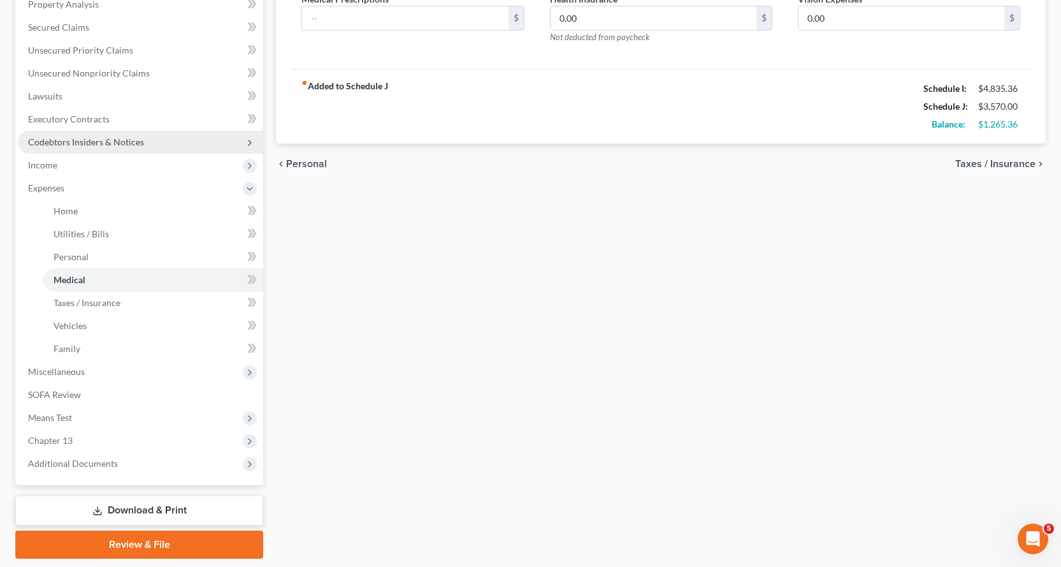
scroll to position [255, 0]
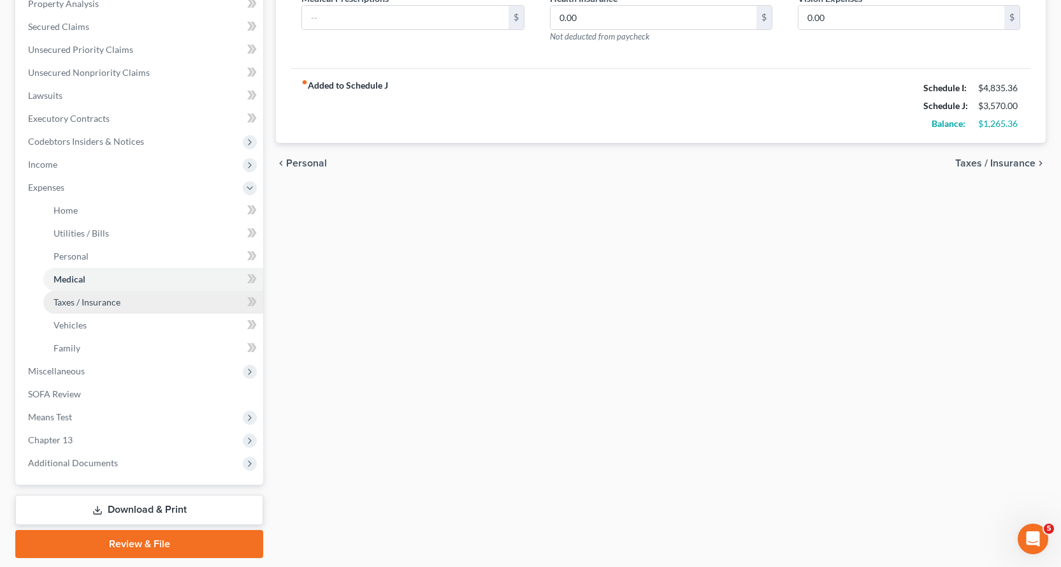
click at [91, 298] on span "Taxes / Insurance" at bounding box center [87, 301] width 67 height 11
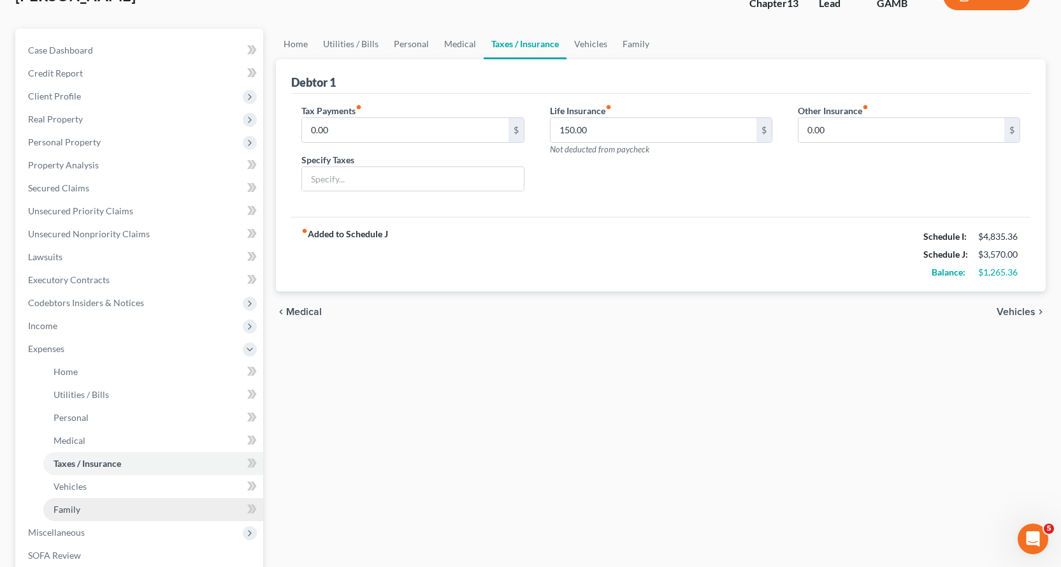
scroll to position [255, 0]
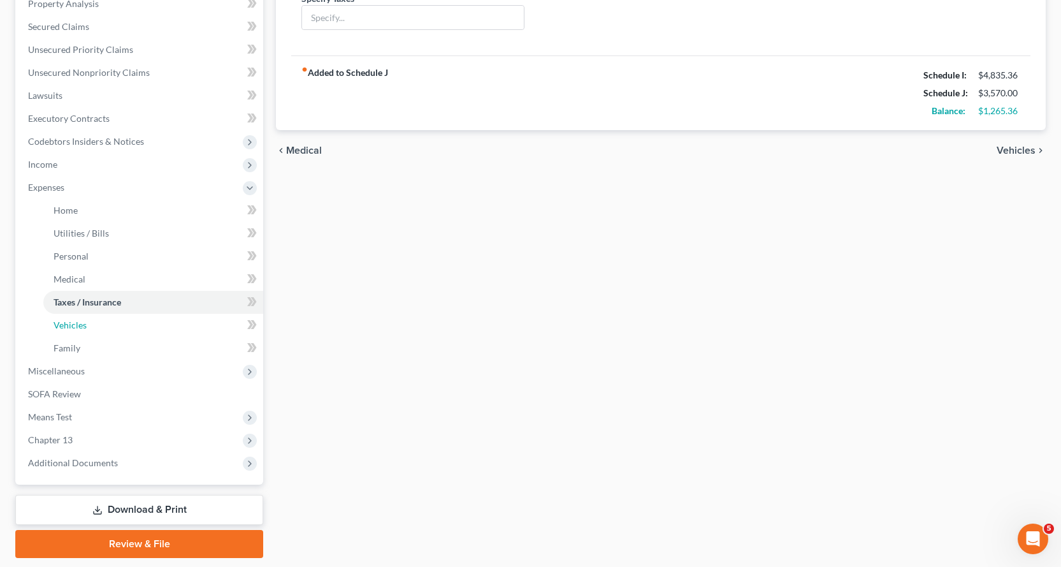
drag, startPoint x: 66, startPoint y: 322, endPoint x: 579, endPoint y: 415, distance: 520.8
click at [66, 323] on span "Vehicles" at bounding box center [70, 324] width 33 height 11
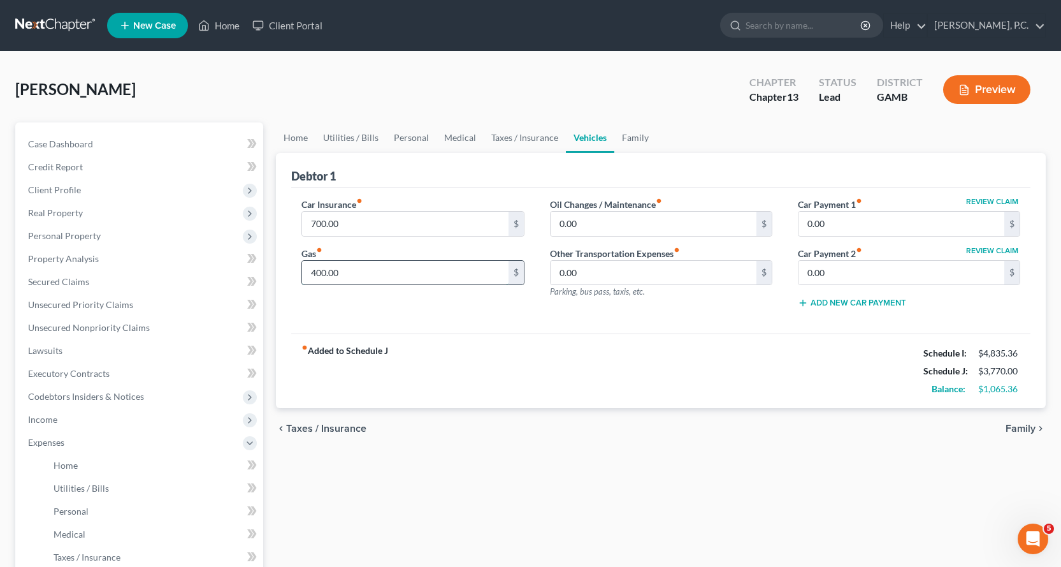
type input "400.00"
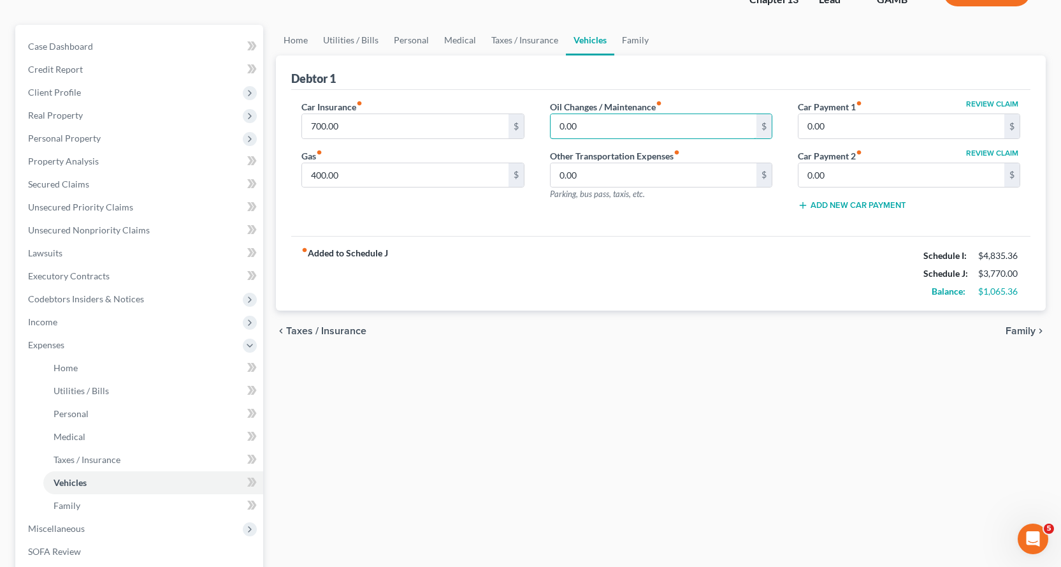
scroll to position [255, 0]
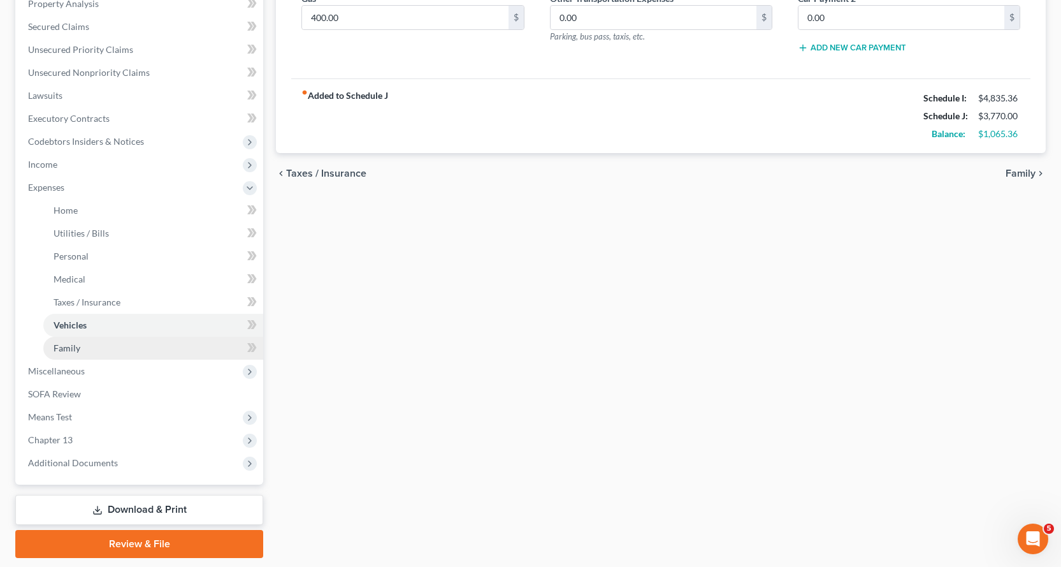
click at [69, 345] on span "Family" at bounding box center [67, 347] width 27 height 11
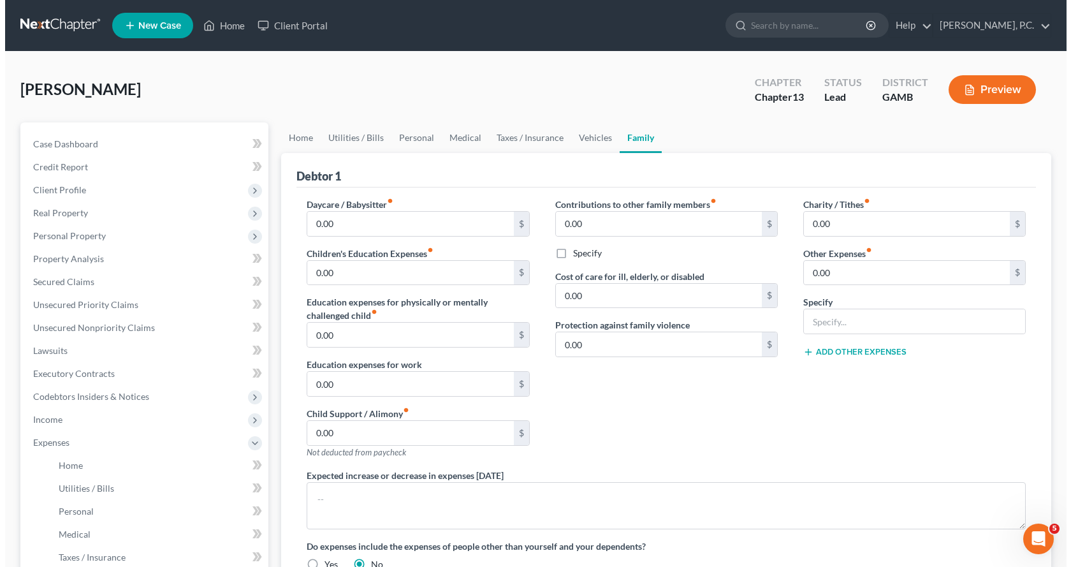
scroll to position [64, 0]
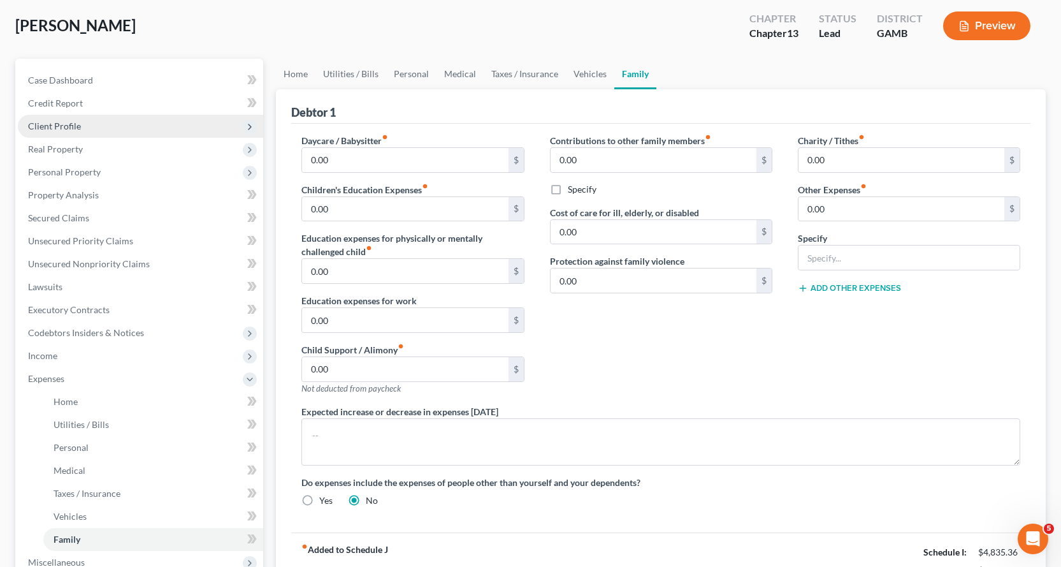
click at [66, 123] on span "Client Profile" at bounding box center [54, 125] width 53 height 11
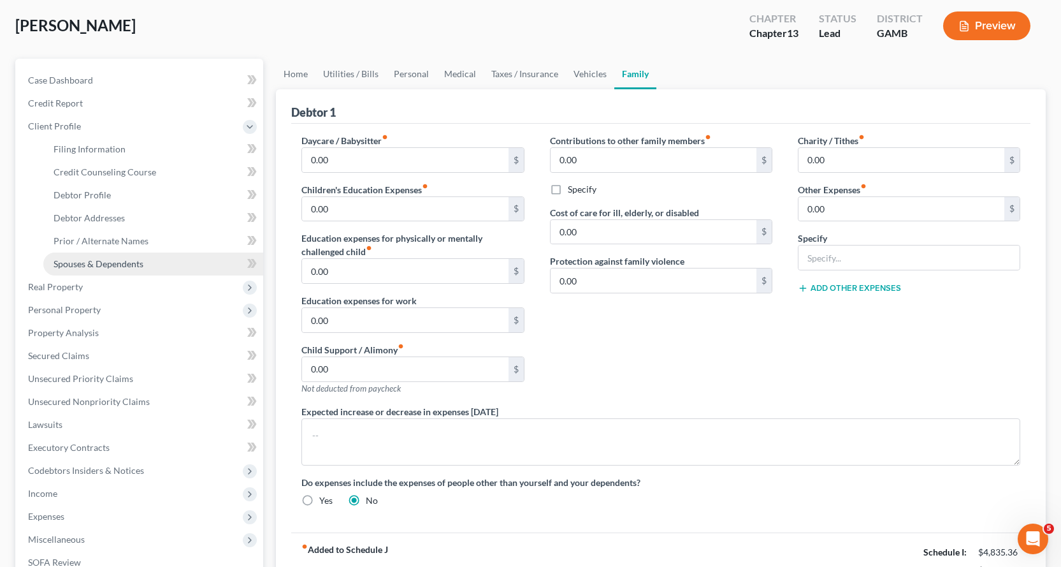
click at [117, 265] on span "Spouses & Dependents" at bounding box center [99, 263] width 90 height 11
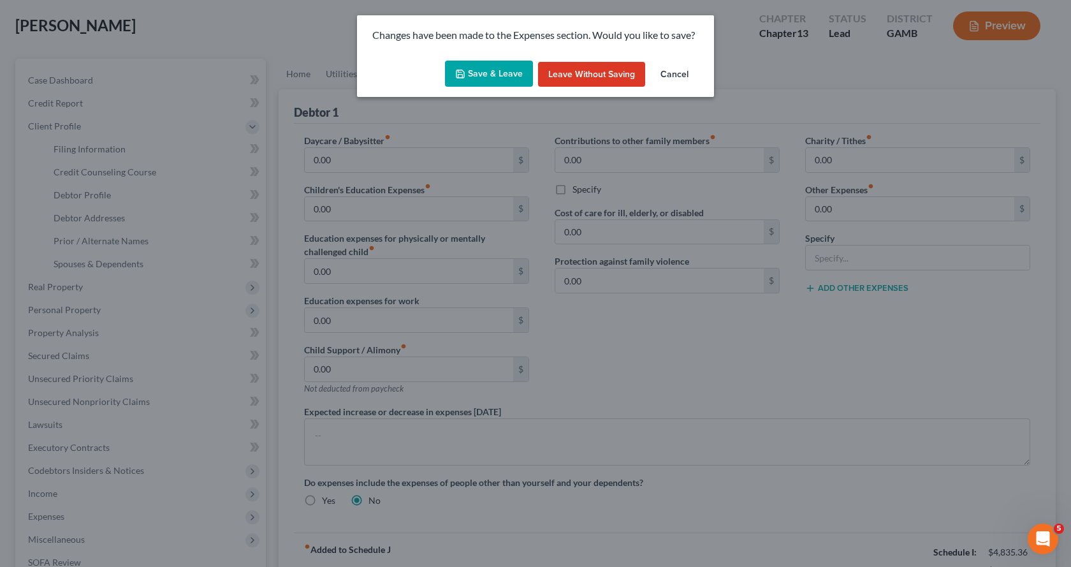
click at [468, 72] on button "Save & Leave" at bounding box center [489, 74] width 88 height 27
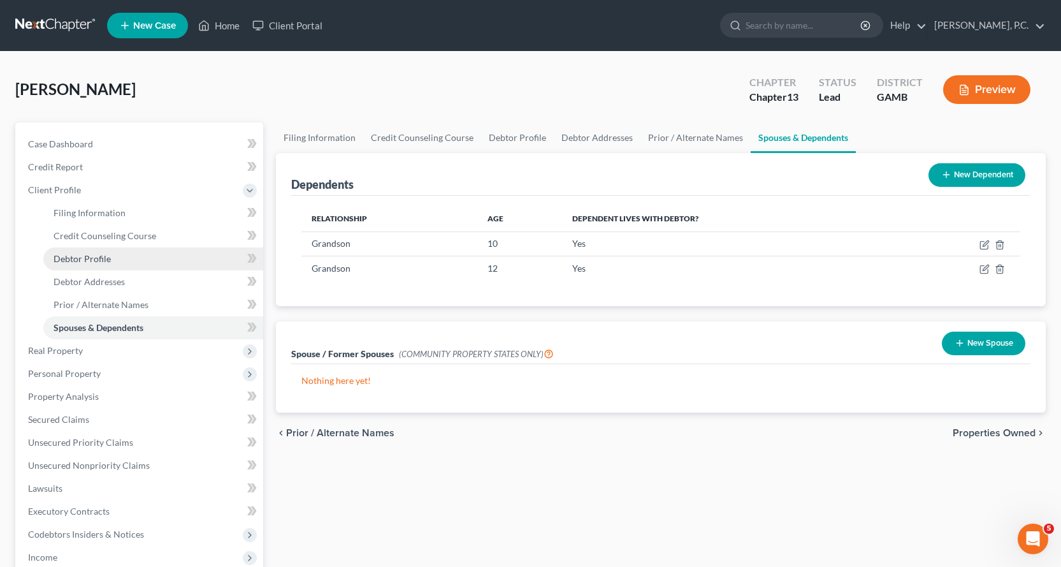
click at [92, 259] on span "Debtor Profile" at bounding box center [82, 258] width 57 height 11
select select "4"
select select "3"
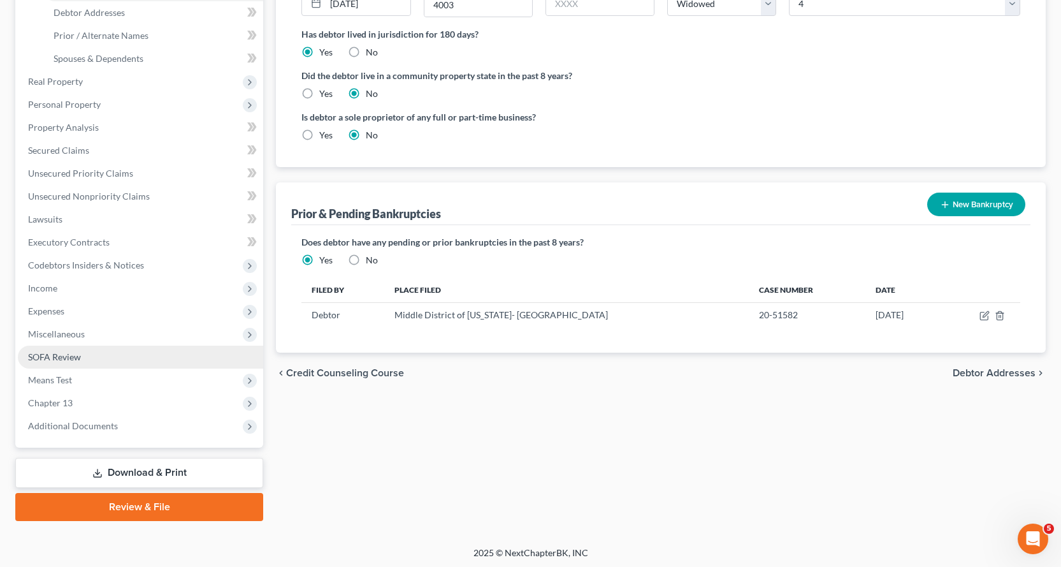
scroll to position [272, 0]
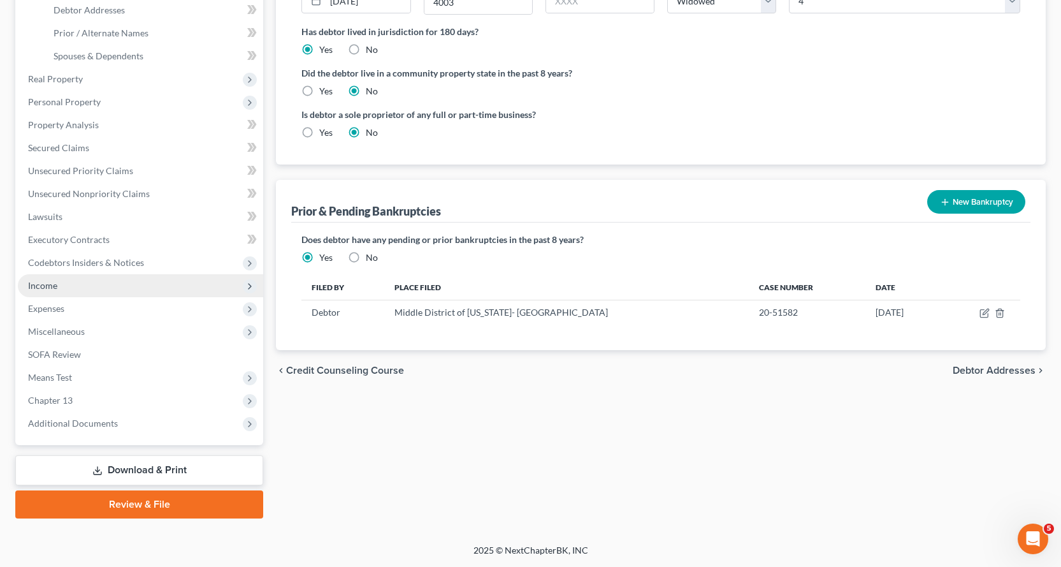
click at [45, 284] on span "Income" at bounding box center [42, 285] width 29 height 11
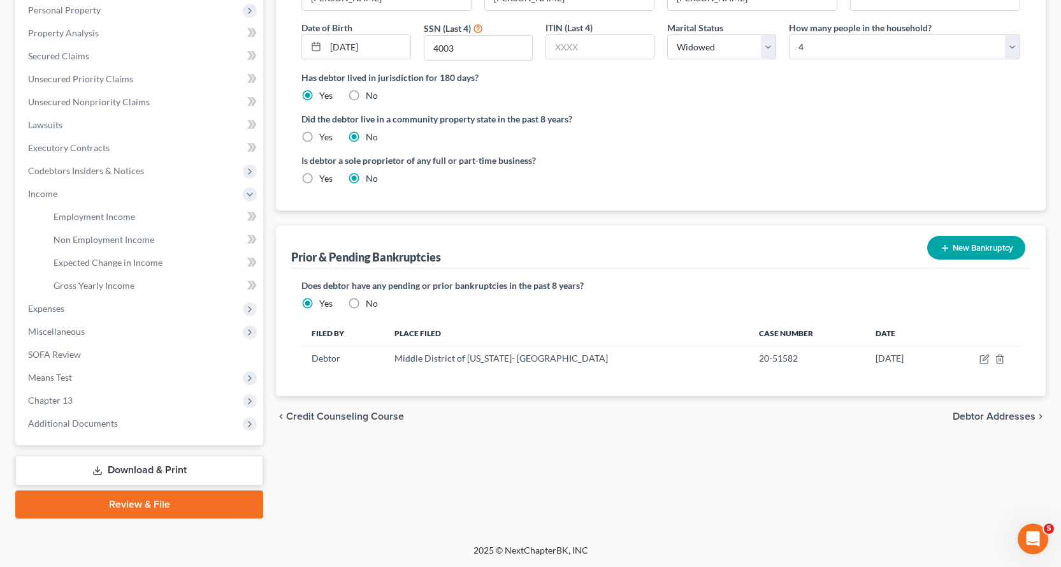
scroll to position [226, 0]
click at [48, 308] on span "Expenses" at bounding box center [46, 308] width 36 height 11
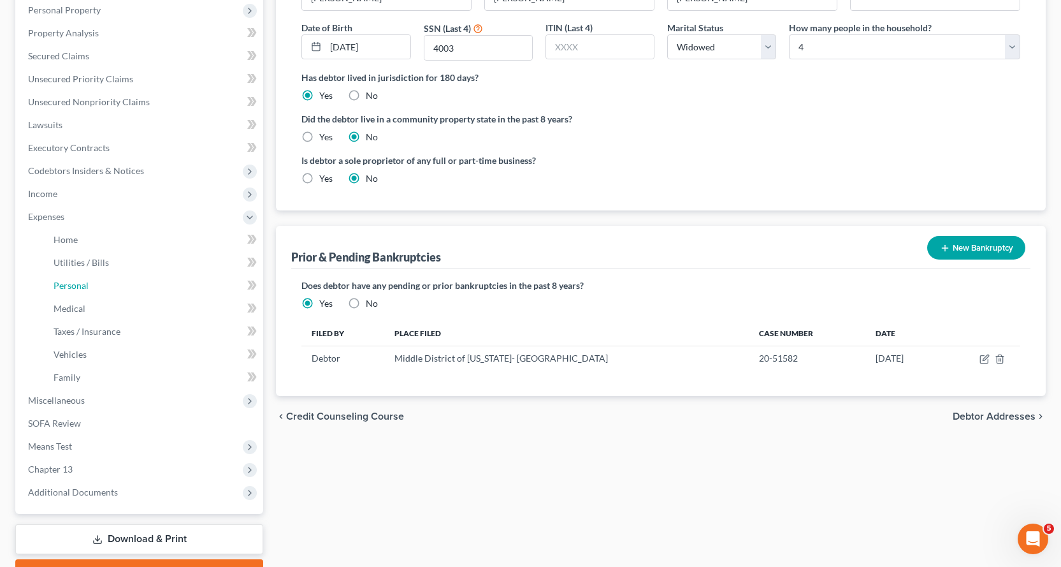
click at [75, 283] on span "Personal" at bounding box center [71, 285] width 35 height 11
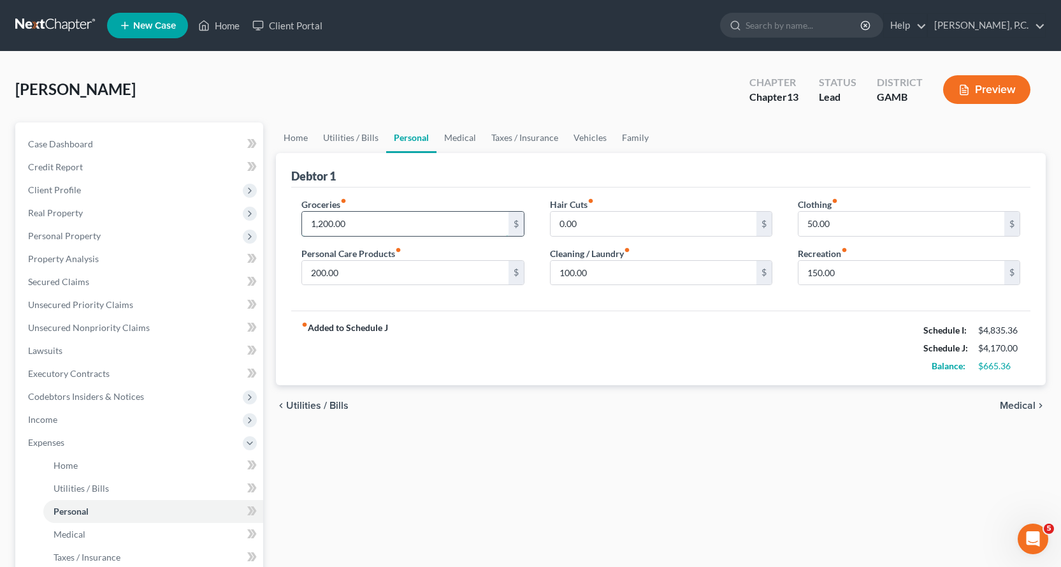
type input "1,200.00"
click at [837, 223] on input "50.00" at bounding box center [902, 224] width 206 height 24
type input "100.00"
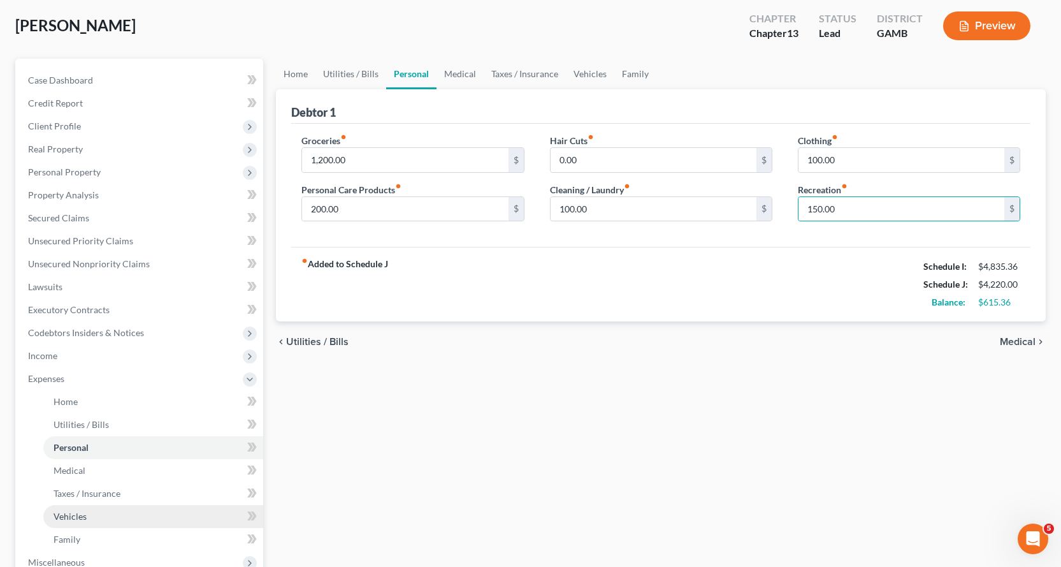
click at [71, 515] on span "Vehicles" at bounding box center [70, 516] width 33 height 11
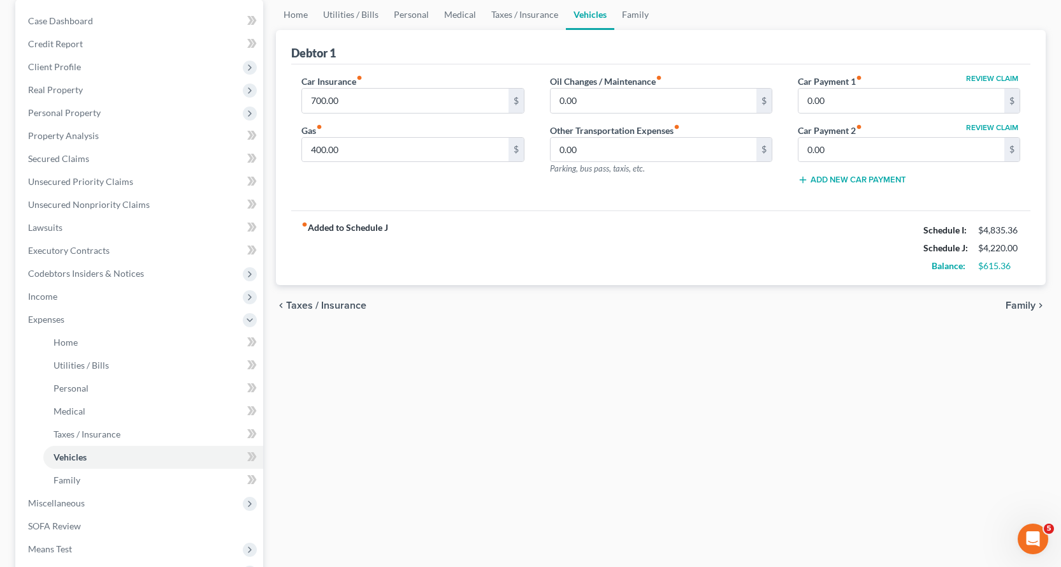
scroll to position [127, 0]
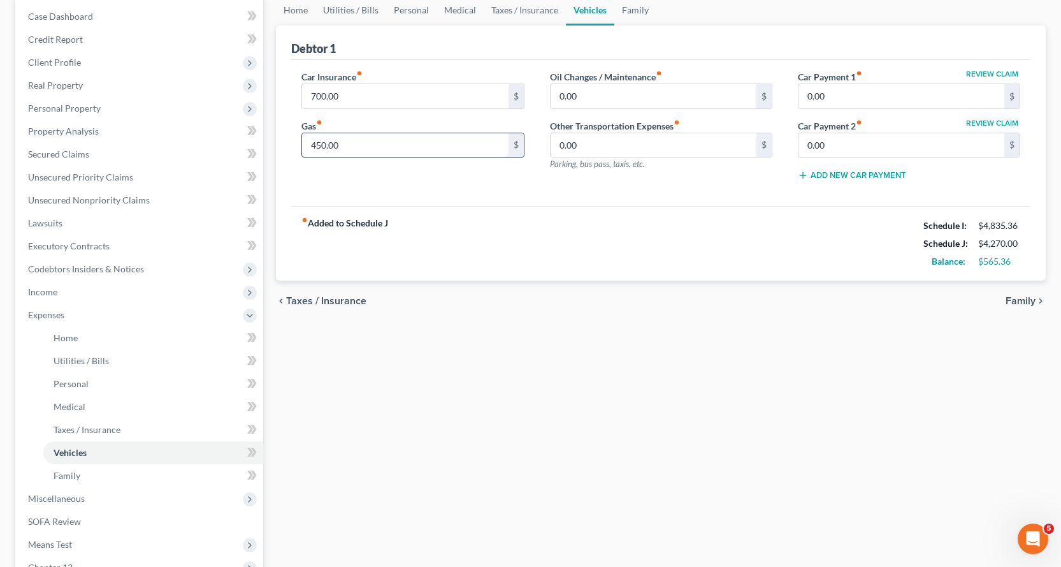
type input "450.00"
click at [46, 292] on span "Income" at bounding box center [42, 291] width 29 height 11
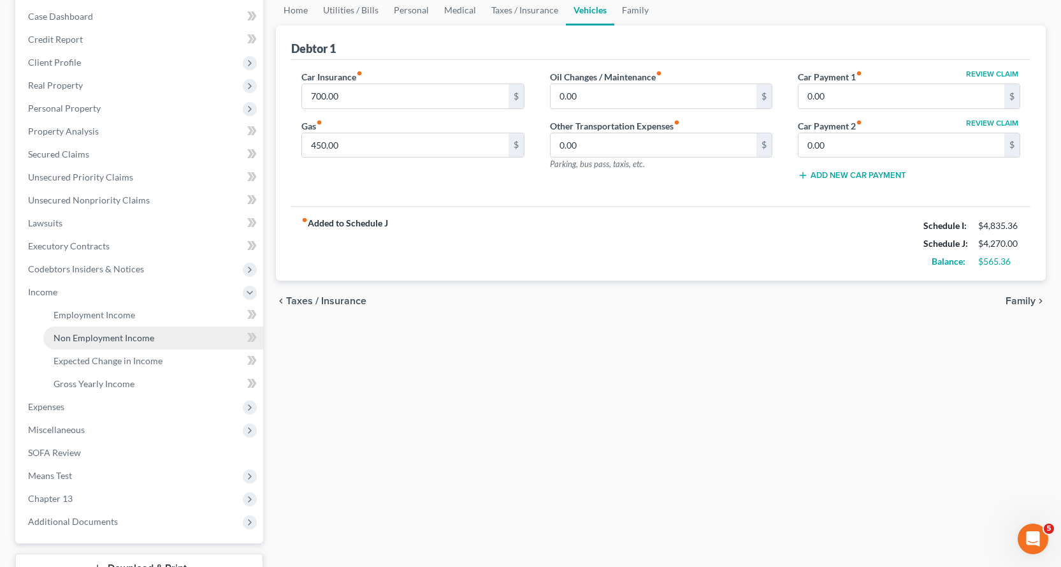
click at [89, 337] on span "Non Employment Income" at bounding box center [104, 337] width 101 height 11
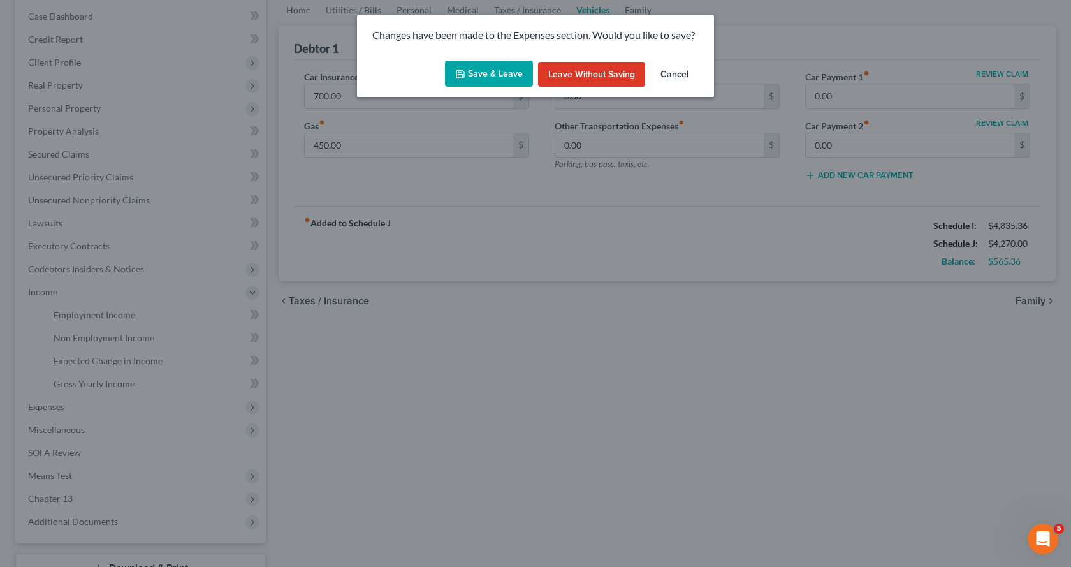
click at [500, 73] on button "Save & Leave" at bounding box center [489, 74] width 88 height 27
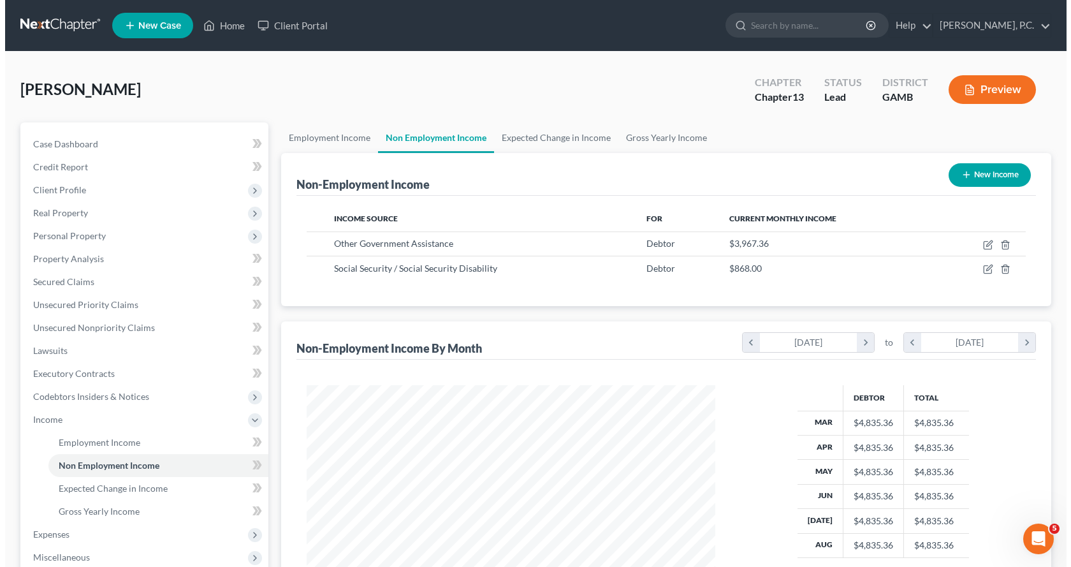
scroll to position [229, 434]
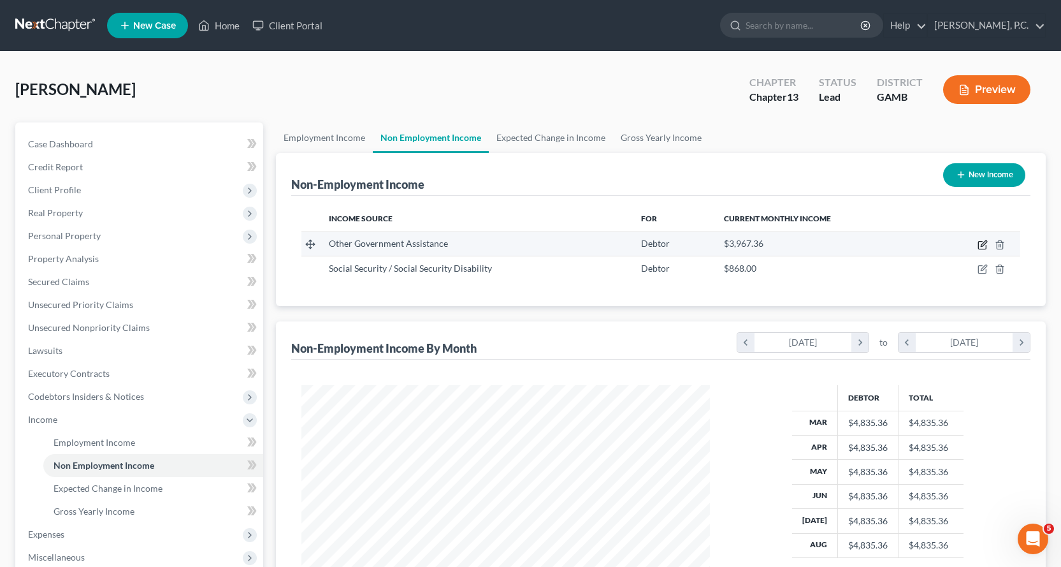
click at [982, 243] on icon "button" at bounding box center [983, 245] width 10 height 10
select select "5"
select select "0"
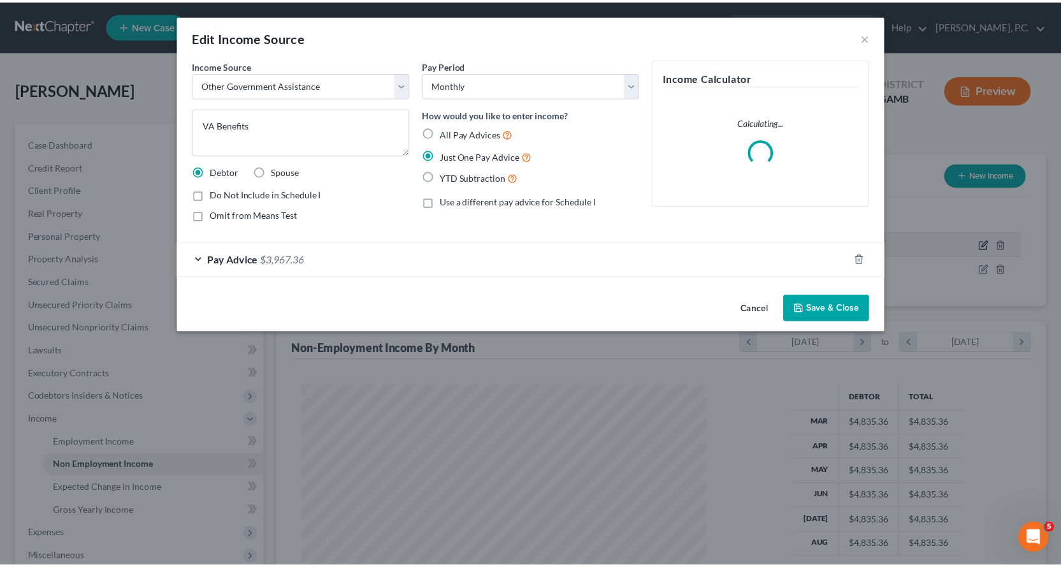
scroll to position [229, 438]
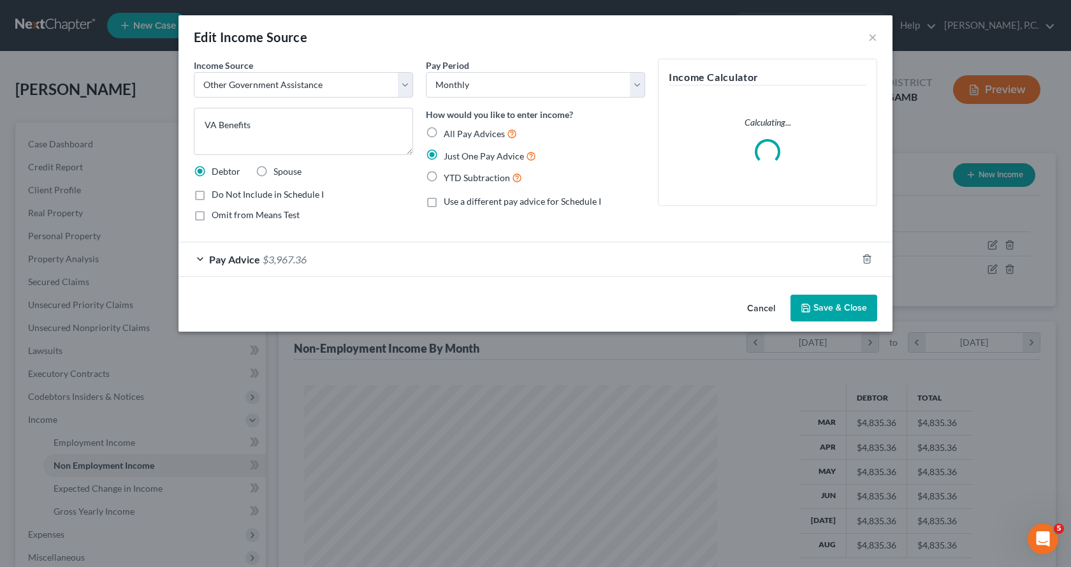
click at [212, 214] on label "Omit from Means Test" at bounding box center [256, 214] width 88 height 13
click at [217, 214] on input "Omit from Means Test" at bounding box center [221, 212] width 8 height 8
checkbox input "true"
click at [839, 307] on button "Save & Close" at bounding box center [833, 307] width 87 height 27
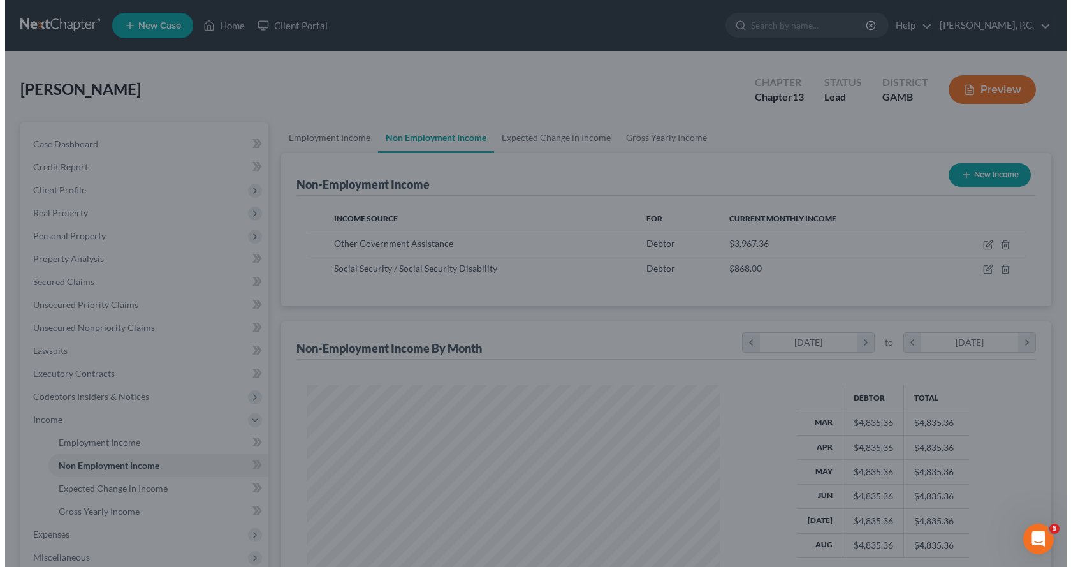
scroll to position [637116, 636910]
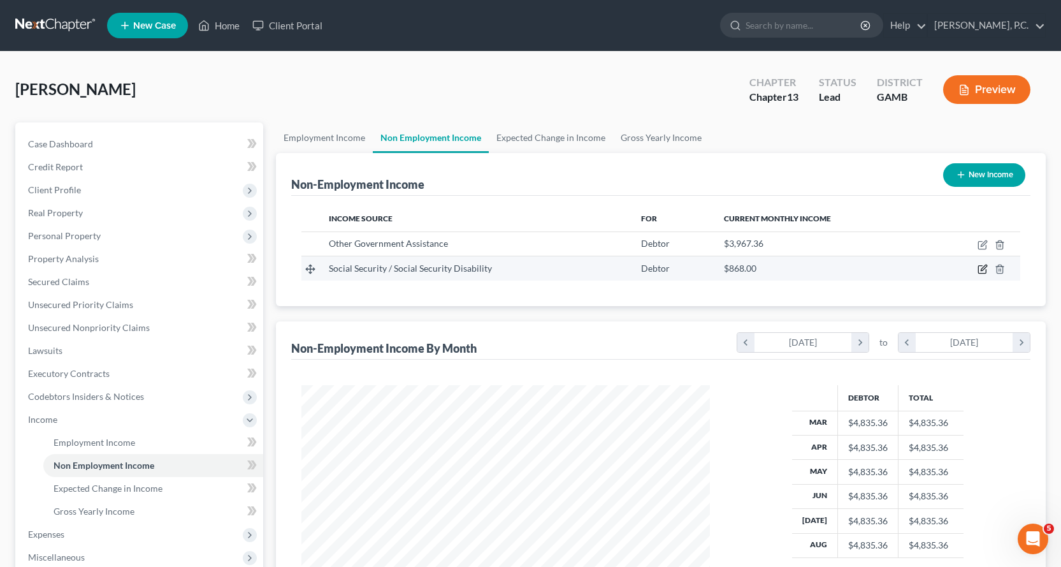
click at [982, 267] on icon "button" at bounding box center [983, 269] width 10 height 10
select select "4"
select select "0"
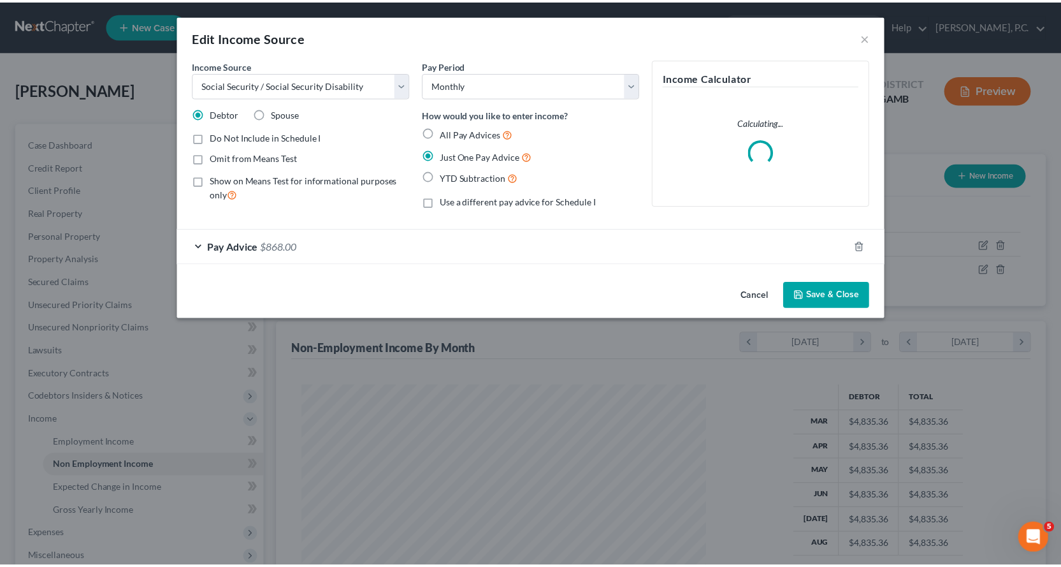
scroll to position [229, 438]
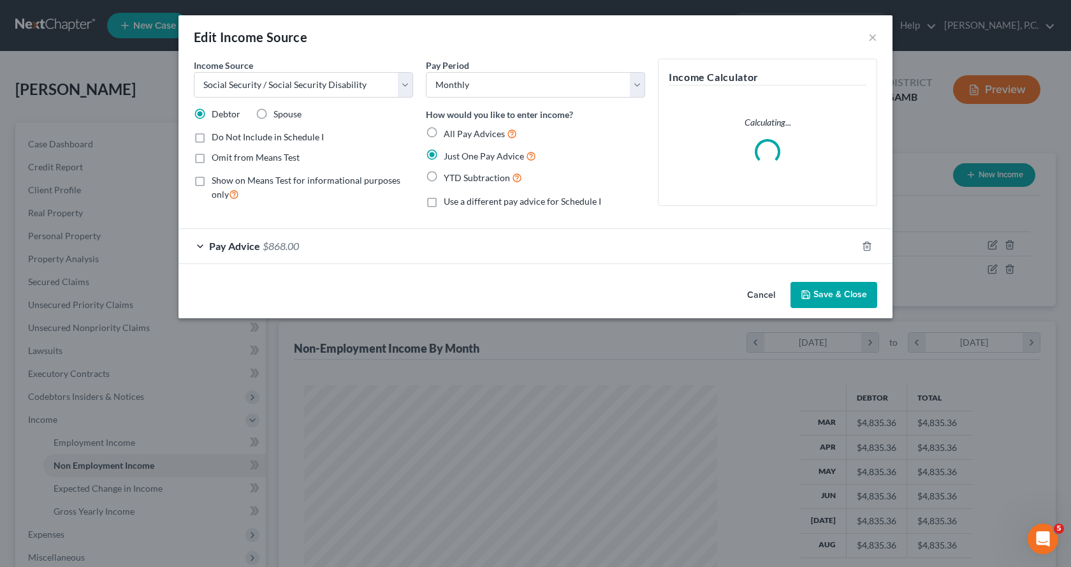
click at [212, 159] on label "Omit from Means Test" at bounding box center [256, 157] width 88 height 13
click at [217, 159] on input "Omit from Means Test" at bounding box center [221, 155] width 8 height 8
checkbox input "true"
click at [828, 296] on button "Save & Close" at bounding box center [833, 295] width 87 height 27
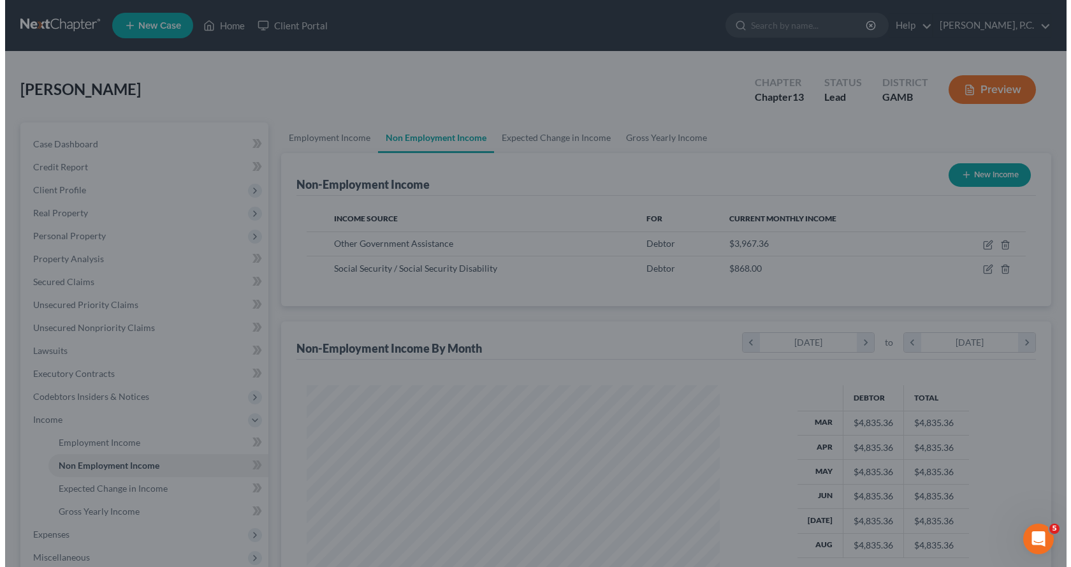
scroll to position [637116, 636910]
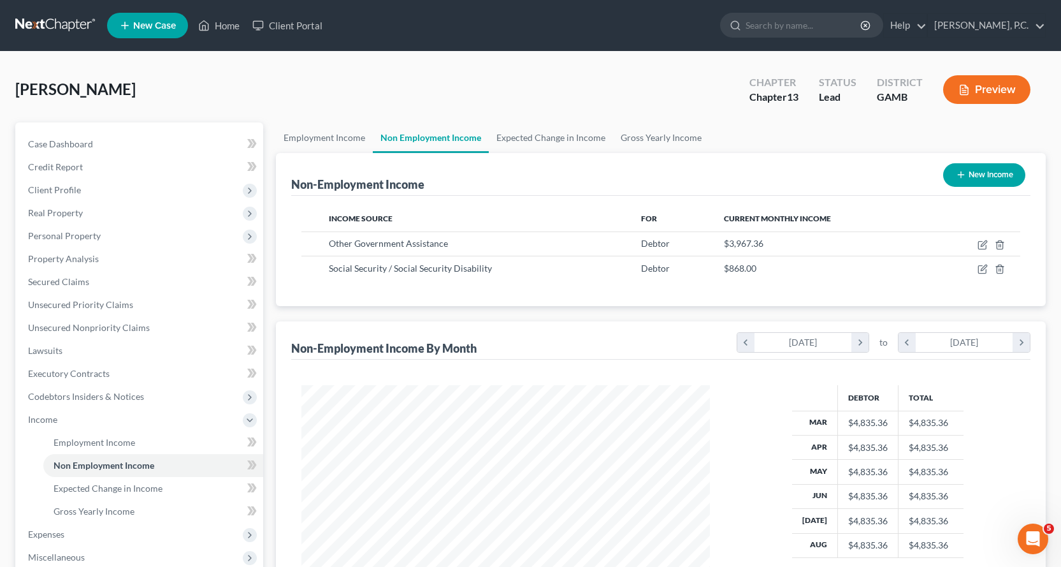
click at [977, 176] on button "New Income" at bounding box center [984, 175] width 82 height 24
select select "0"
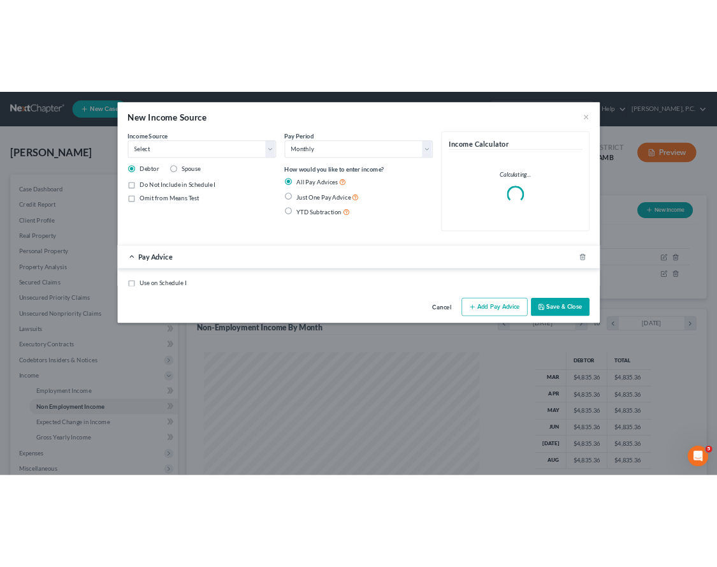
scroll to position [229, 438]
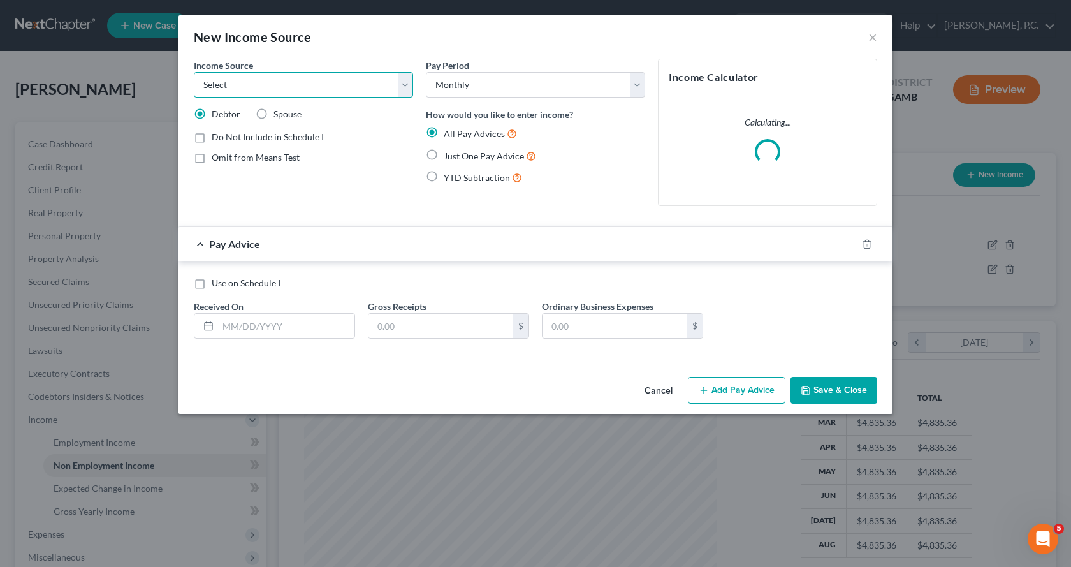
click at [410, 85] on select "Select Unemployment Disability (from employer) Pension Retirement Social Securi…" at bounding box center [303, 84] width 219 height 25
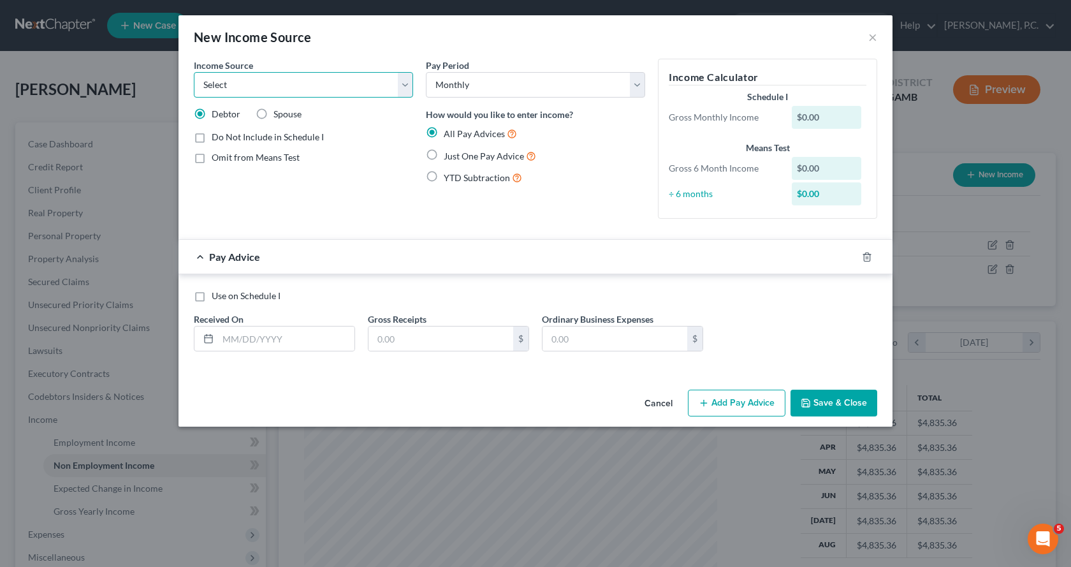
select select "13"
click at [194, 72] on select "Select Unemployment Disability (from employer) Pension Retirement Social Securi…" at bounding box center [303, 84] width 219 height 25
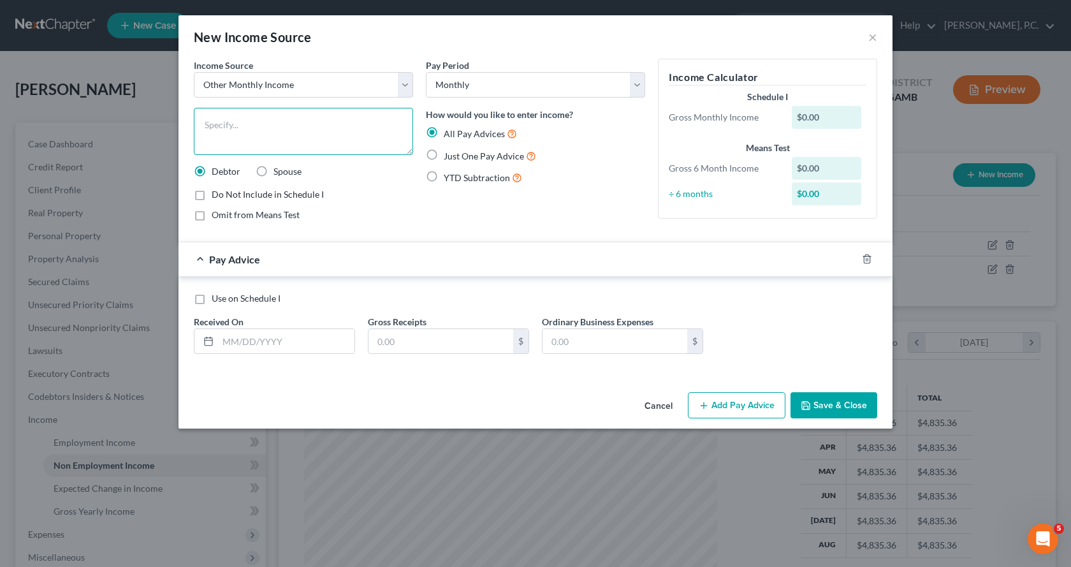
click at [283, 122] on textarea at bounding box center [303, 131] width 219 height 47
type textarea "Contribution from son for 2014 Dodge Ram"
click at [444, 154] on label "Just One Pay Advice" at bounding box center [490, 156] width 92 height 15
click at [449, 154] on input "Just One Pay Advice" at bounding box center [453, 153] width 8 height 8
radio input "true"
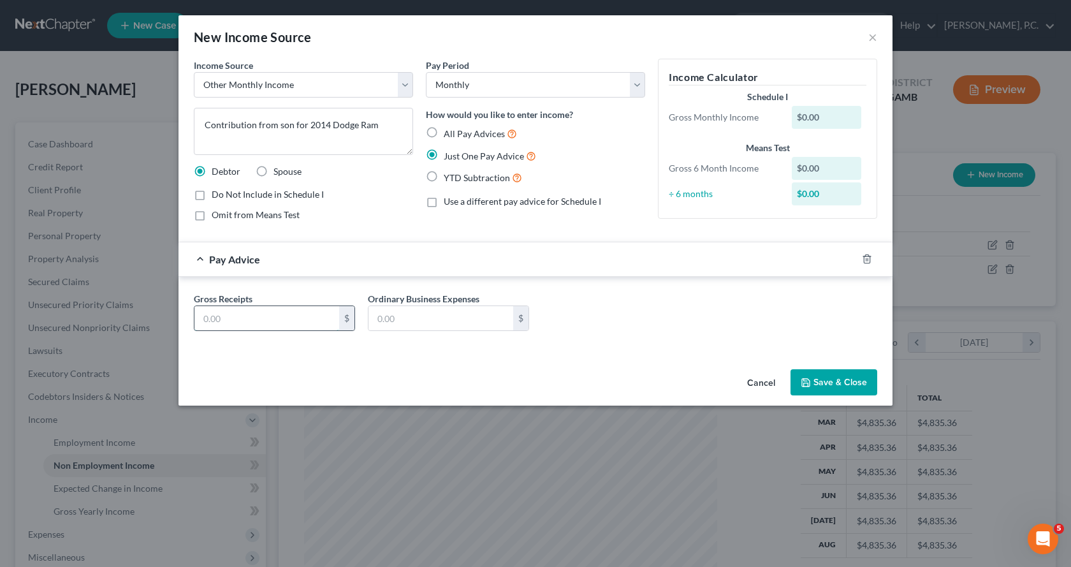
click at [263, 326] on input "text" at bounding box center [266, 318] width 145 height 24
type input "460.00"
click at [858, 379] on button "Save & Close" at bounding box center [833, 382] width 87 height 27
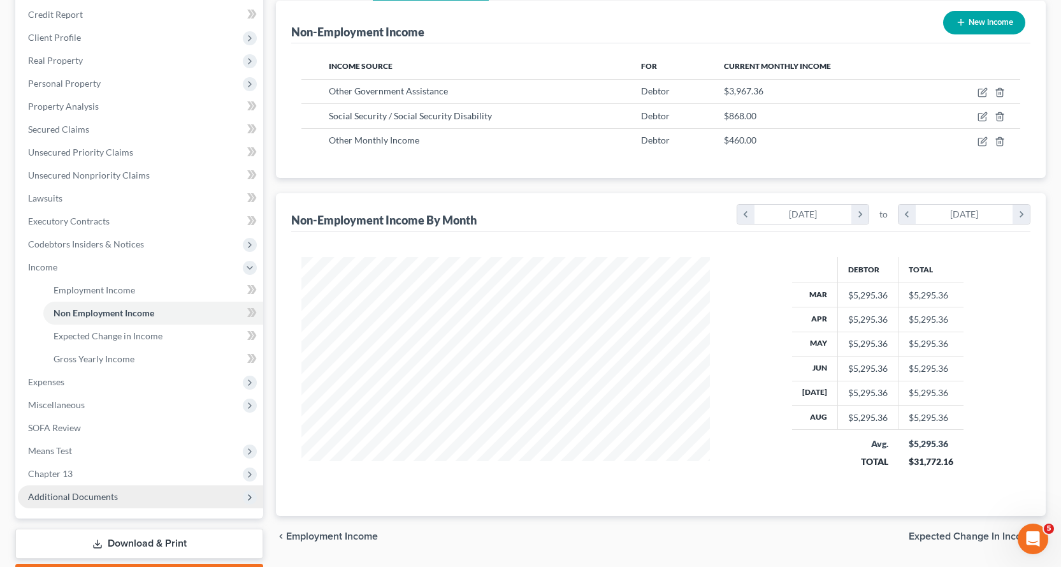
scroll to position [191, 0]
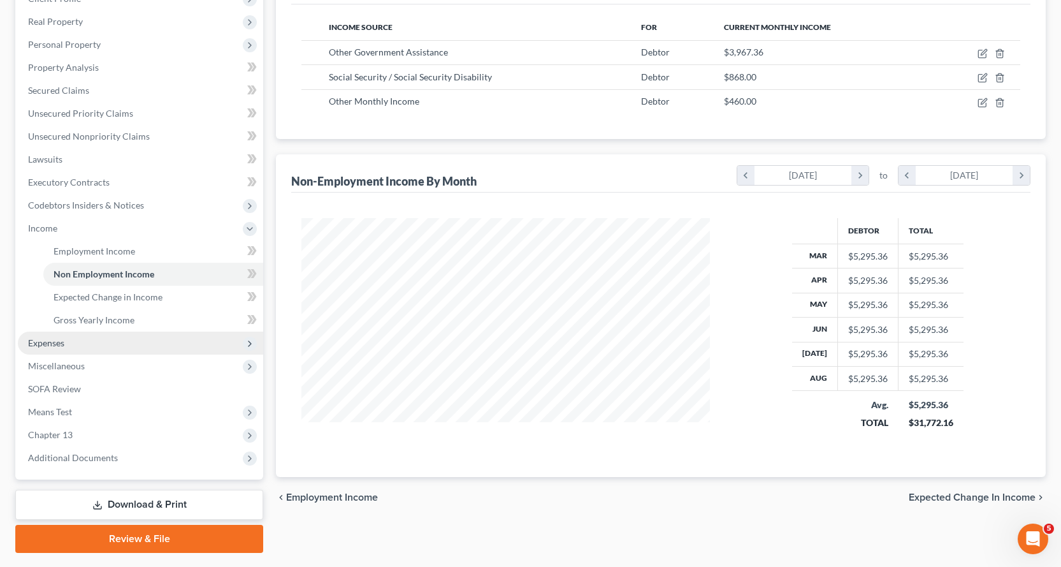
click at [49, 341] on span "Expenses" at bounding box center [46, 342] width 36 height 11
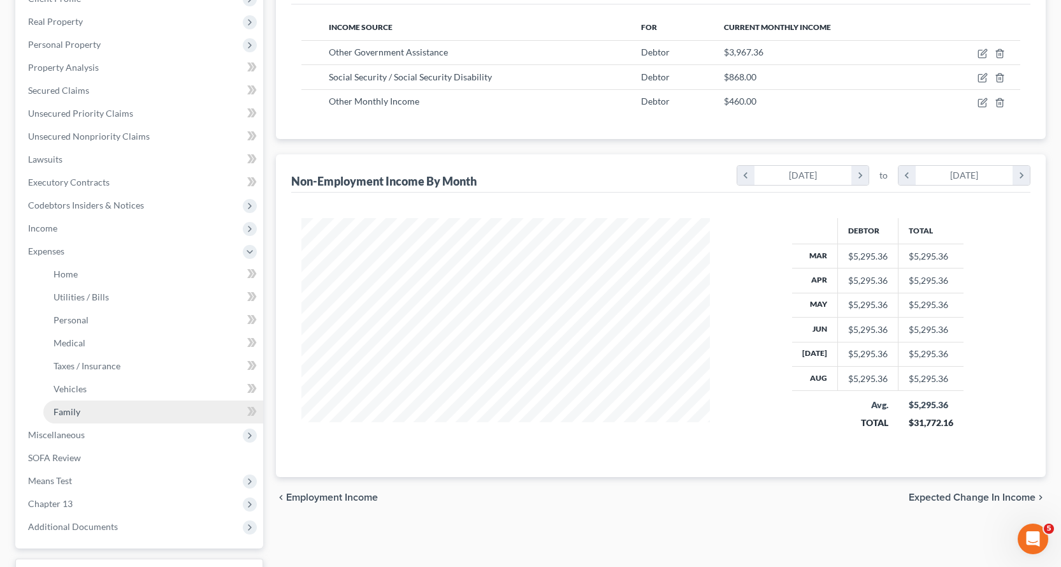
click at [66, 410] on span "Family" at bounding box center [67, 411] width 27 height 11
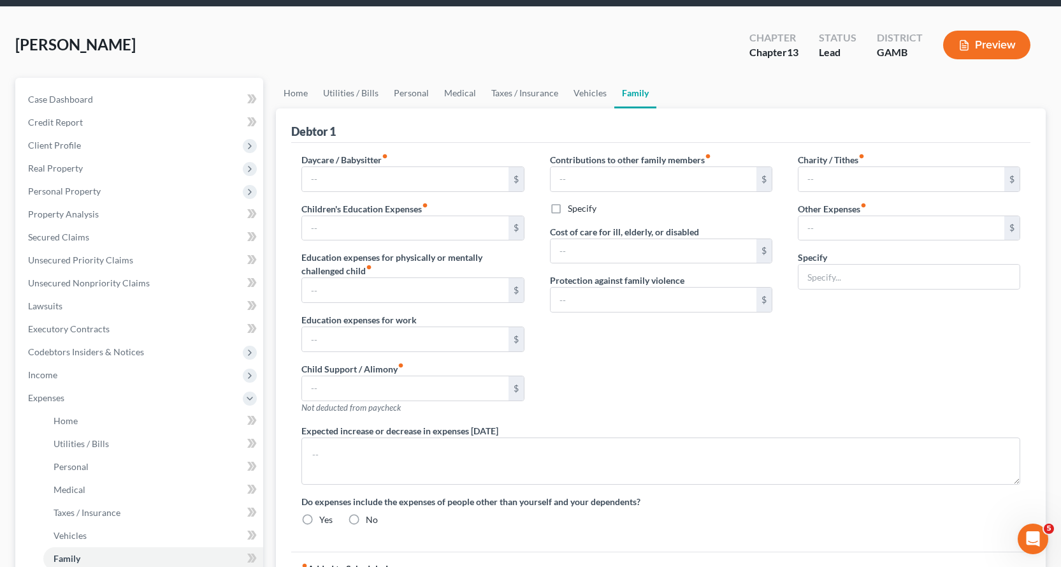
scroll to position [1, 0]
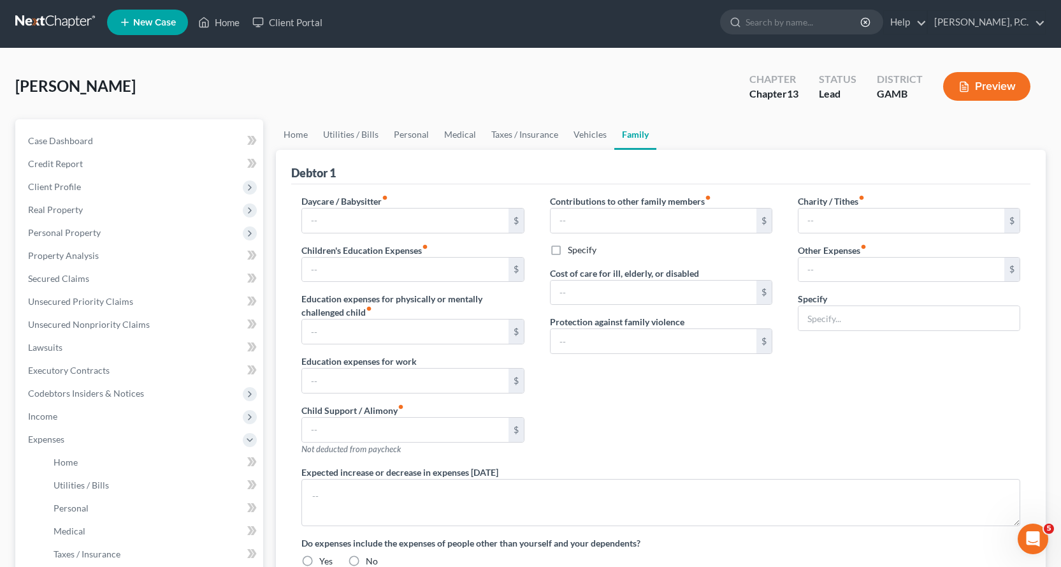
type input "0.00"
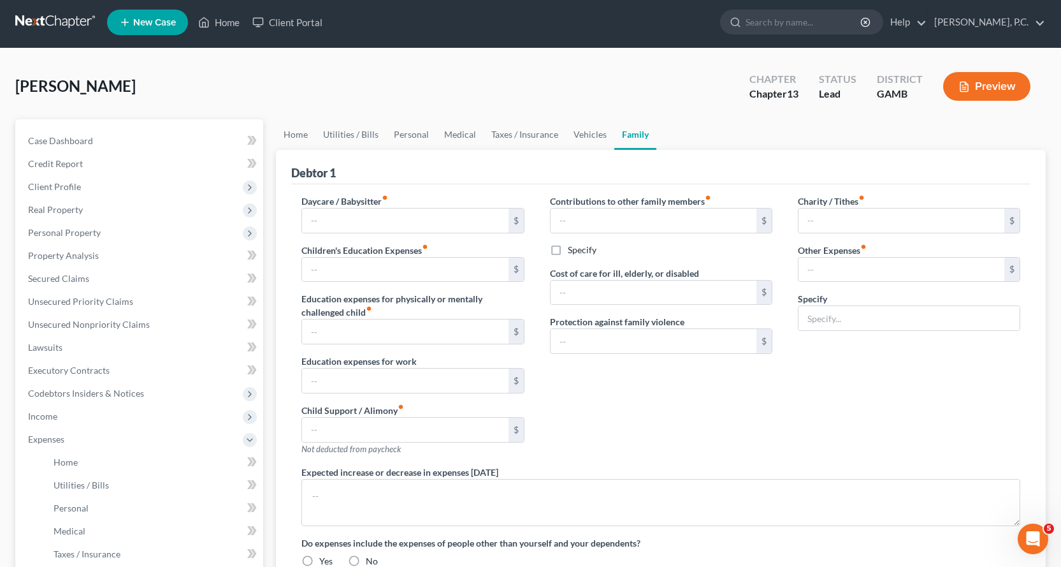
type input "0.00"
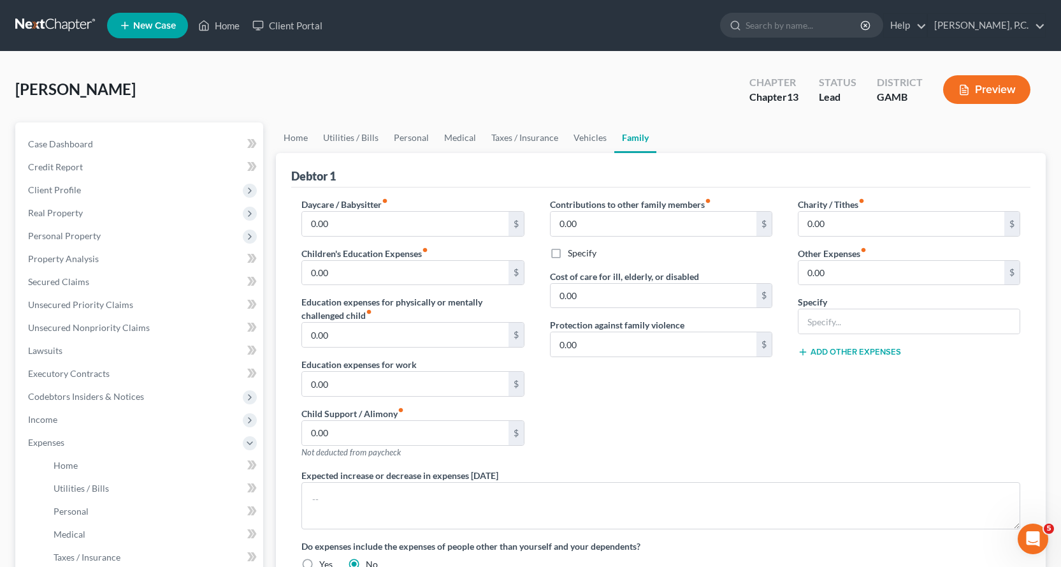
scroll to position [127, 0]
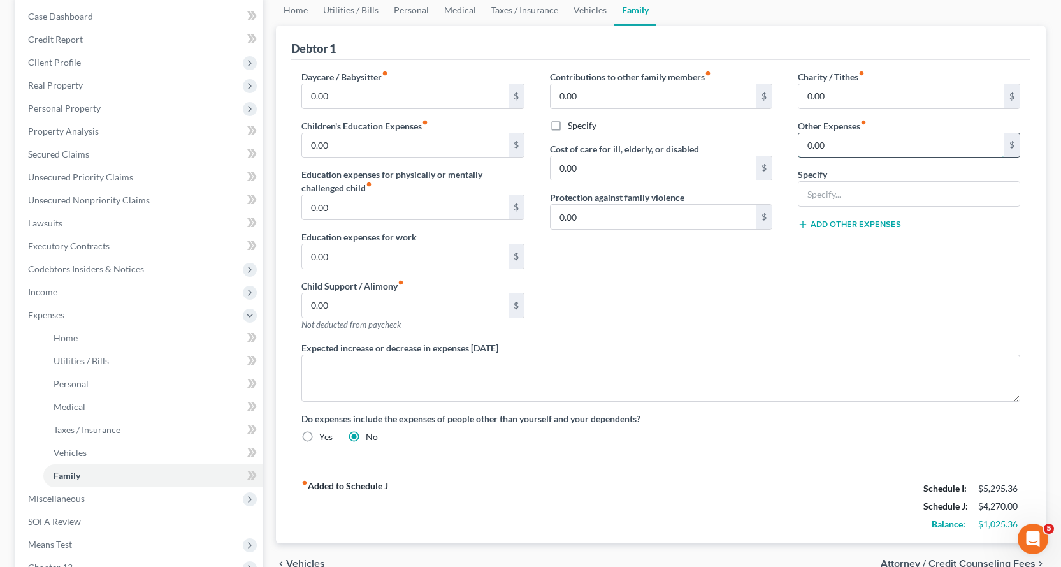
click at [851, 148] on input "0.00" at bounding box center [902, 145] width 206 height 24
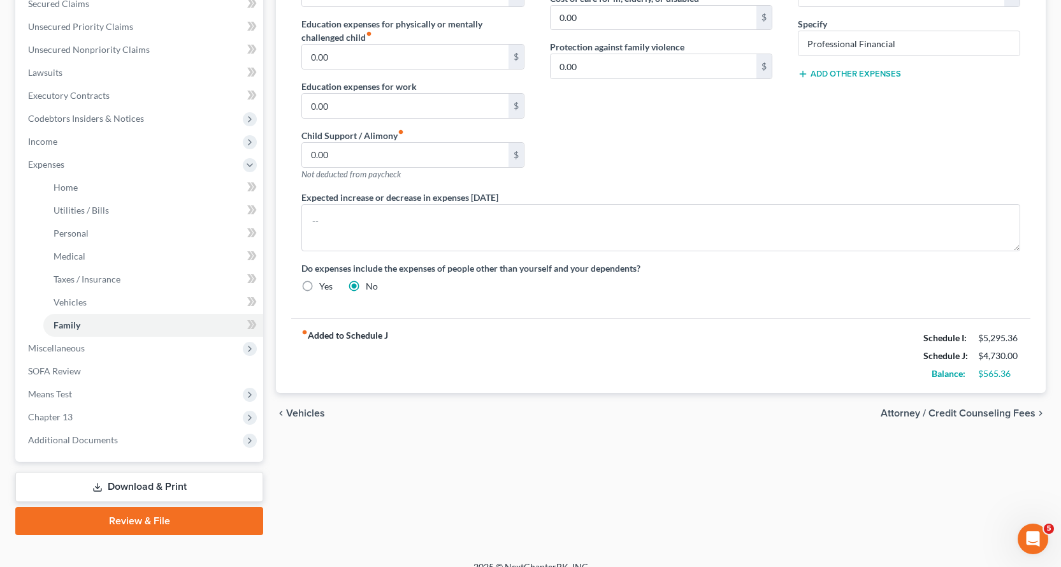
scroll to position [294, 0]
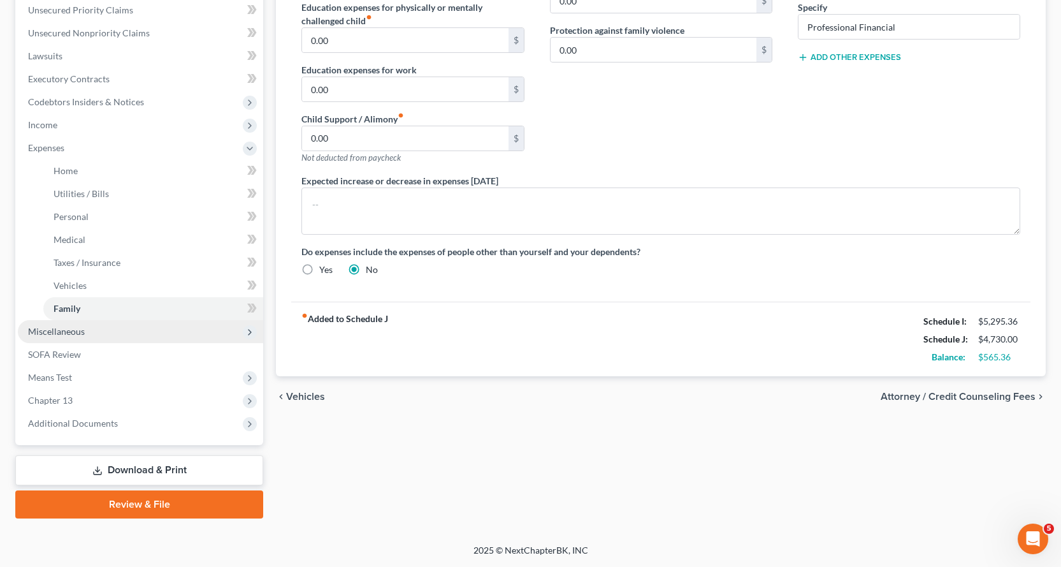
click at [68, 332] on span "Miscellaneous" at bounding box center [56, 331] width 57 height 11
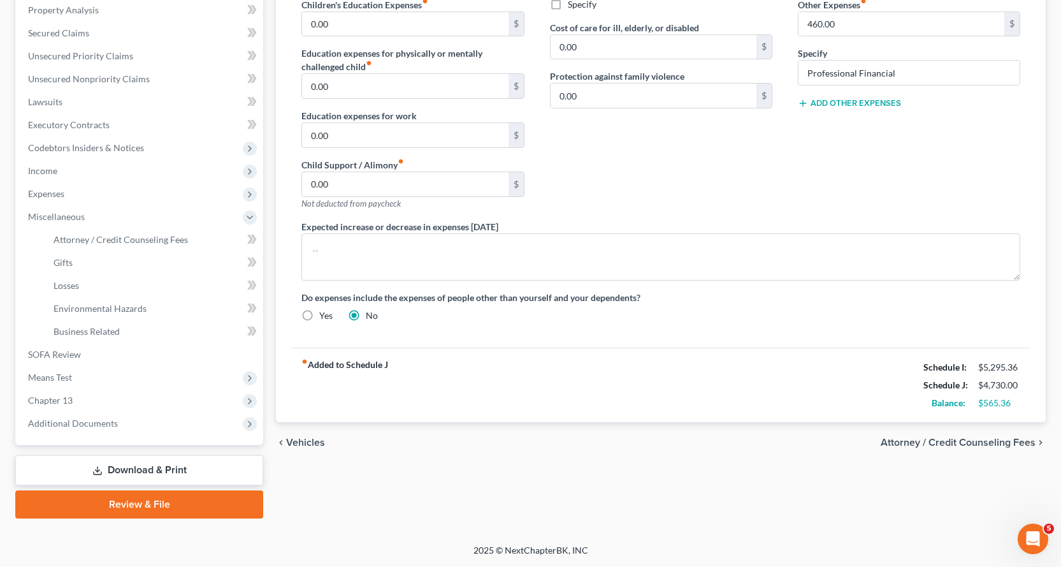
scroll to position [249, 0]
click at [116, 236] on span "Attorney / Credit Counseling Fees" at bounding box center [121, 239] width 134 height 11
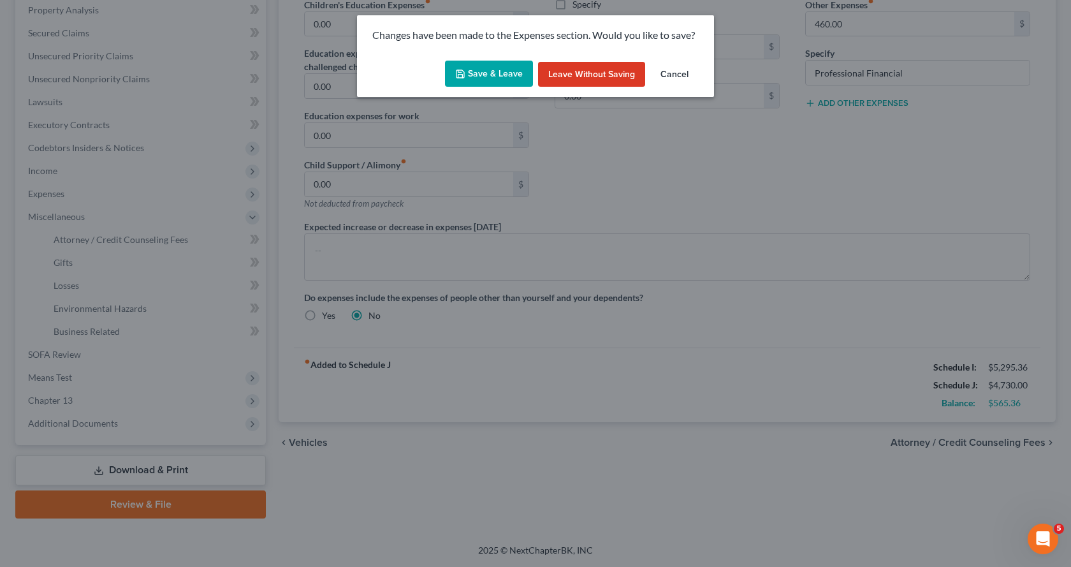
click at [504, 69] on button "Save & Leave" at bounding box center [489, 74] width 88 height 27
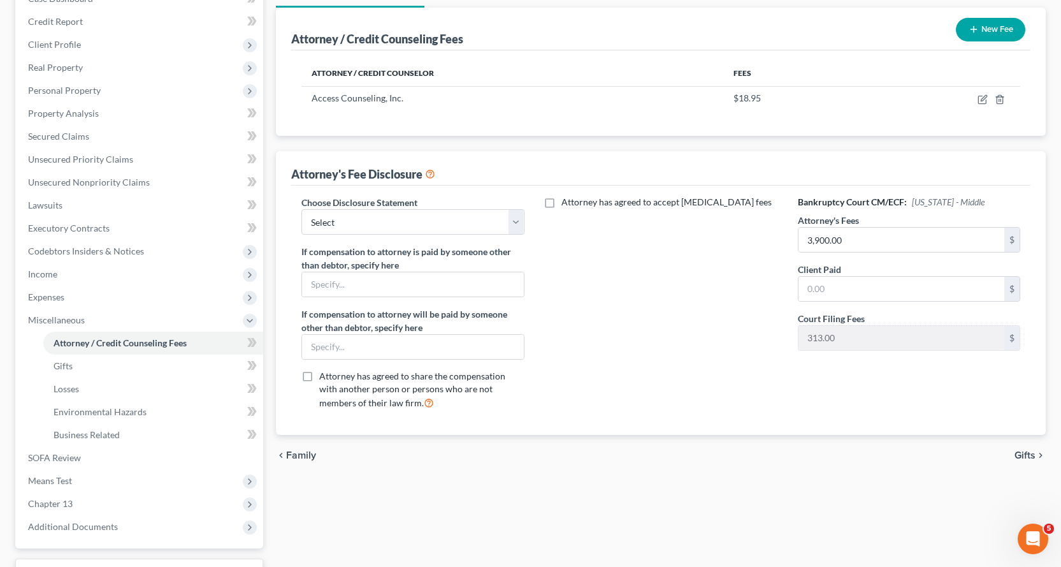
scroll to position [191, 0]
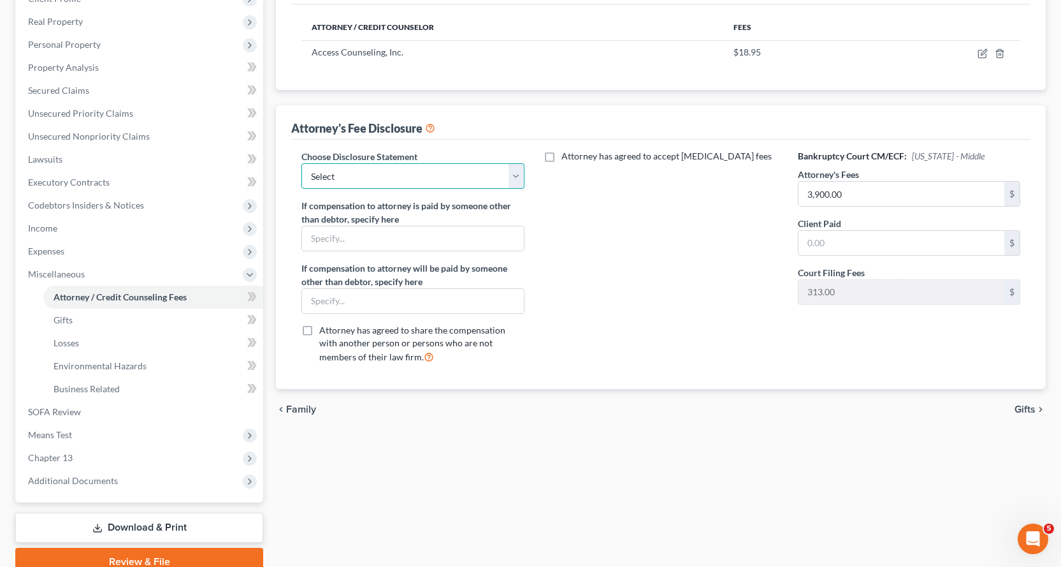
drag, startPoint x: 520, startPoint y: 174, endPoint x: 467, endPoint y: 187, distance: 54.6
click at [520, 174] on select "Select Attorney" at bounding box center [412, 175] width 222 height 25
click at [301, 163] on select "Select Attorney" at bounding box center [412, 175] width 222 height 25
click at [862, 246] on input "text" at bounding box center [902, 243] width 206 height 24
drag, startPoint x: 96, startPoint y: 385, endPoint x: 263, endPoint y: 370, distance: 167.6
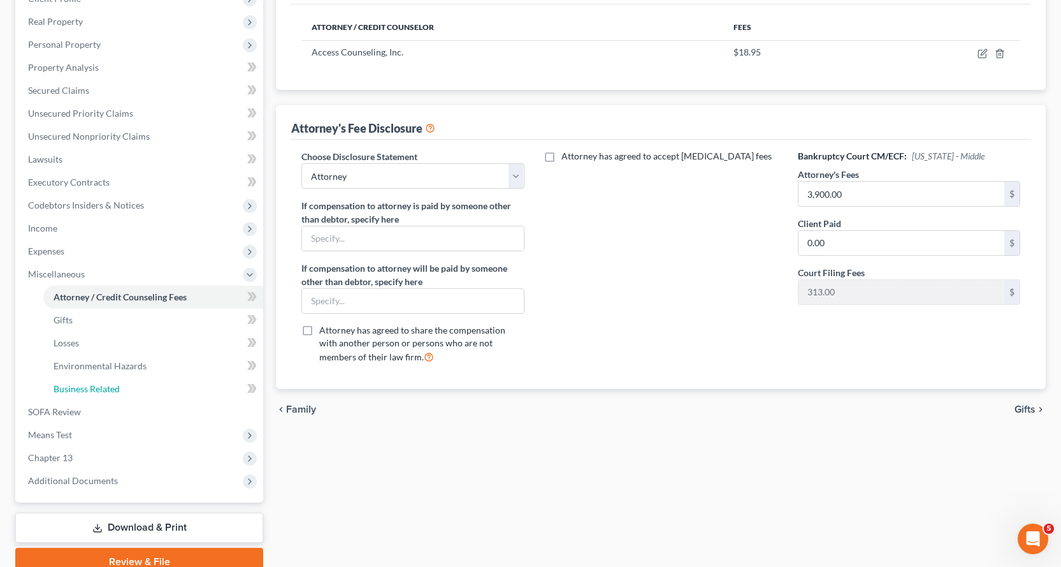
click at [96, 386] on span "Business Related" at bounding box center [87, 388] width 66 height 11
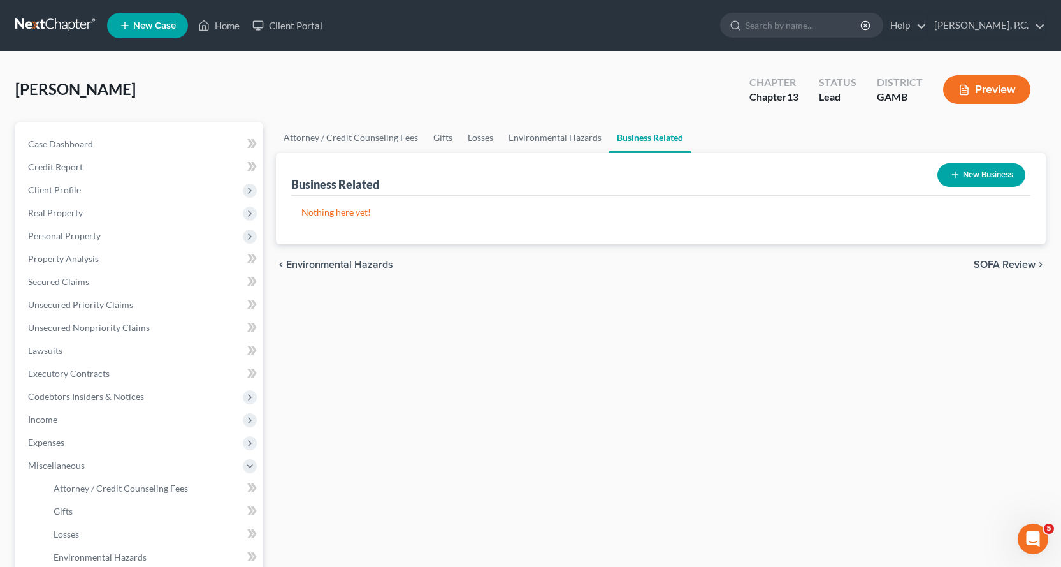
scroll to position [249, 0]
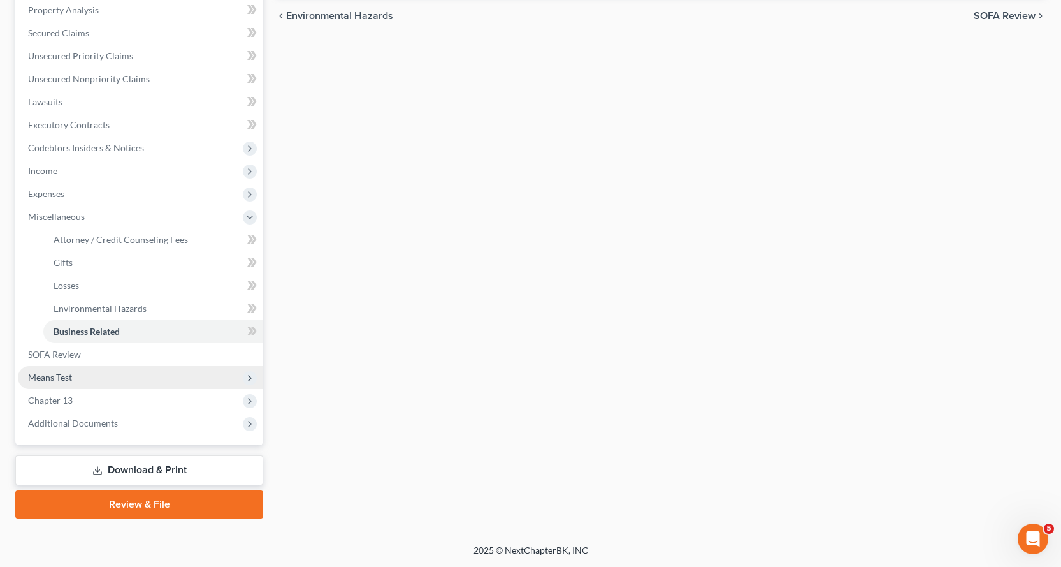
click at [62, 378] on span "Means Test" at bounding box center [50, 377] width 44 height 11
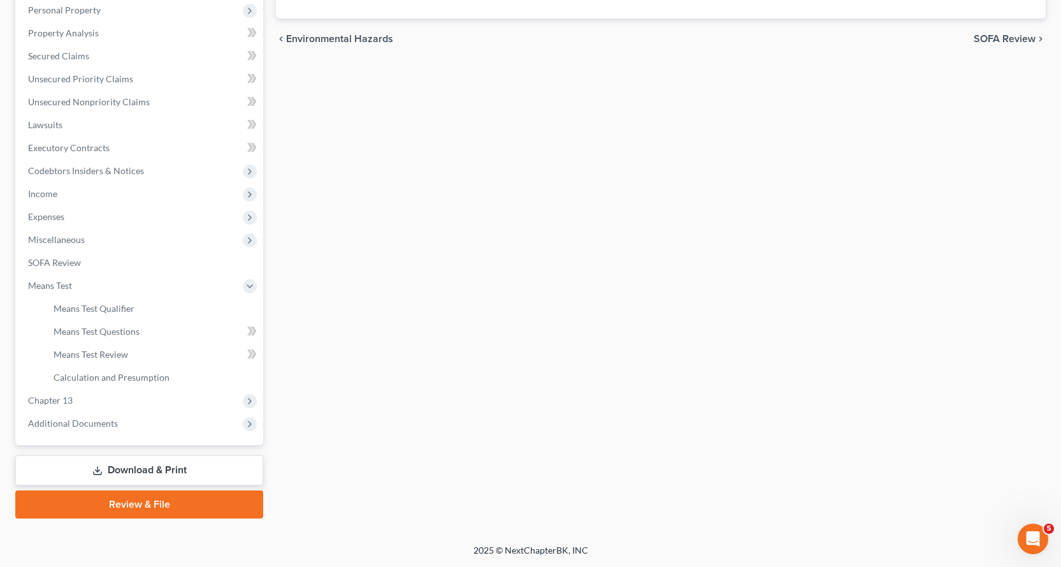
scroll to position [226, 0]
click at [105, 307] on span "Means Test Qualifier" at bounding box center [94, 308] width 81 height 11
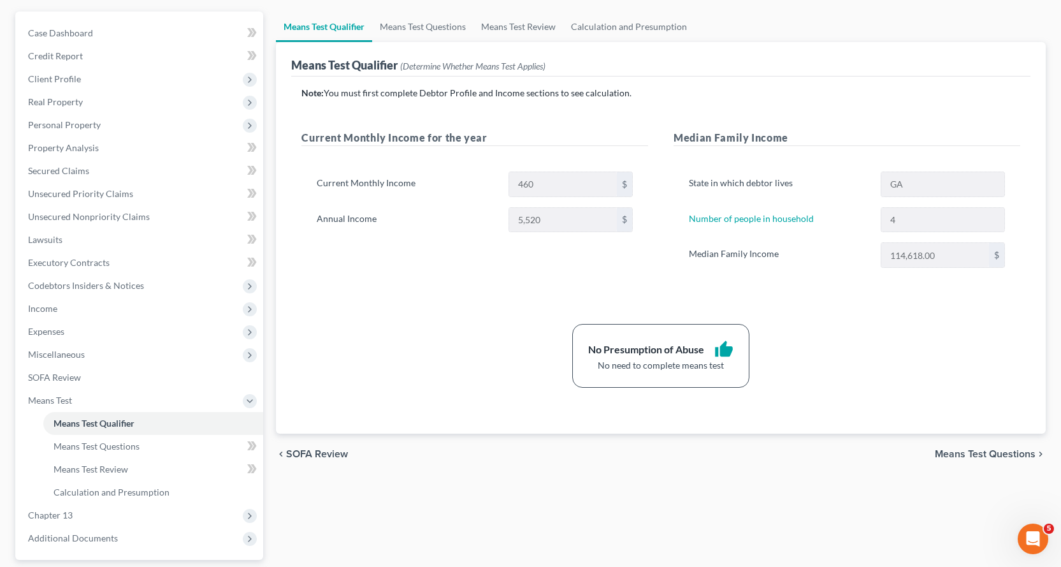
scroll to position [98, 0]
